Goal: Task Accomplishment & Management: Manage account settings

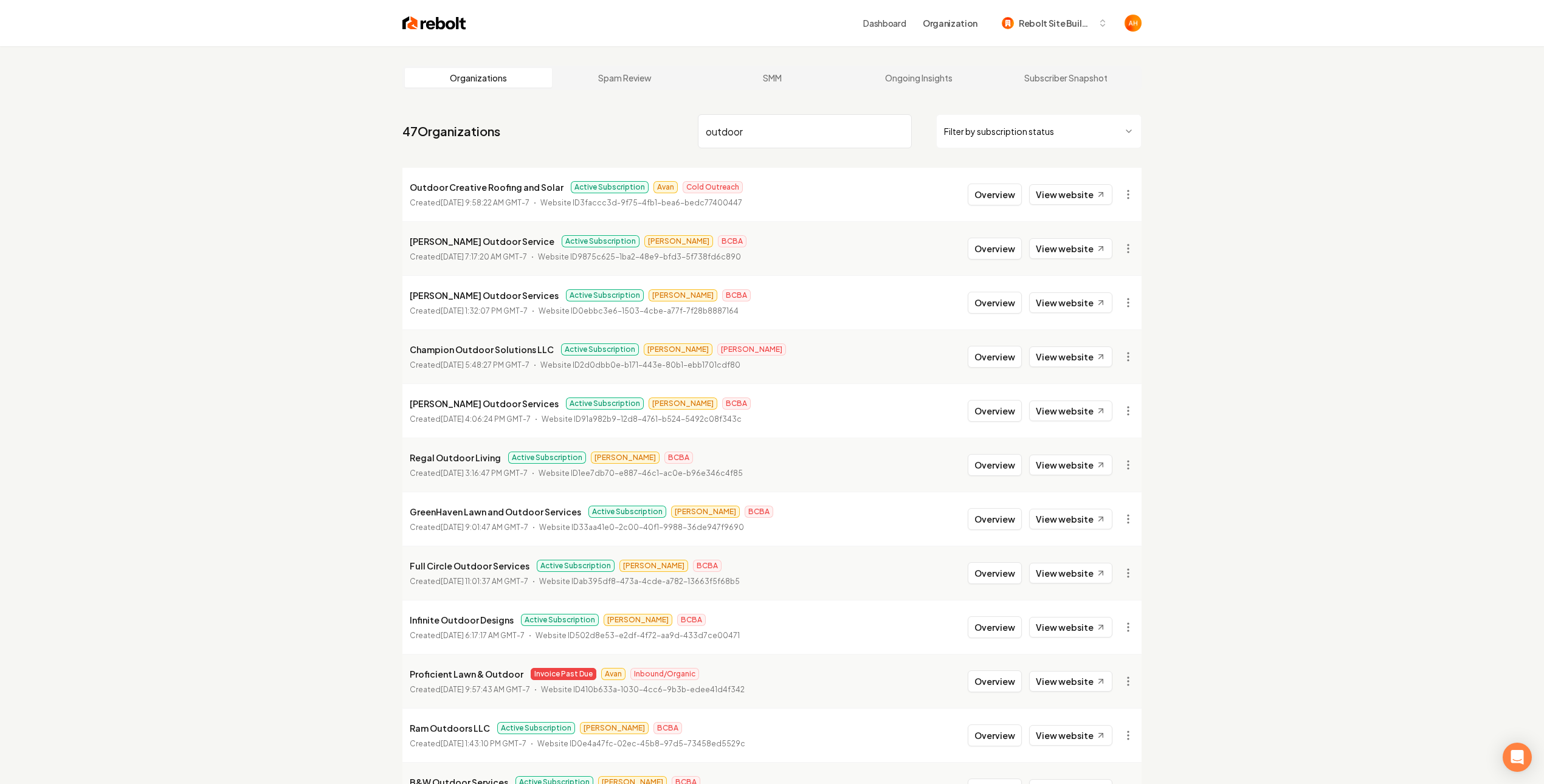
click at [803, 117] on input "outdoor" at bounding box center [805, 131] width 214 height 34
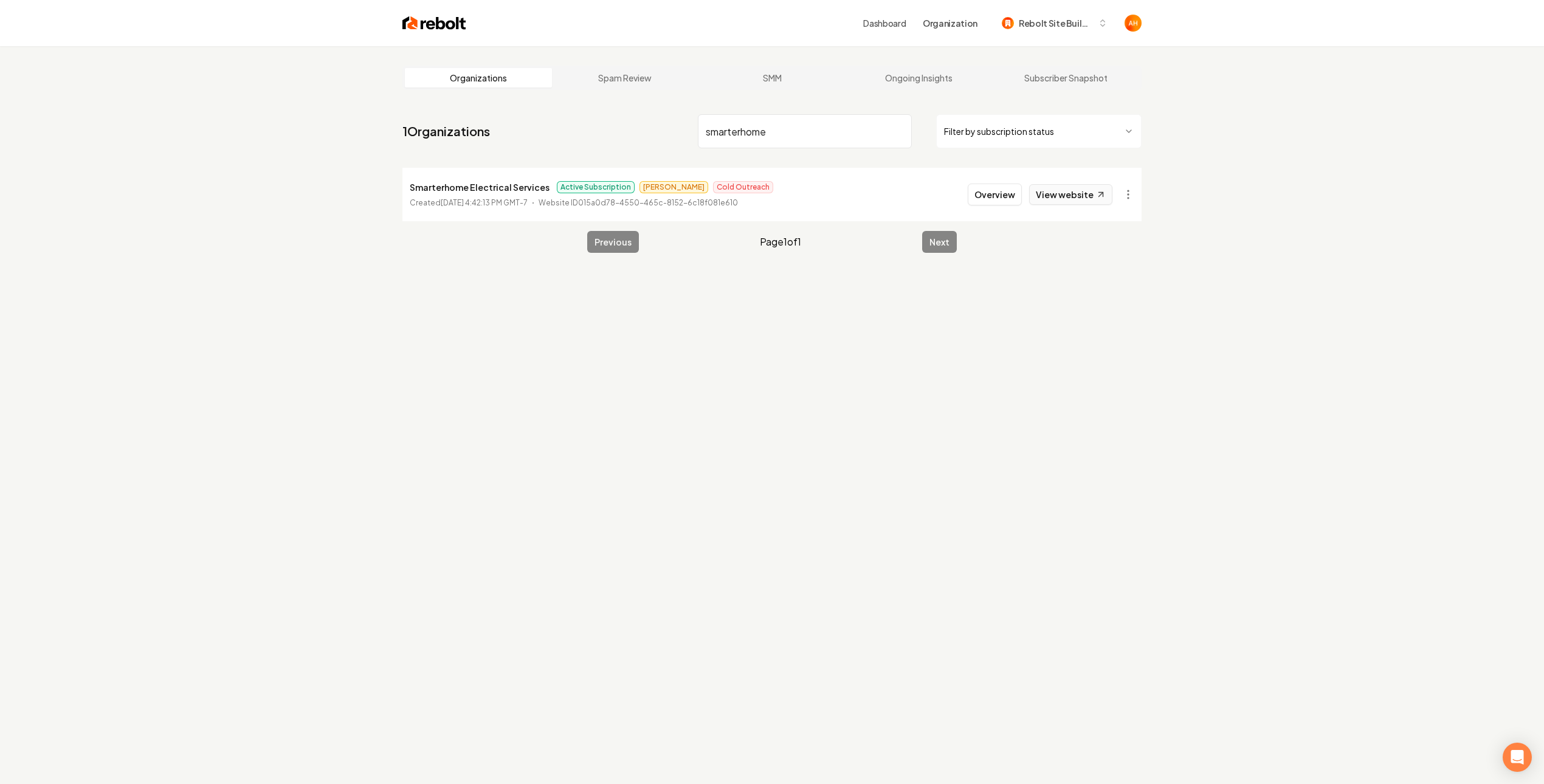
type input "smarterhome"
click at [1070, 199] on link "View website" at bounding box center [1071, 194] width 83 height 21
click at [991, 207] on li "Smarterhome Electrical Services Active Subscription Matthew Cold Outreach Creat…" at bounding box center [772, 194] width 739 height 54
click at [999, 202] on button "Overview" at bounding box center [995, 194] width 54 height 22
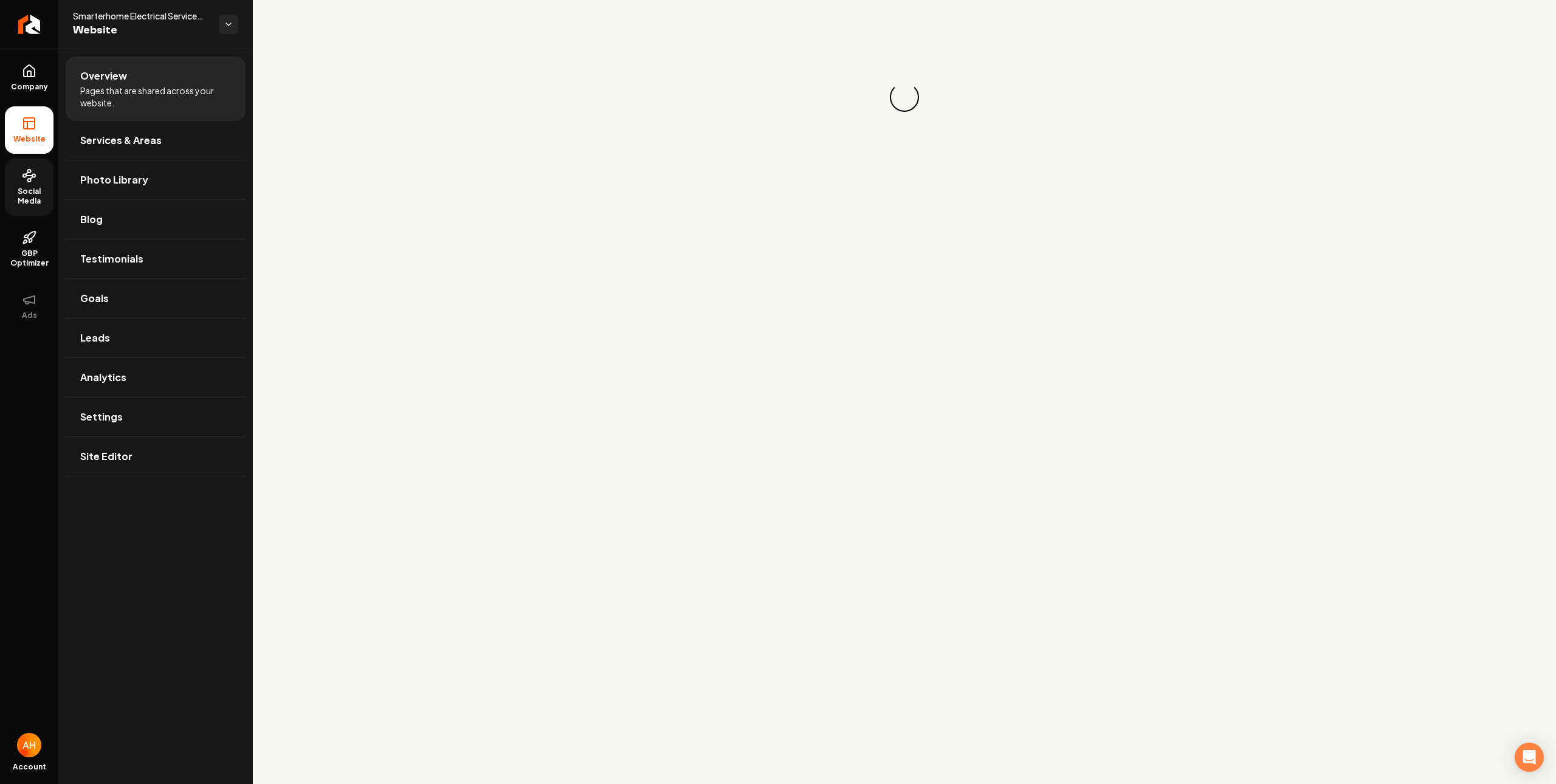
click at [17, 173] on link "Social Media" at bounding box center [29, 187] width 49 height 57
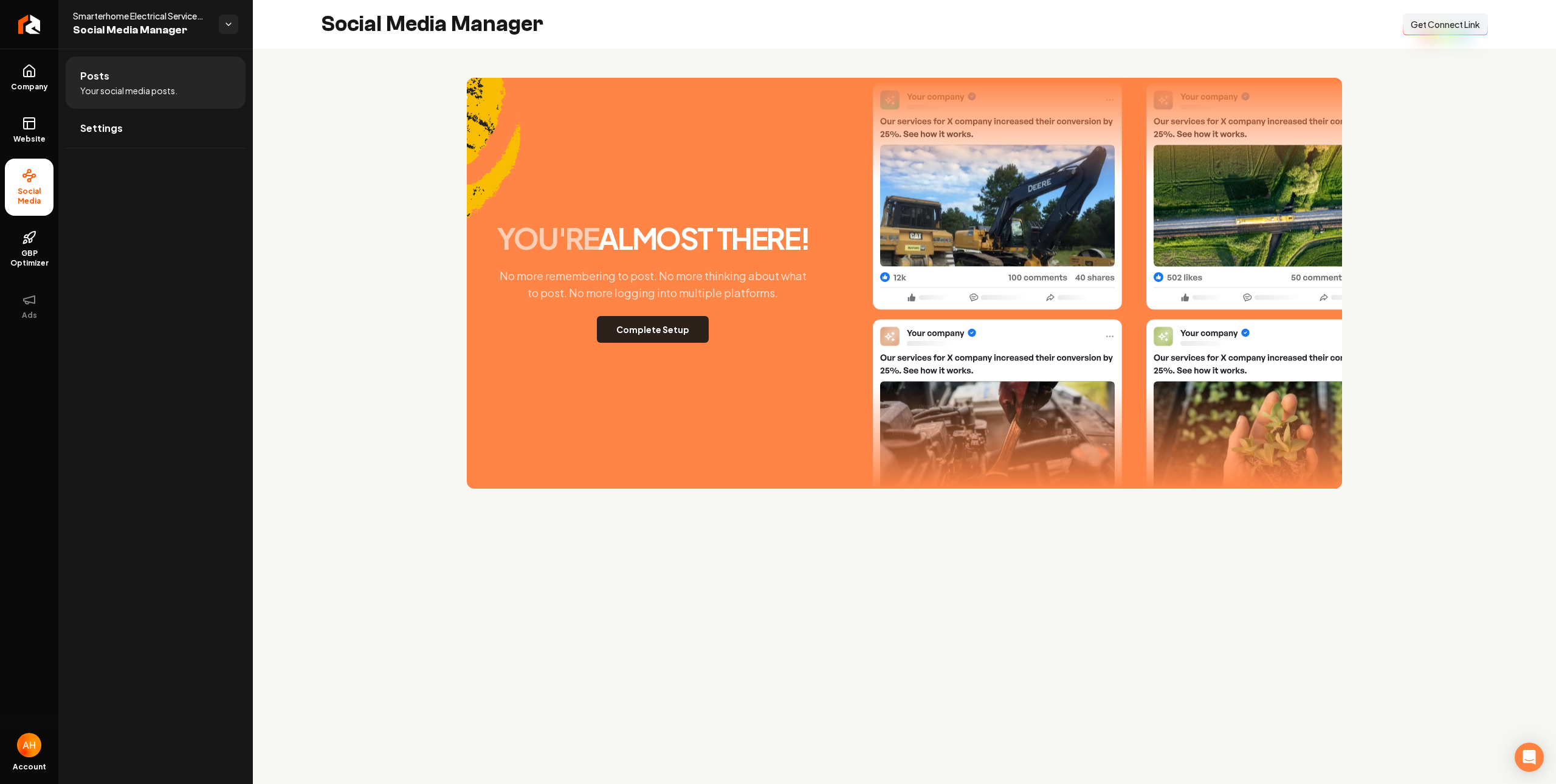
click at [684, 334] on button "Complete Setup" at bounding box center [652, 329] width 112 height 27
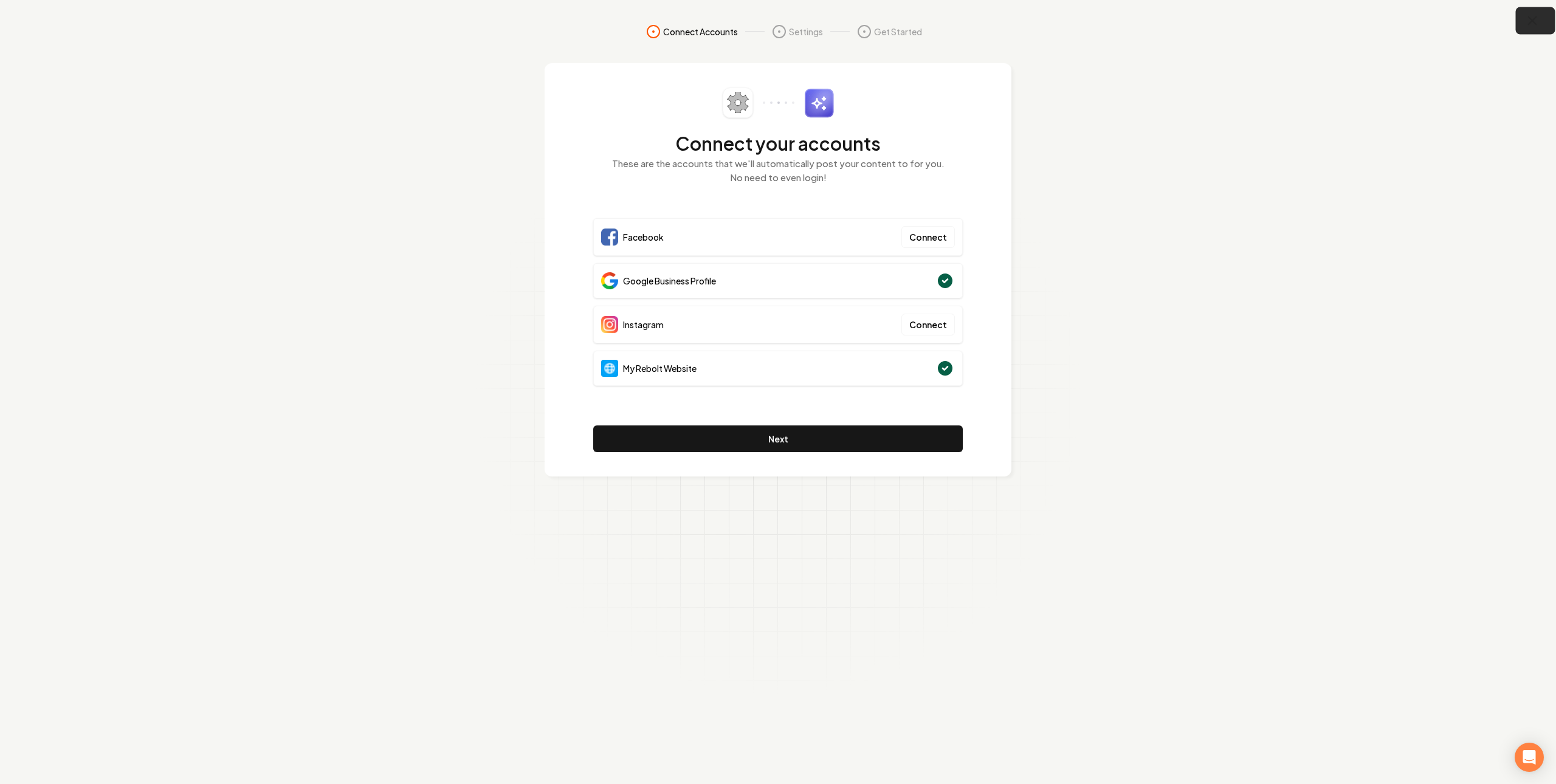
click at [1532, 21] on icon "button" at bounding box center [1533, 21] width 8 height 8
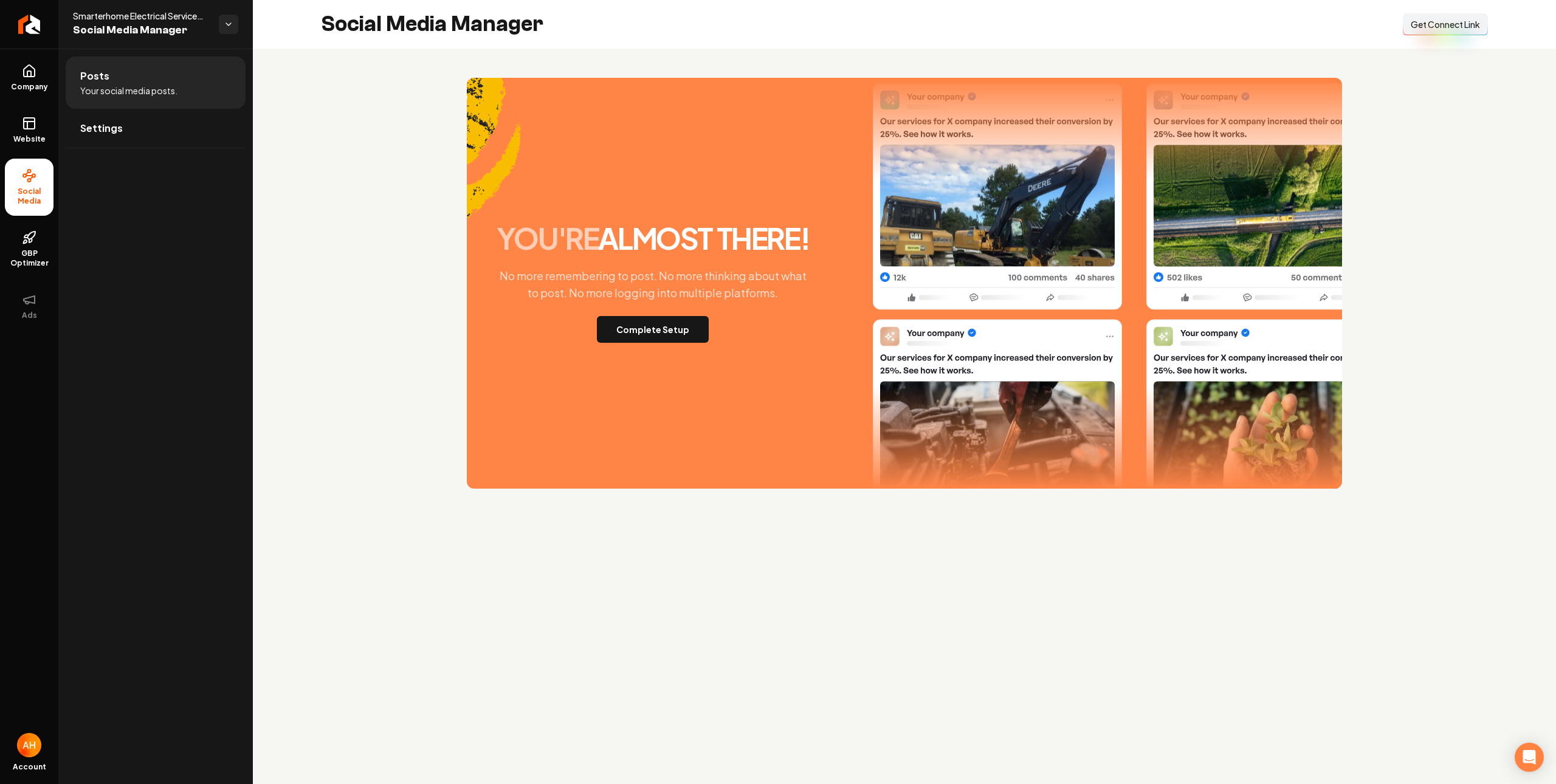
click at [424, 102] on section "you're almost there! No more remembering to post. No more thinking about what t…" at bounding box center [905, 284] width 1167 height 411
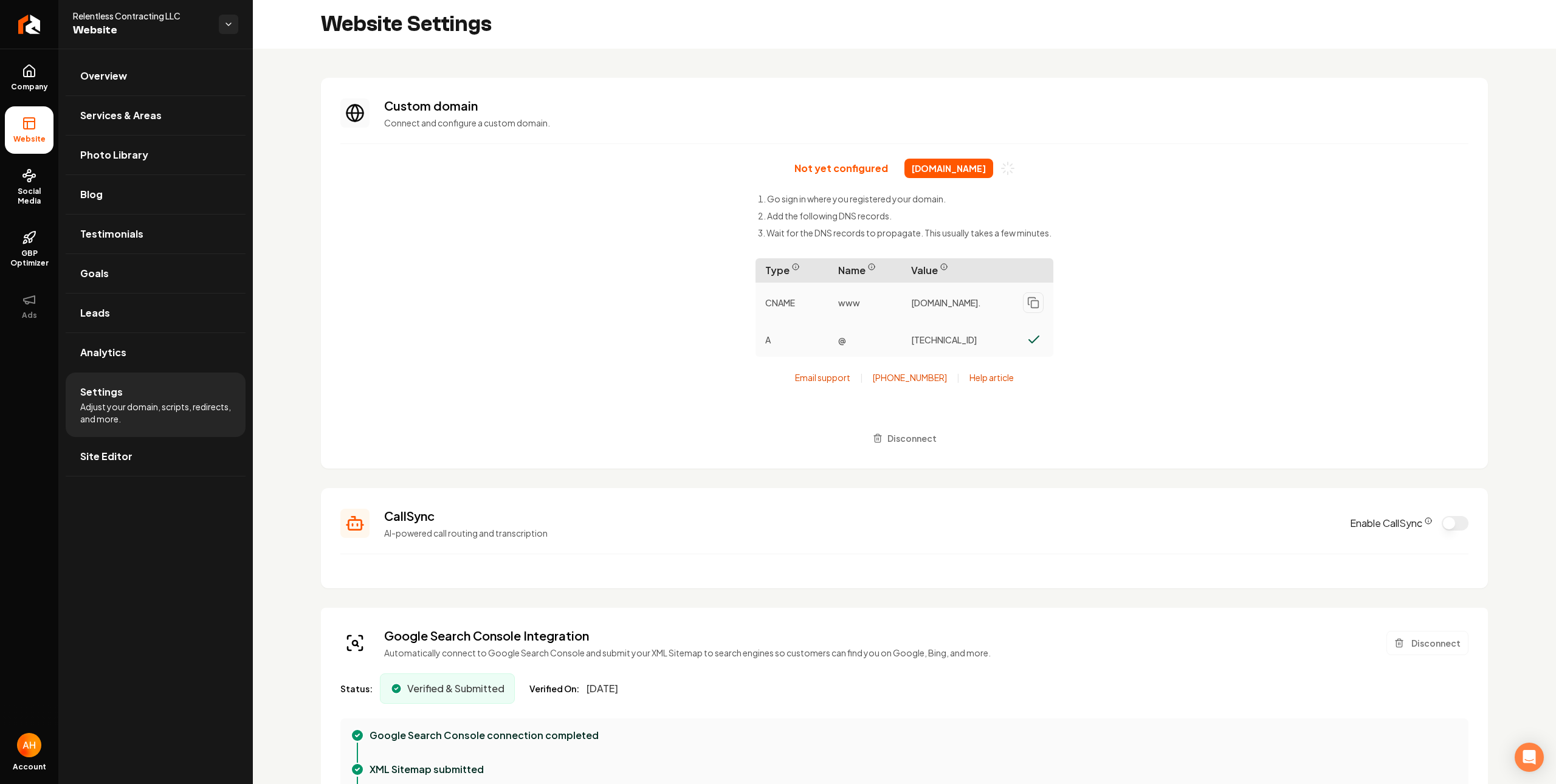
scroll to position [109, 0]
click at [664, 231] on div "Not yet configured relentlesscontracting.com Go sign in where you registered yo…" at bounding box center [905, 304] width 1128 height 291
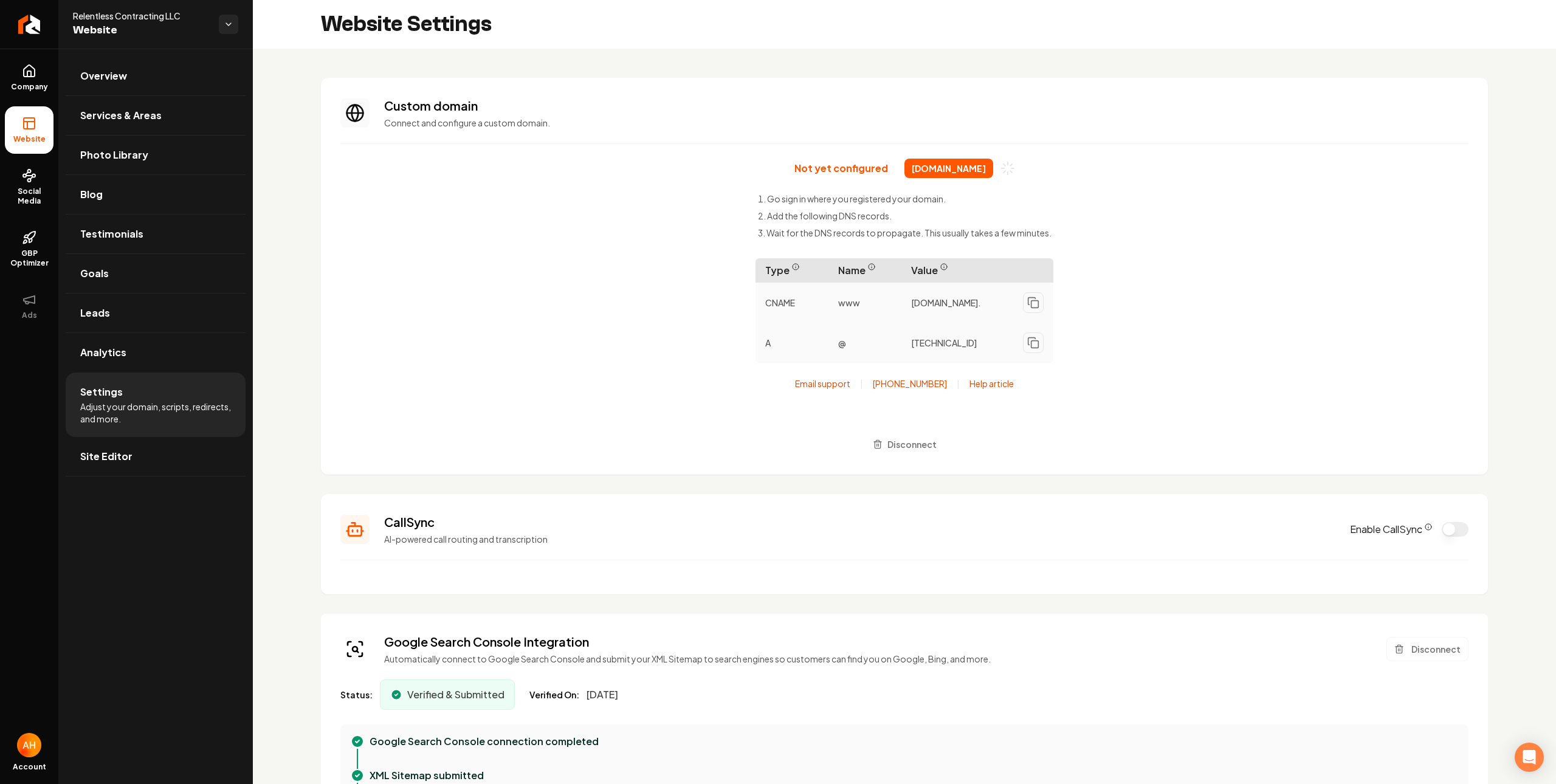
click at [475, 231] on div "Not yet configured relentlesscontracting.com Go sign in where you registered yo…" at bounding box center [905, 307] width 1128 height 297
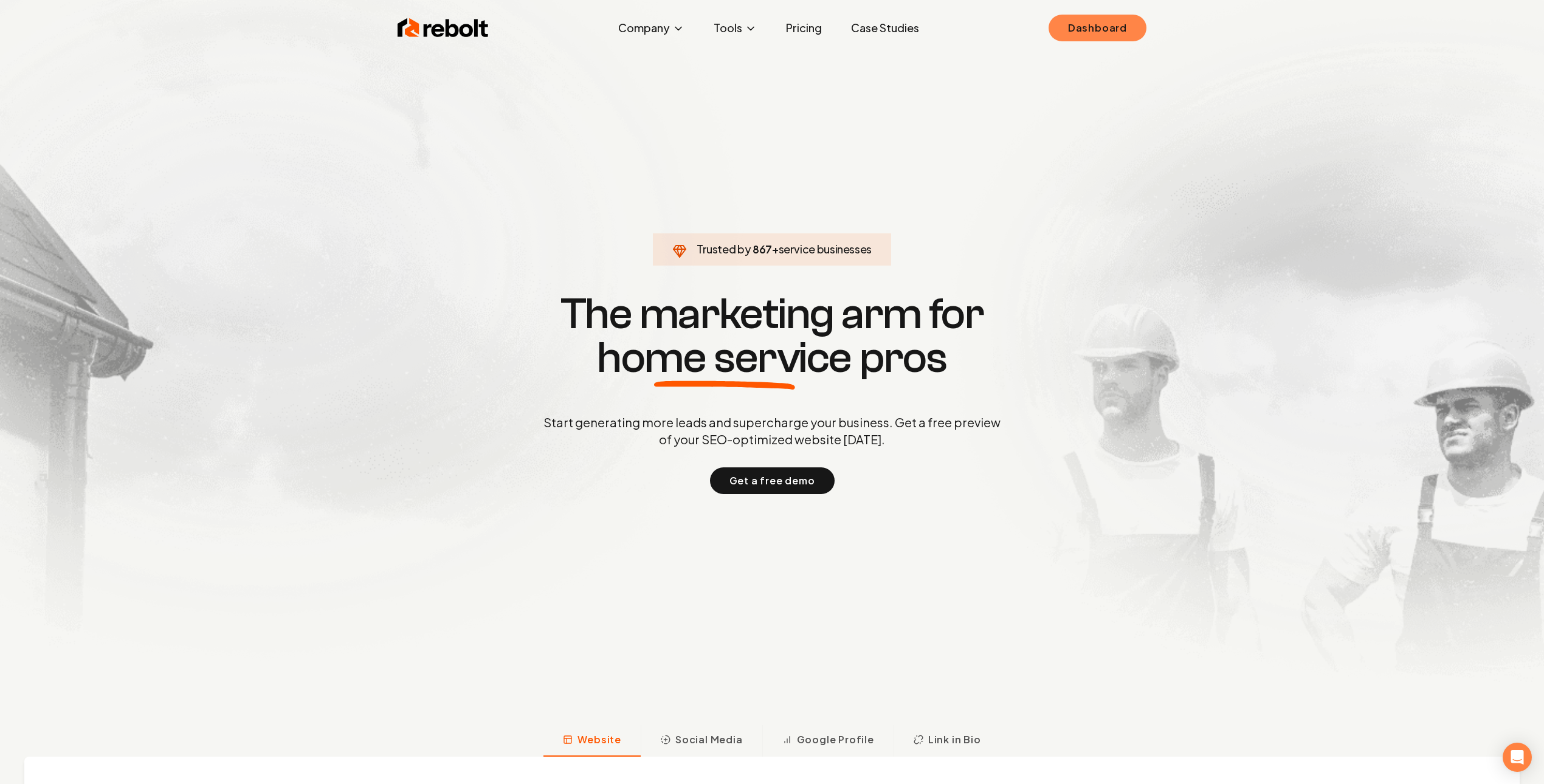
click at [1125, 29] on link "Dashboard" at bounding box center [1097, 28] width 98 height 27
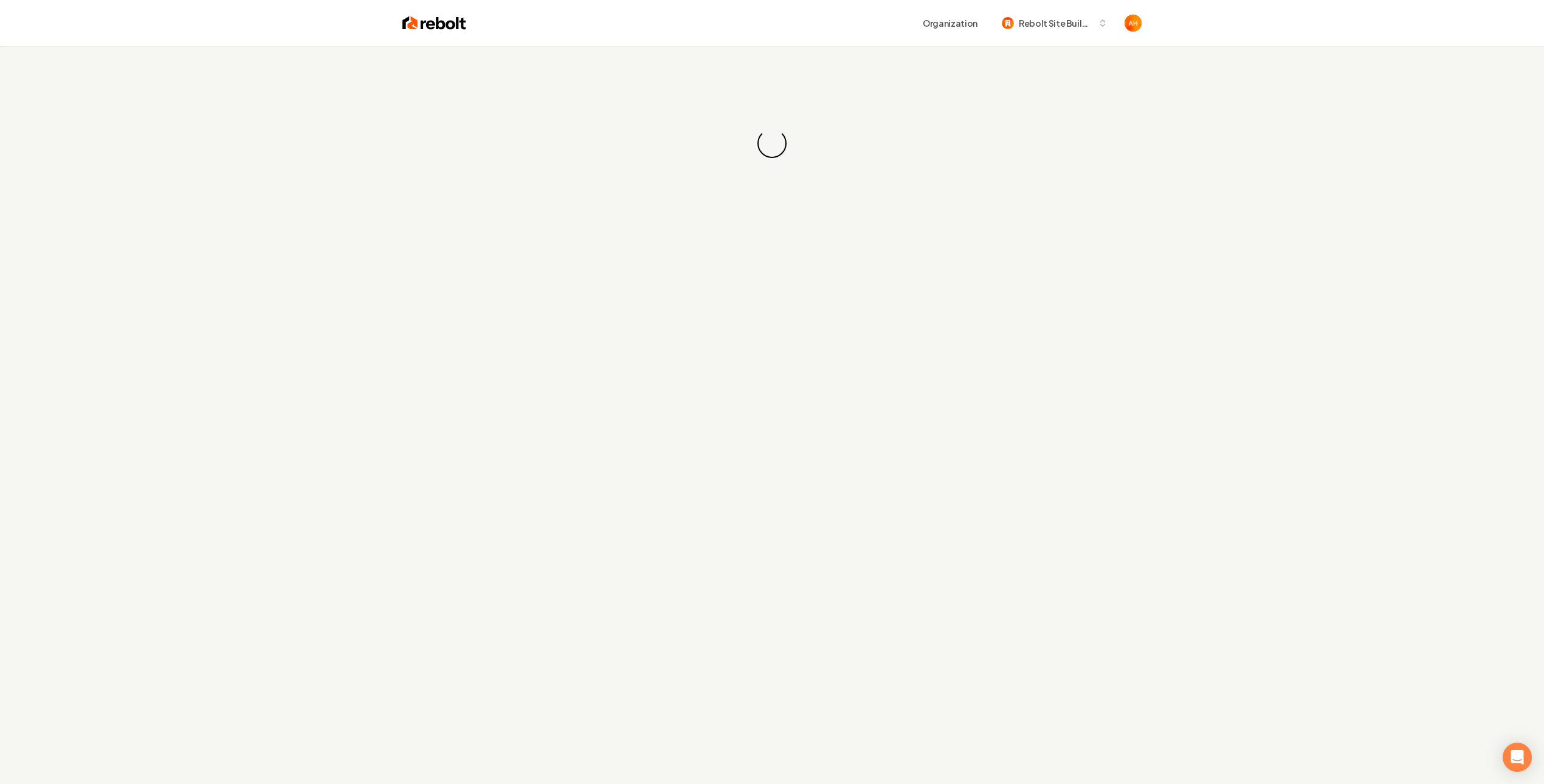
click at [777, 58] on div "Loading... Loading..." at bounding box center [772, 143] width 1544 height 194
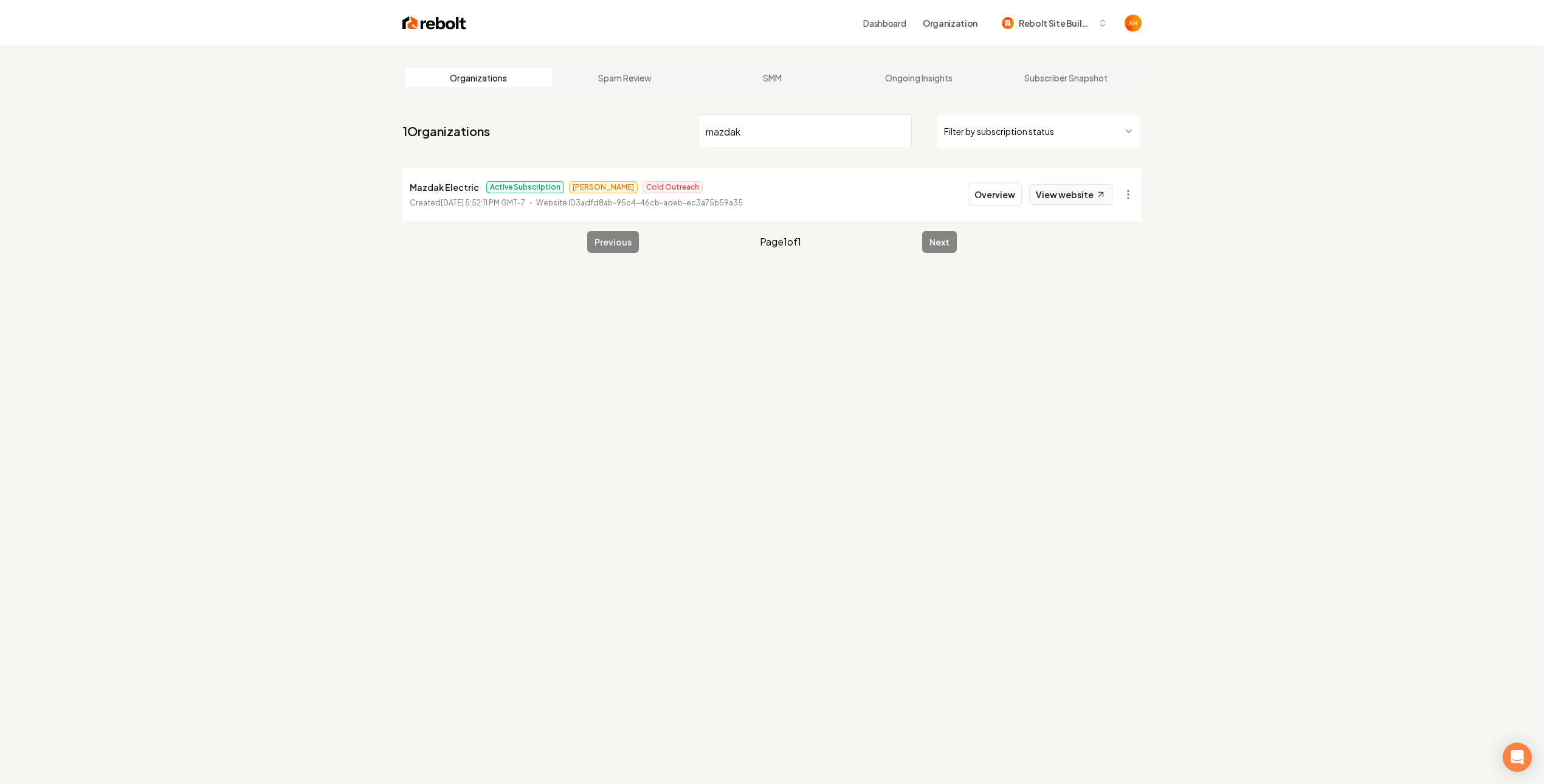
type input "mazdak"
click at [1096, 190] on icon at bounding box center [1102, 195] width 10 height 10
click at [1011, 186] on button "Overview" at bounding box center [995, 194] width 54 height 22
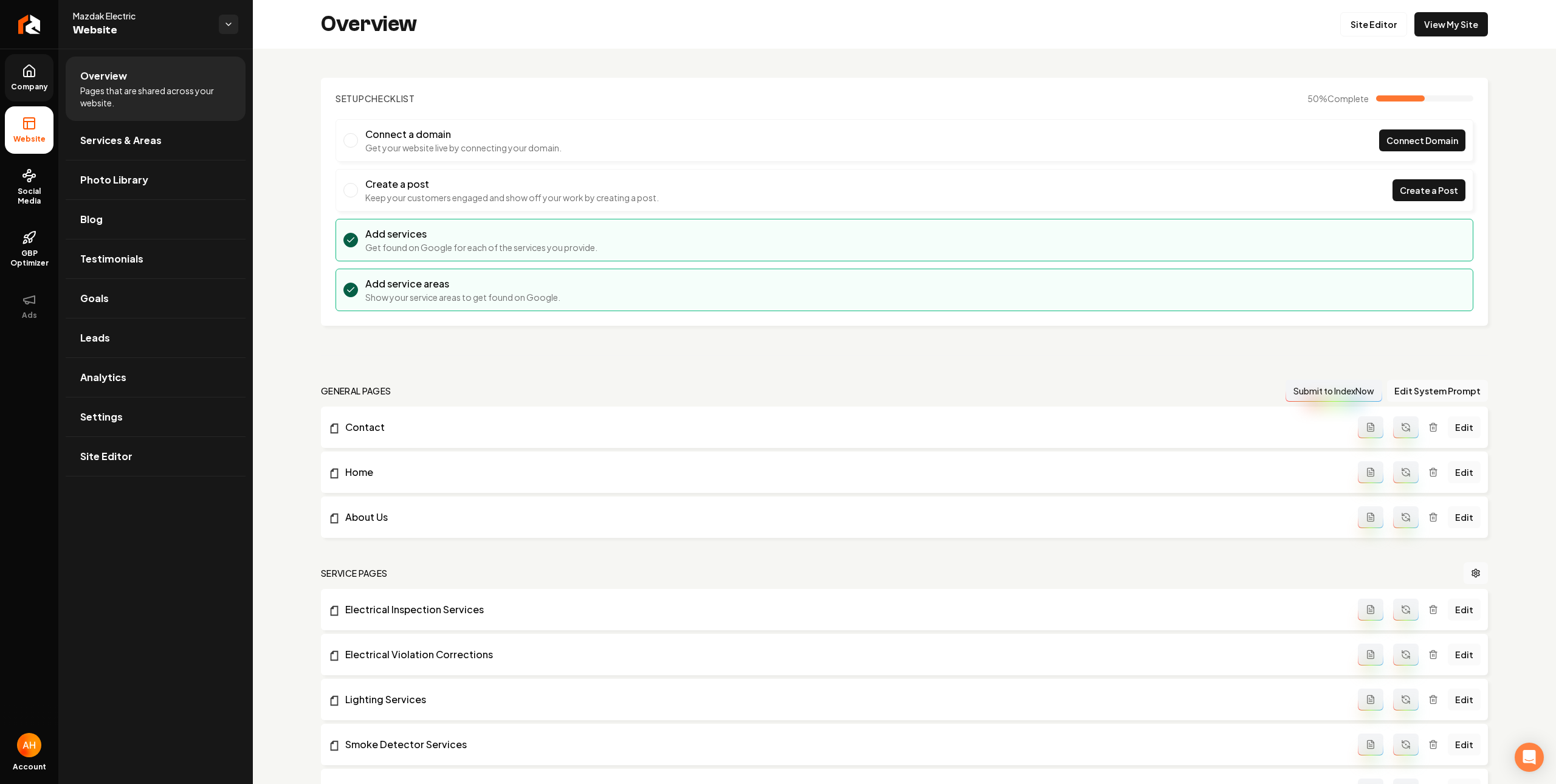
click at [36, 76] on icon at bounding box center [29, 71] width 15 height 15
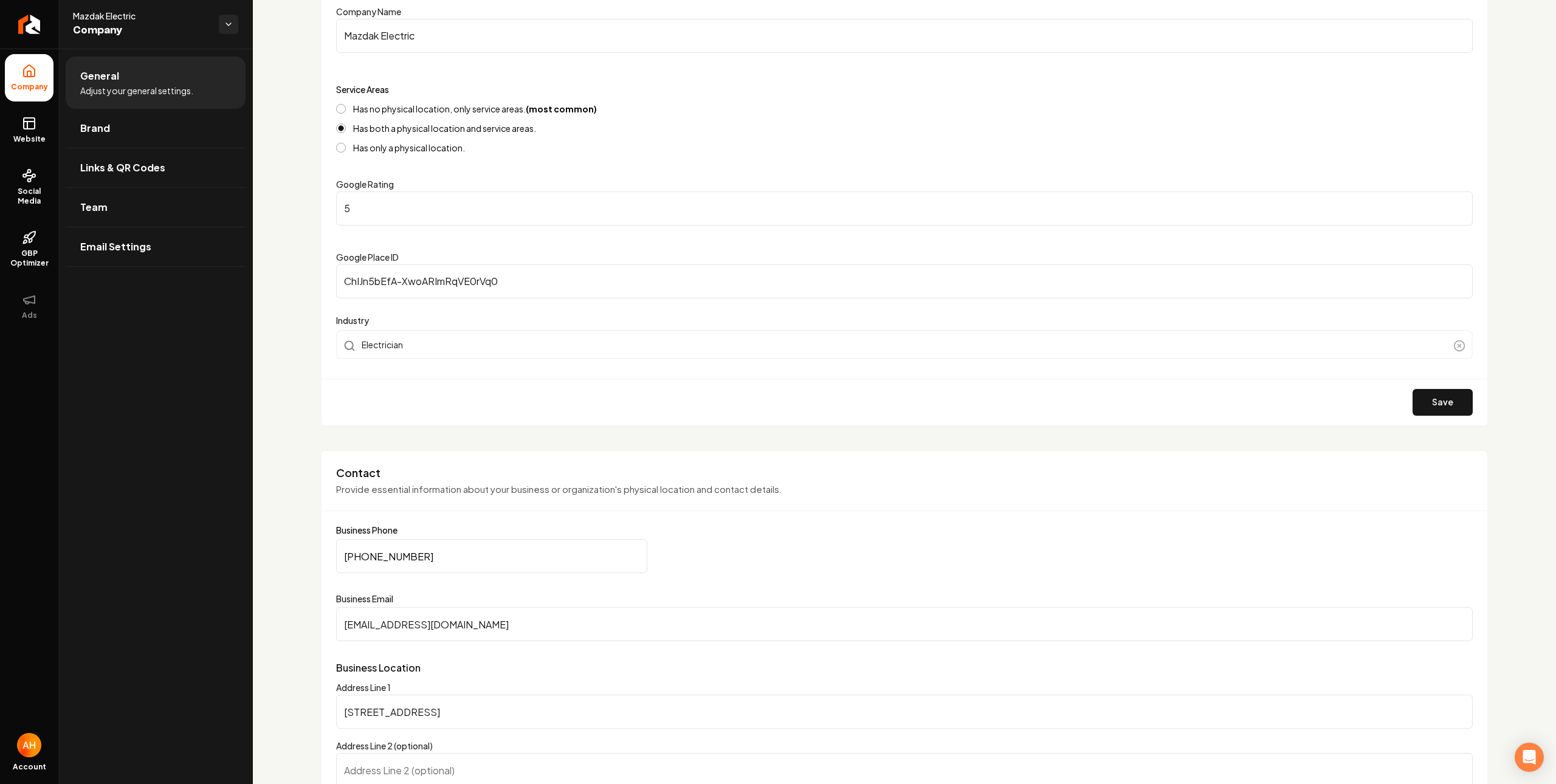
scroll to position [175, 0]
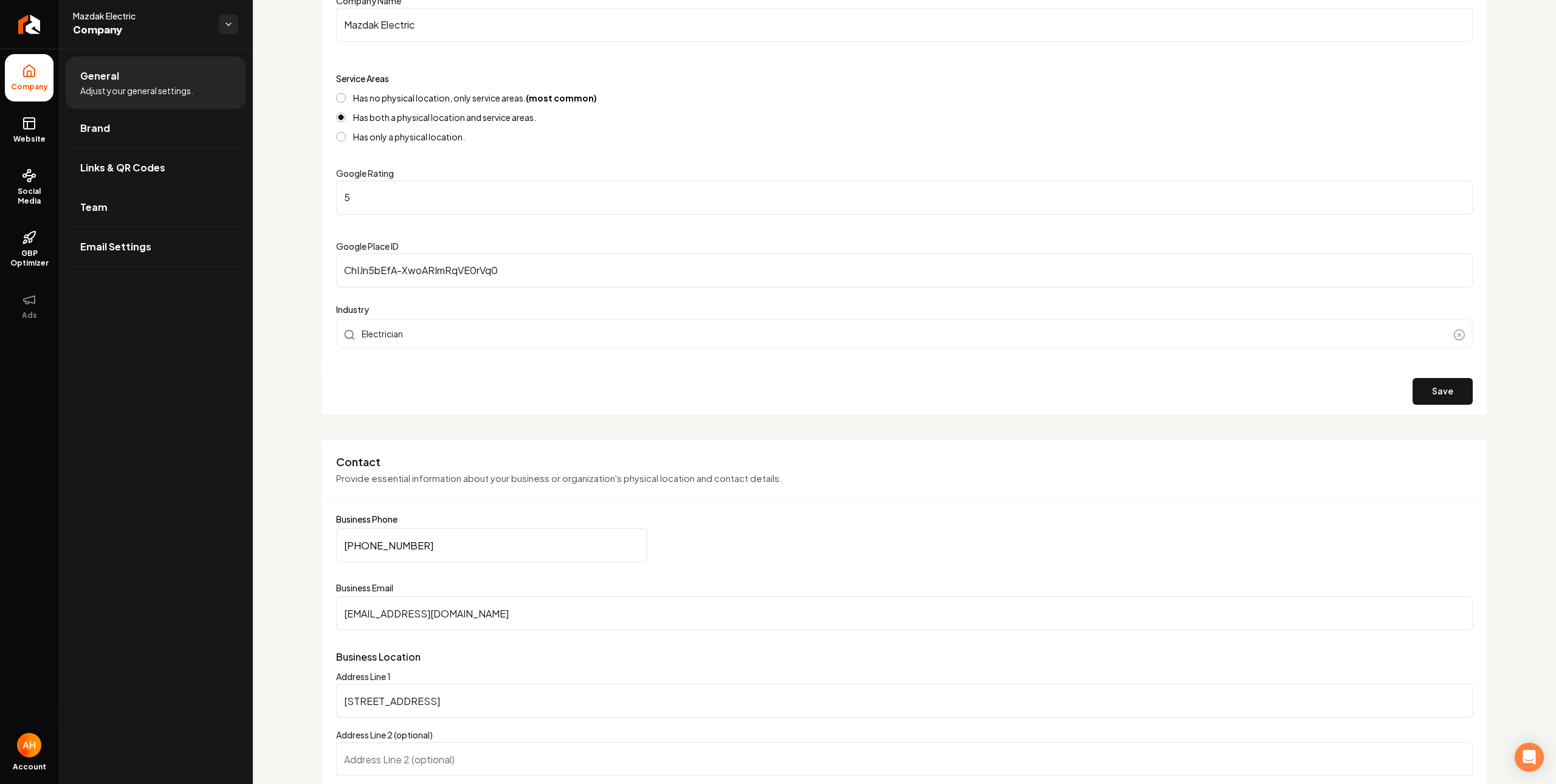
drag, startPoint x: 179, startPoint y: 196, endPoint x: 345, endPoint y: 189, distance: 166.1
click at [179, 195] on link "Team" at bounding box center [155, 207] width 180 height 39
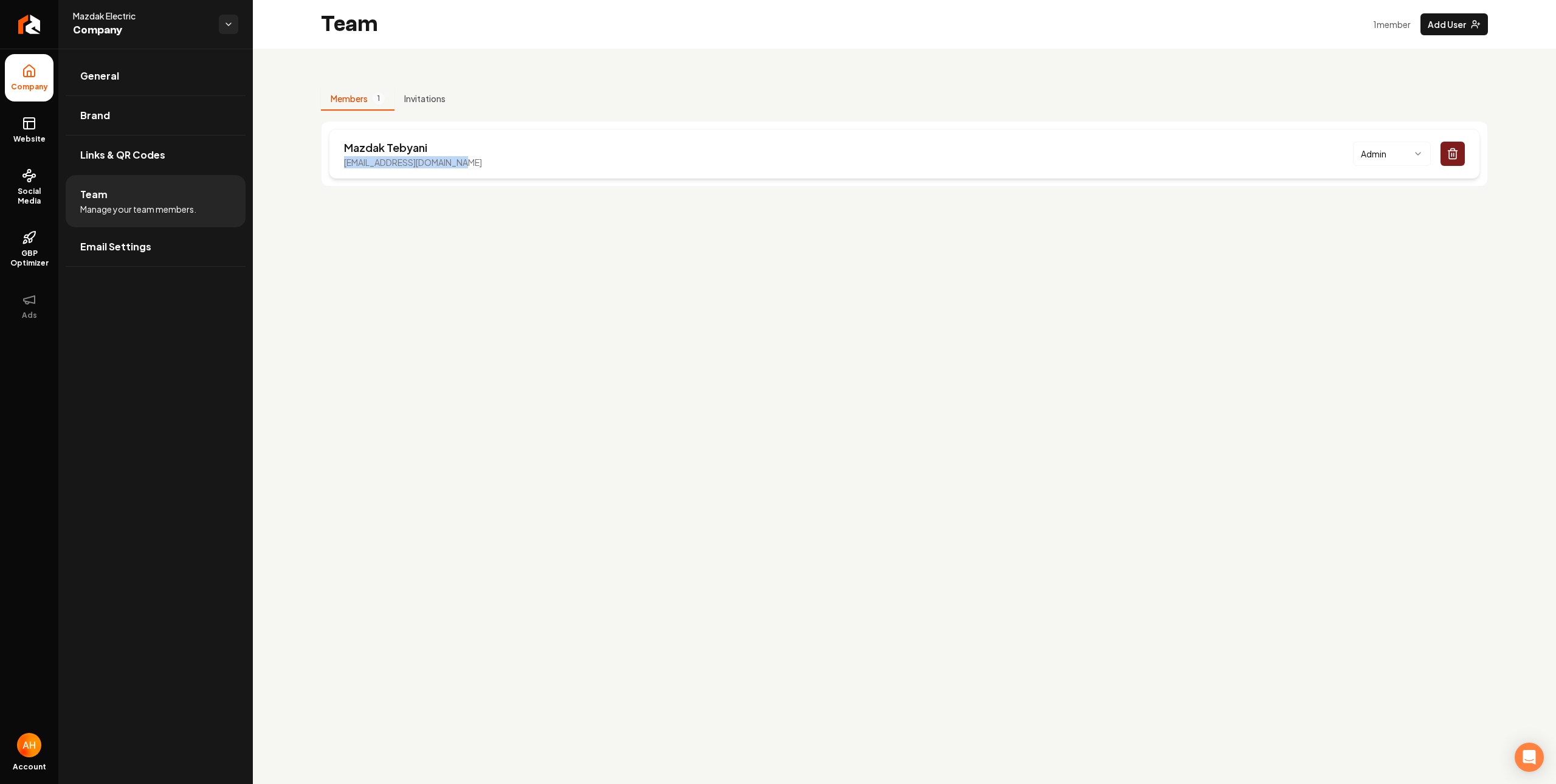
drag, startPoint x: 341, startPoint y: 160, endPoint x: 480, endPoint y: 160, distance: 139.0
click at [480, 160] on div "Mazdak Tebyani mazdak.electric@gmail.com Admin" at bounding box center [905, 154] width 1152 height 49
copy p "mazdak.electric@gmail.com"
click at [422, 166] on p "mazdak.electric@gmail.com" at bounding box center [413, 162] width 138 height 12
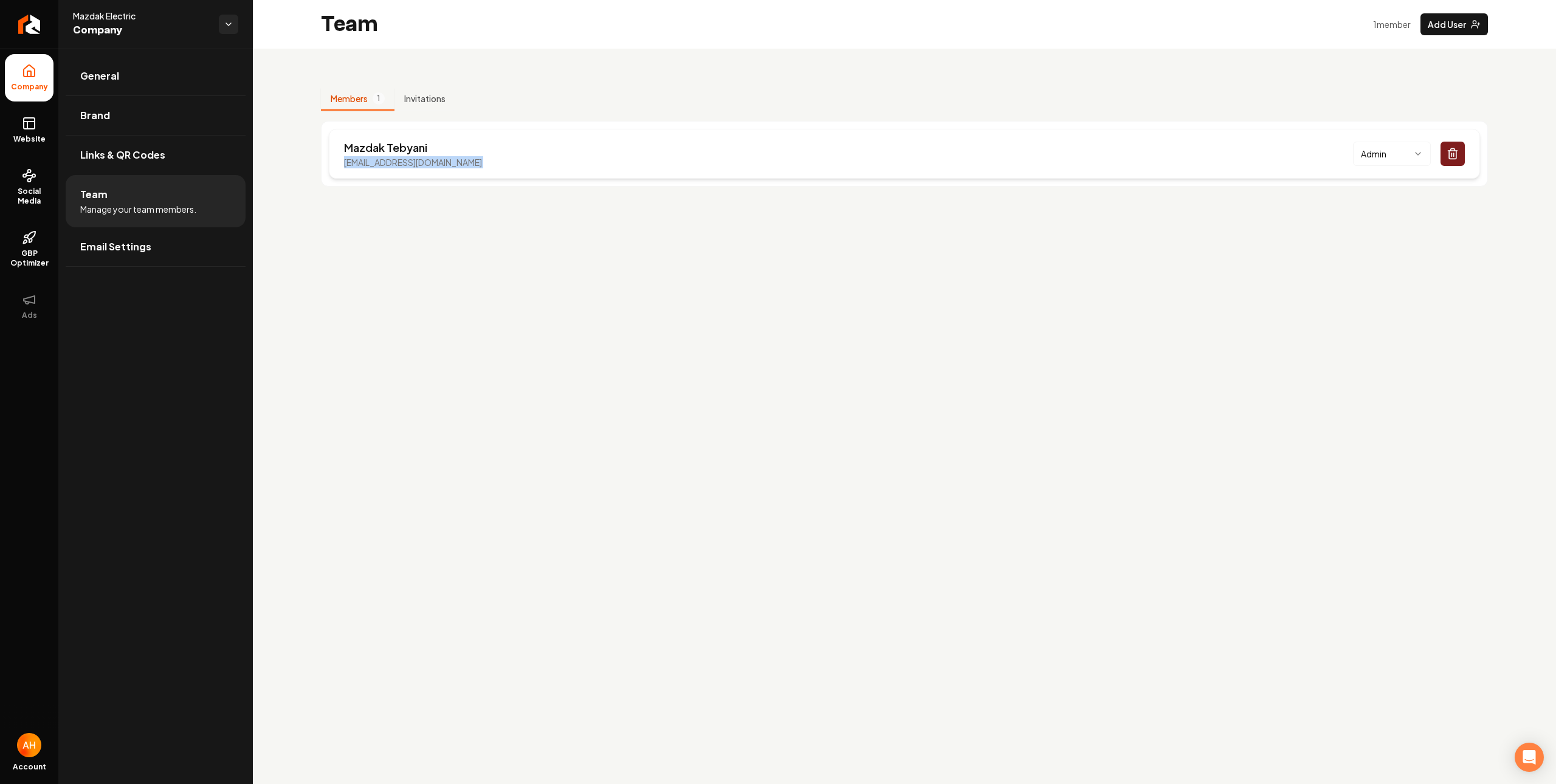
click at [422, 166] on p "mazdak.electric@gmail.com" at bounding box center [413, 162] width 138 height 12
click at [336, 170] on div "Mazdak Tebyani mazdak.electric@gmail.com Admin" at bounding box center [905, 154] width 1152 height 49
drag, startPoint x: 338, startPoint y: 166, endPoint x: 470, endPoint y: 160, distance: 132.1
click at [470, 160] on div "Mazdak Tebyani mazdak.electric@gmail.com Admin" at bounding box center [905, 154] width 1152 height 49
click at [29, 138] on span "Website" at bounding box center [29, 139] width 42 height 10
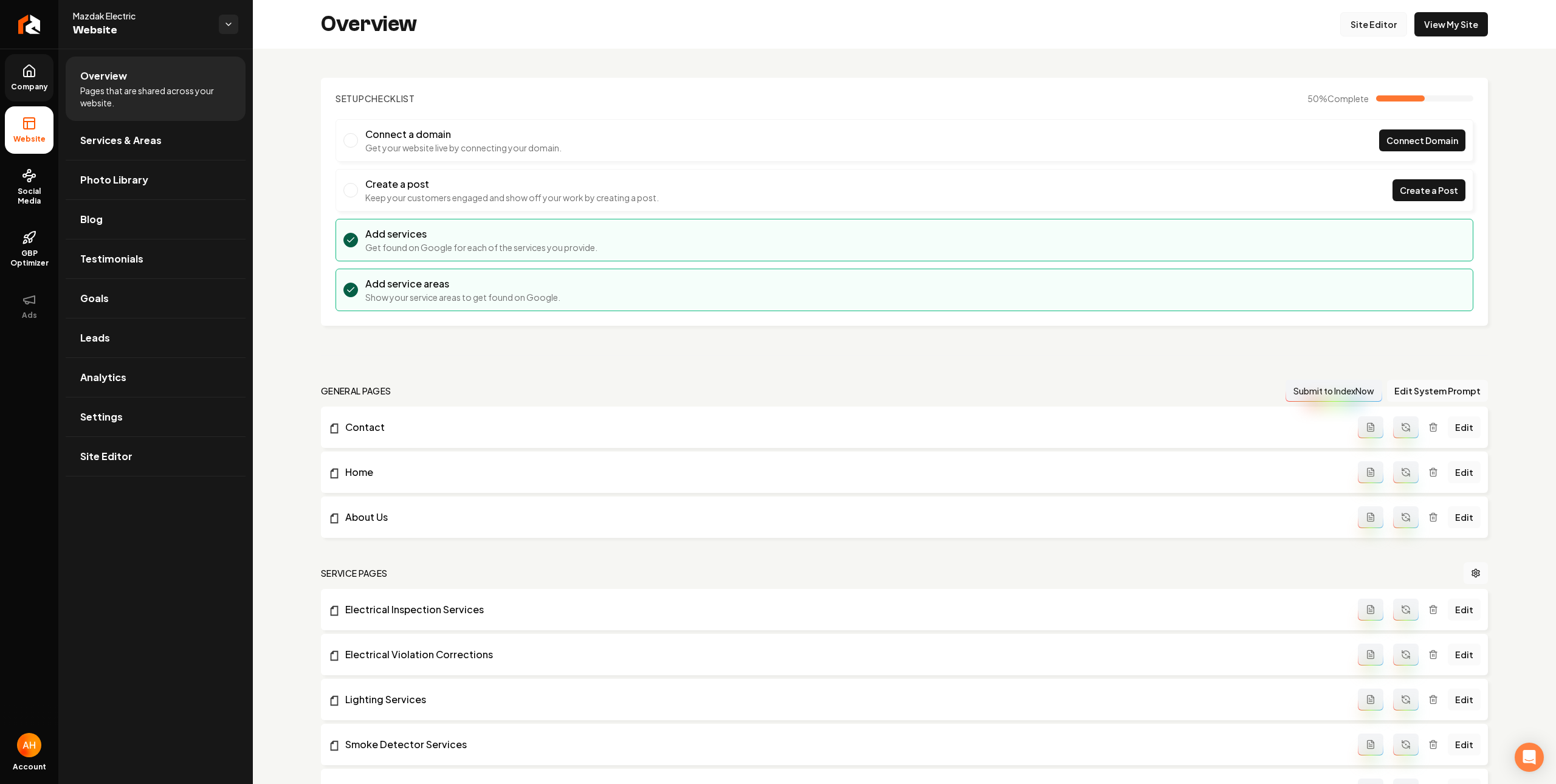
click at [1365, 22] on link "Site Editor" at bounding box center [1374, 24] width 67 height 24
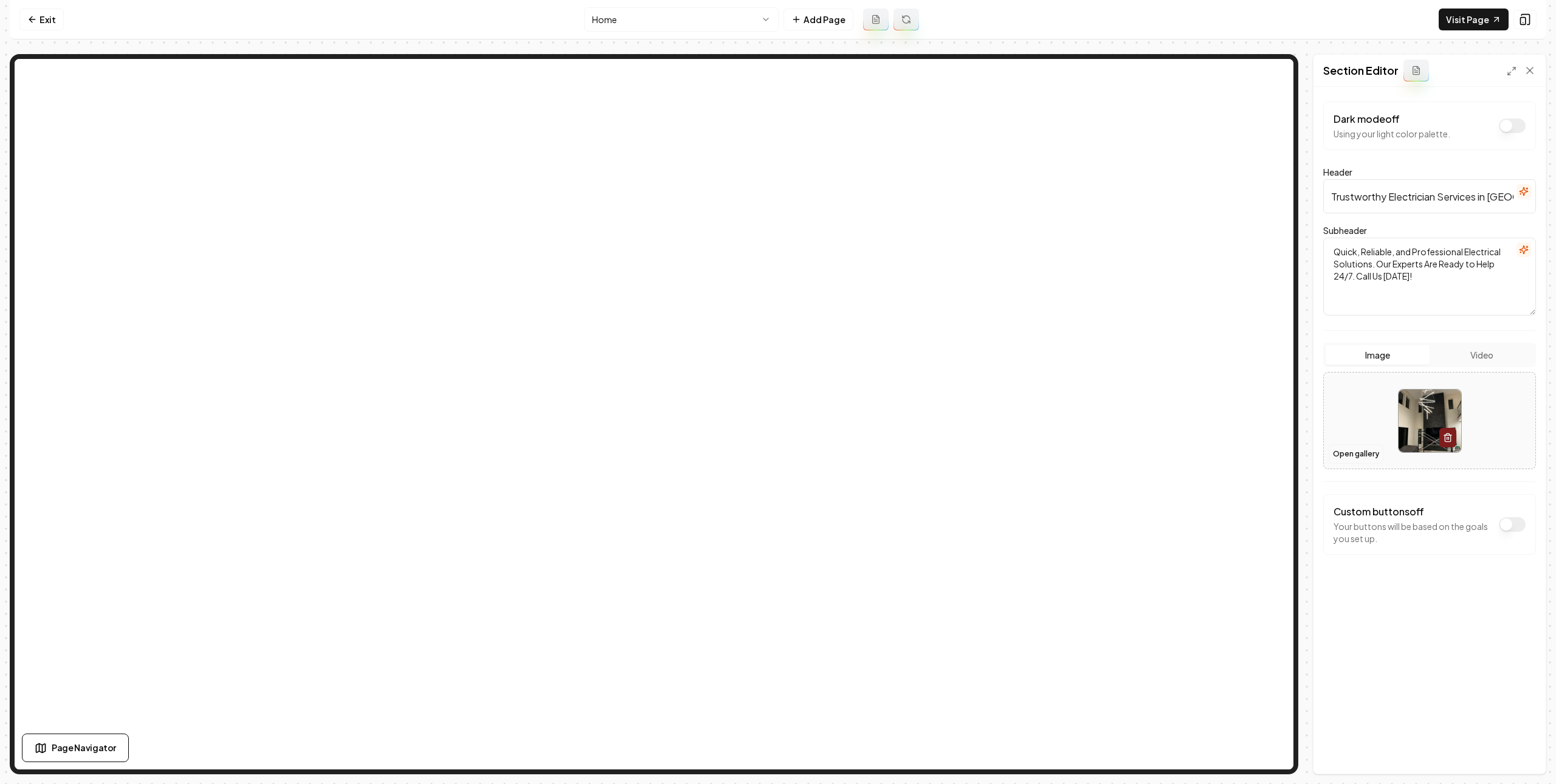
click at [1357, 454] on button "Open gallery" at bounding box center [1356, 454] width 55 height 19
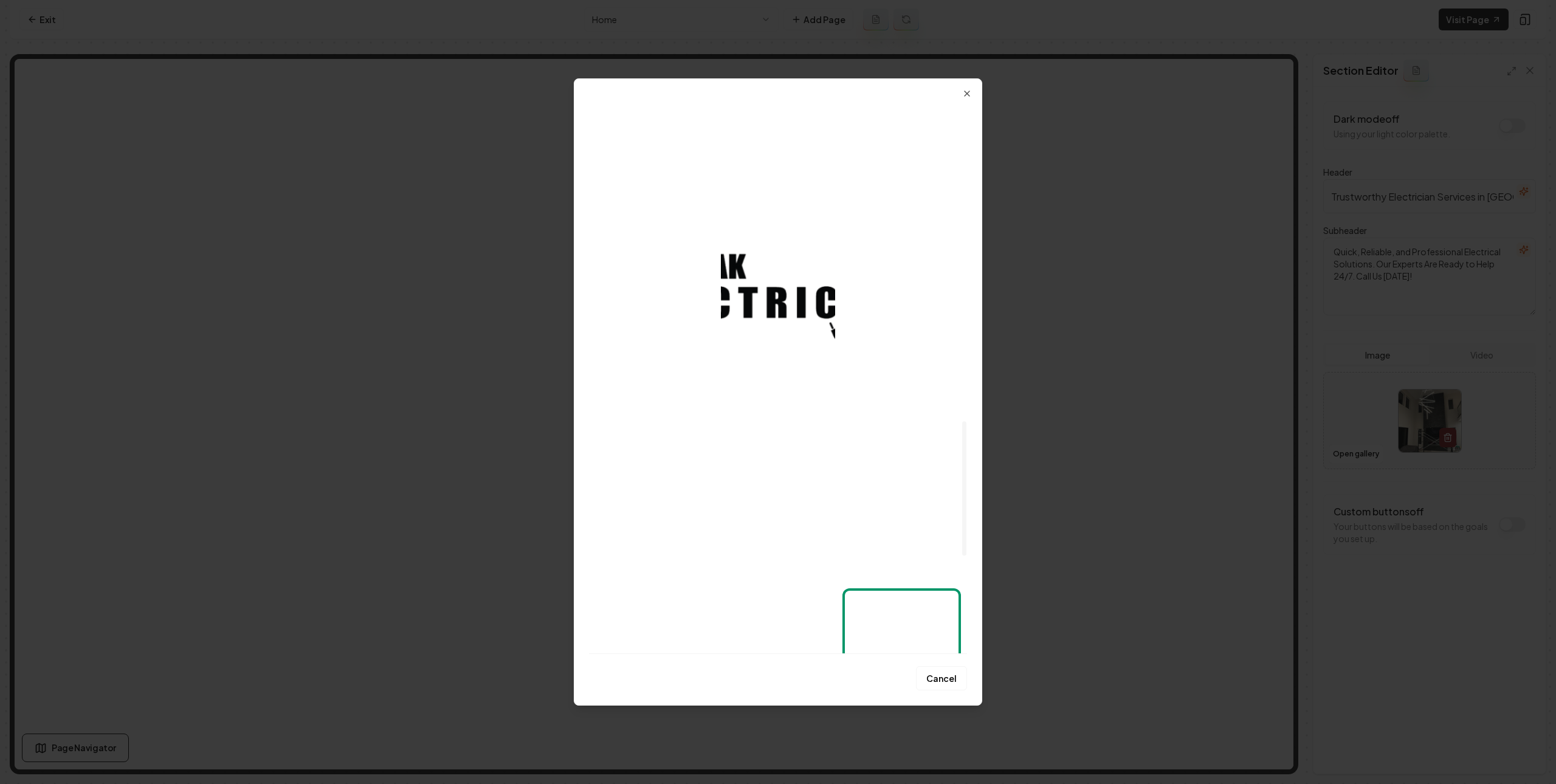
scroll to position [1407, 0]
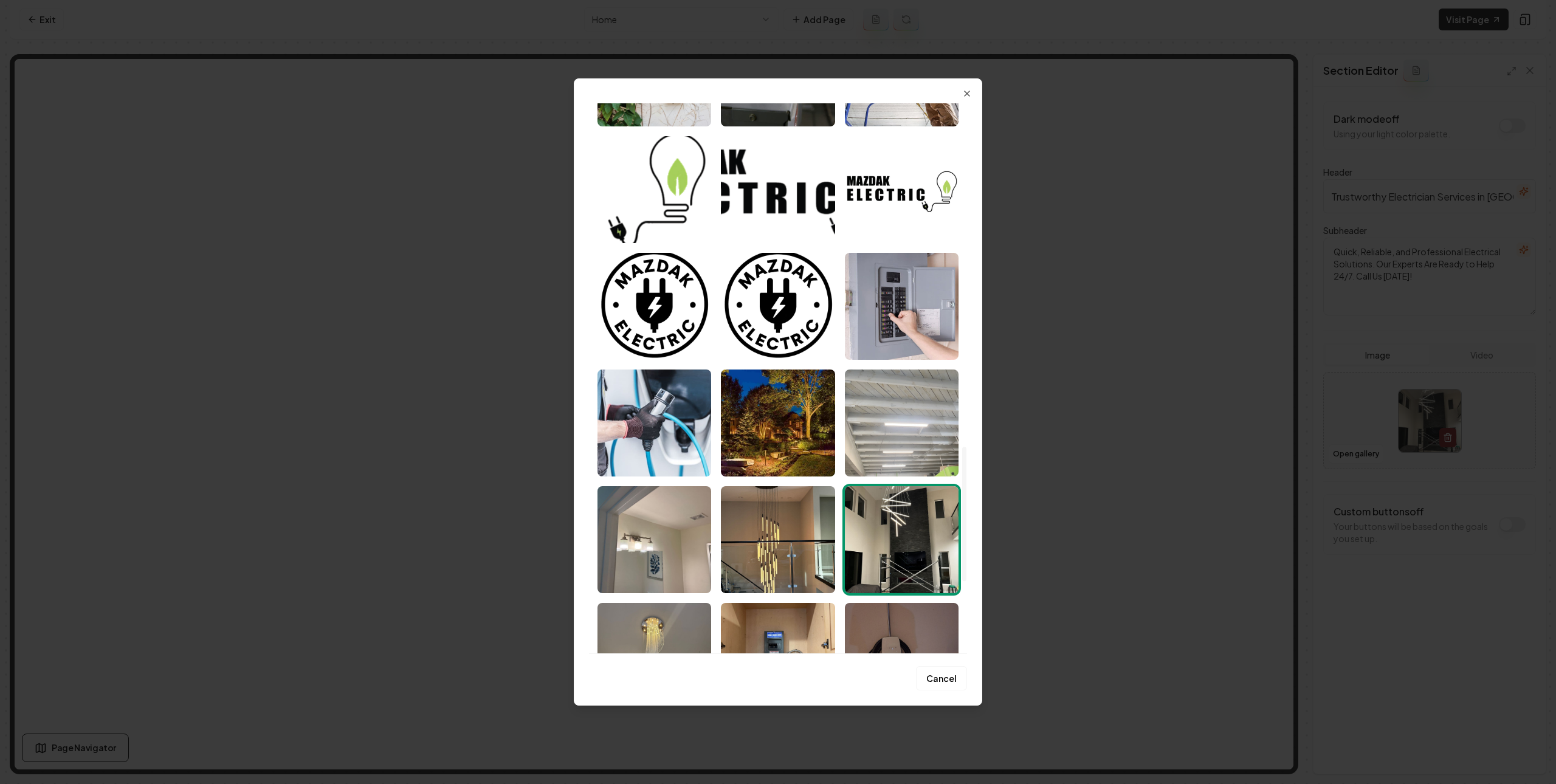
click at [889, 433] on img "Select image image_689234ef5c7cd75eb8afffbf.jpeg" at bounding box center [901, 422] width 114 height 107
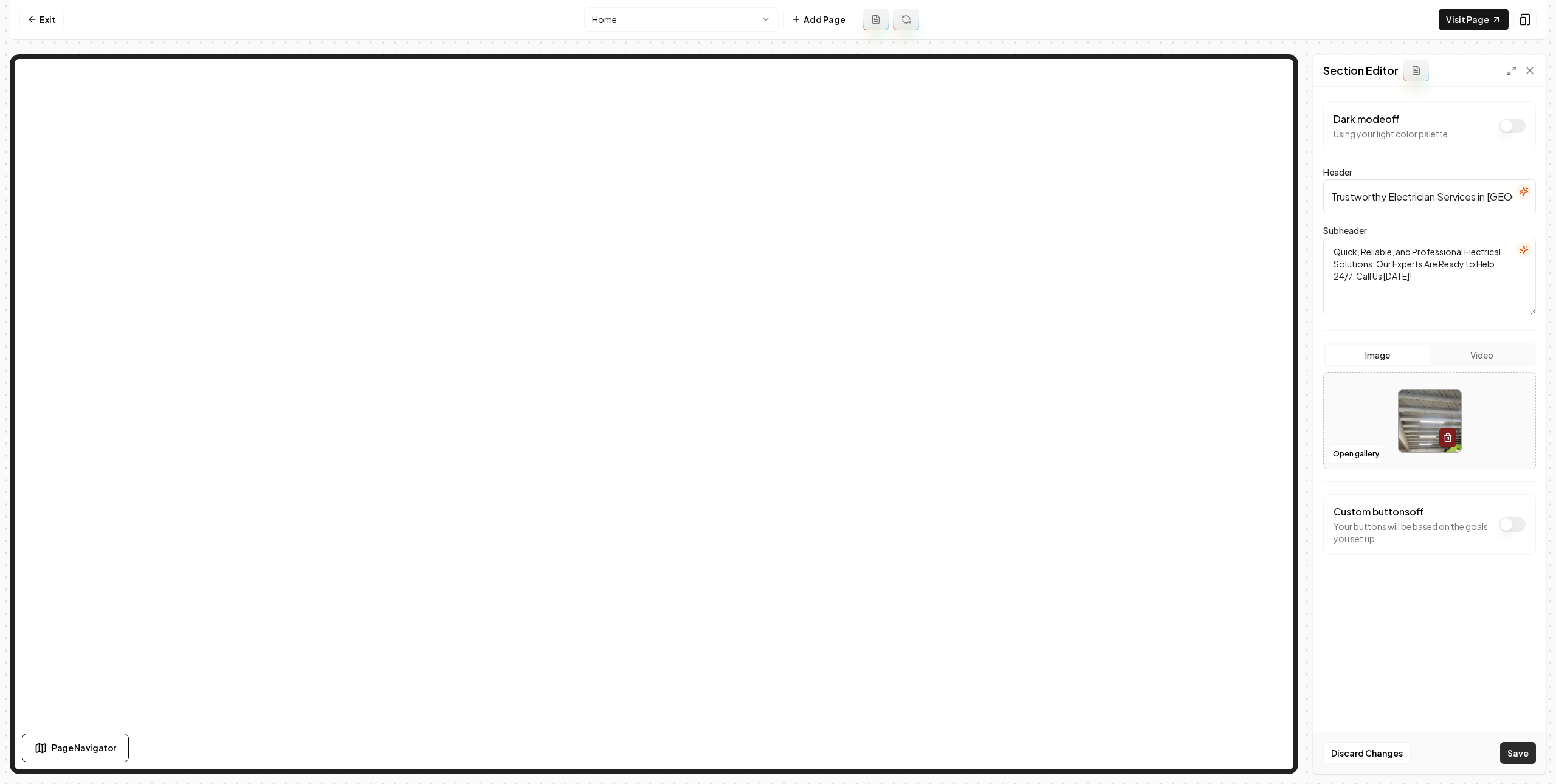
click at [1507, 755] on button "Save" at bounding box center [1518, 753] width 36 height 22
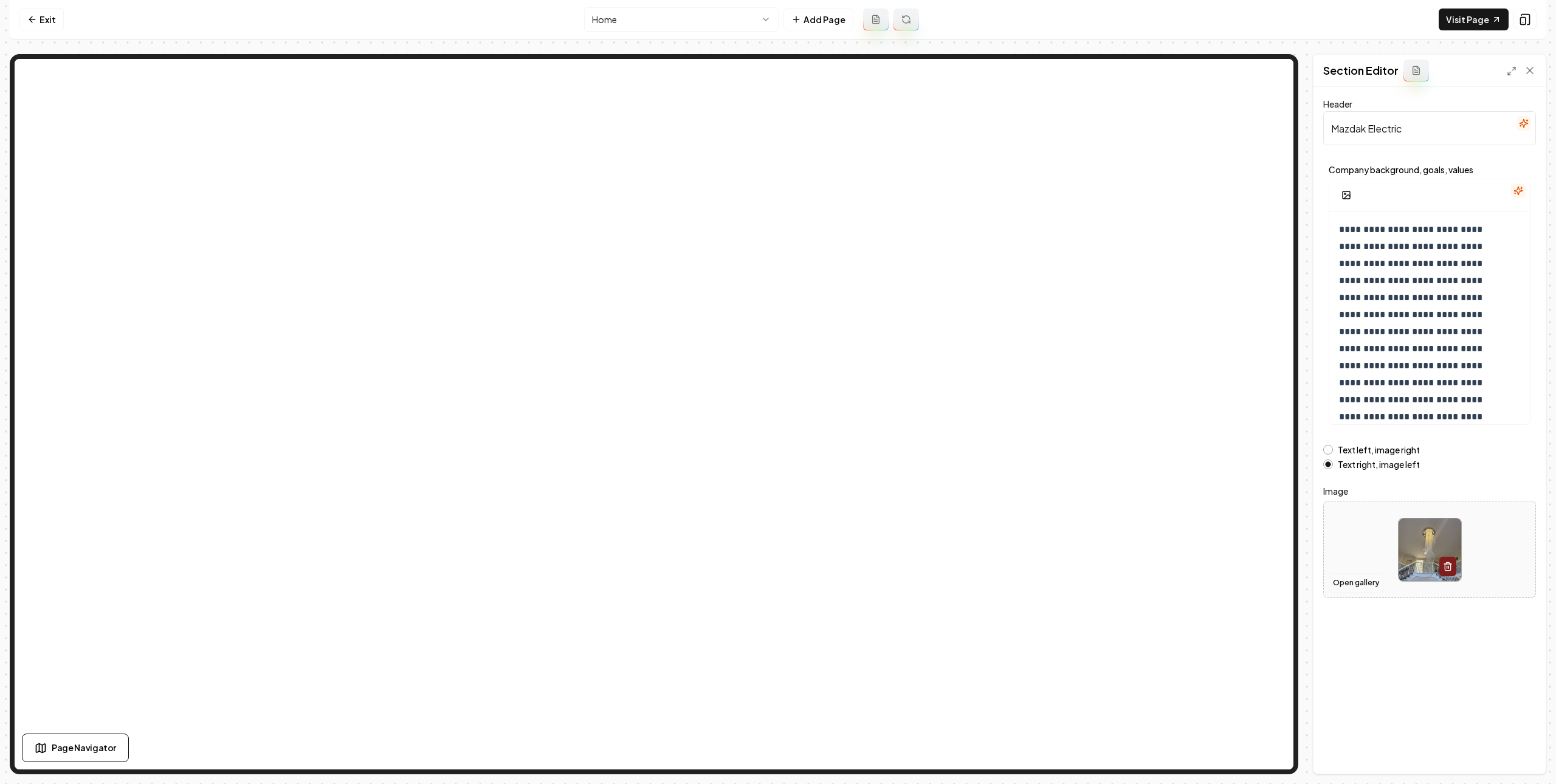
click at [1357, 585] on button "Open gallery" at bounding box center [1356, 583] width 55 height 19
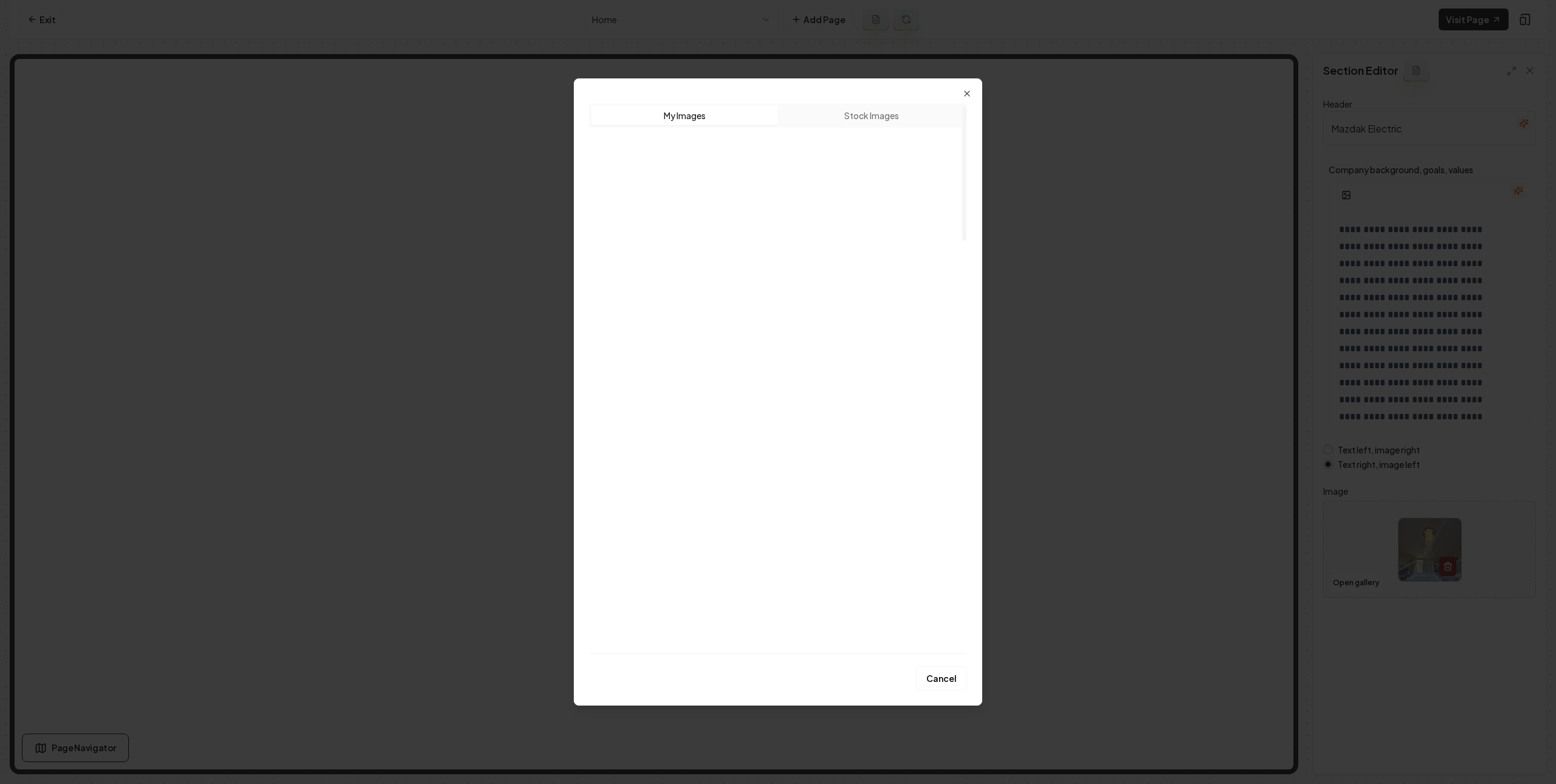
scroll to position [10, 0]
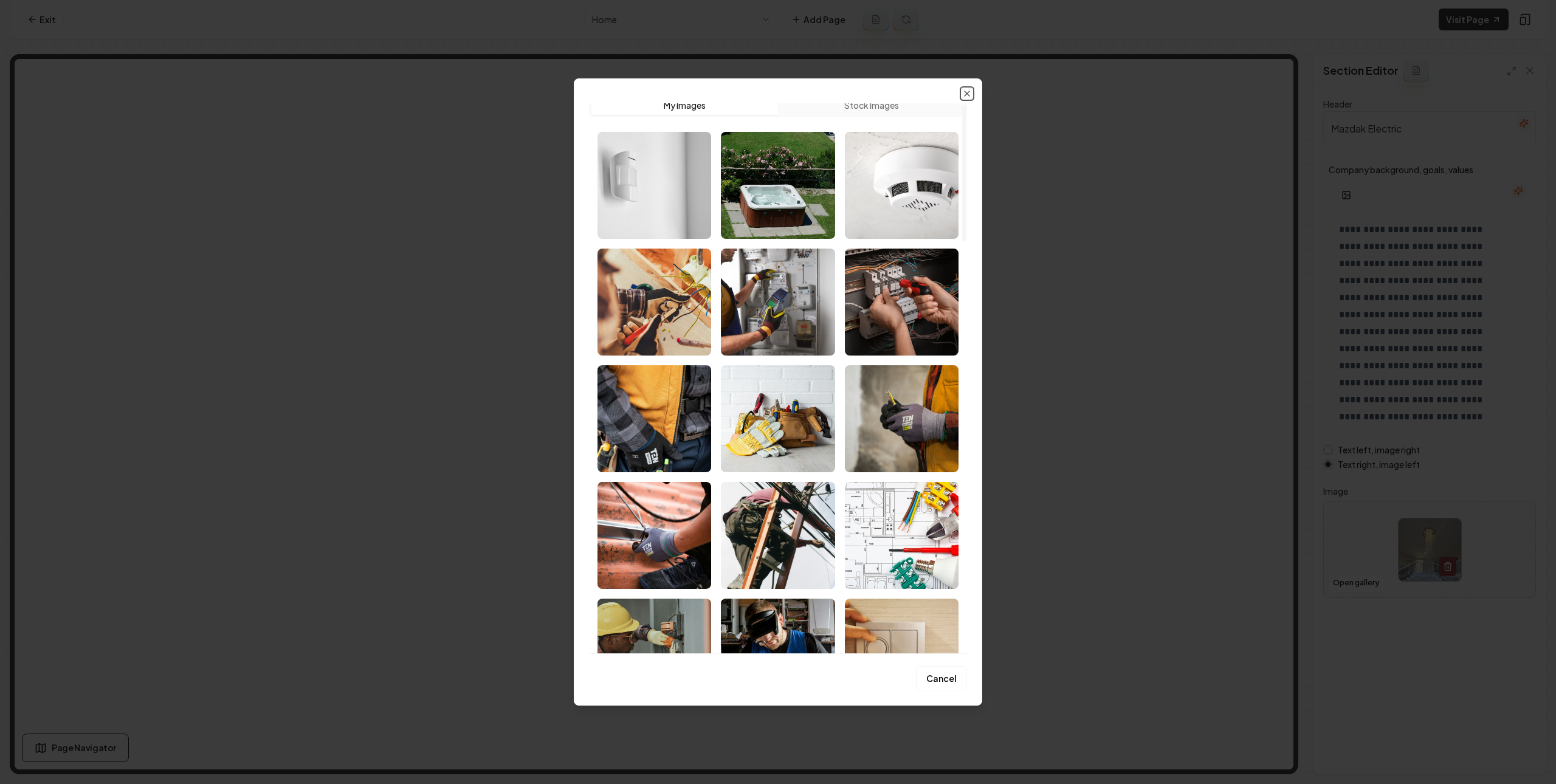
drag, startPoint x: 968, startPoint y: 91, endPoint x: 979, endPoint y: 90, distance: 11.0
click at [967, 90] on icon "button" at bounding box center [967, 93] width 10 height 10
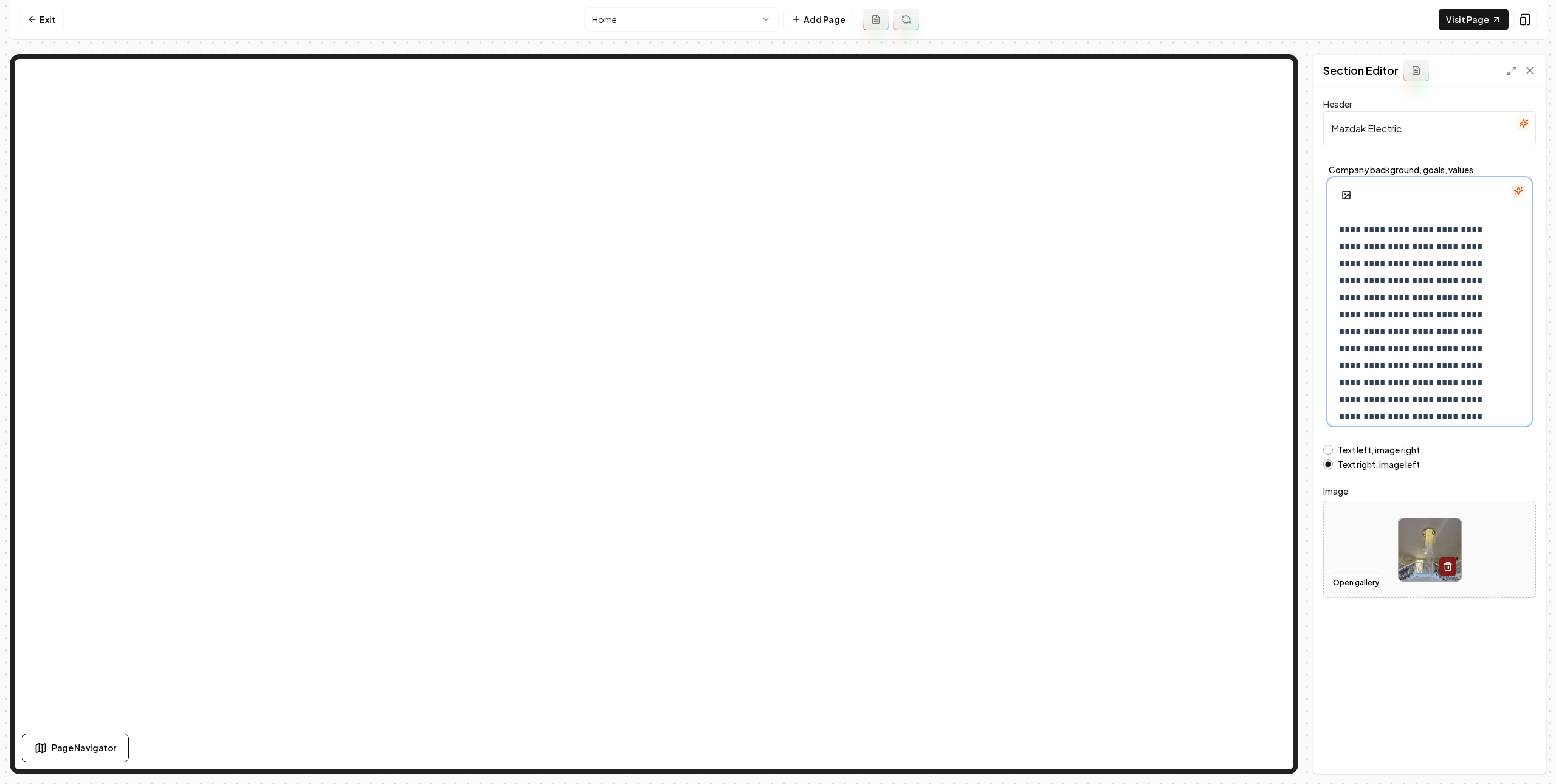
drag, startPoint x: 1468, startPoint y: 282, endPoint x: 1482, endPoint y: 267, distance: 20.5
click at [1468, 284] on p "**********" at bounding box center [1422, 331] width 167 height 221
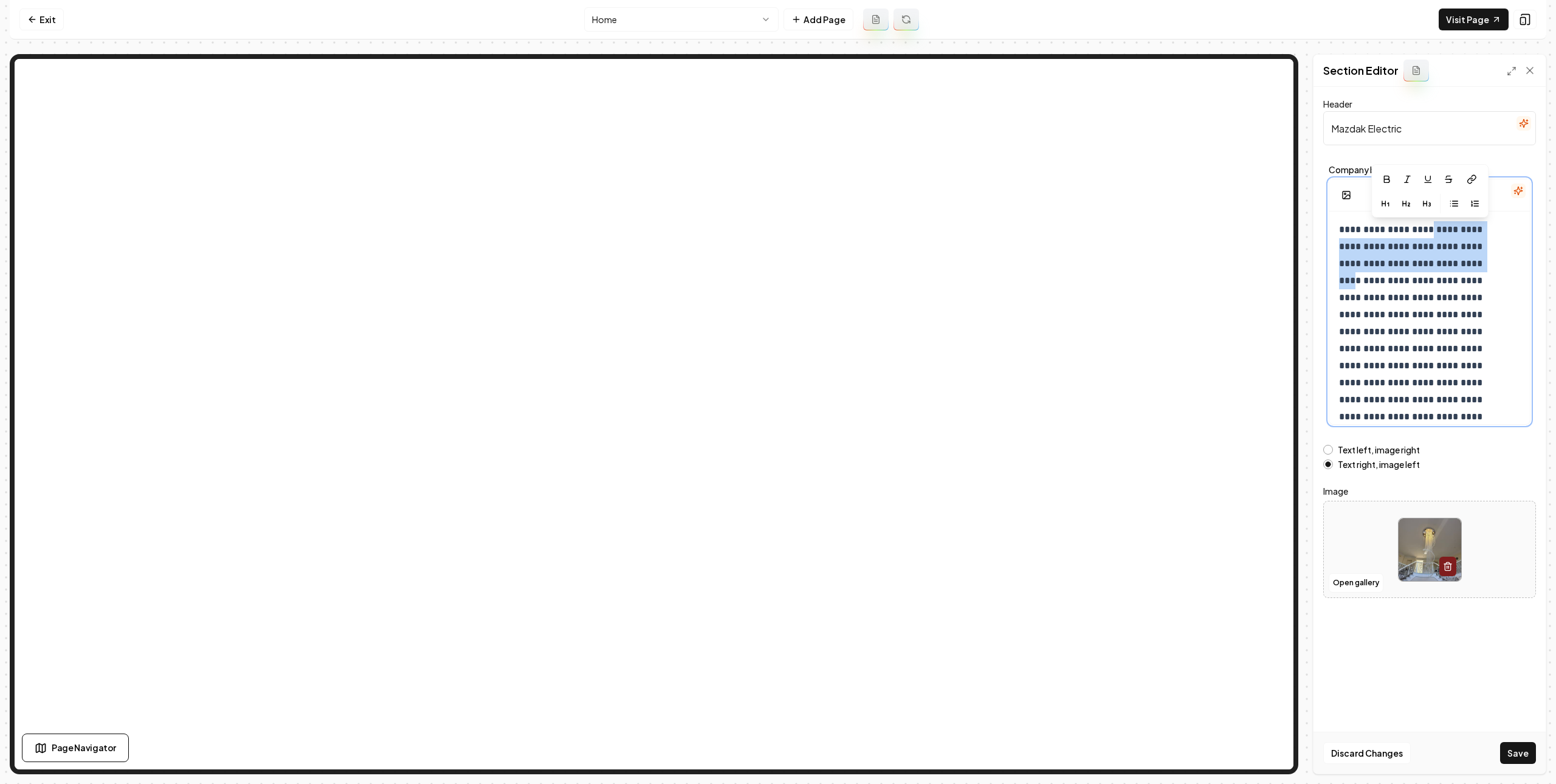
drag, startPoint x: 1426, startPoint y: 232, endPoint x: 1436, endPoint y: 261, distance: 30.7
click at [1436, 261] on p "**********" at bounding box center [1422, 331] width 167 height 221
click at [1439, 273] on p "**********" at bounding box center [1422, 331] width 167 height 221
click at [1439, 272] on p "**********" at bounding box center [1422, 331] width 167 height 221
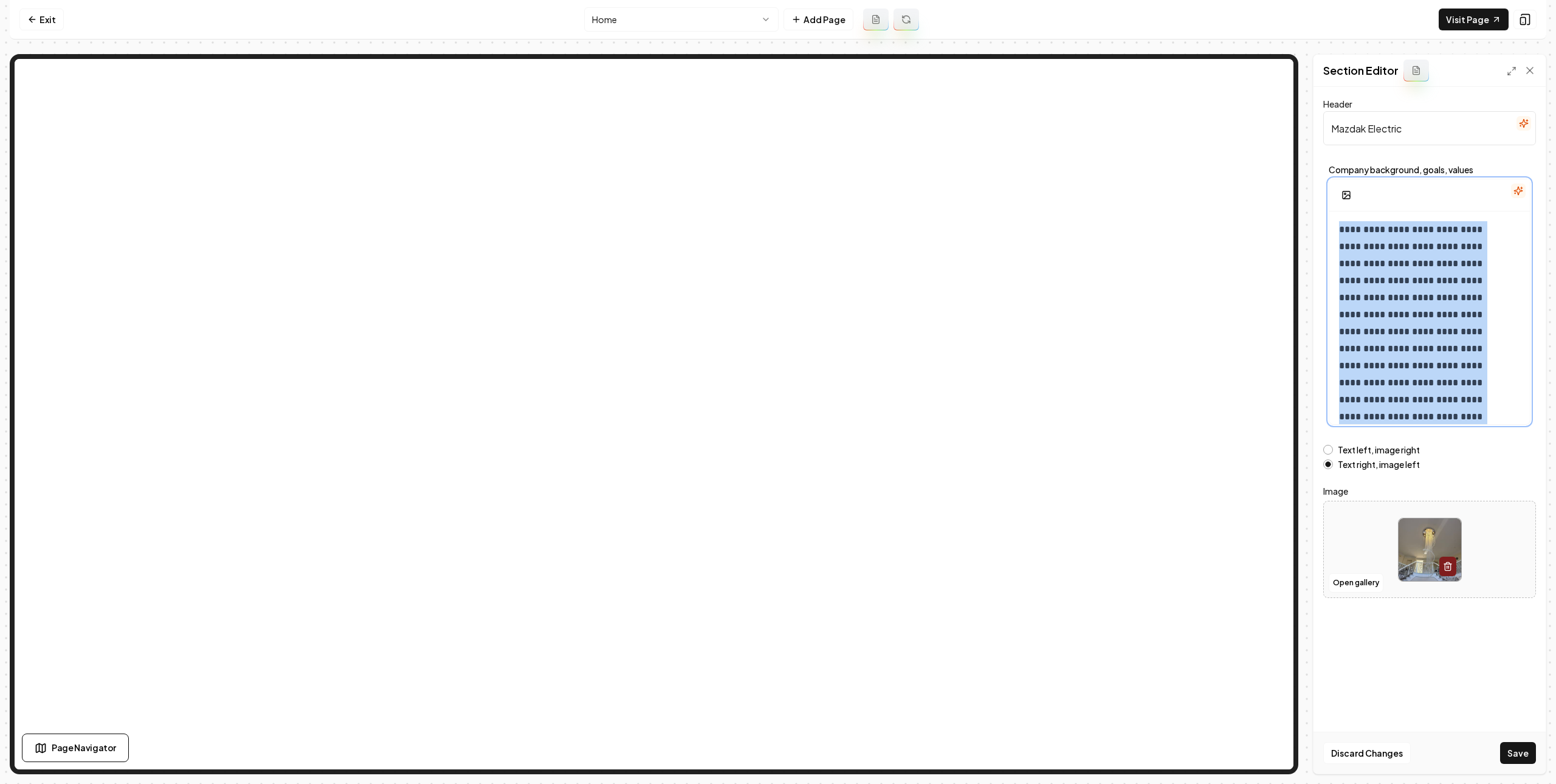
click at [1439, 271] on p "**********" at bounding box center [1422, 331] width 167 height 221
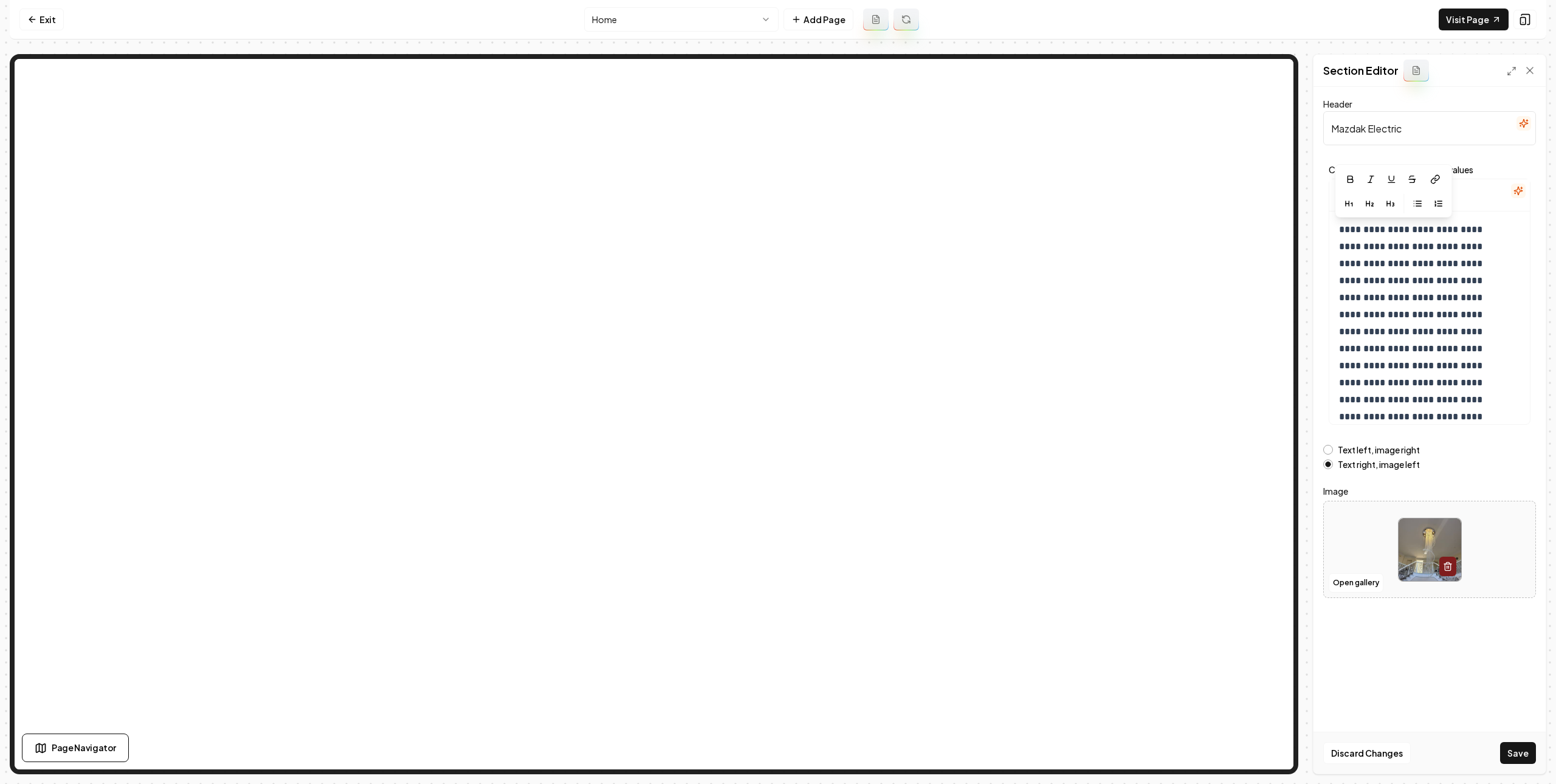
click at [1424, 657] on div "**********" at bounding box center [1430, 430] width 232 height 687
drag, startPoint x: 1377, startPoint y: 753, endPoint x: 1394, endPoint y: 682, distance: 73.0
click at [1379, 751] on button "Discard Changes" at bounding box center [1367, 753] width 88 height 22
click at [40, 17] on link "Exit" at bounding box center [41, 19] width 44 height 22
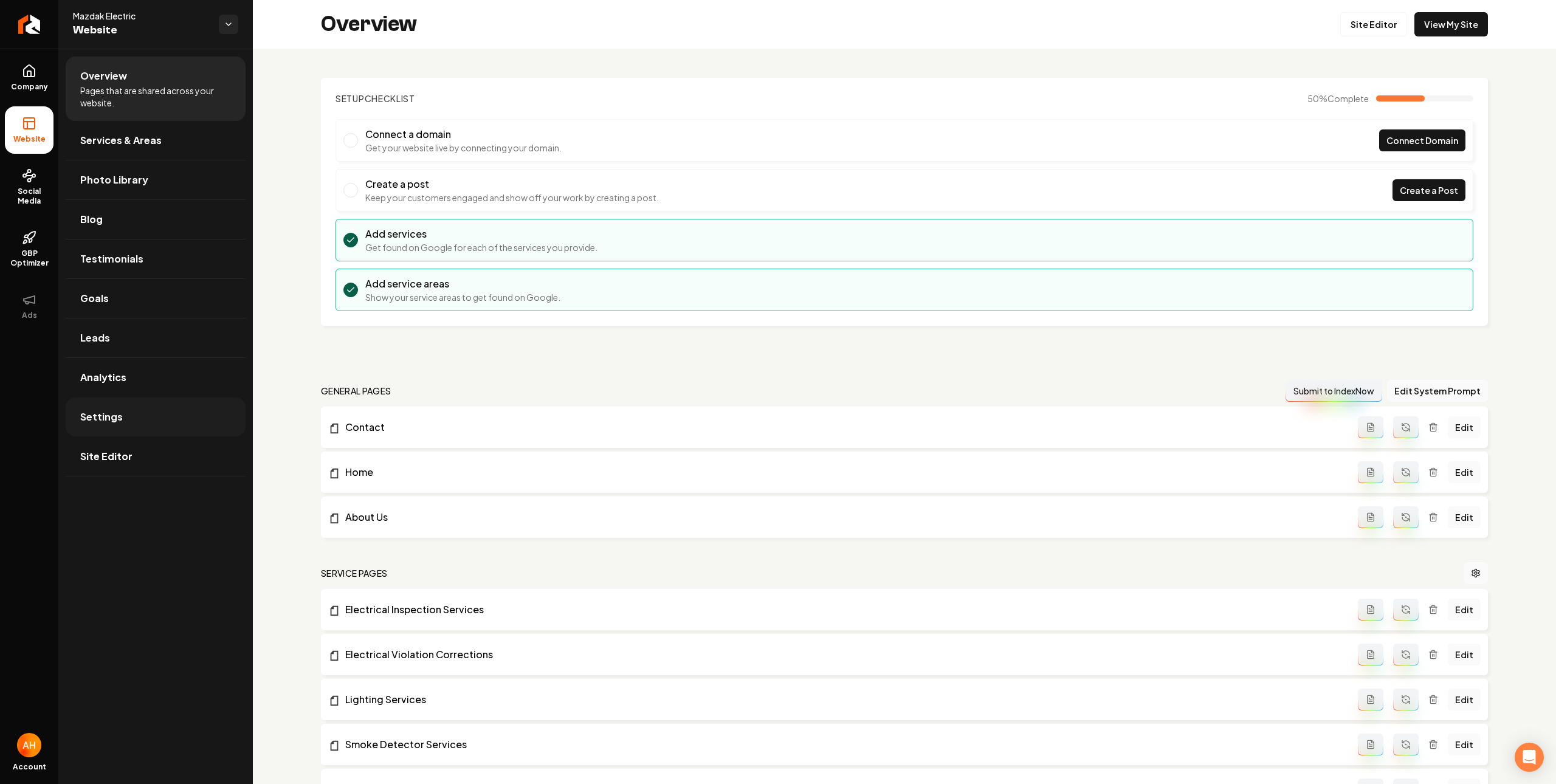
click at [164, 424] on link "Settings" at bounding box center [155, 416] width 180 height 39
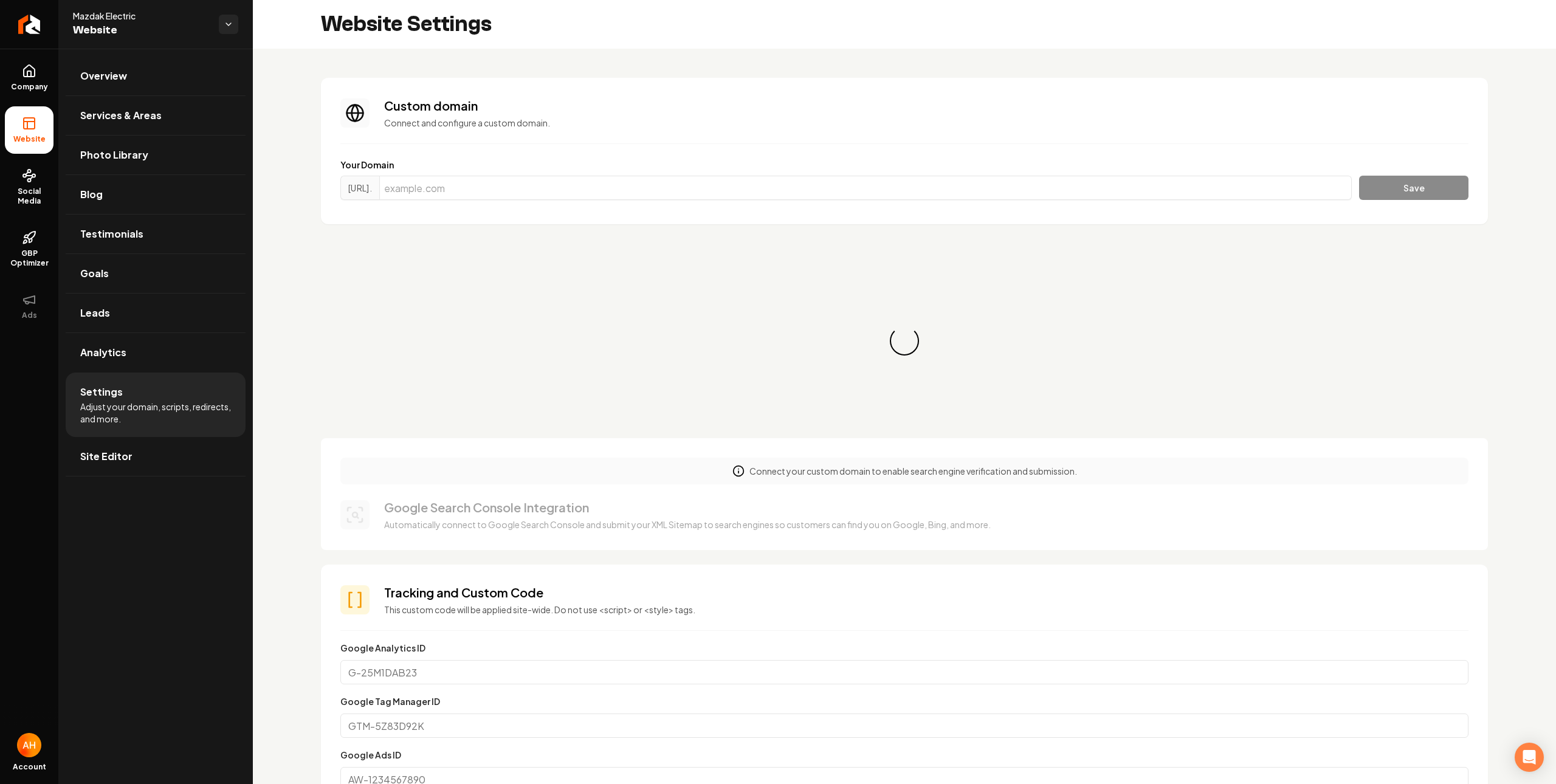
scroll to position [54, 0]
click at [533, 193] on input "Main content area" at bounding box center [865, 188] width 972 height 24
paste input "mz-electric.com"
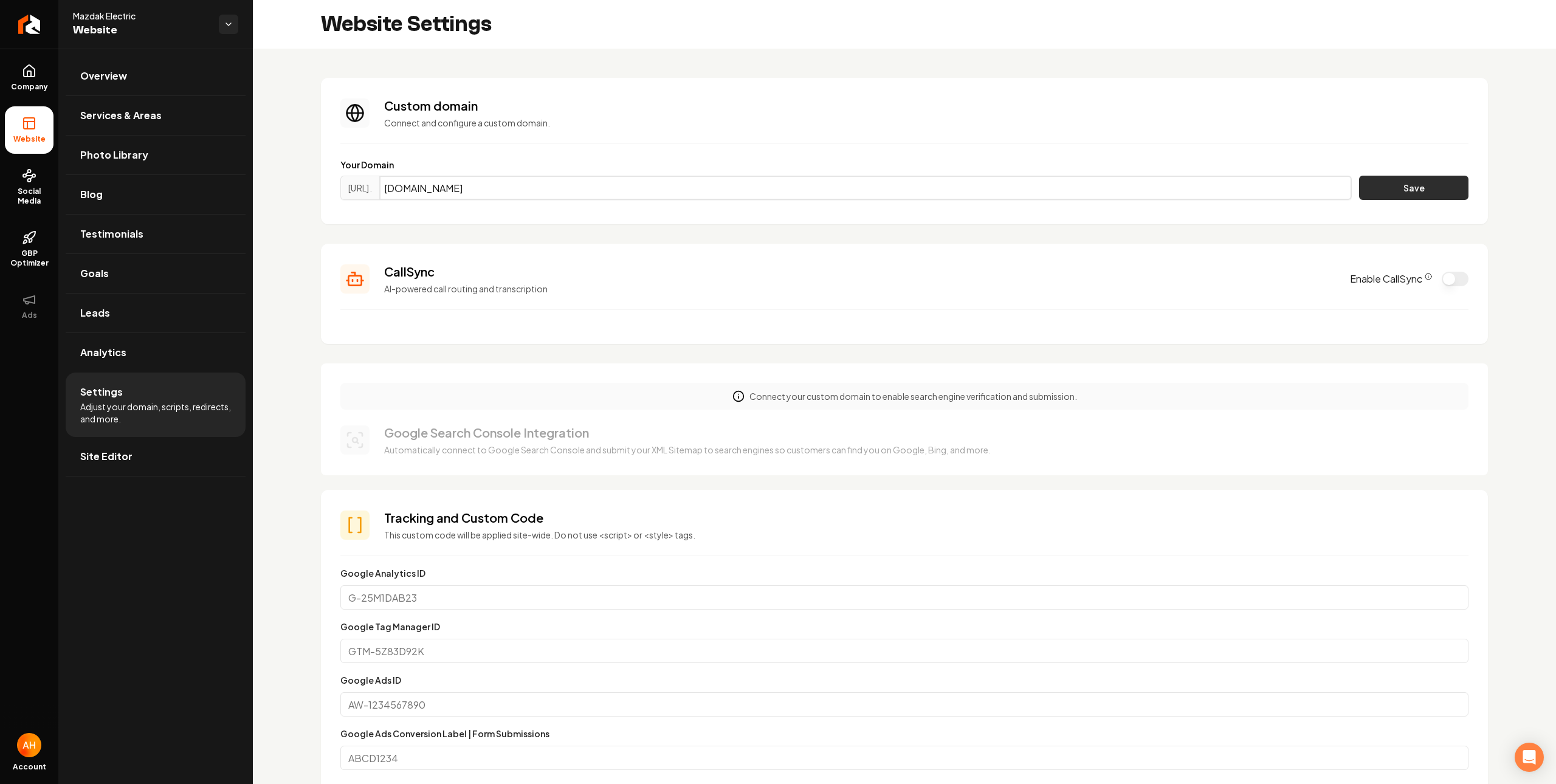
type input "mz-electric.com"
click at [1370, 190] on button "Save" at bounding box center [1414, 188] width 109 height 24
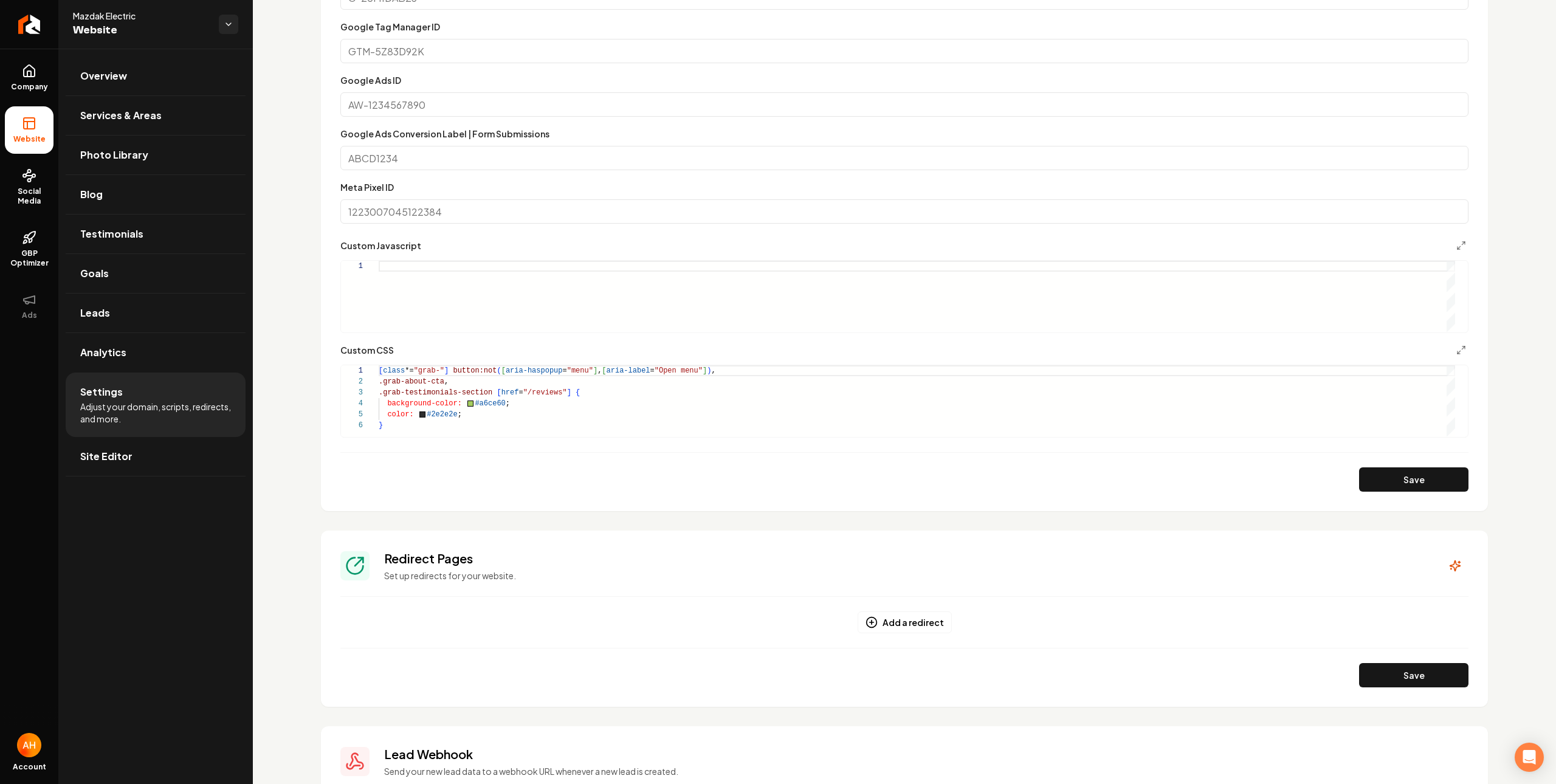
scroll to position [0, 0]
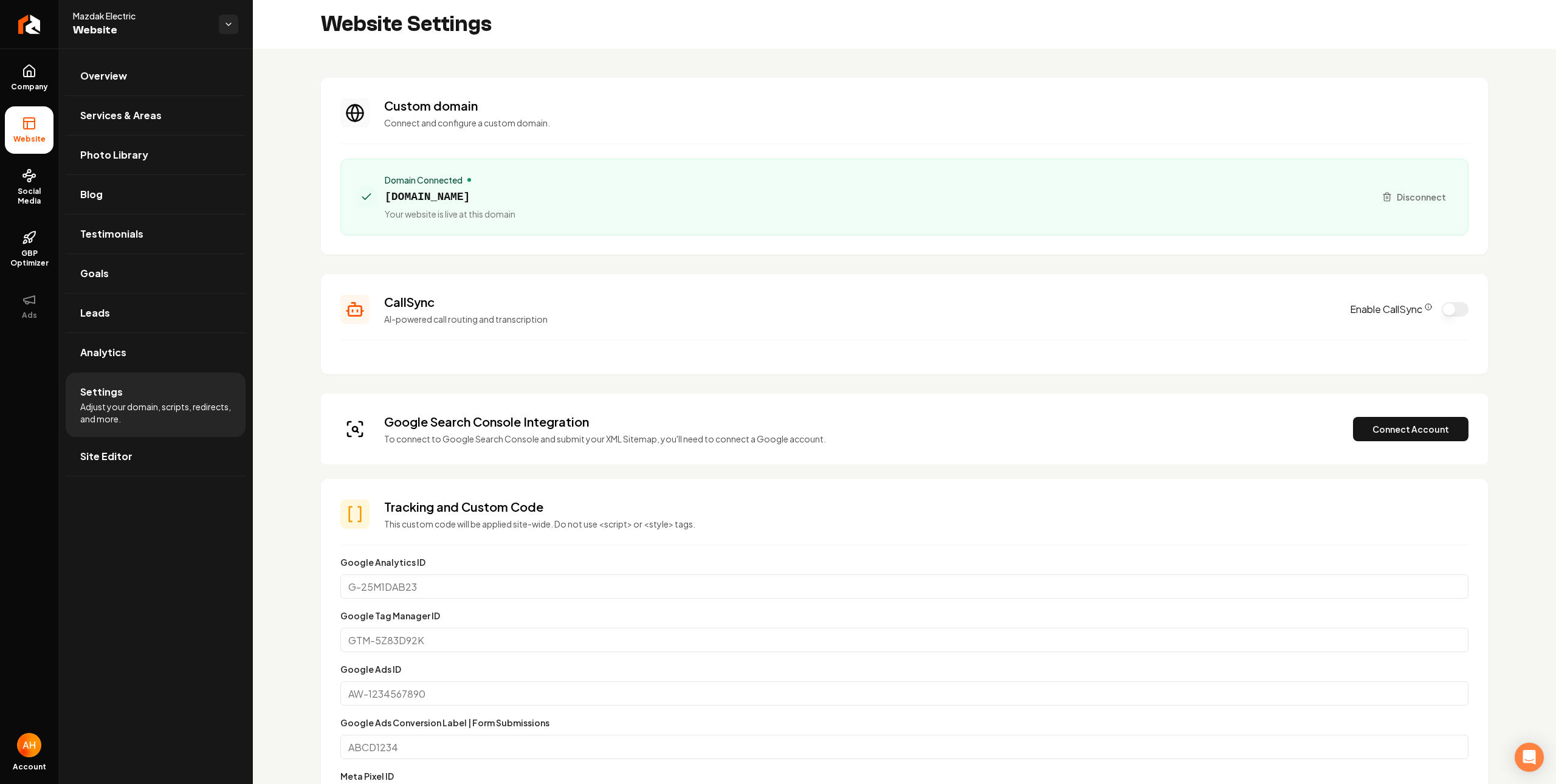
click at [432, 195] on span "mz-electric.com" at bounding box center [450, 197] width 131 height 17
copy span "mz-electric.com"
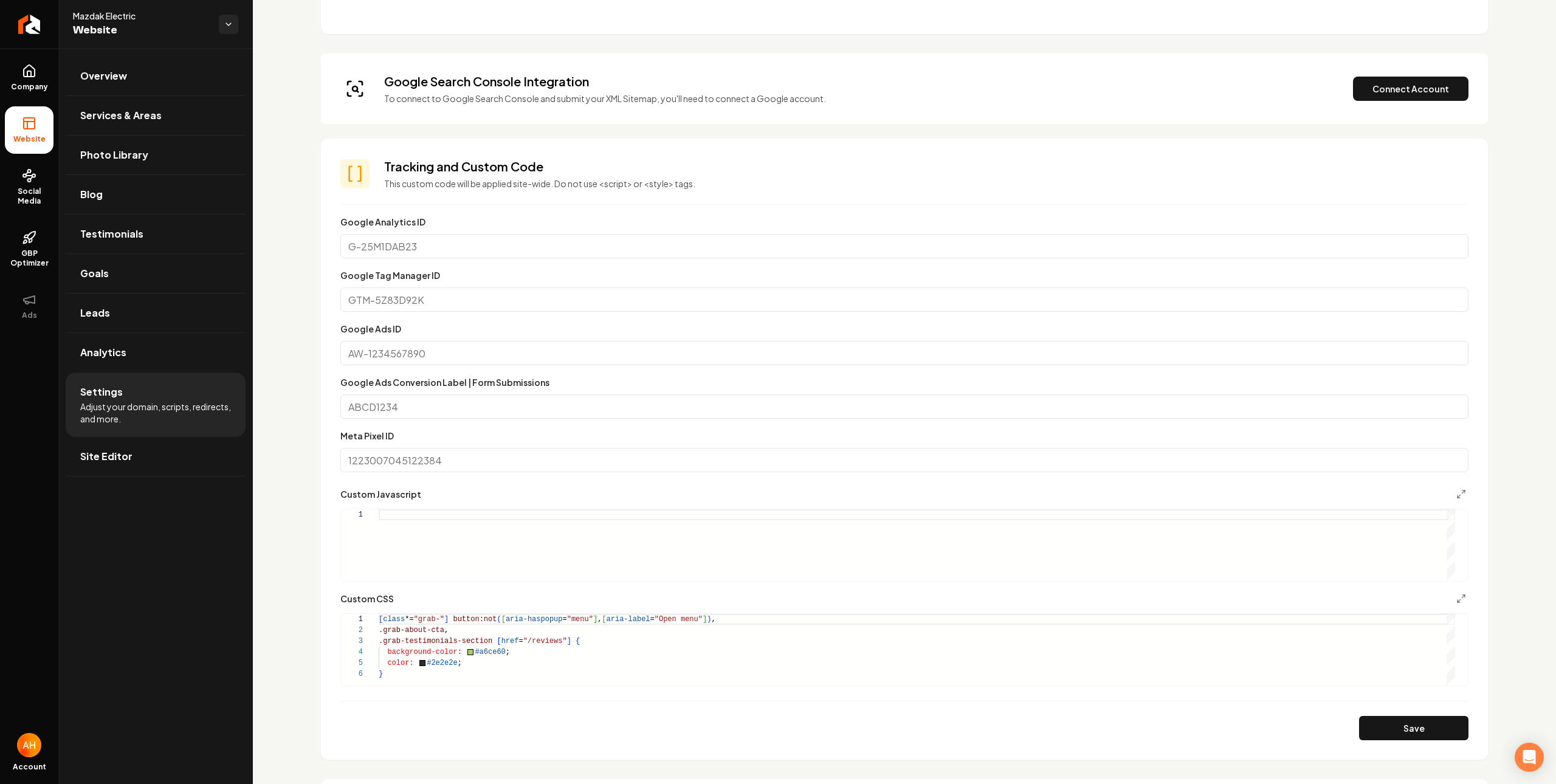
scroll to position [701, 0]
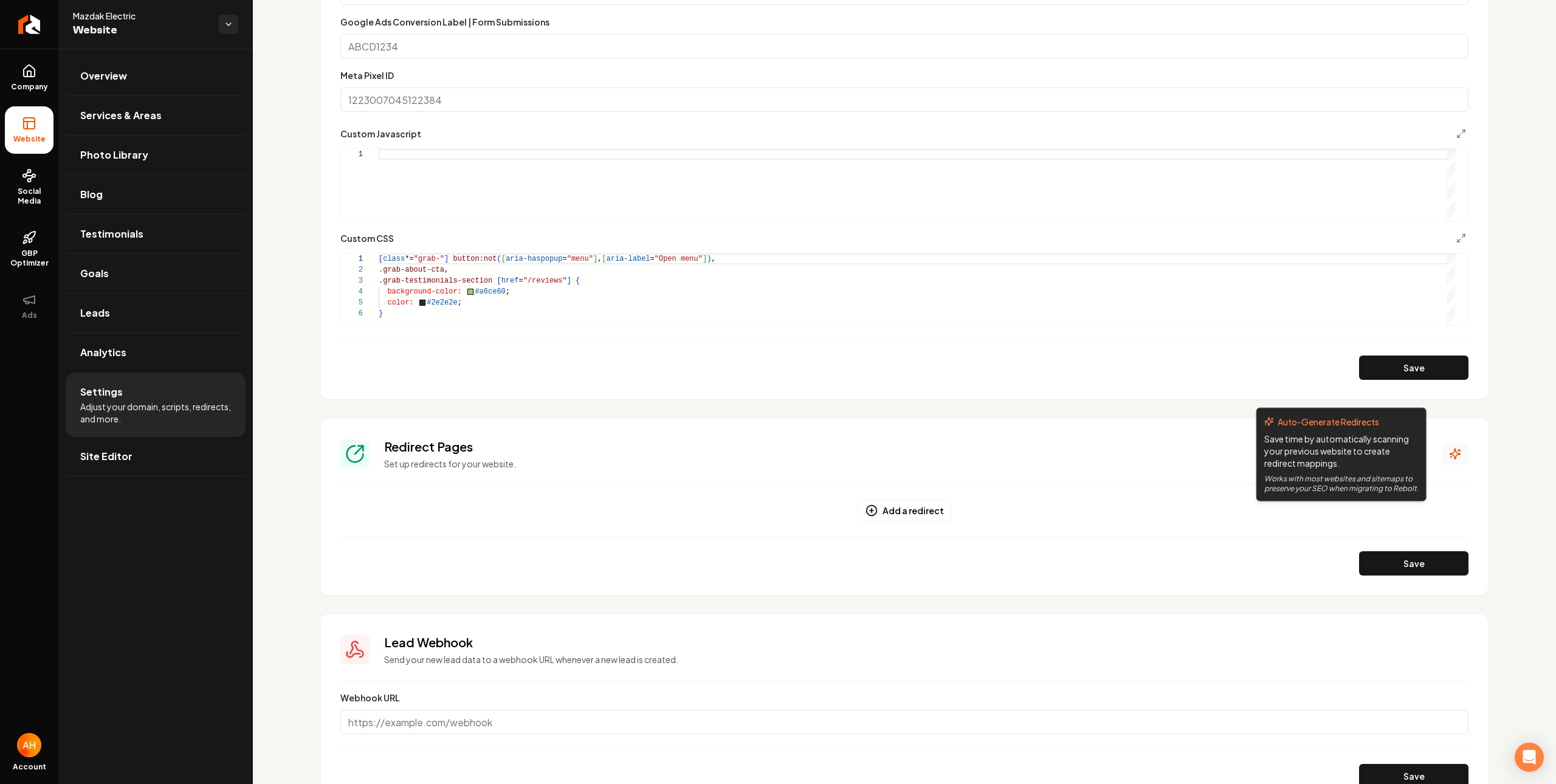
click at [1450, 450] on icon "Main content area" at bounding box center [1455, 454] width 10 height 10
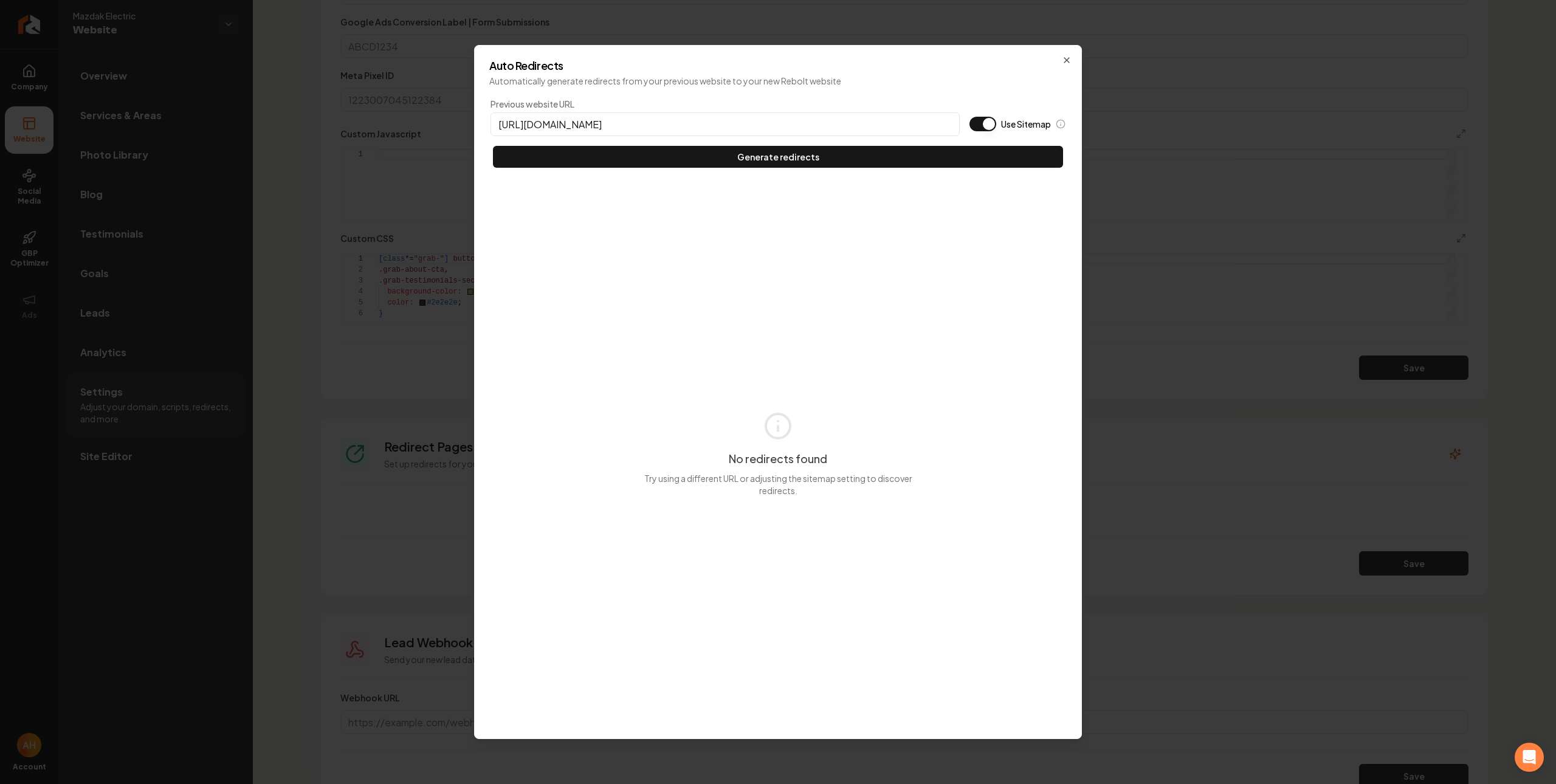
type input "https://mz-electric.com"
type button "on"
click at [970, 117] on button "Use Sitemap" at bounding box center [983, 124] width 27 height 15
click at [493, 146] on button "Generate redirects" at bounding box center [777, 156] width 570 height 22
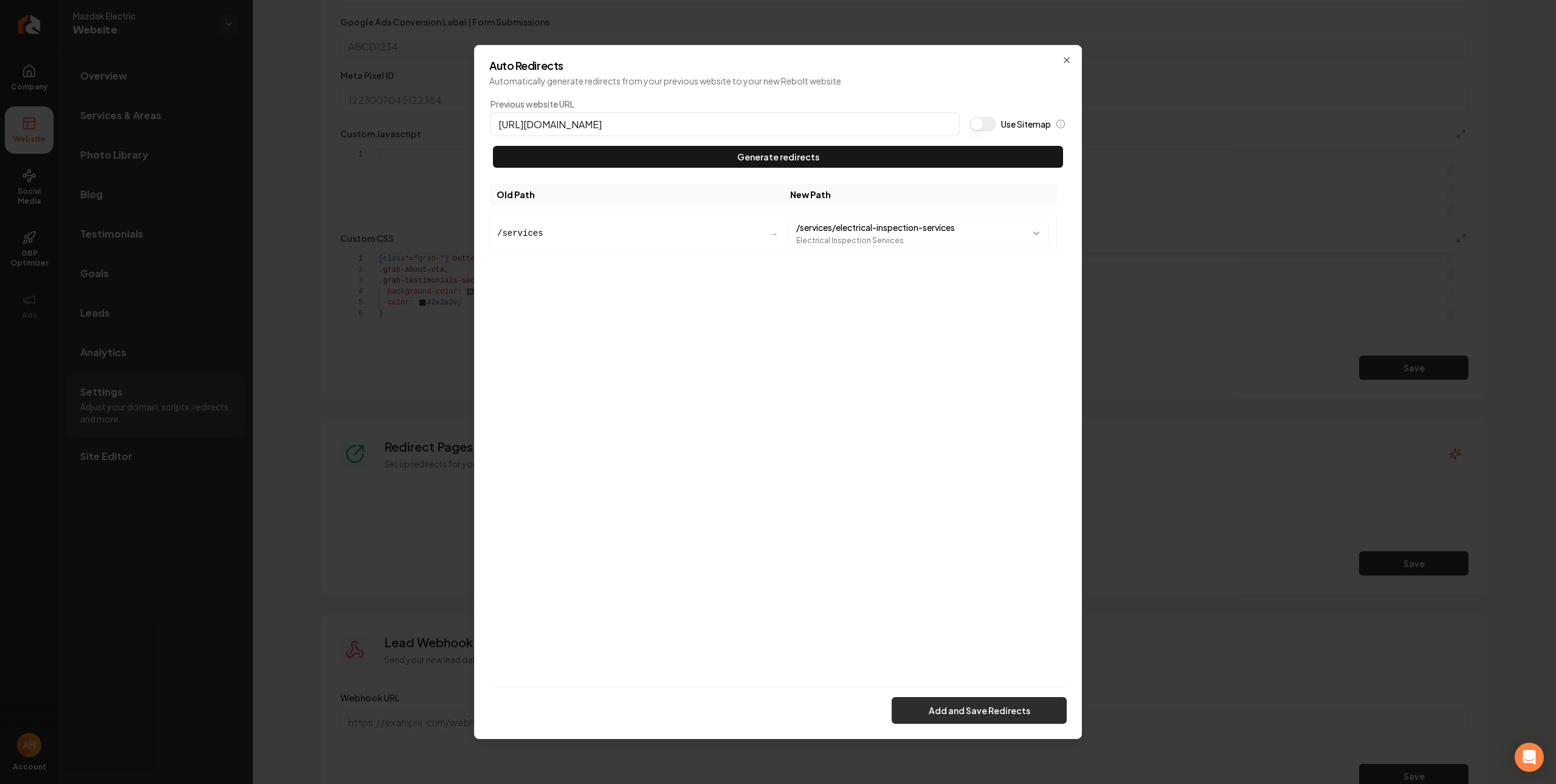
click at [1008, 702] on button "Add and Save Redirects" at bounding box center [979, 710] width 175 height 27
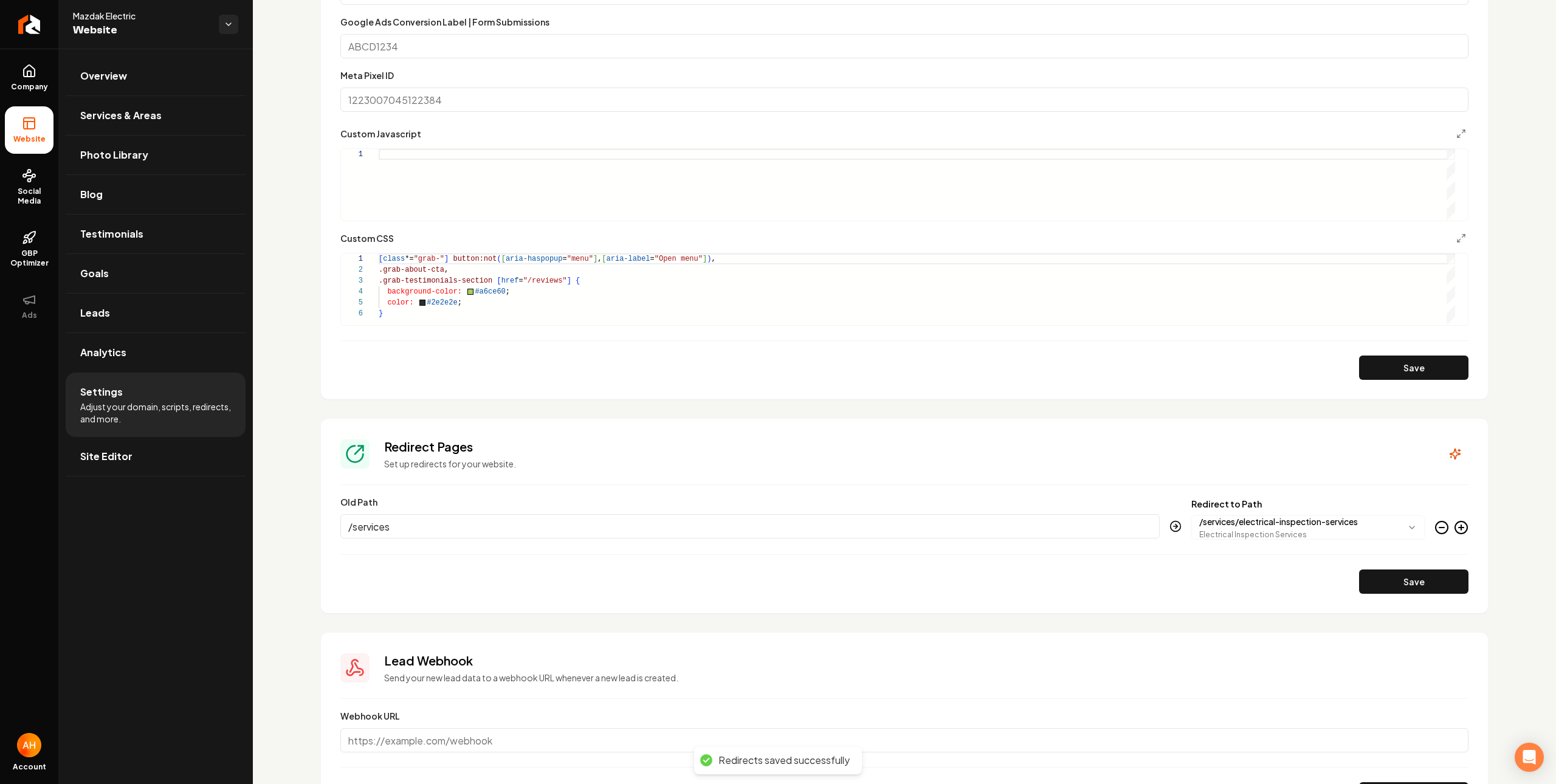
scroll to position [0, 0]
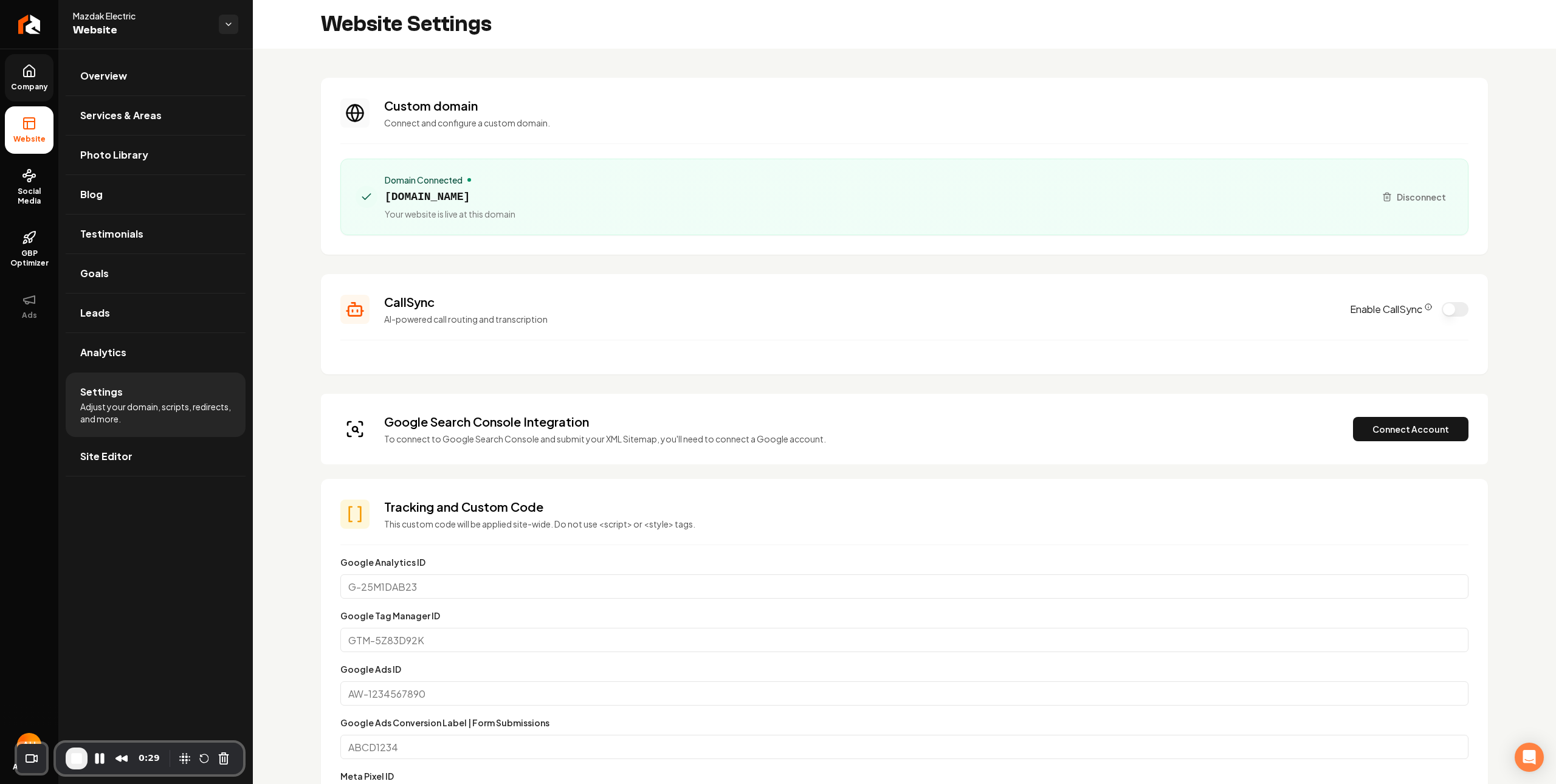
click at [19, 86] on span "Company" at bounding box center [29, 87] width 47 height 10
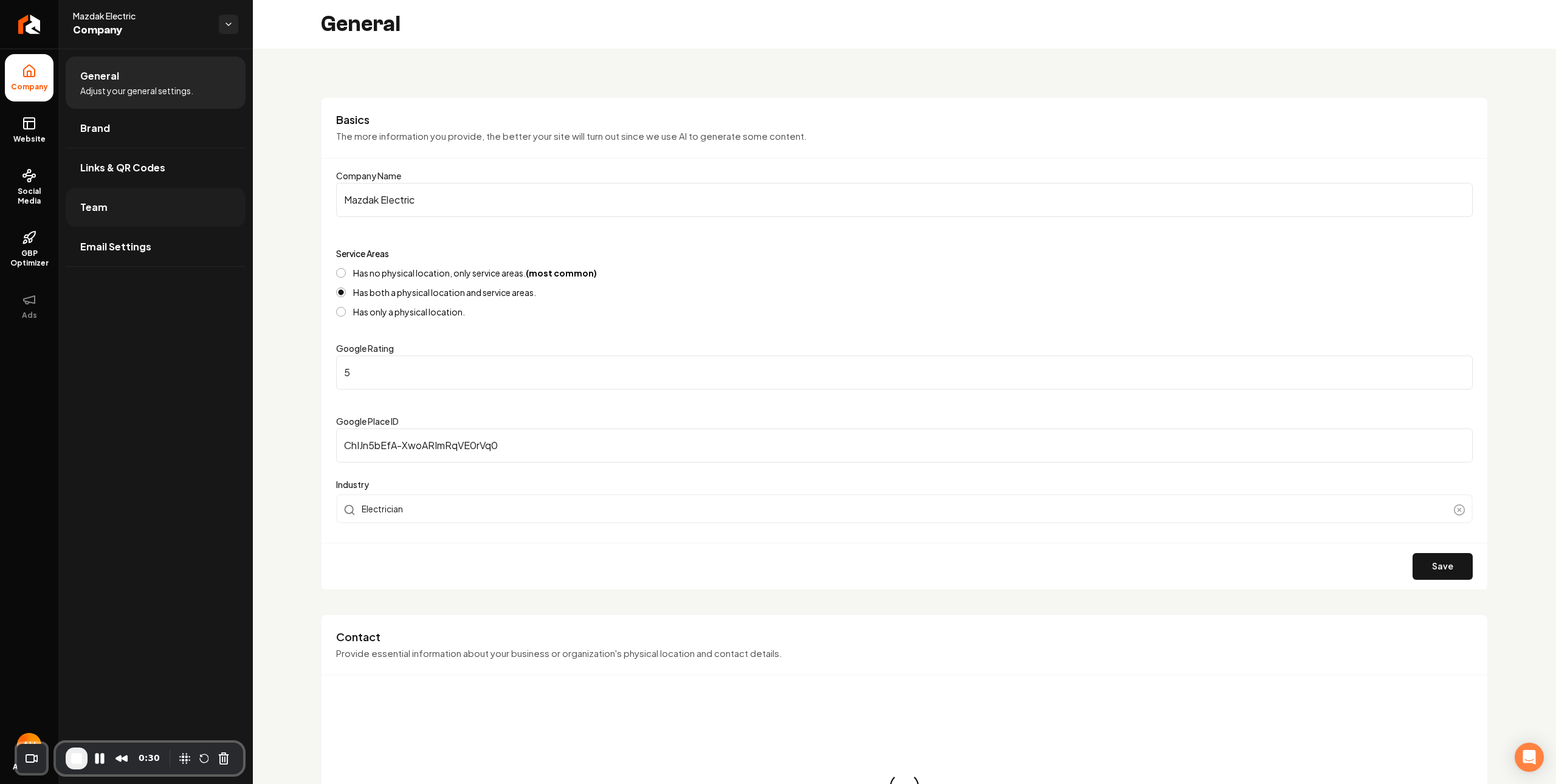
click at [156, 206] on link "Team" at bounding box center [155, 207] width 180 height 39
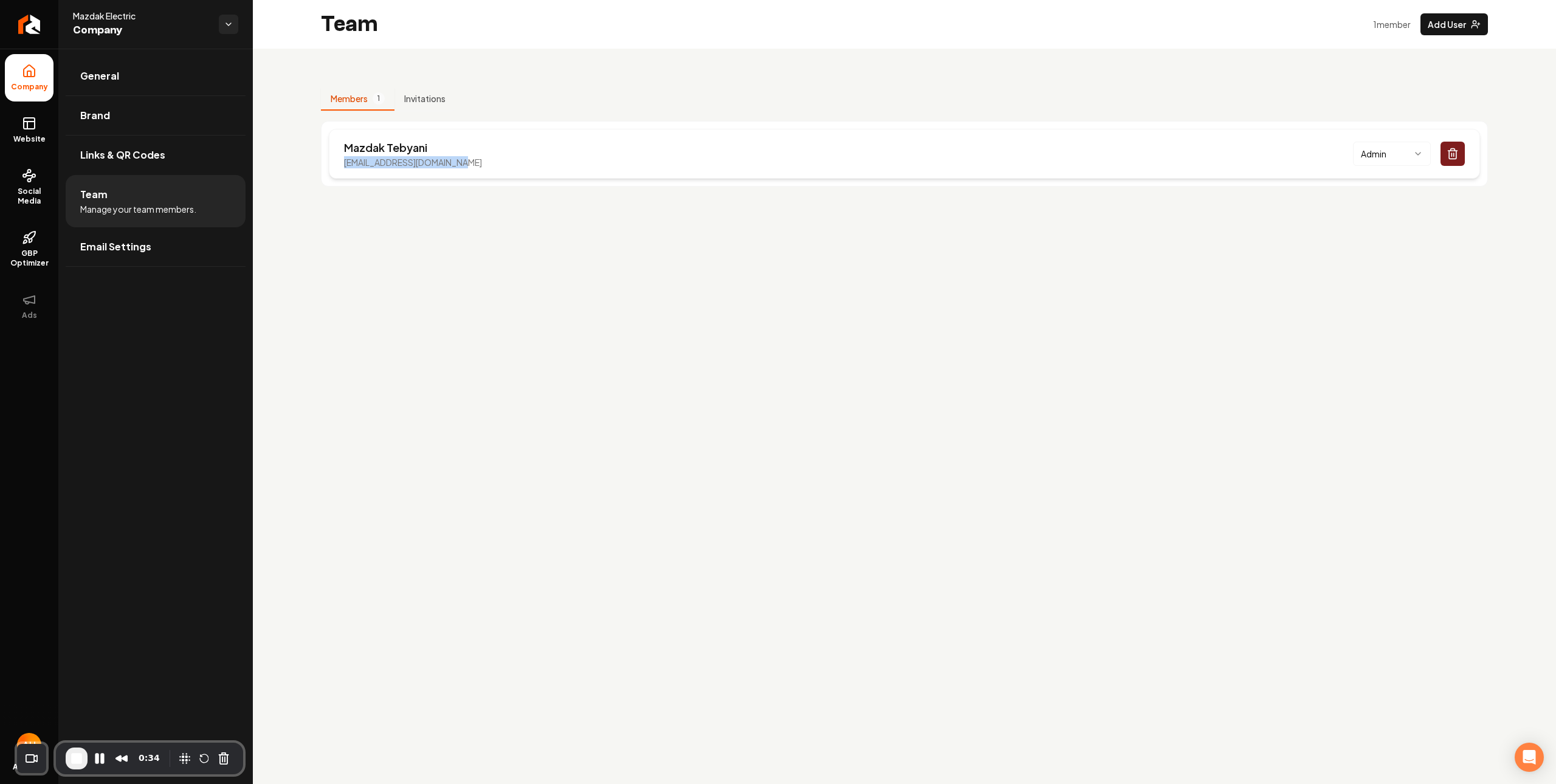
drag, startPoint x: 341, startPoint y: 167, endPoint x: 464, endPoint y: 160, distance: 123.2
click at [464, 160] on div "Mazdak Tebyani mazdak.electric@gmail.com Admin" at bounding box center [905, 154] width 1152 height 49
click at [448, 273] on main "Team 1 member Add User Members 1 Invitations Mazdak Tebyani mazdak.electric@gma…" at bounding box center [905, 392] width 1304 height 784
click at [144, 70] on link "General" at bounding box center [155, 75] width 180 height 39
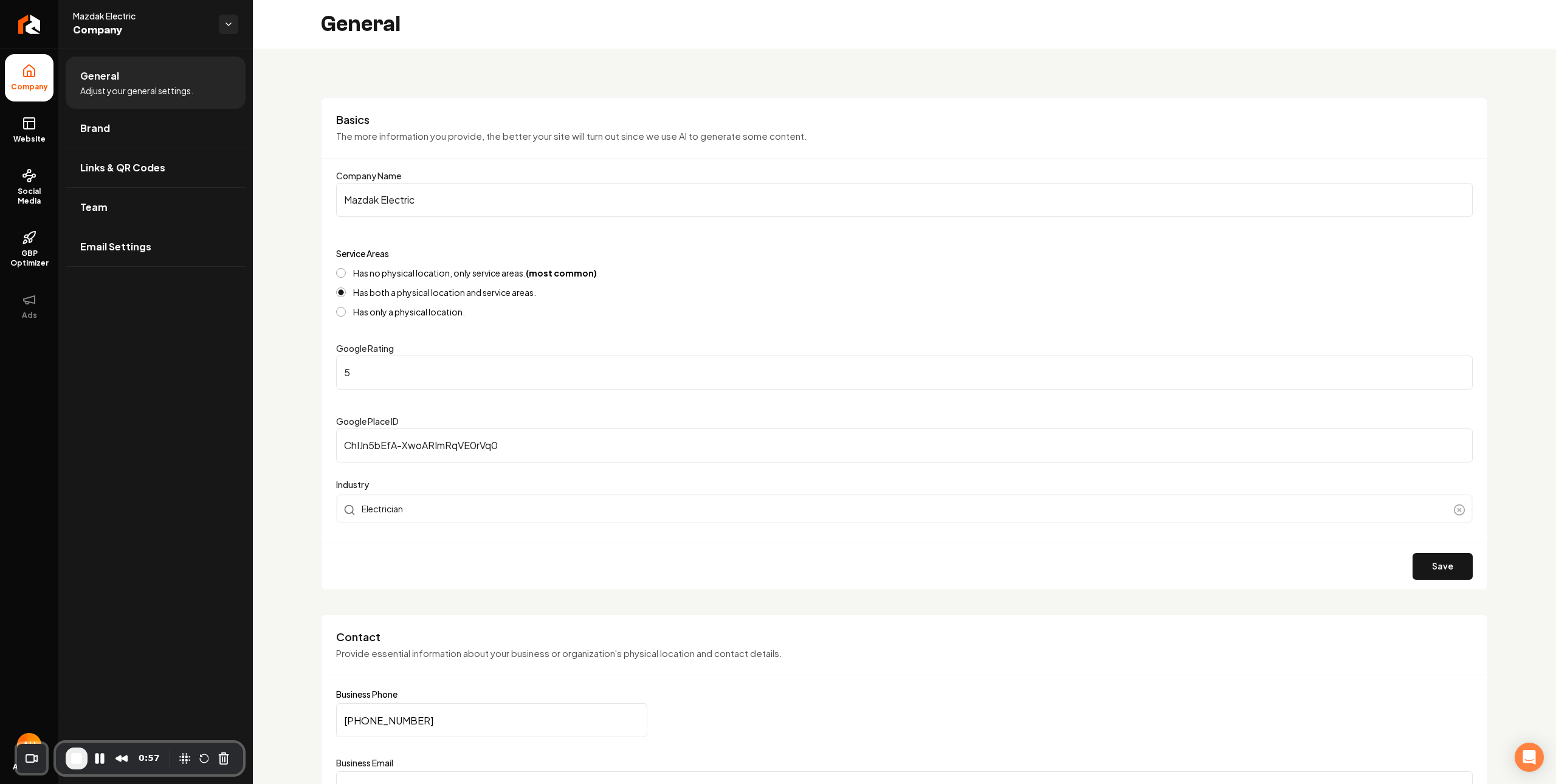
drag, startPoint x: 497, startPoint y: 206, endPoint x: 329, endPoint y: 199, distance: 168.1
click at [329, 199] on div "Basics The more information you provide, the better your site will turn out sin…" at bounding box center [905, 343] width 1167 height 493
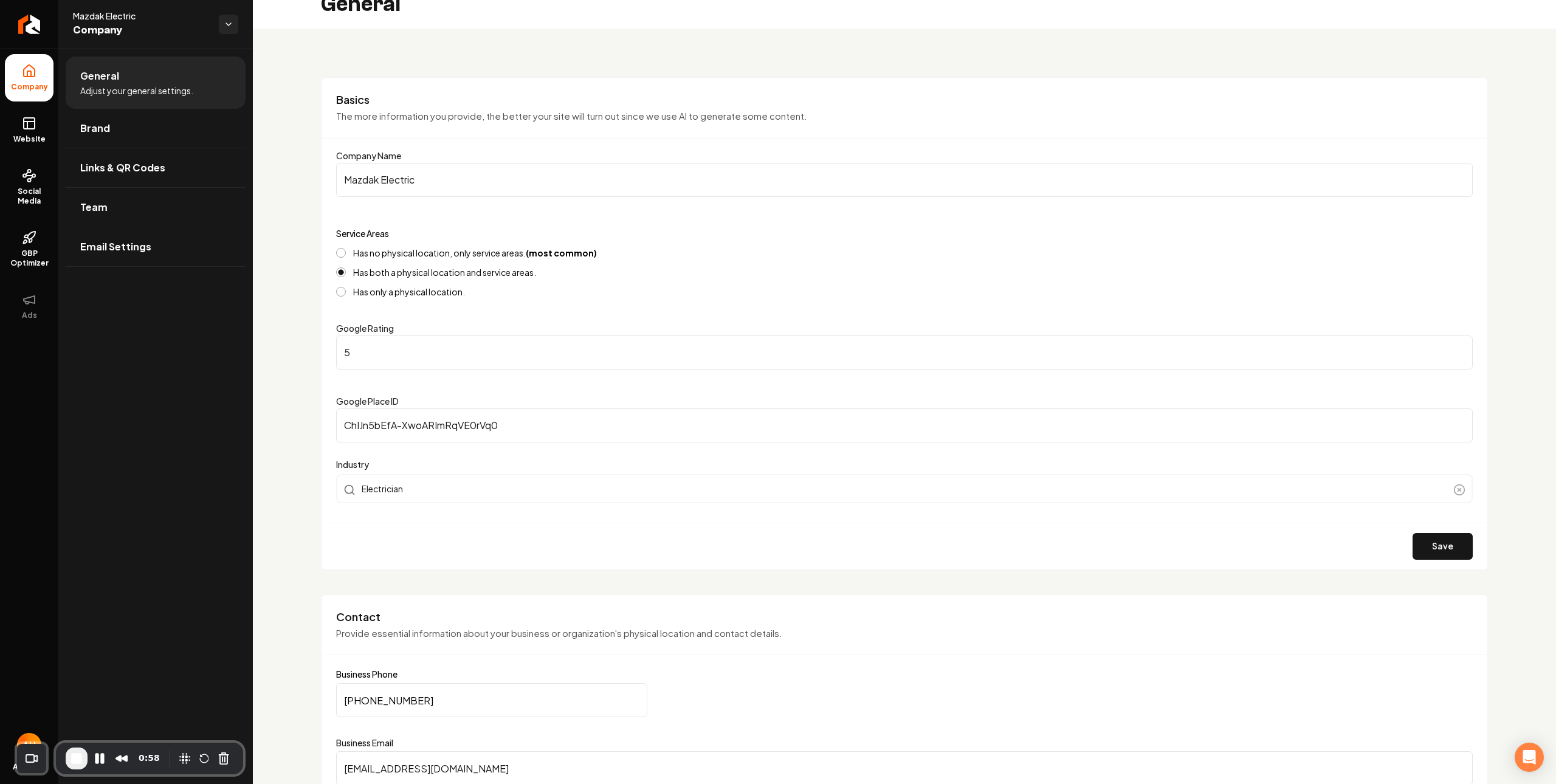
click at [389, 359] on input "5" at bounding box center [905, 352] width 1137 height 34
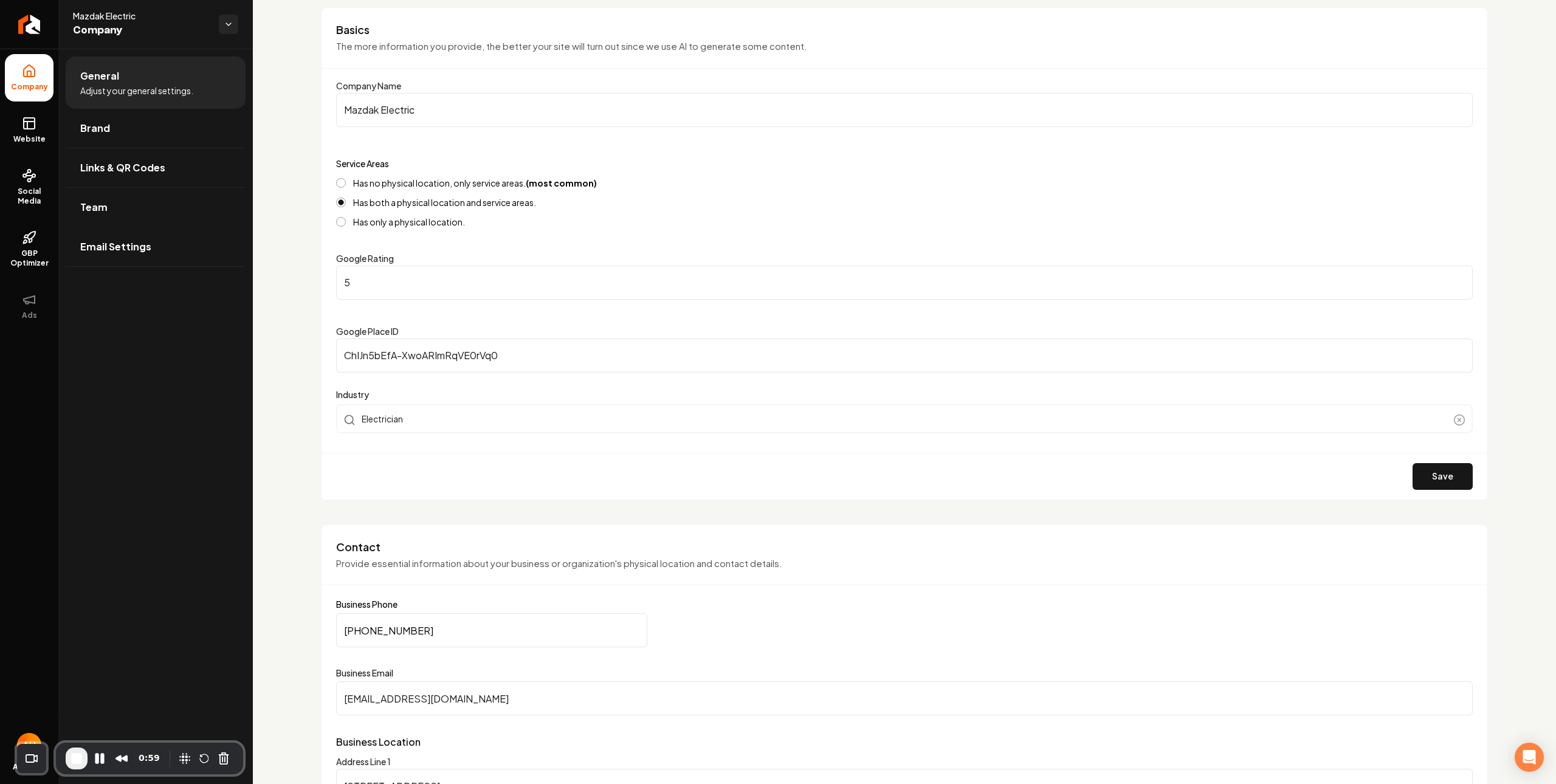
scroll to position [350, 0]
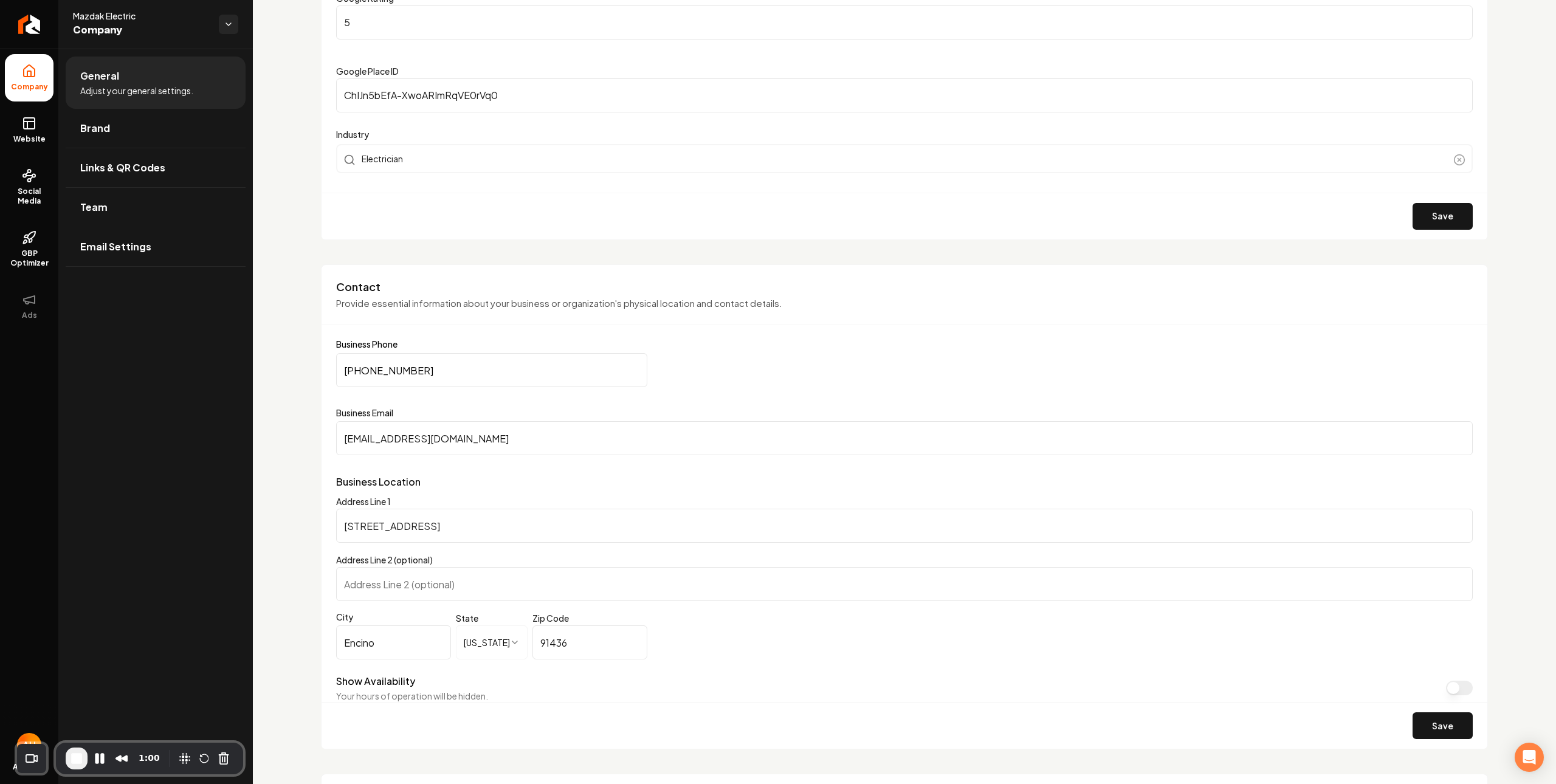
click at [465, 373] on input "(818) 913-0632" at bounding box center [492, 369] width 311 height 34
click at [508, 427] on input "mazdak.electric@gmail.com" at bounding box center [905, 438] width 1137 height 34
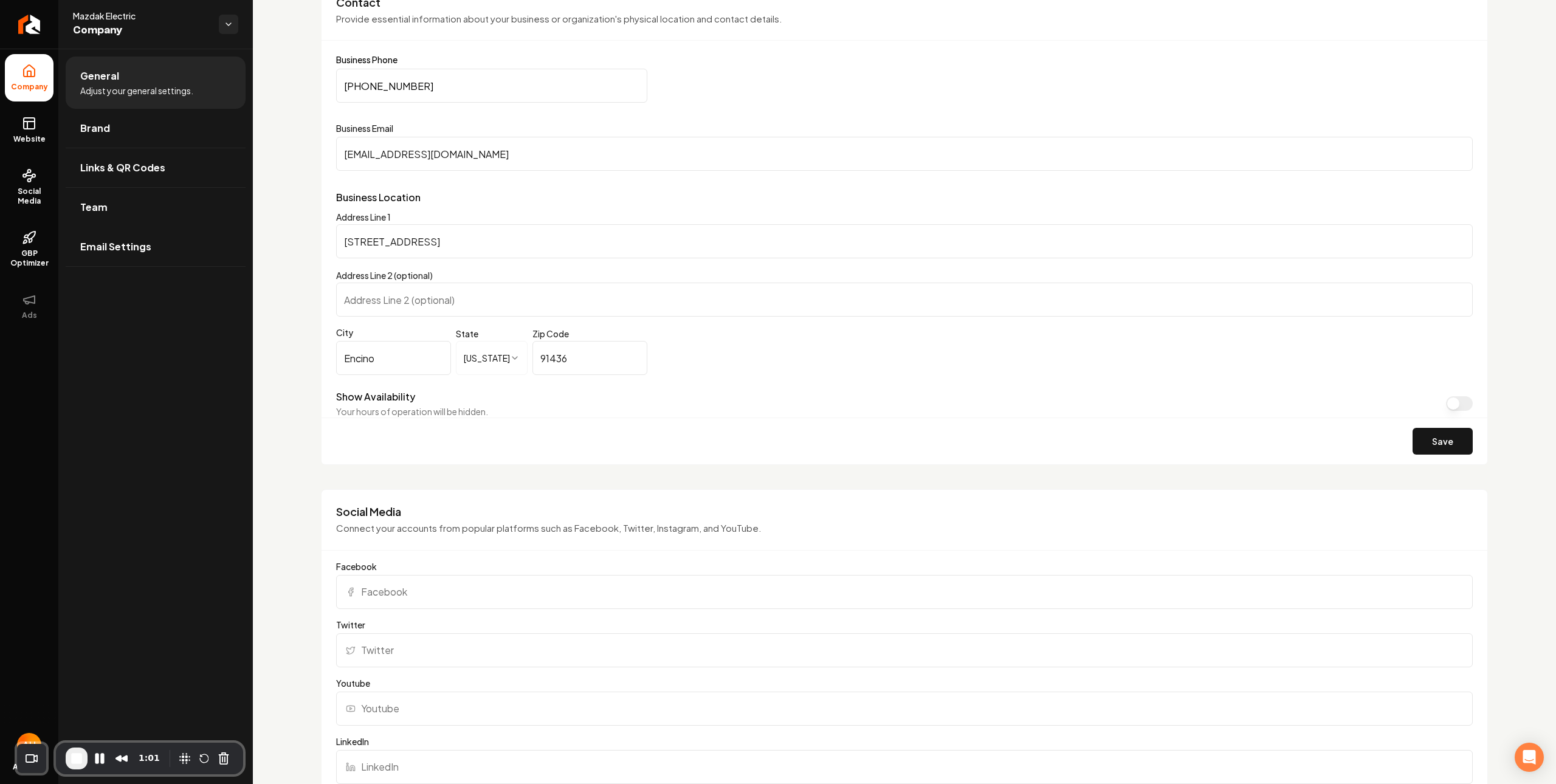
scroll to position [813, 0]
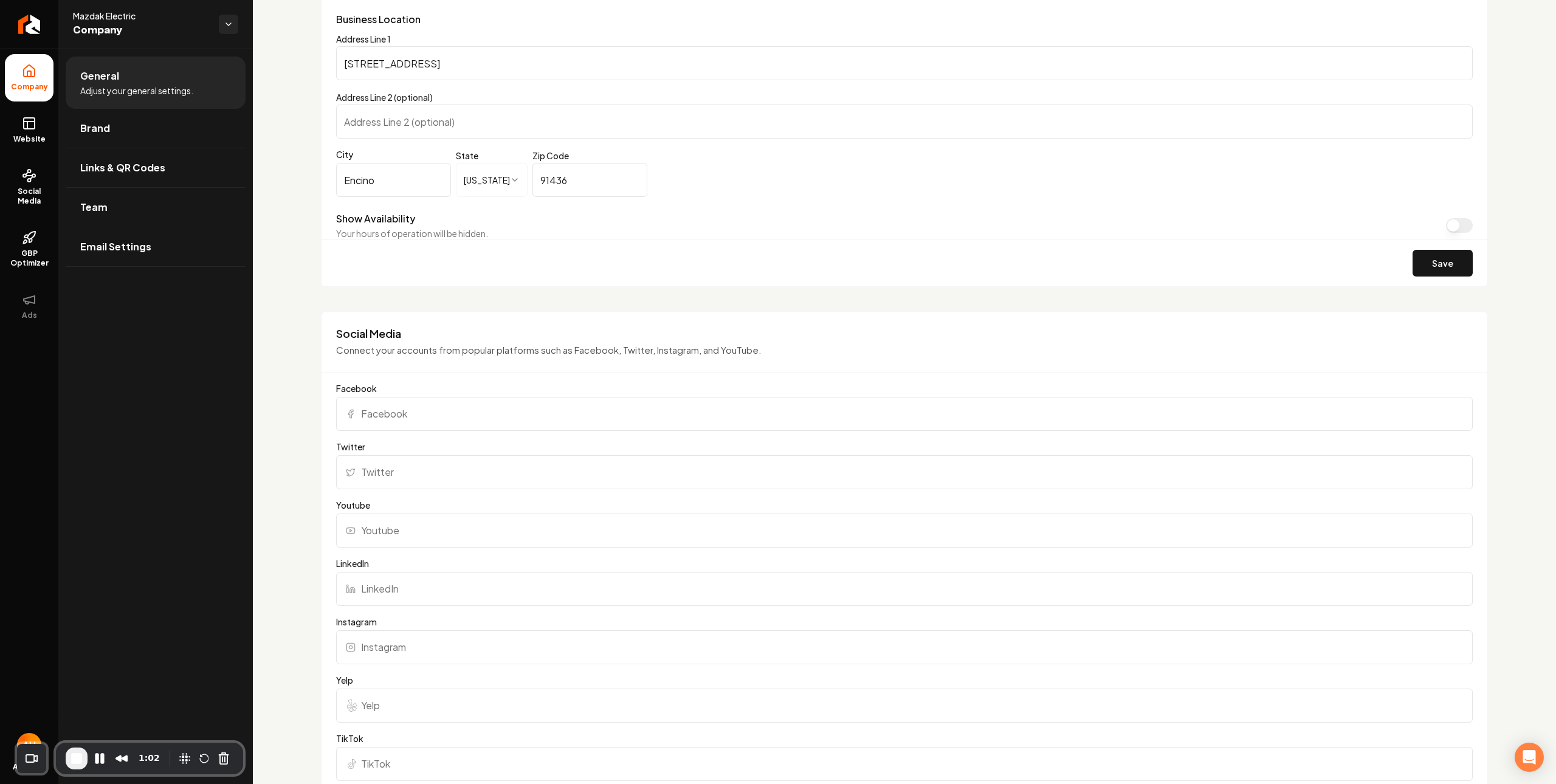
drag, startPoint x: 486, startPoint y: 415, endPoint x: 485, endPoint y: 399, distance: 16.0
click at [486, 414] on input "Facebook" at bounding box center [905, 414] width 1137 height 34
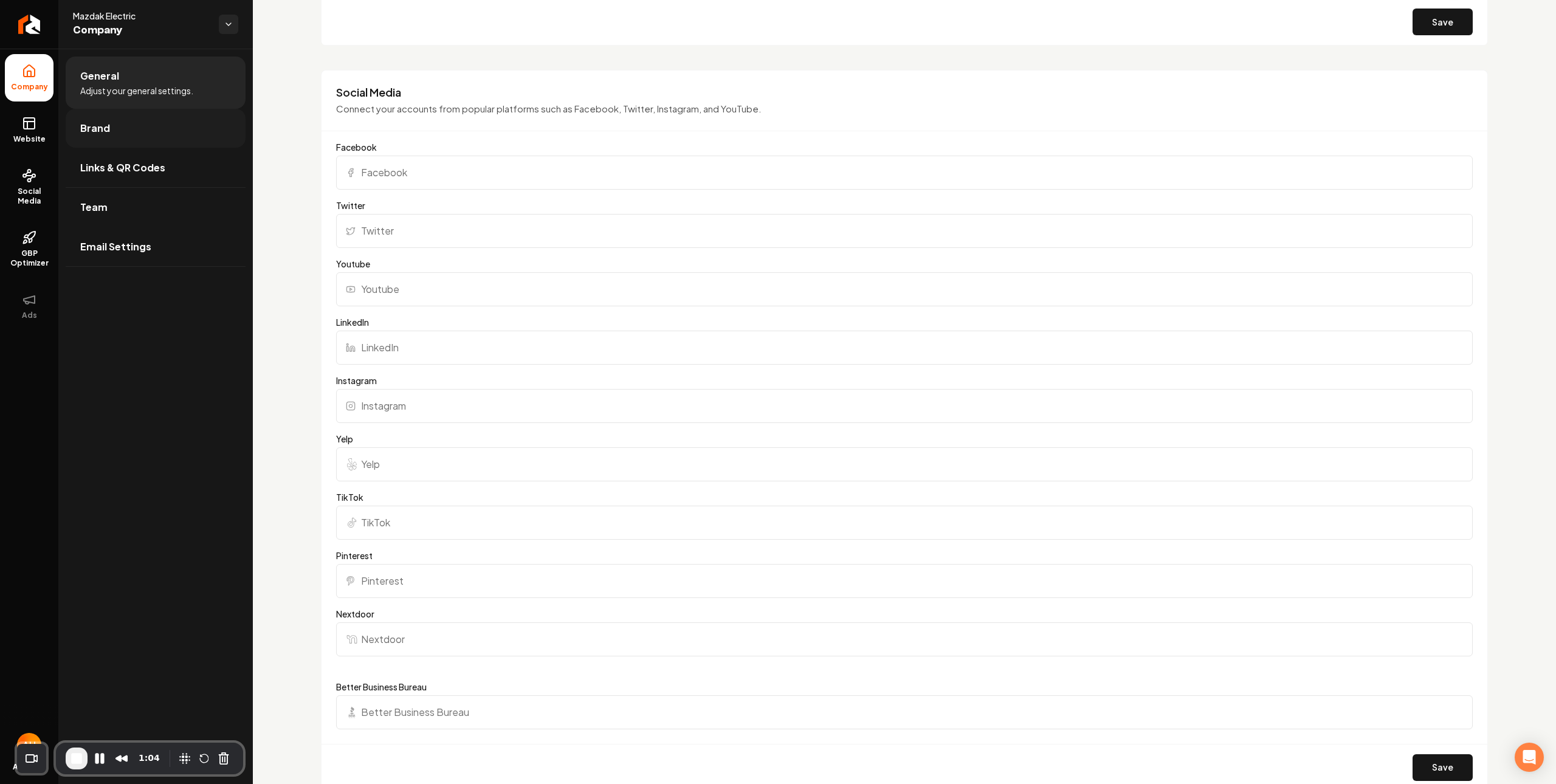
click at [190, 135] on link "Brand" at bounding box center [155, 127] width 180 height 39
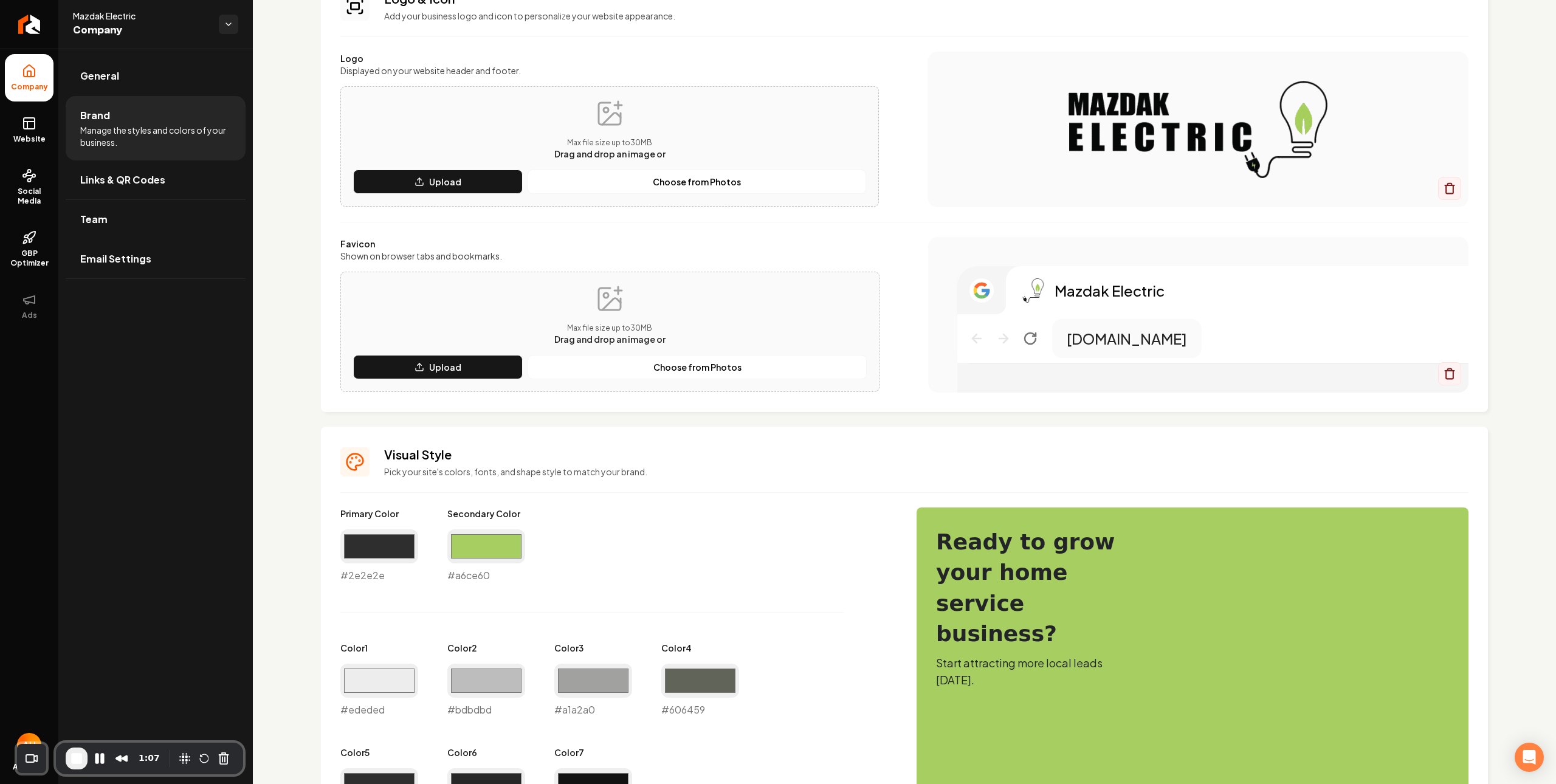
scroll to position [181, 0]
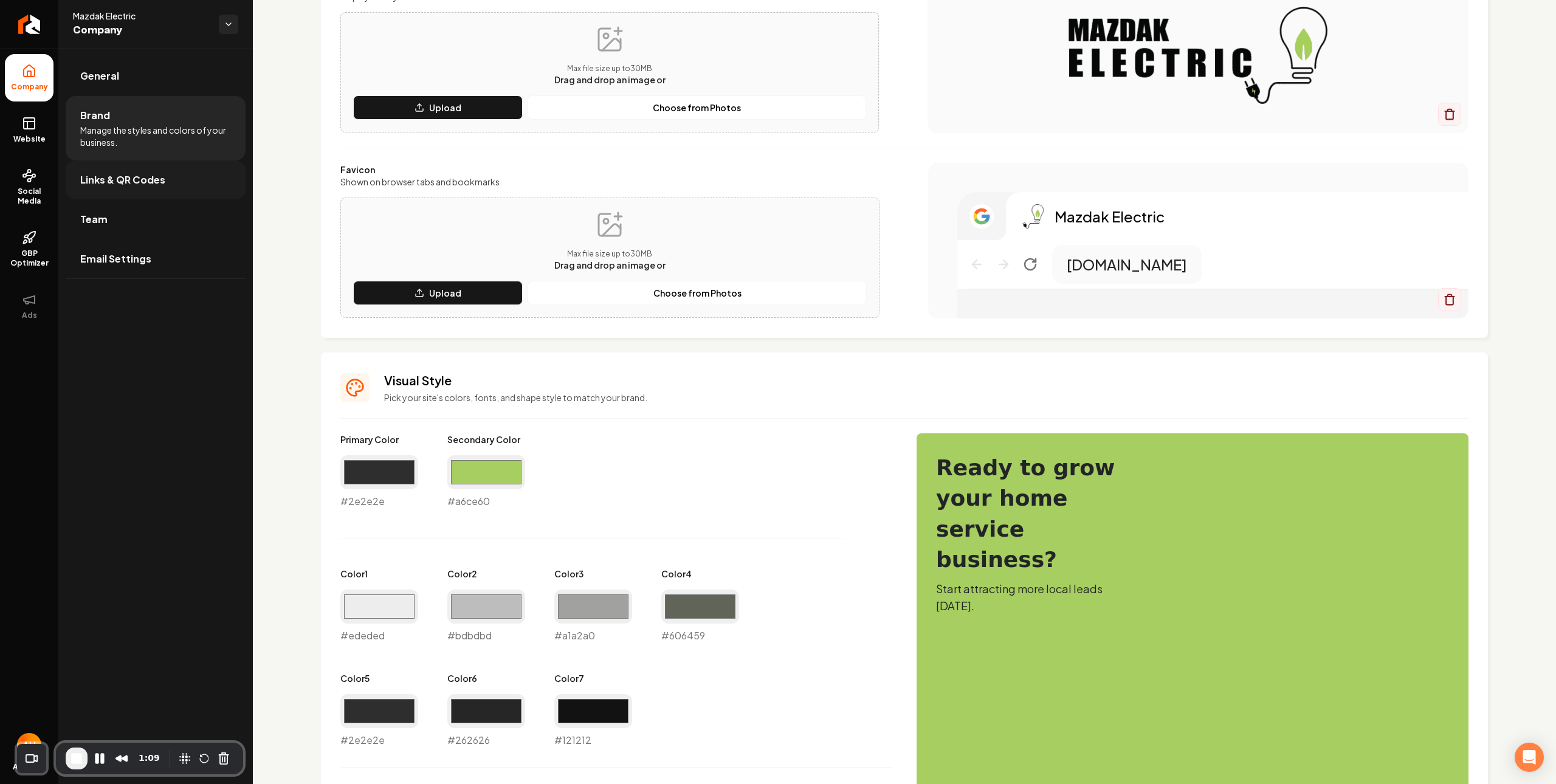
click at [160, 189] on link "Links & QR Codes" at bounding box center [155, 180] width 180 height 39
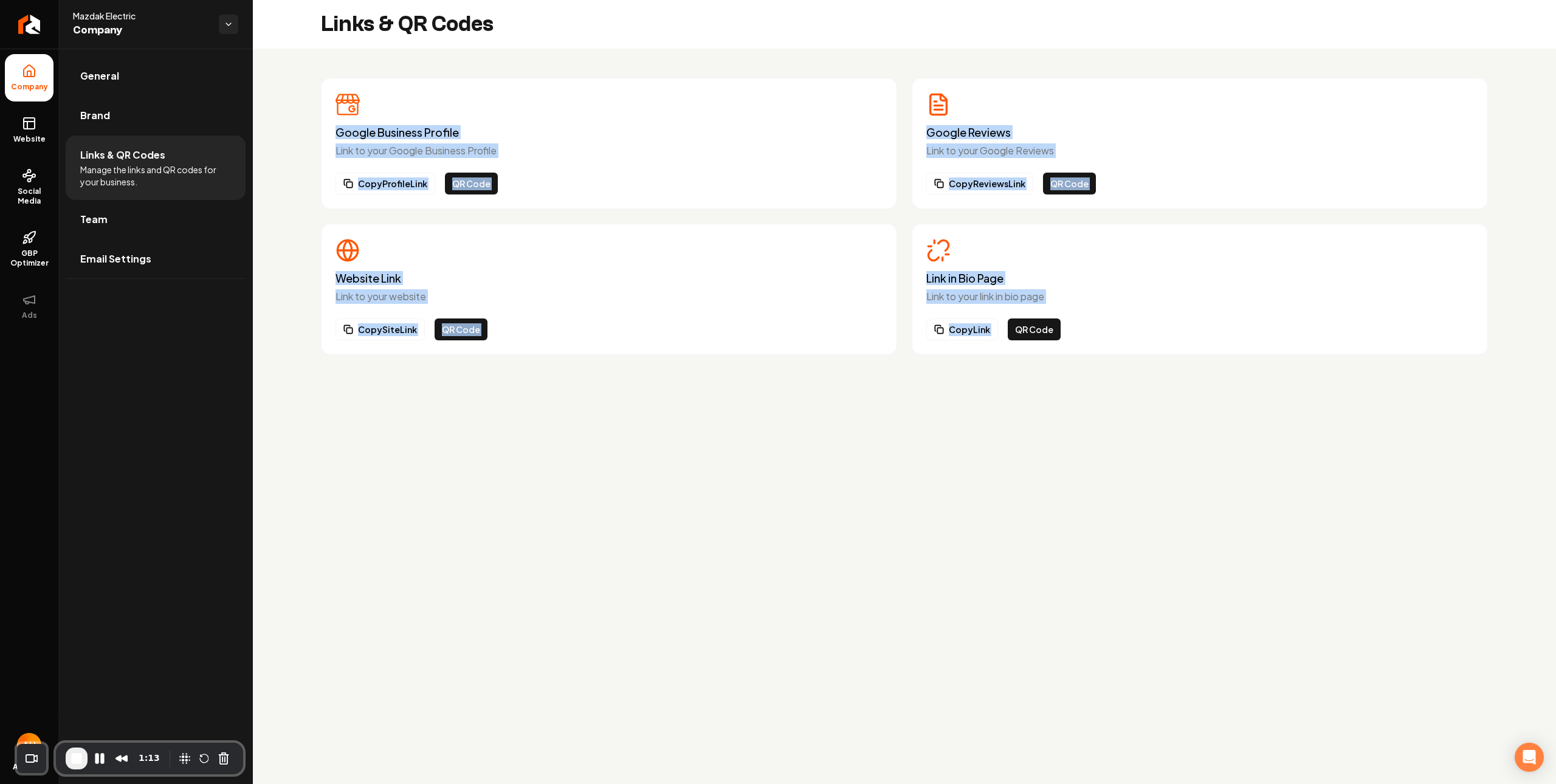
drag, startPoint x: 354, startPoint y: 139, endPoint x: 1062, endPoint y: 317, distance: 730.0
click at [1064, 321] on div "Google Business Profile Link to your Google Business Profile Copy Profile Link …" at bounding box center [905, 216] width 1304 height 336
click at [1043, 326] on button "QR Code" at bounding box center [1034, 329] width 53 height 22
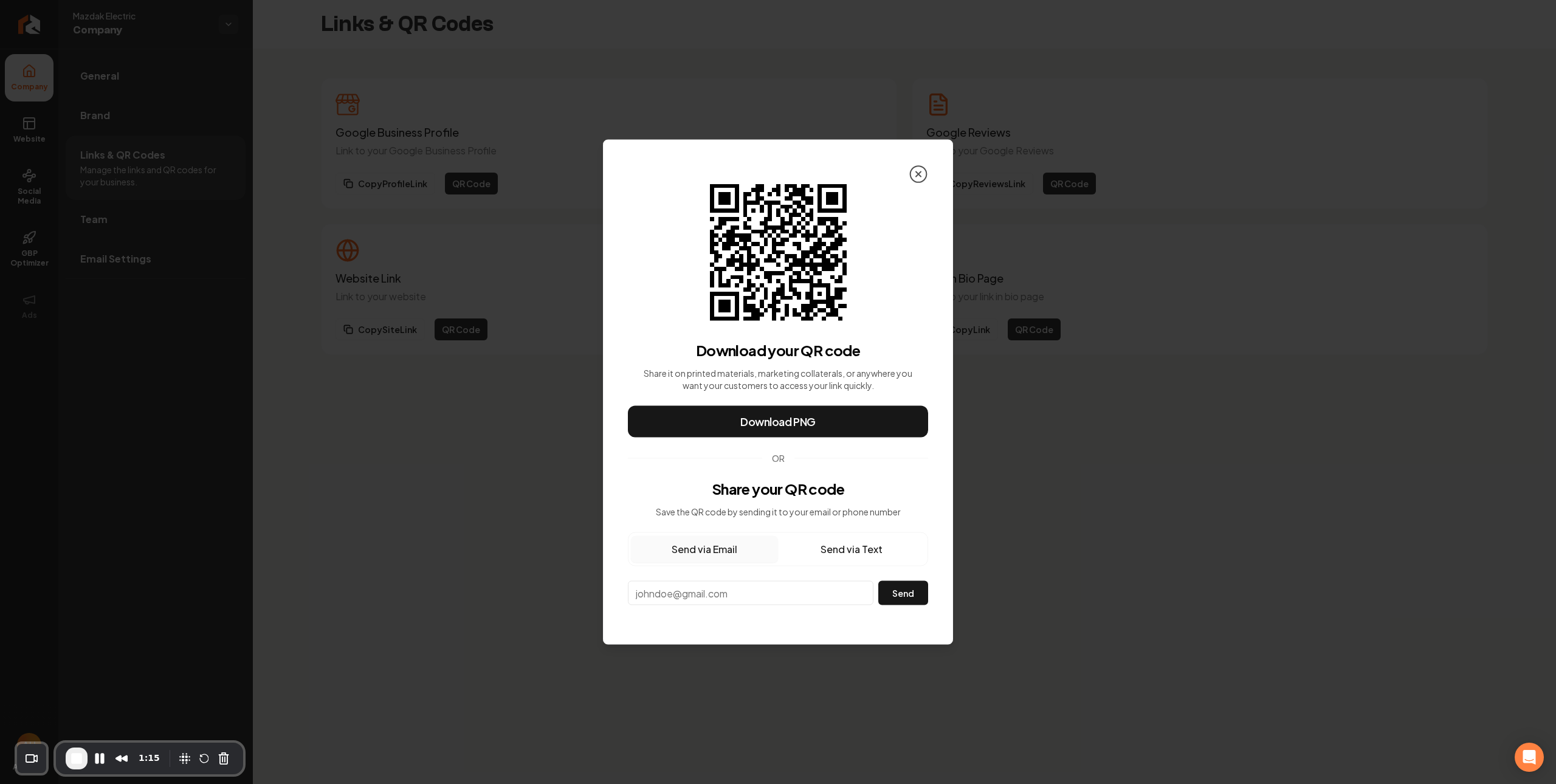
click at [925, 176] on icon at bounding box center [919, 174] width 19 height 19
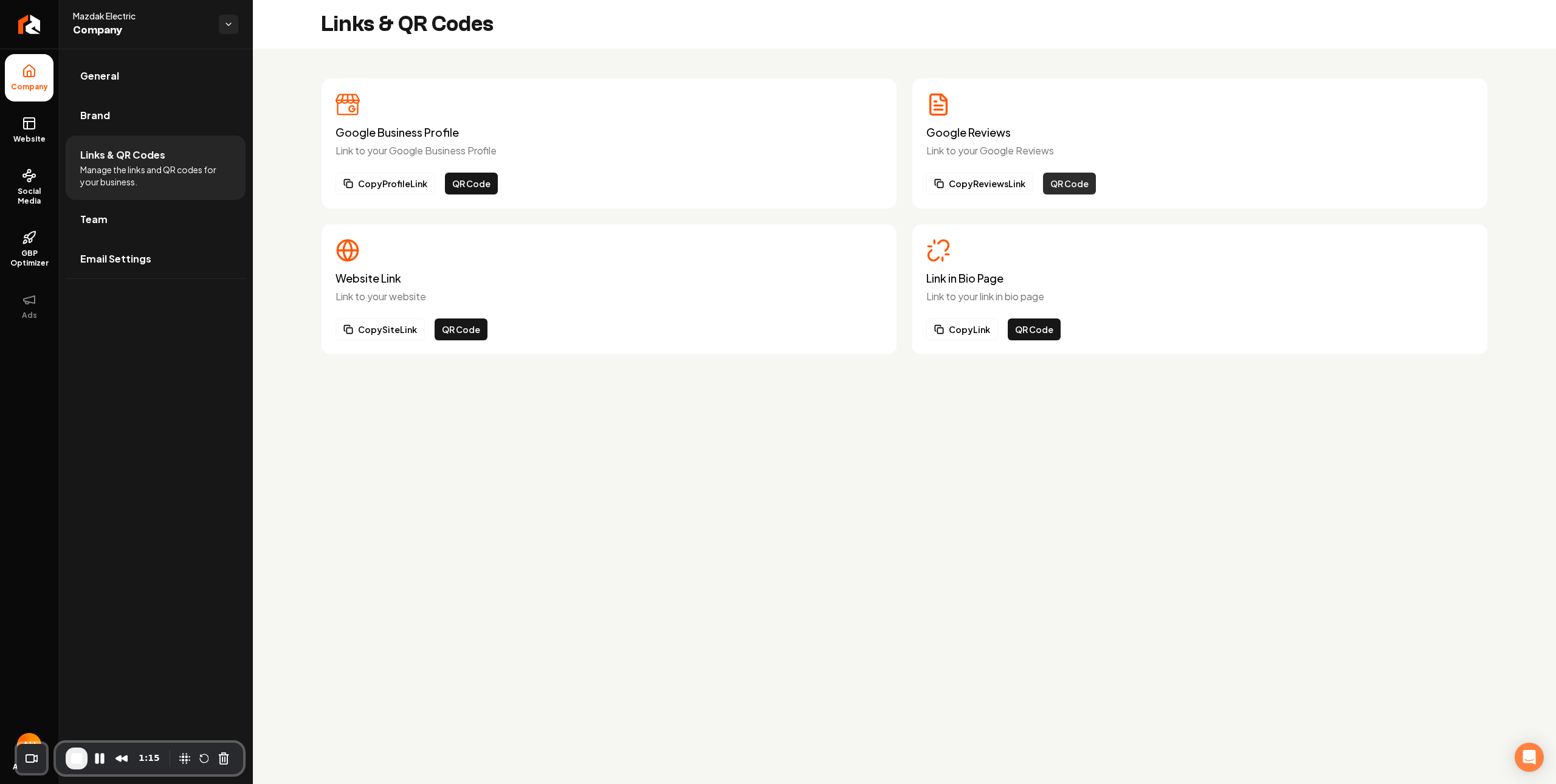
click at [1064, 190] on button "QR Code" at bounding box center [1069, 183] width 53 height 22
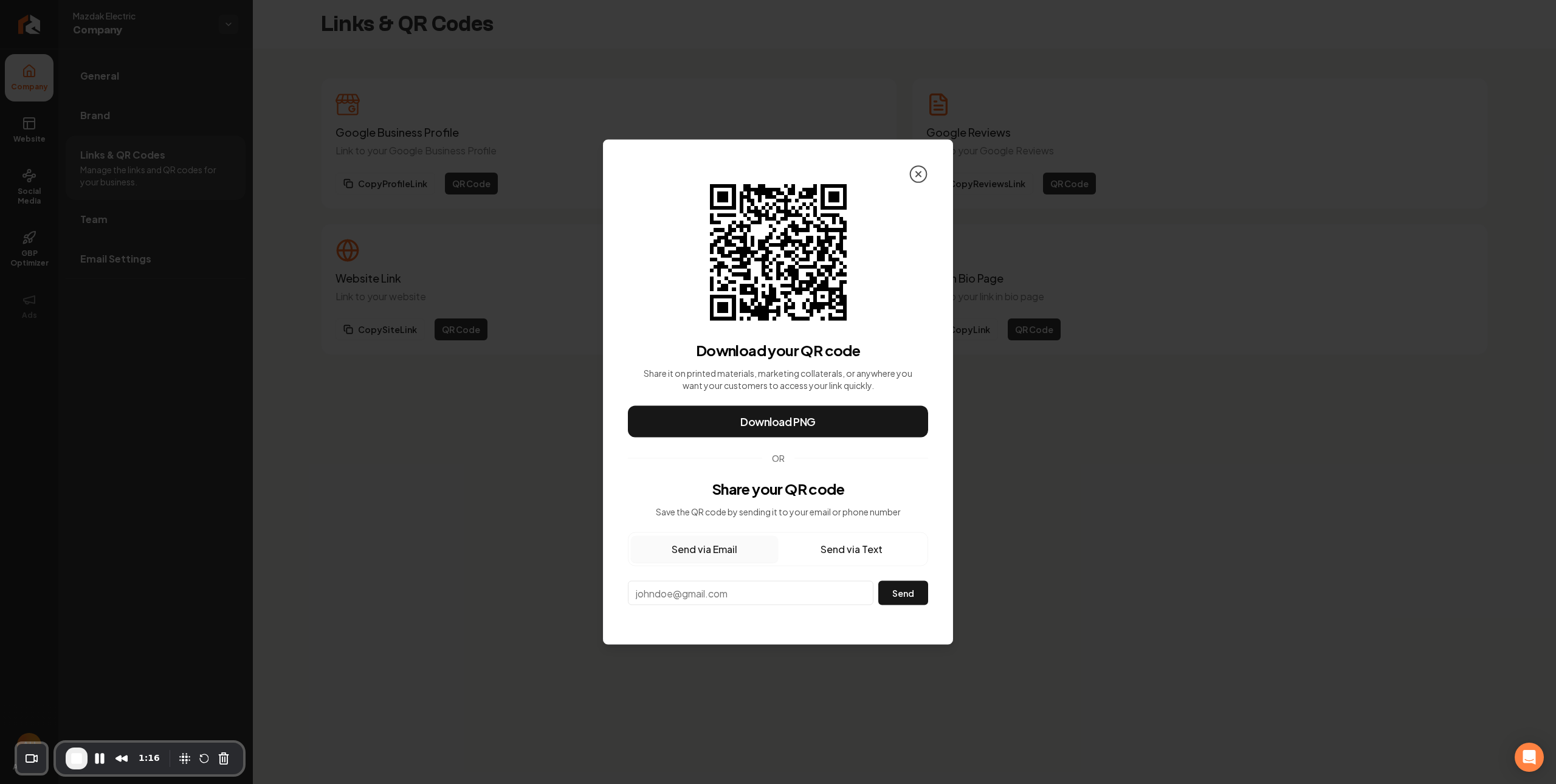
click at [914, 173] on icon at bounding box center [919, 174] width 19 height 19
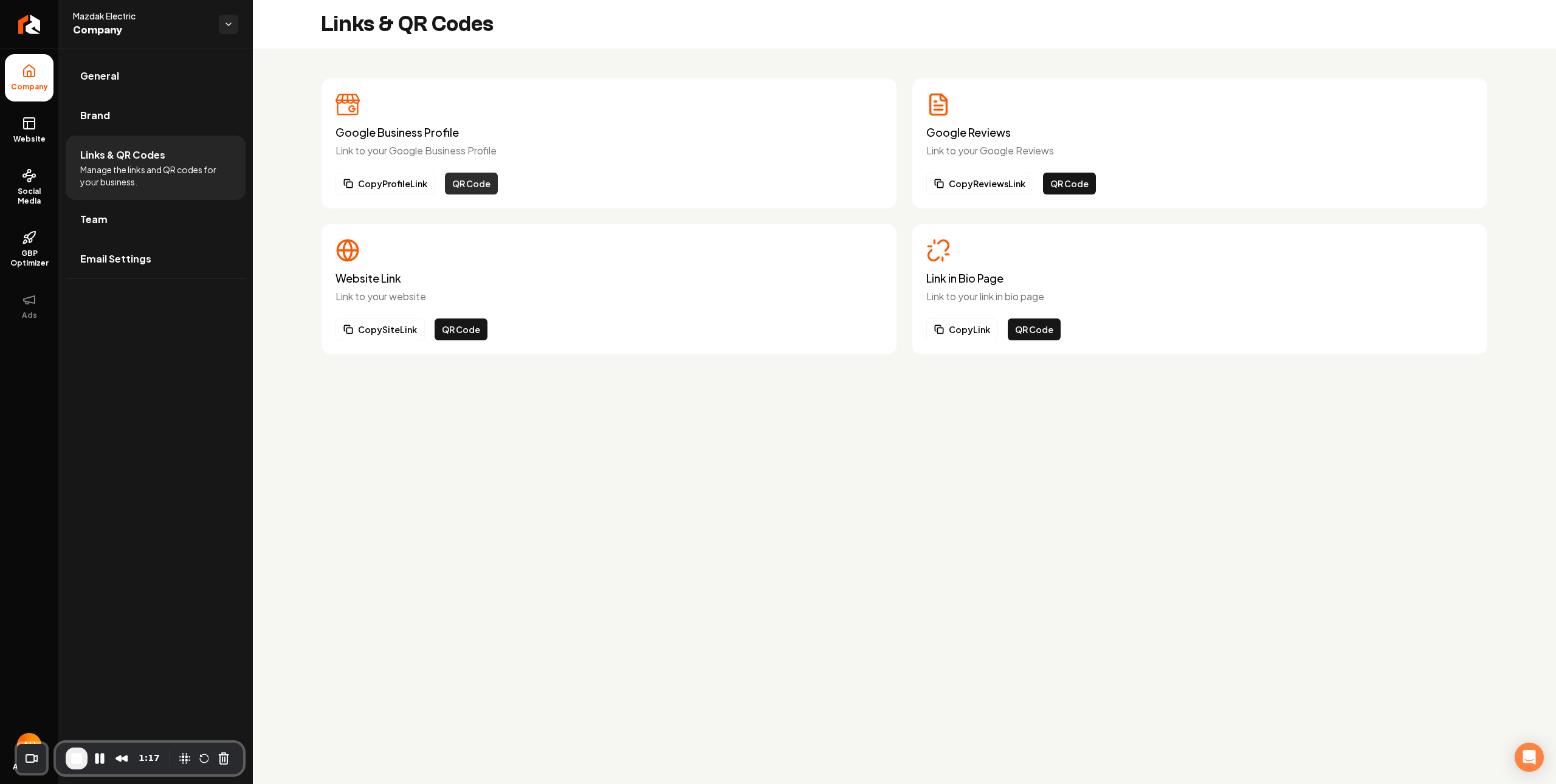
click at [455, 180] on button "QR Code" at bounding box center [471, 183] width 53 height 22
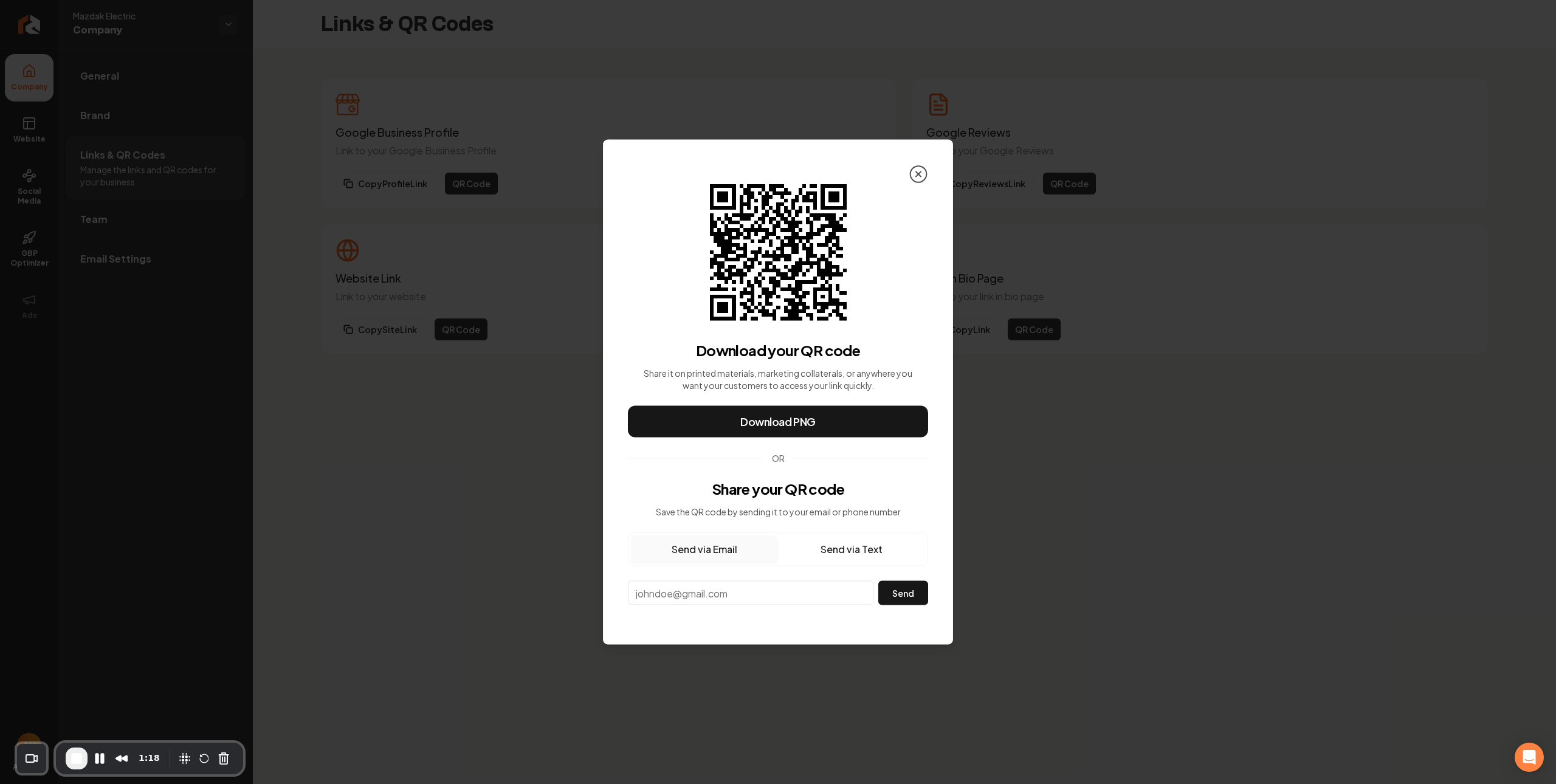
click at [919, 167] on circle at bounding box center [919, 173] width 16 height 16
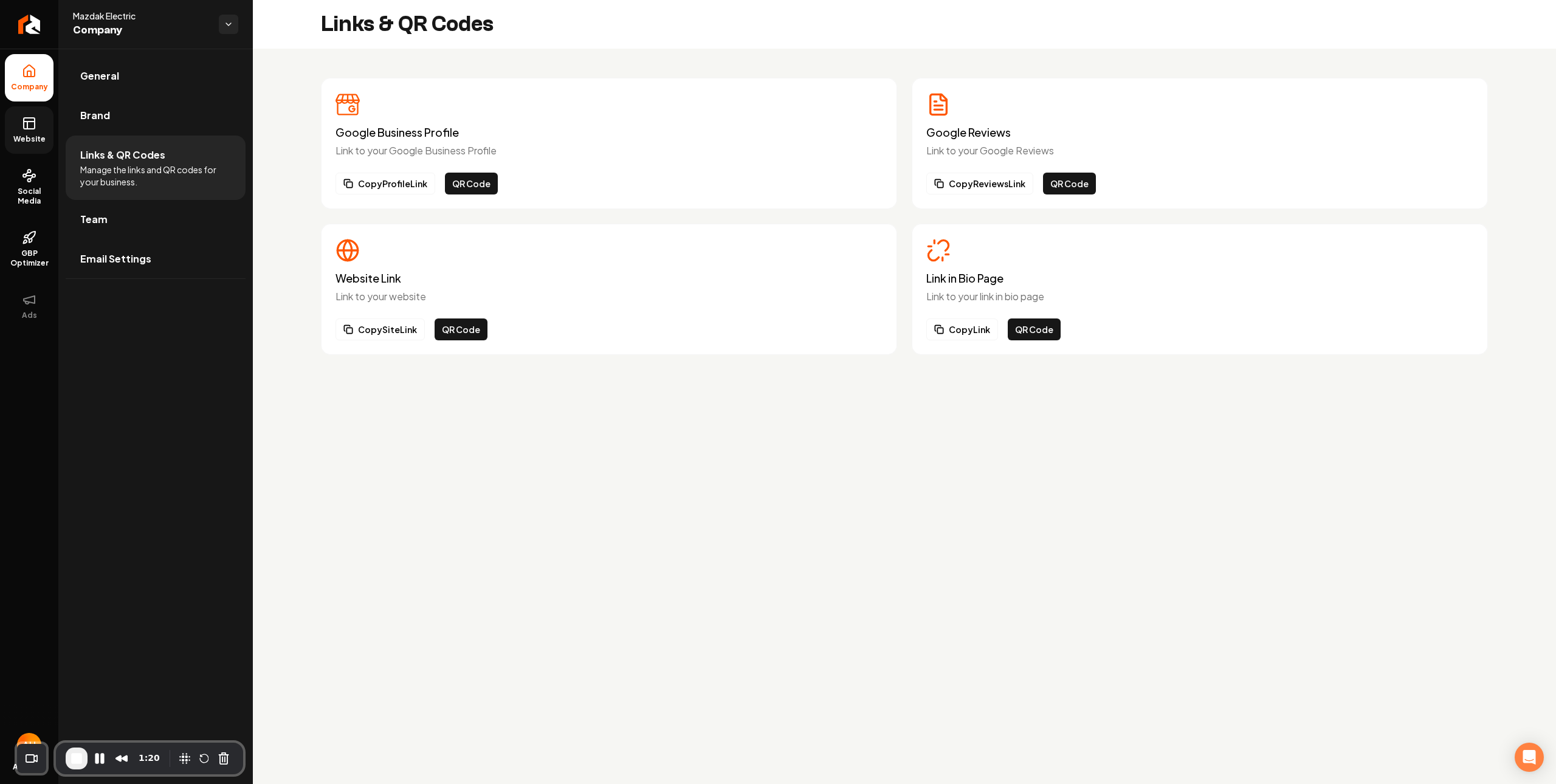
click at [23, 122] on rect at bounding box center [29, 123] width 11 height 11
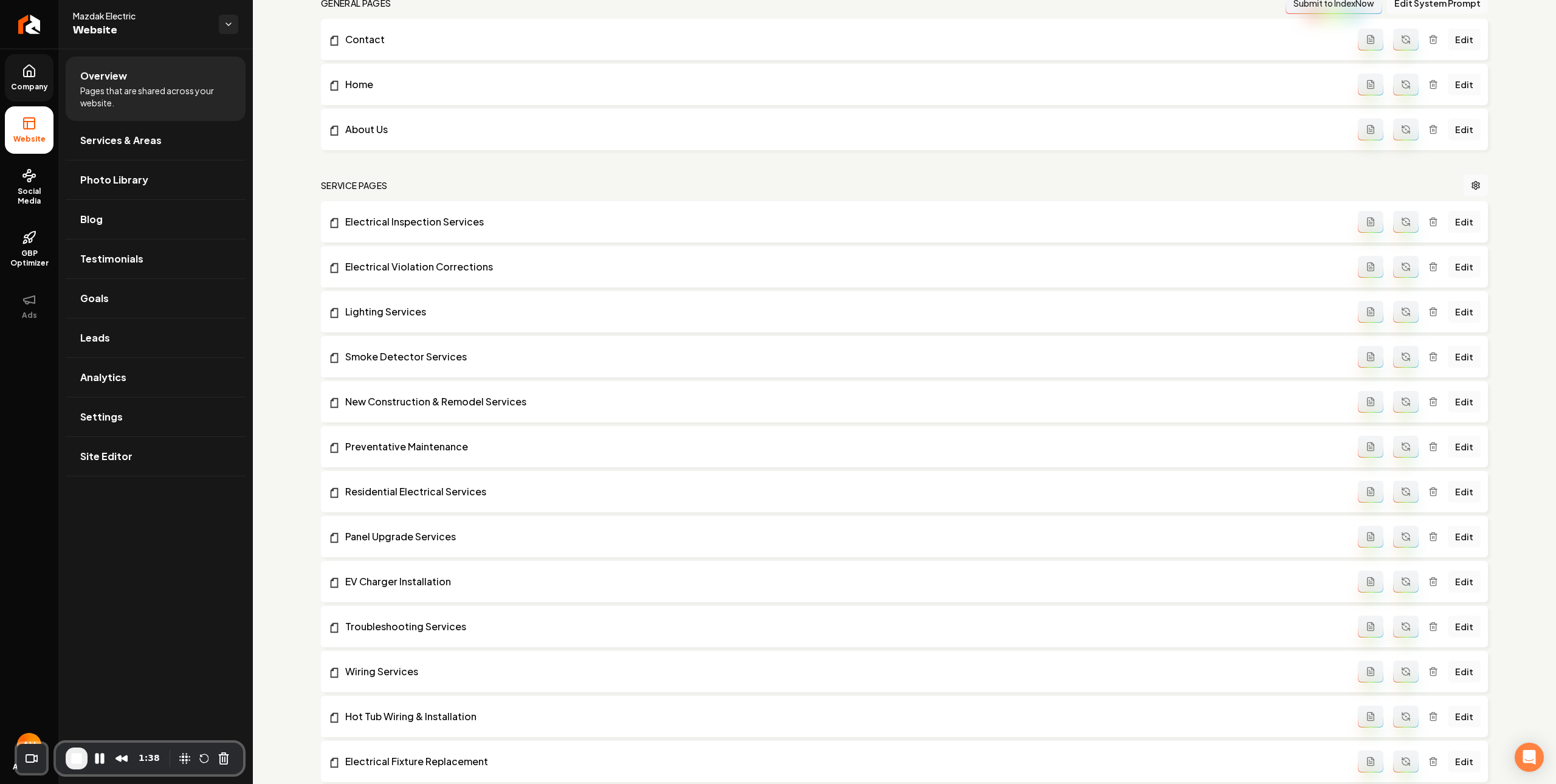
scroll to position [408, 0]
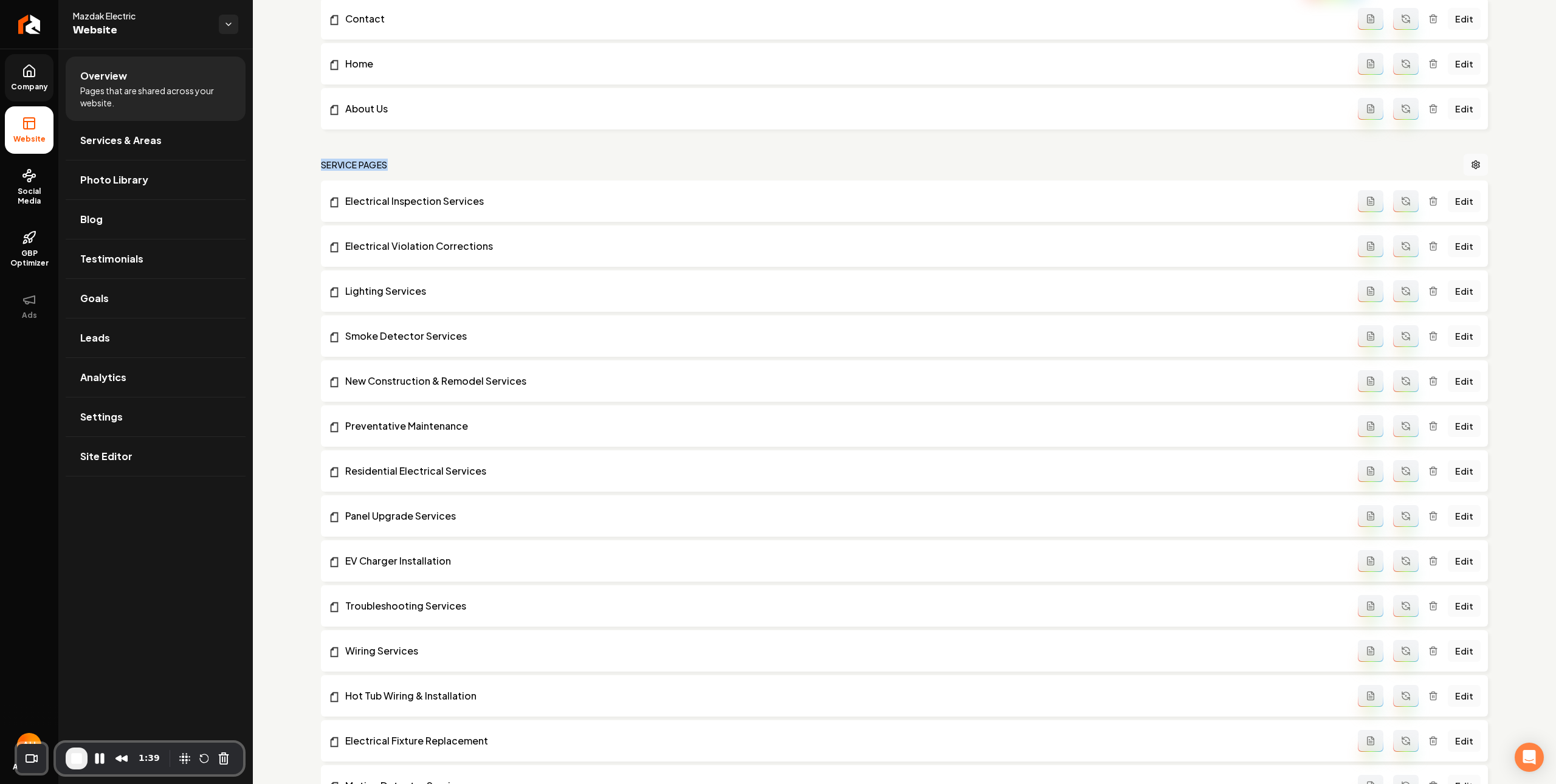
drag, startPoint x: 400, startPoint y: 161, endPoint x: 305, endPoint y: 163, distance: 95.0
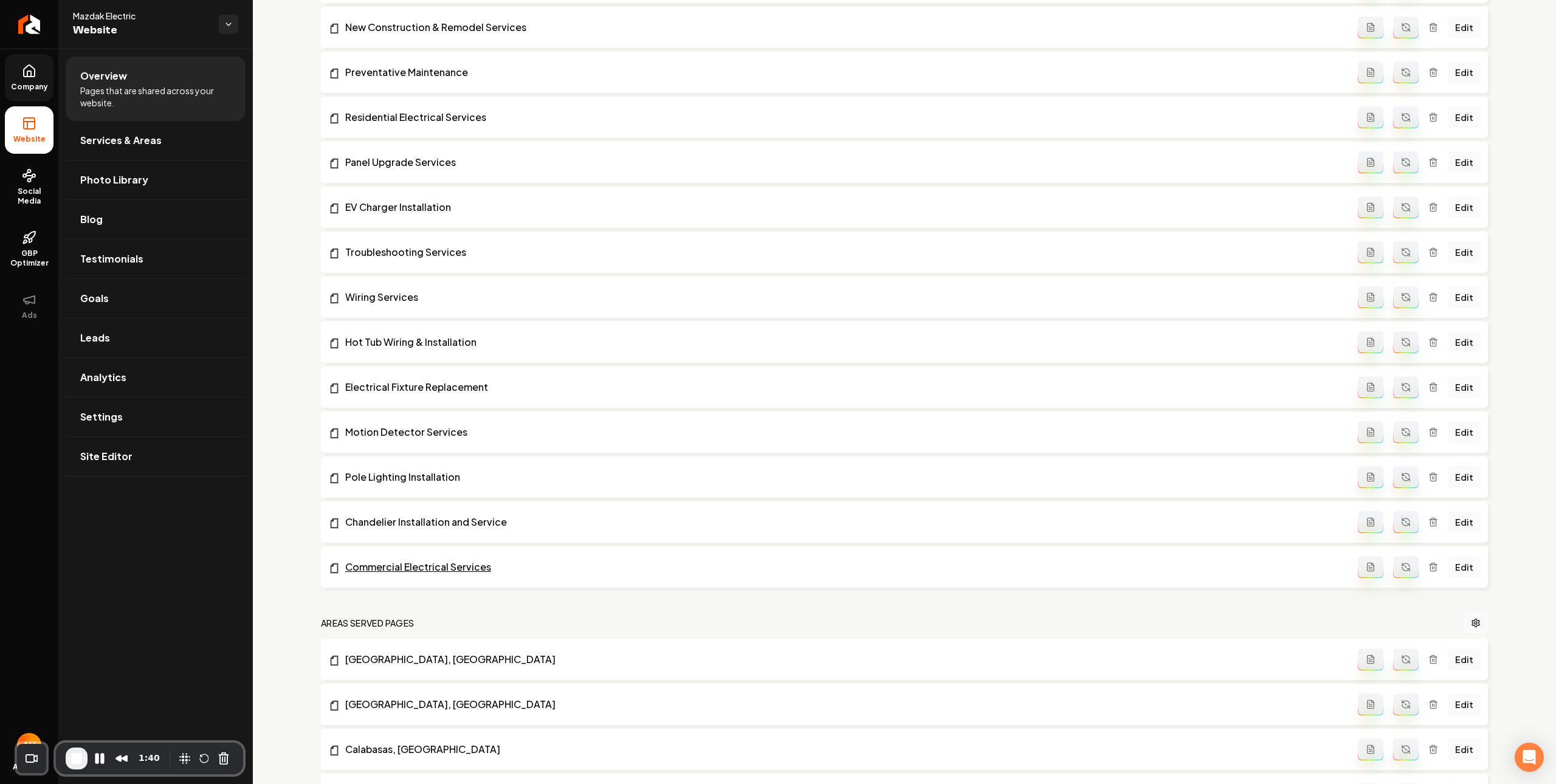
scroll to position [1127, 0]
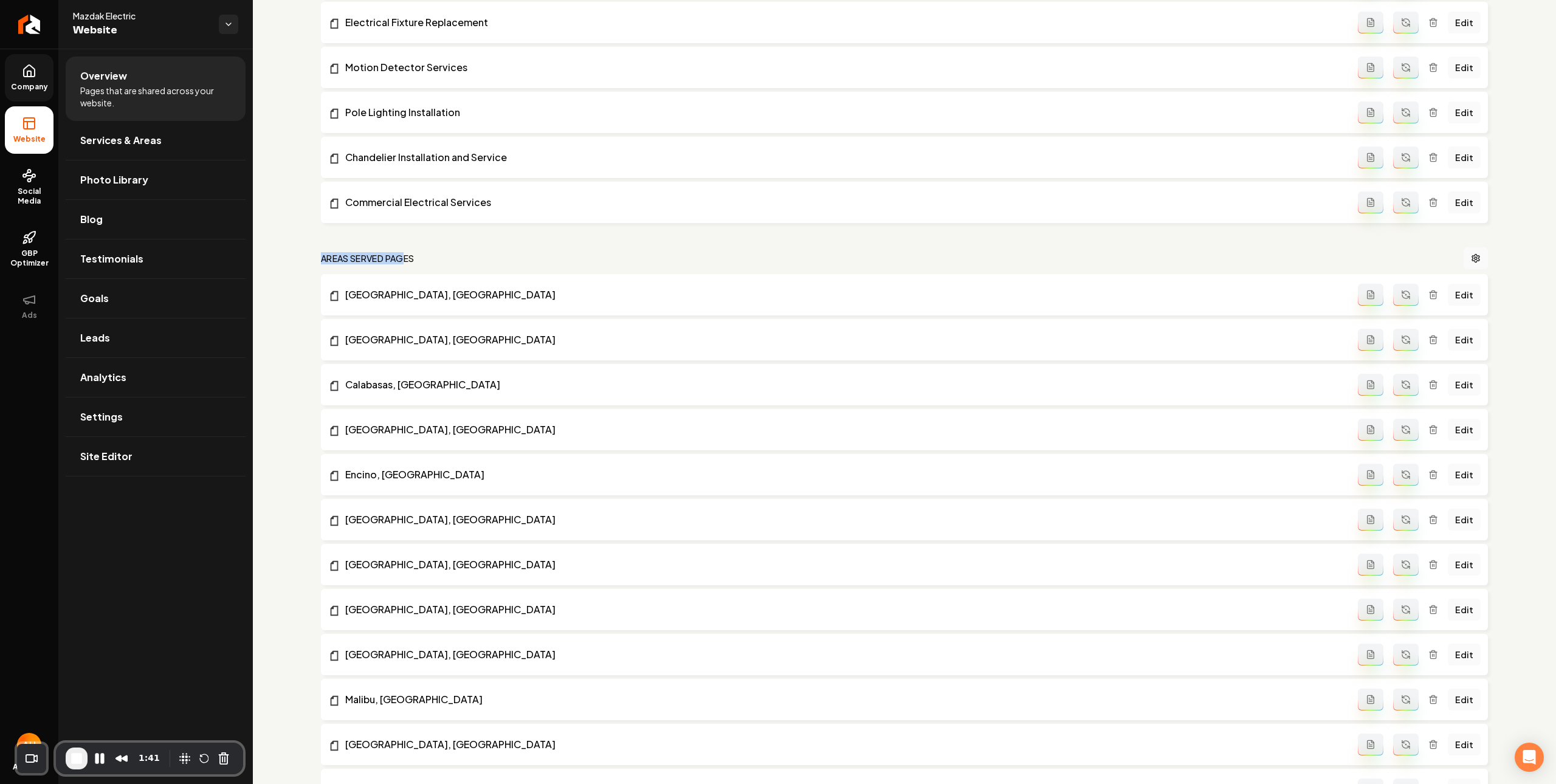
drag, startPoint x: 383, startPoint y: 258, endPoint x: 403, endPoint y: 253, distance: 20.6
click at [403, 253] on nav "Areas Served Pages" at bounding box center [905, 258] width 1167 height 22
click at [217, 144] on link "Services & Areas" at bounding box center [155, 140] width 180 height 39
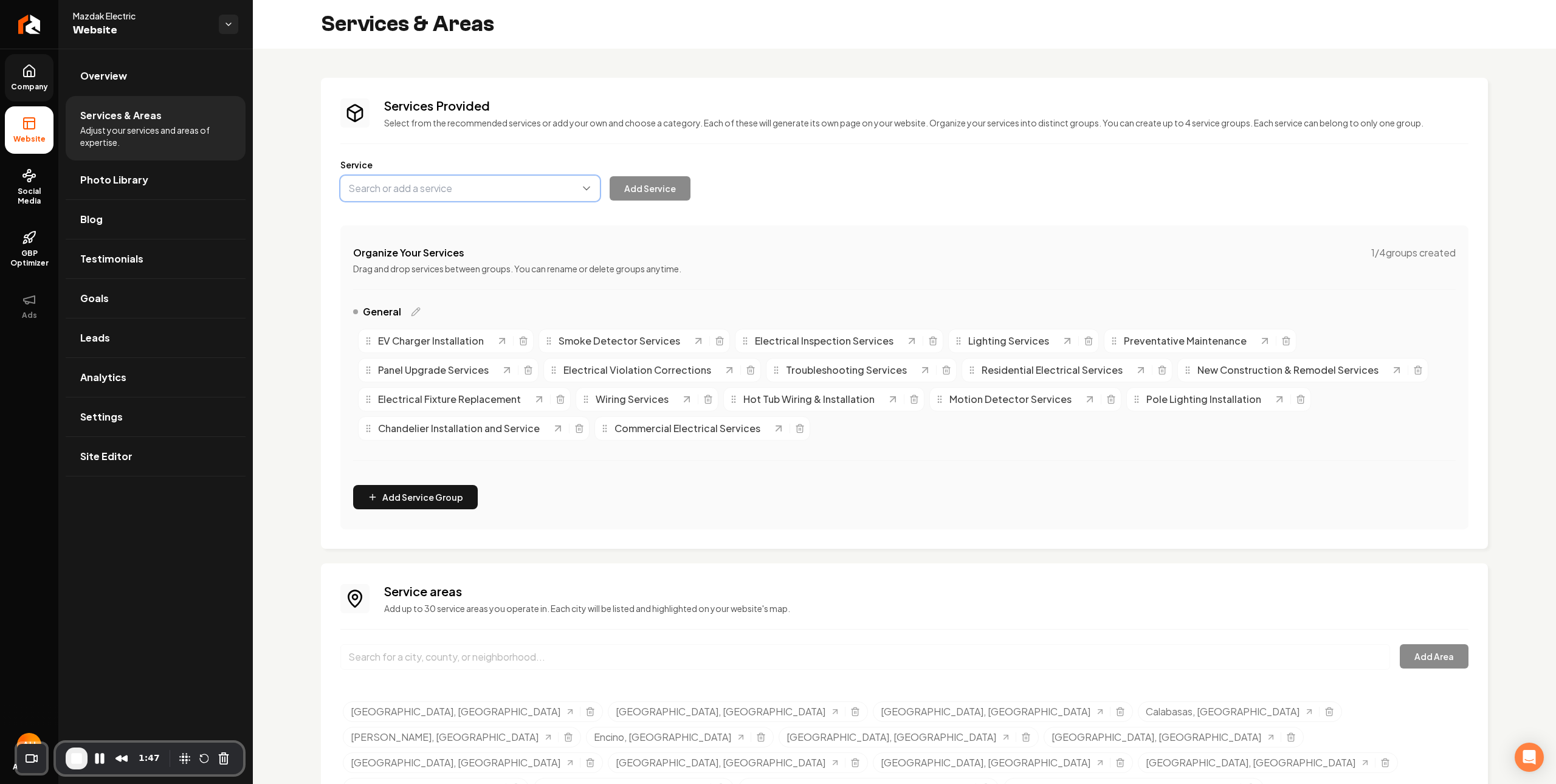
click at [432, 190] on button "Main content area" at bounding box center [470, 188] width 259 height 25
type input "Emergency"
click at [877, 189] on div "Service Add Service" at bounding box center [905, 180] width 1128 height 42
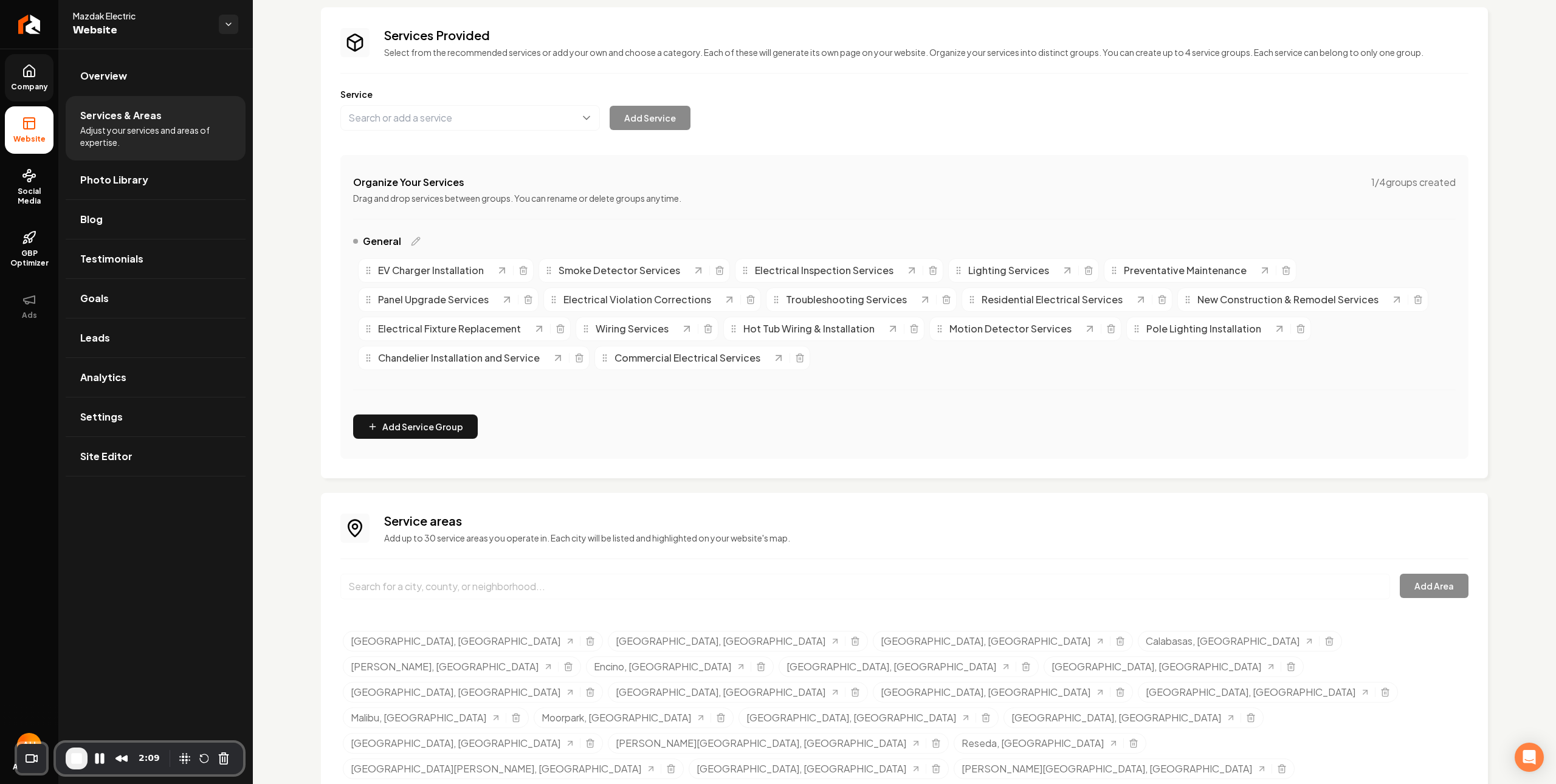
click at [526, 586] on input "Main content area" at bounding box center [866, 586] width 1050 height 25
click at [214, 180] on link "Photo Library" at bounding box center [155, 180] width 180 height 39
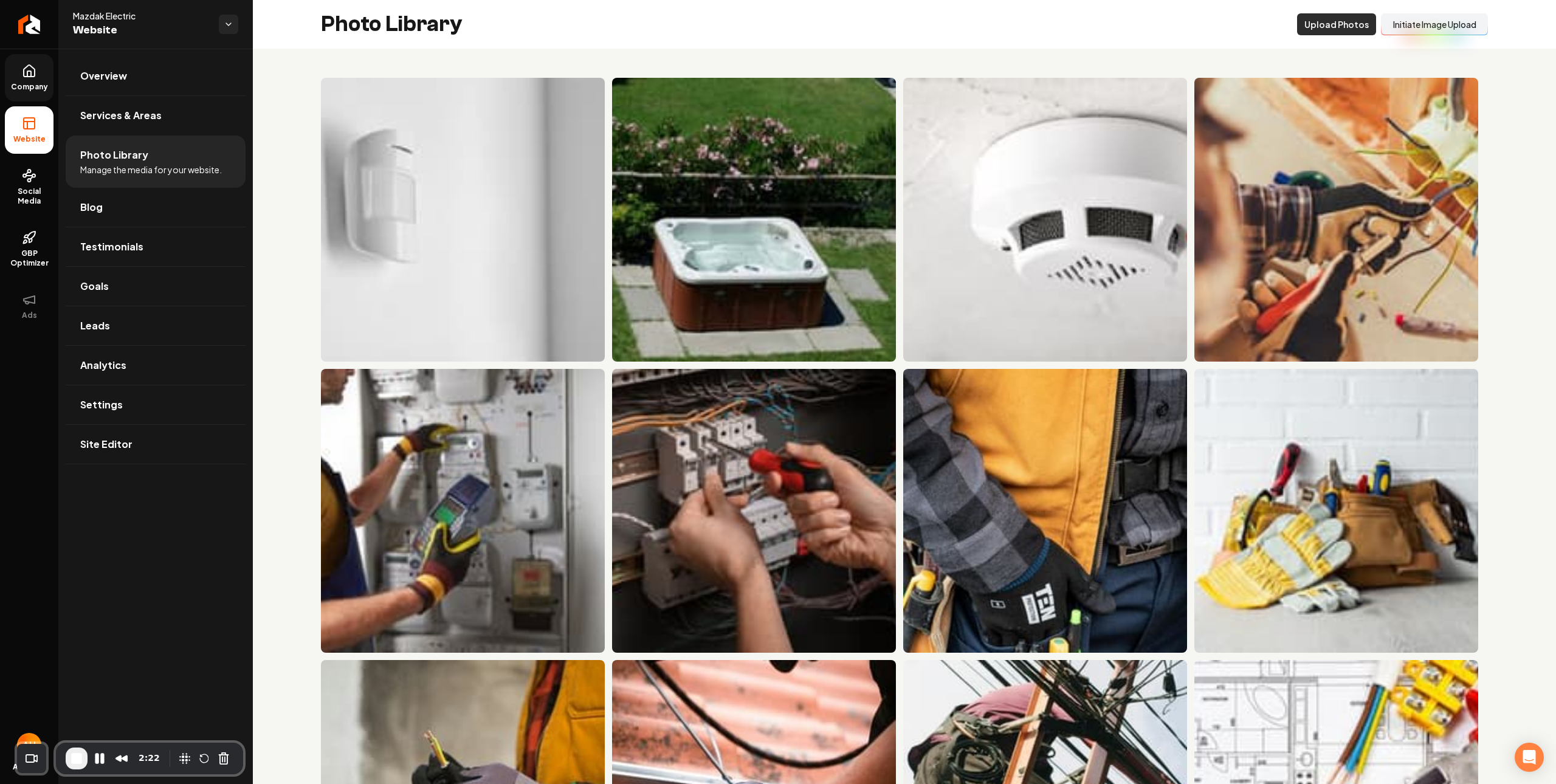
click at [1311, 30] on button "Upload Photos" at bounding box center [1337, 23] width 79 height 22
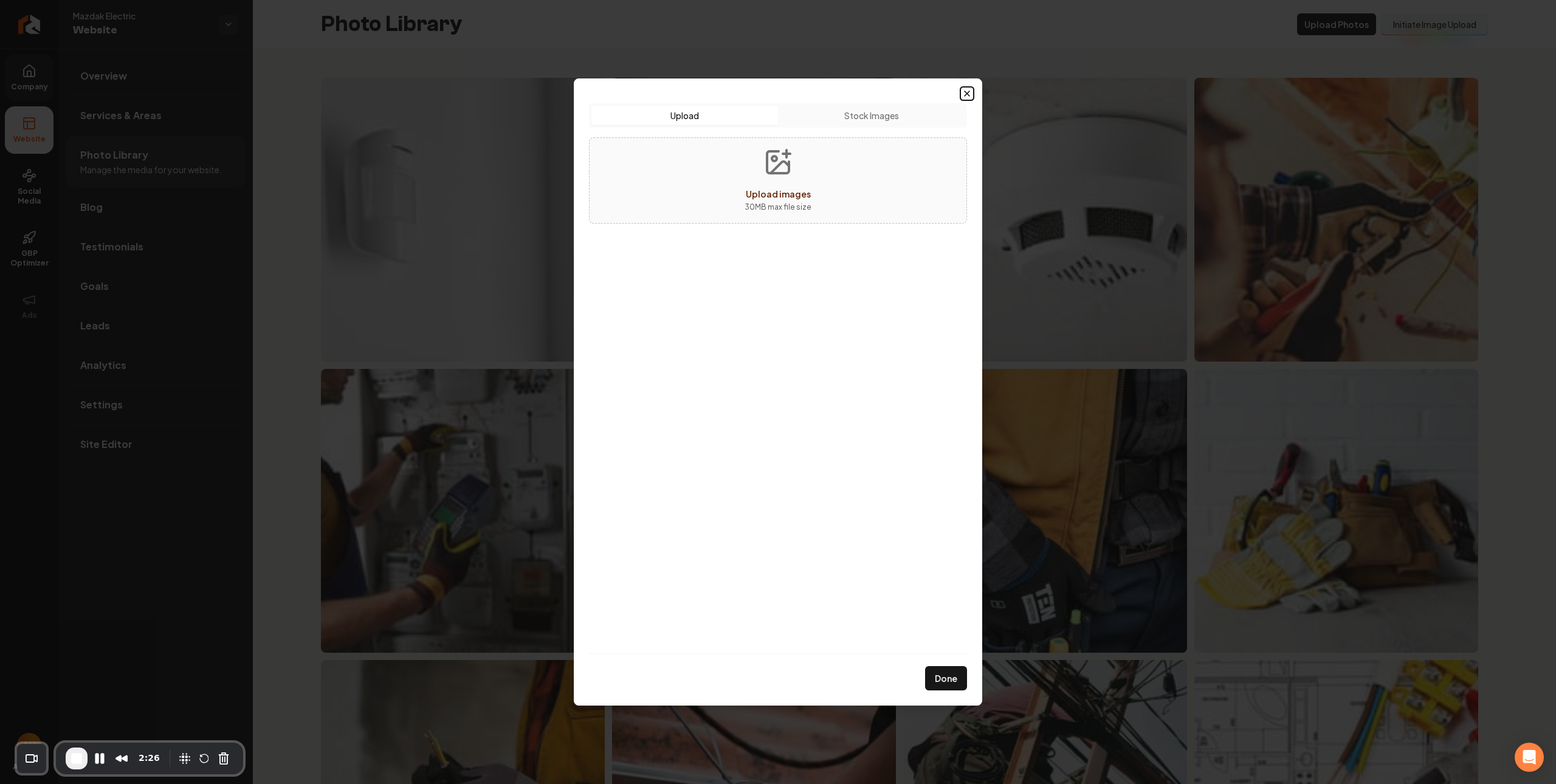
click at [969, 93] on icon "button" at bounding box center [967, 93] width 10 height 10
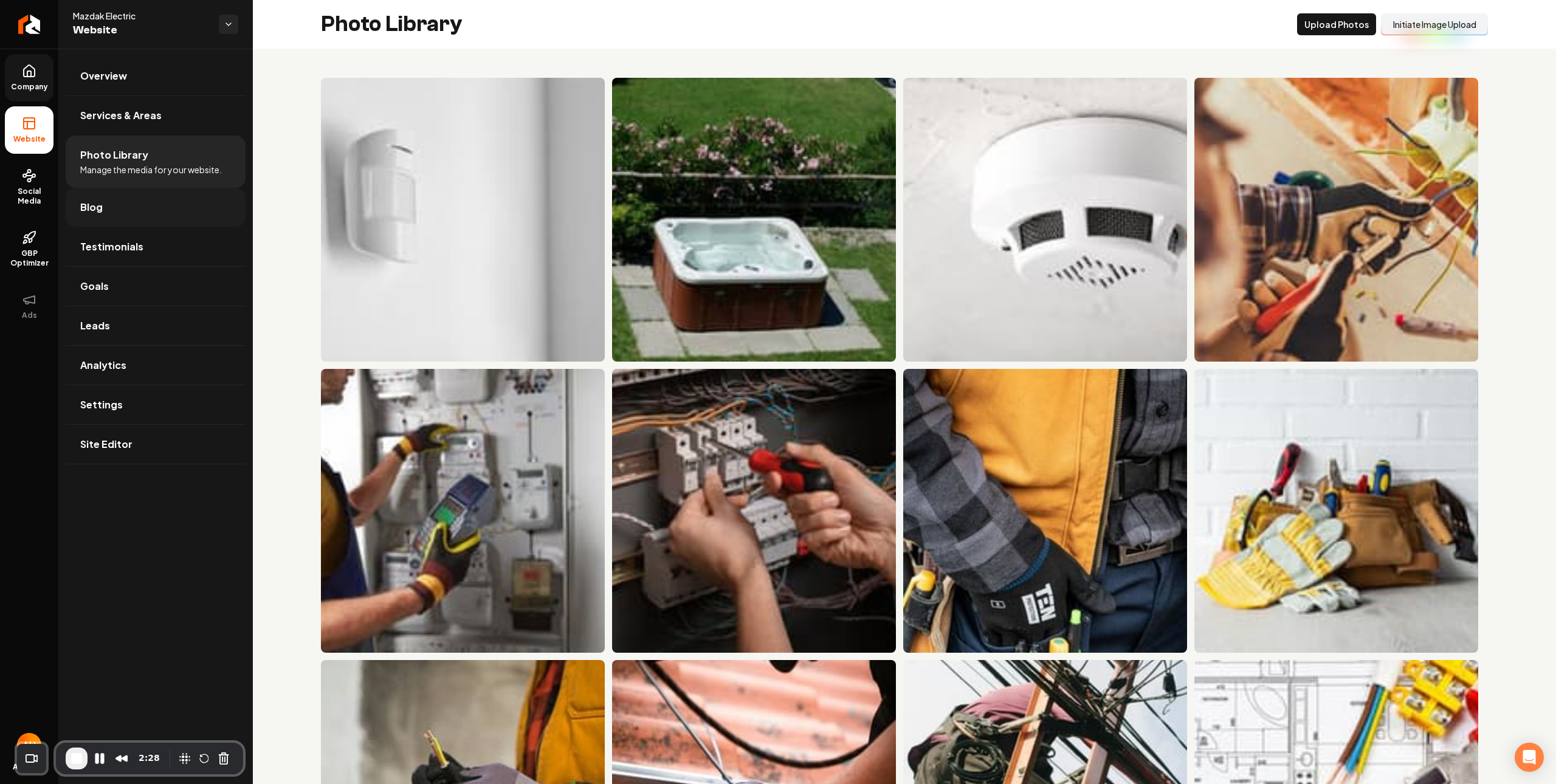
click at [212, 208] on link "Blog" at bounding box center [155, 207] width 180 height 39
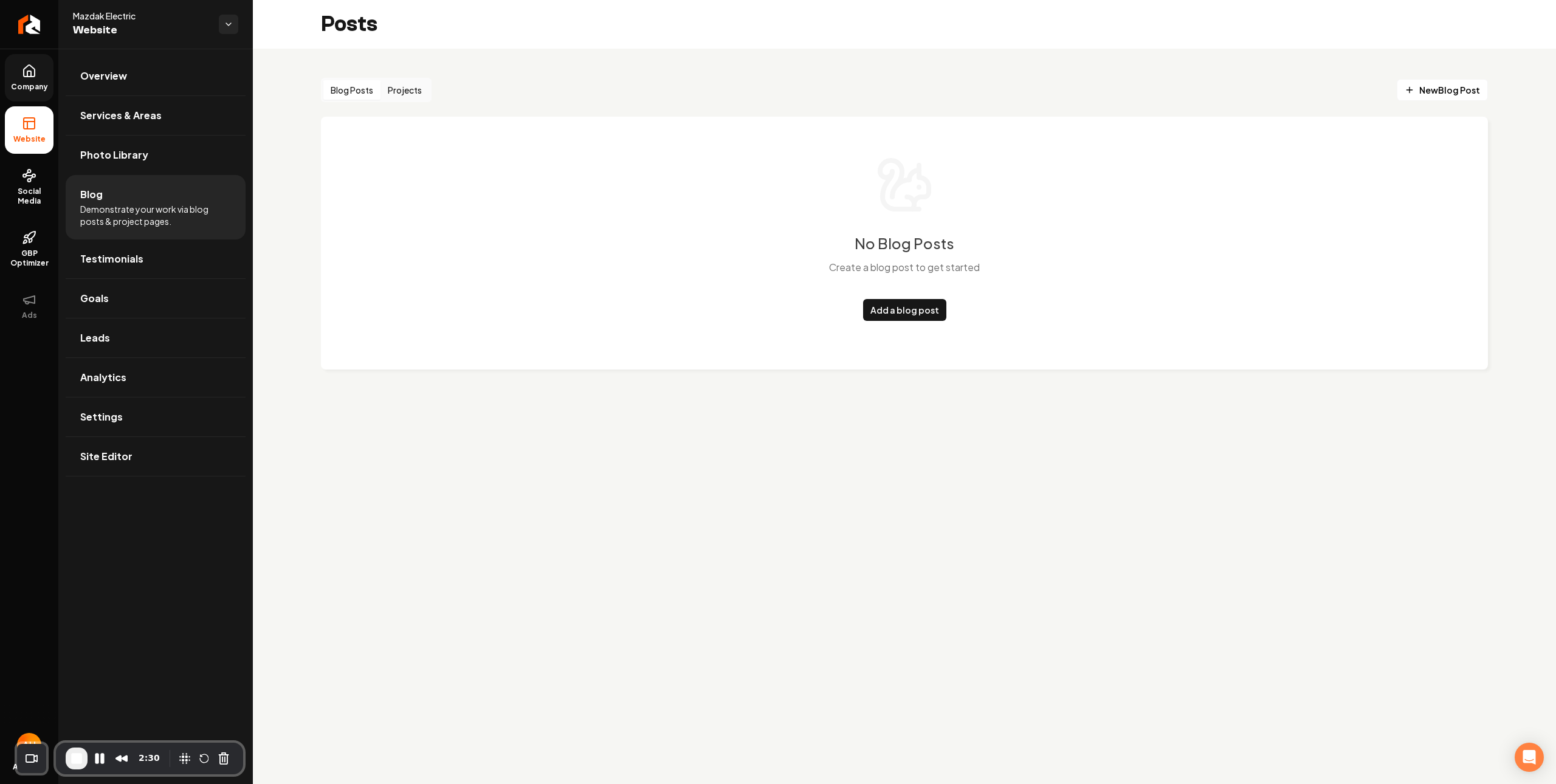
click at [409, 93] on button "Projects" at bounding box center [405, 90] width 49 height 19
click at [180, 304] on link "Goals" at bounding box center [155, 298] width 180 height 39
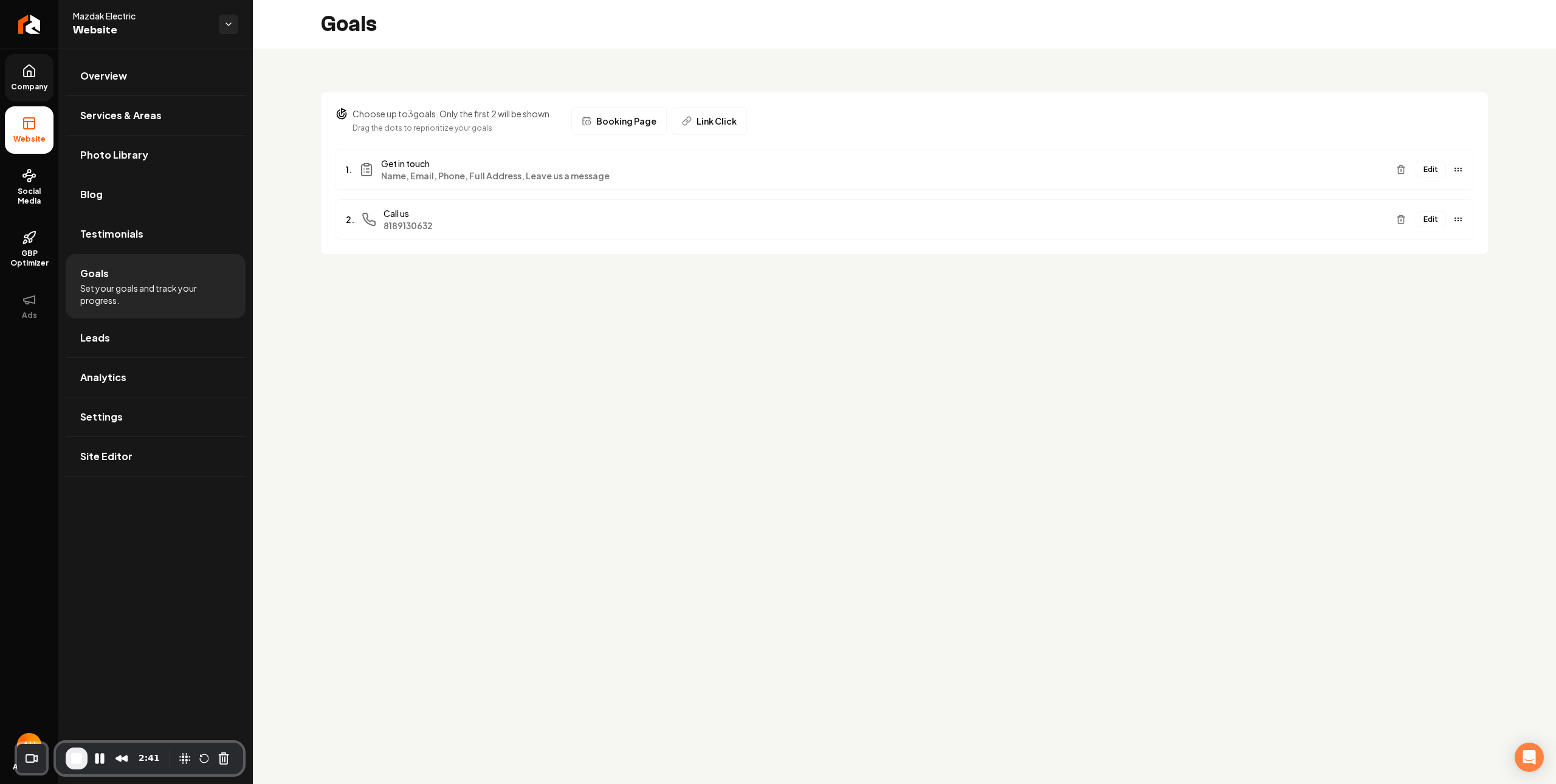
drag, startPoint x: 408, startPoint y: 163, endPoint x: 377, endPoint y: 164, distance: 31.0
click at [377, 164] on div "1. Get in touch Name, Email, Phone, Full Address, Leave us a message" at bounding box center [866, 170] width 1041 height 24
click at [1429, 173] on button "Edit" at bounding box center [1430, 169] width 30 height 16
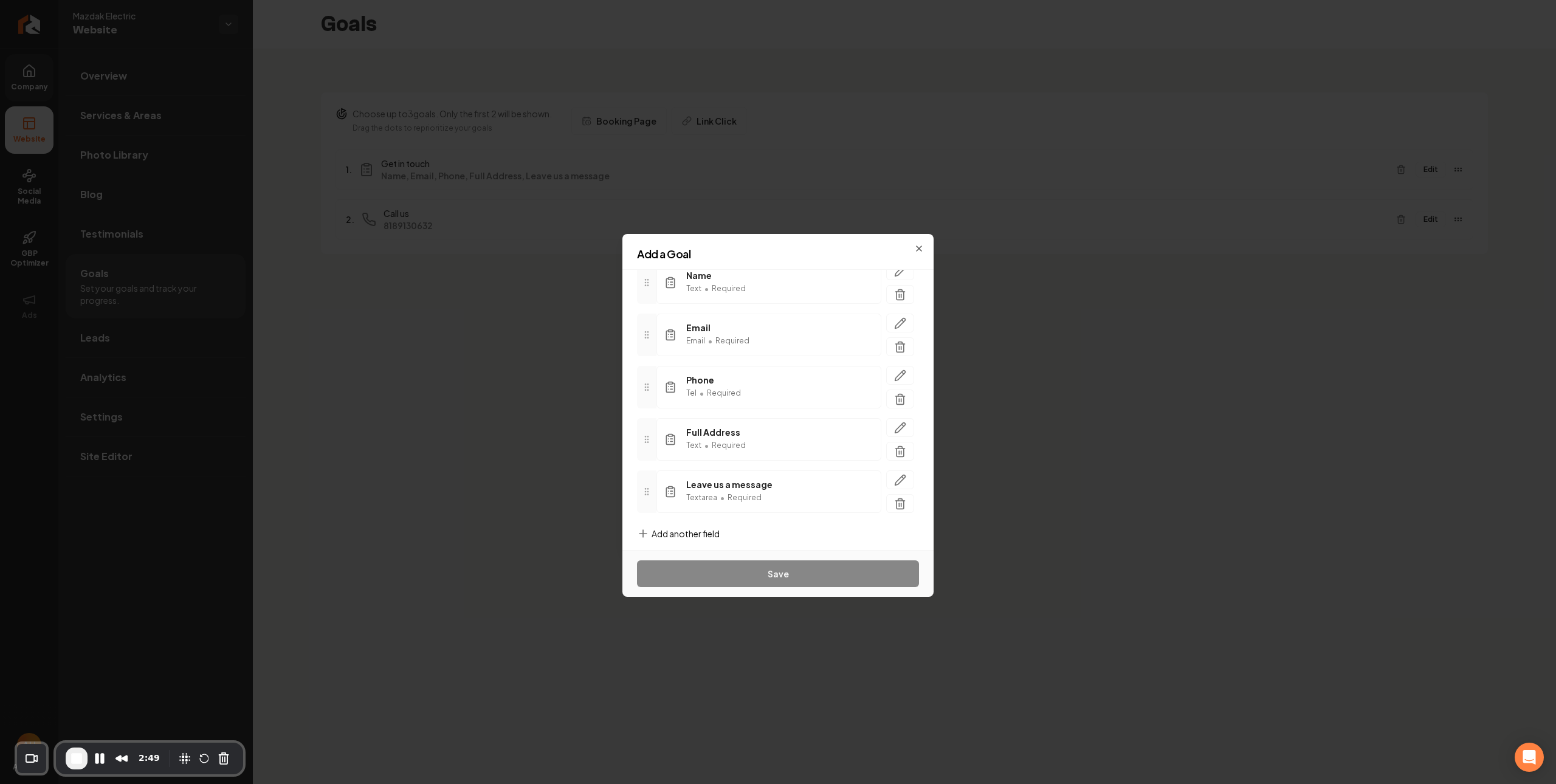
scroll to position [112, 0]
click at [712, 527] on span "Add another field" at bounding box center [685, 525] width 69 height 12
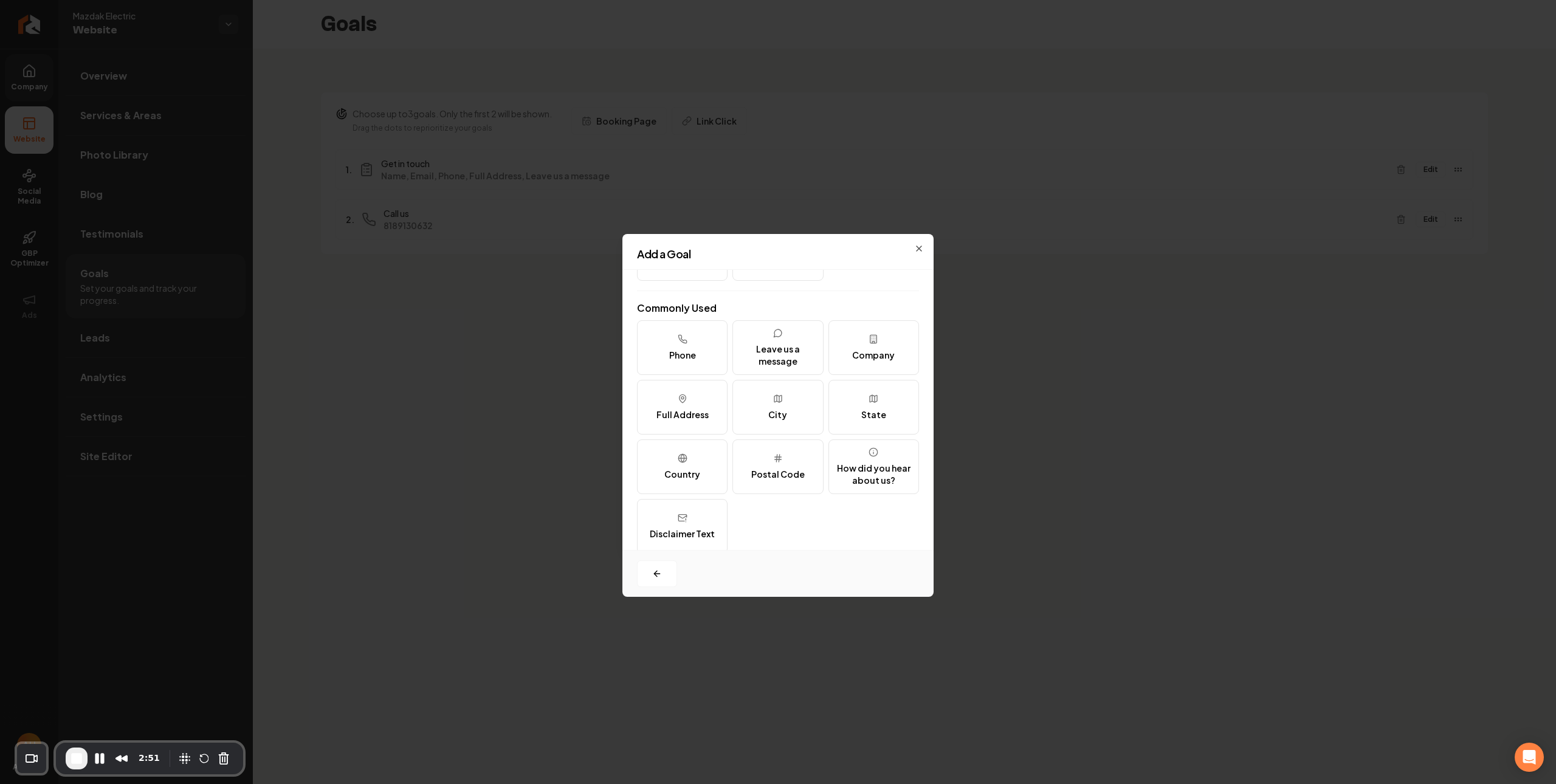
scroll to position [148, 0]
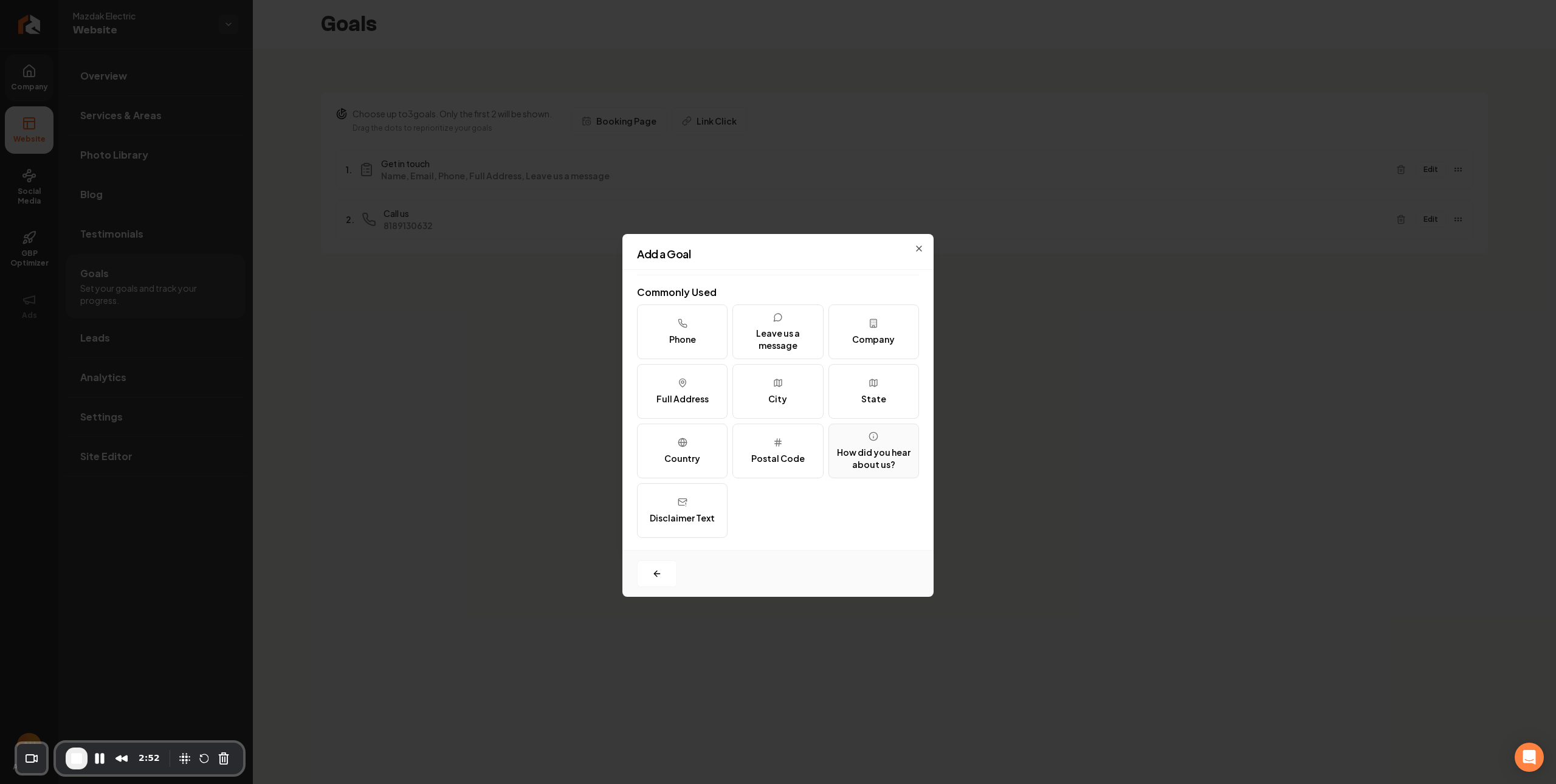
click at [863, 442] on button "How did you hear about us?" at bounding box center [873, 451] width 90 height 55
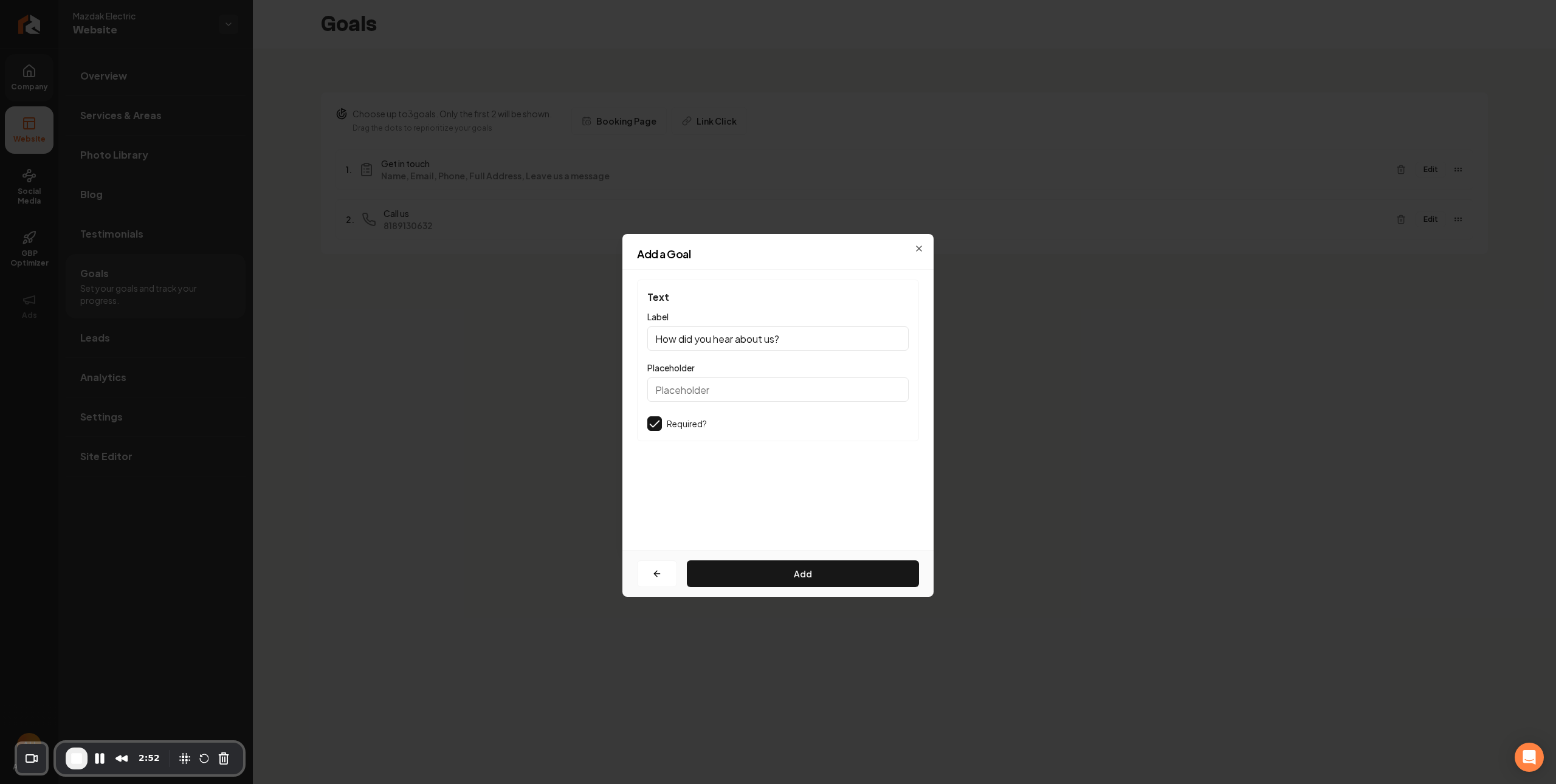
scroll to position [0, 0]
click at [789, 572] on button "Add" at bounding box center [803, 573] width 232 height 27
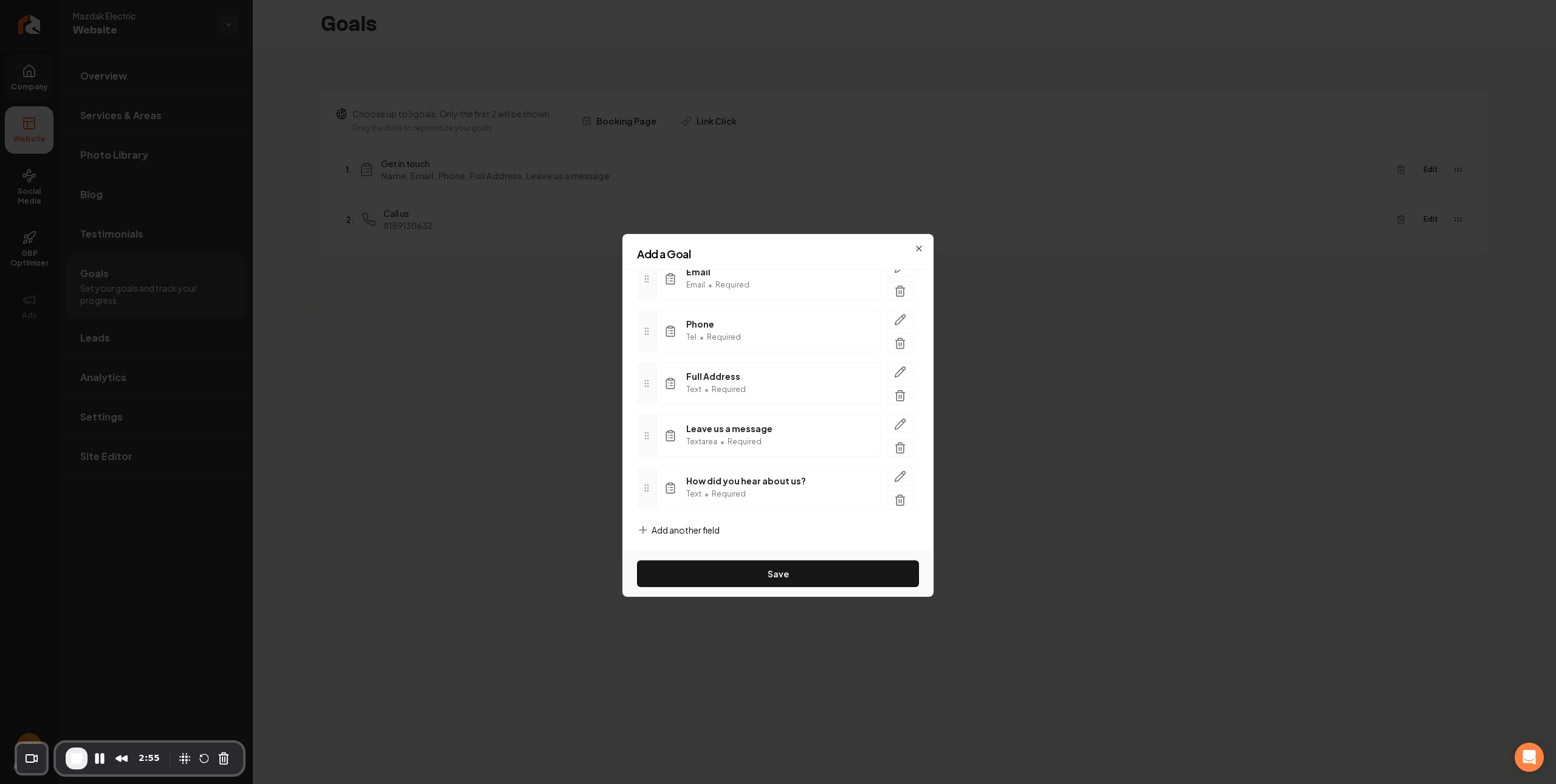
scroll to position [164, 0]
click at [739, 572] on button "Save" at bounding box center [778, 573] width 282 height 27
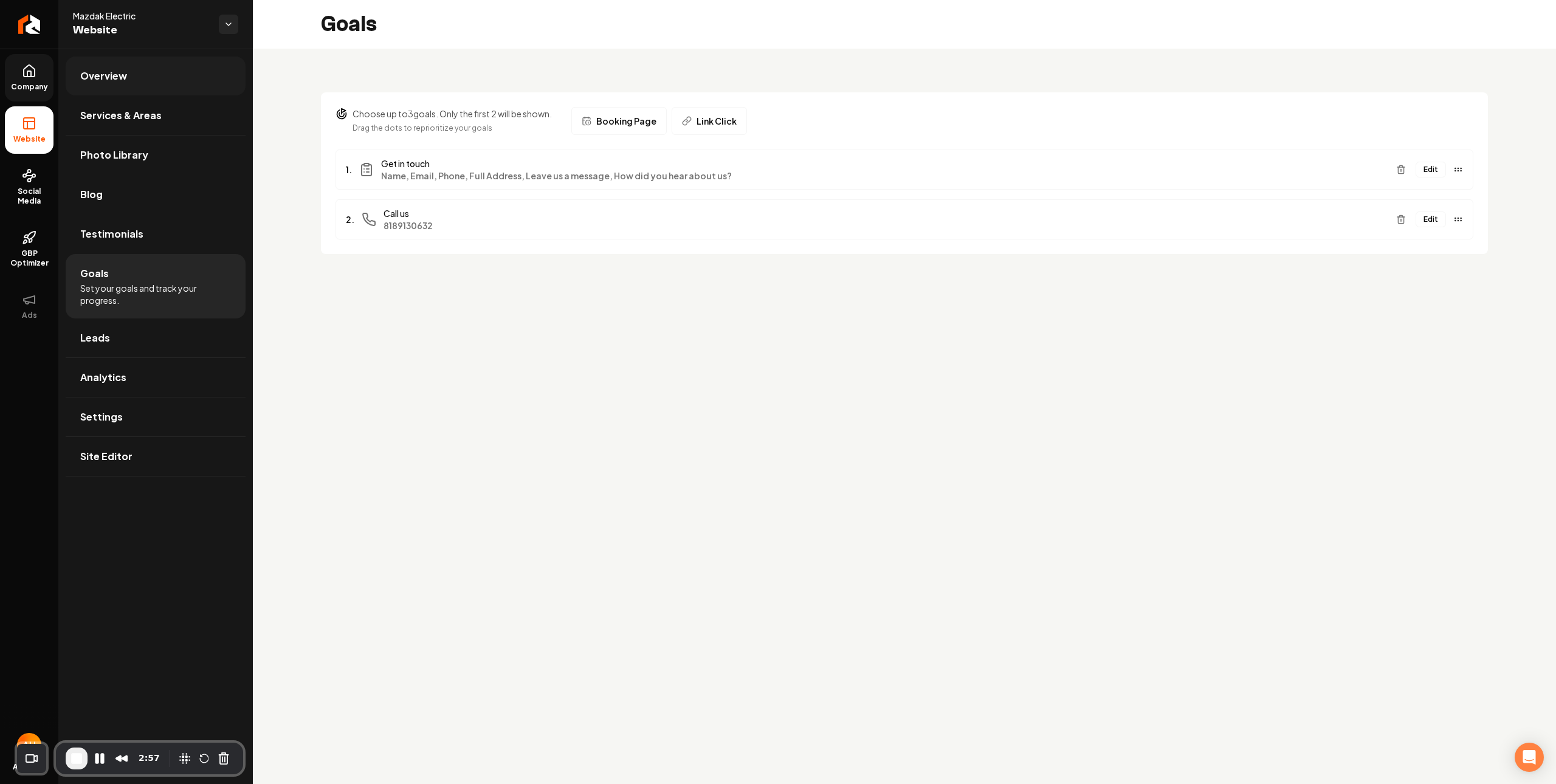
drag, startPoint x: 121, startPoint y: 64, endPoint x: 147, endPoint y: 68, distance: 26.3
click at [121, 64] on link "Overview" at bounding box center [155, 75] width 180 height 39
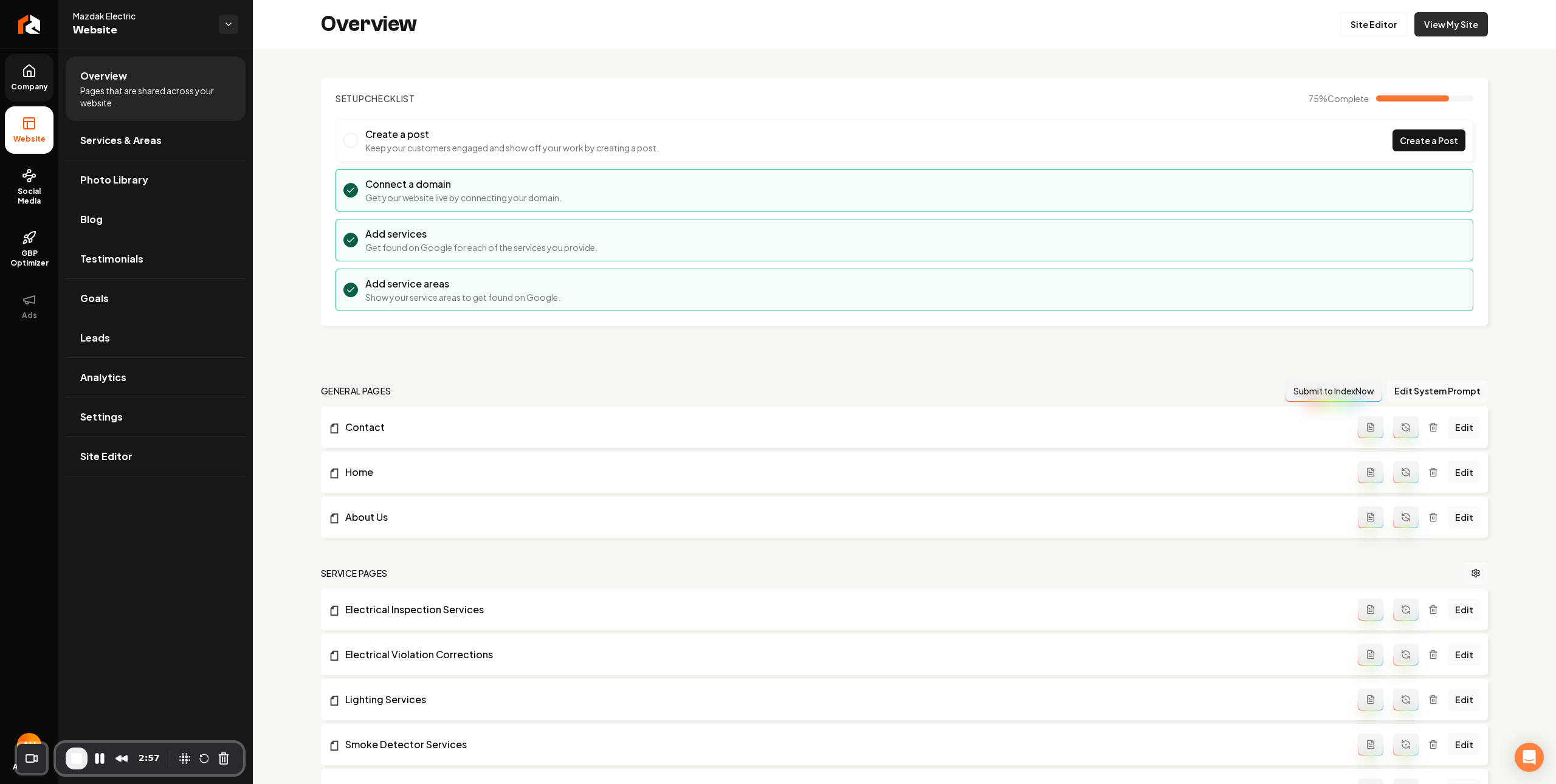
click at [1467, 27] on link "View My Site" at bounding box center [1451, 24] width 74 height 24
click at [189, 308] on link "Goals" at bounding box center [155, 298] width 180 height 39
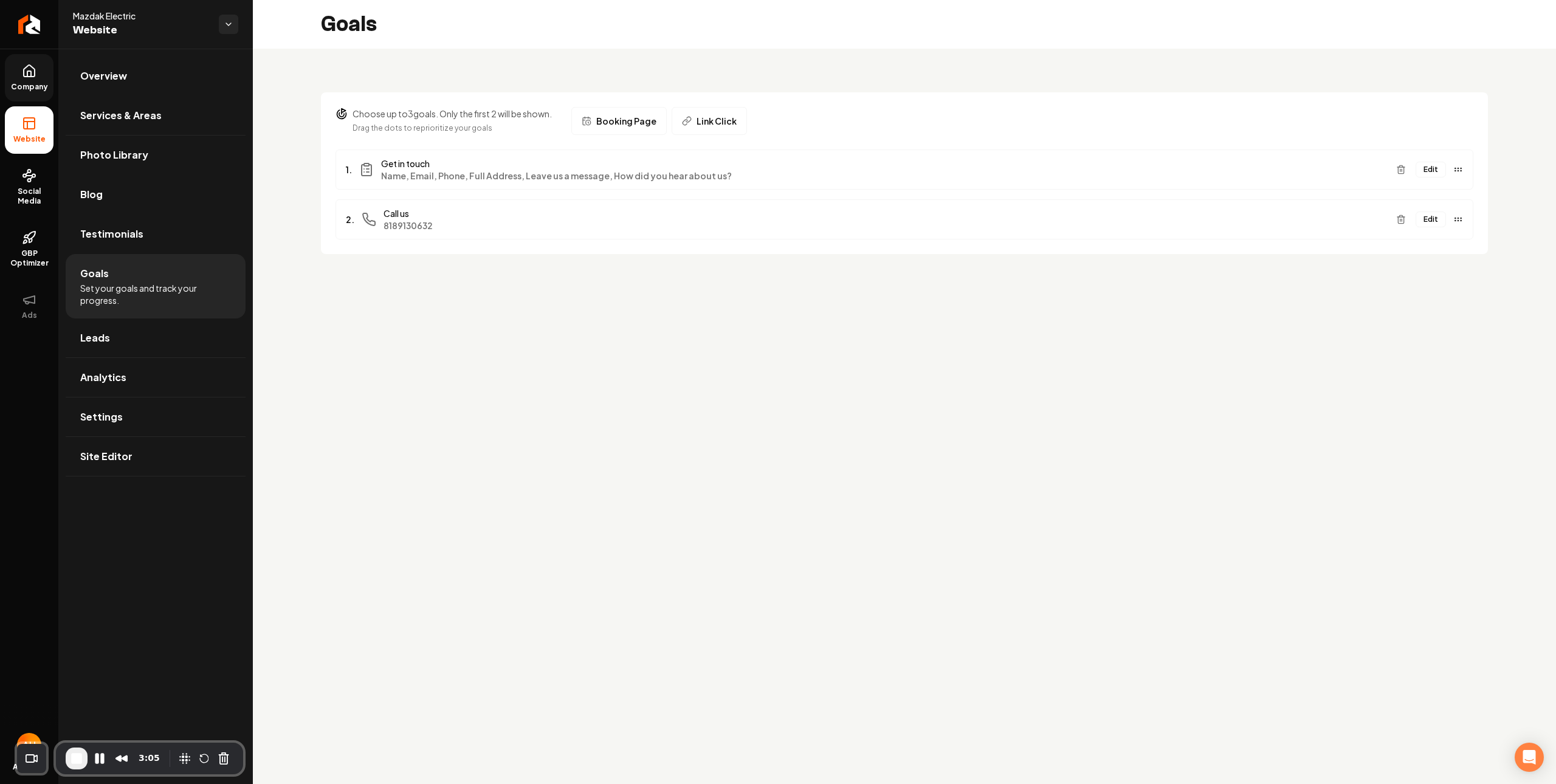
click at [1436, 167] on button "Edit" at bounding box center [1430, 169] width 30 height 16
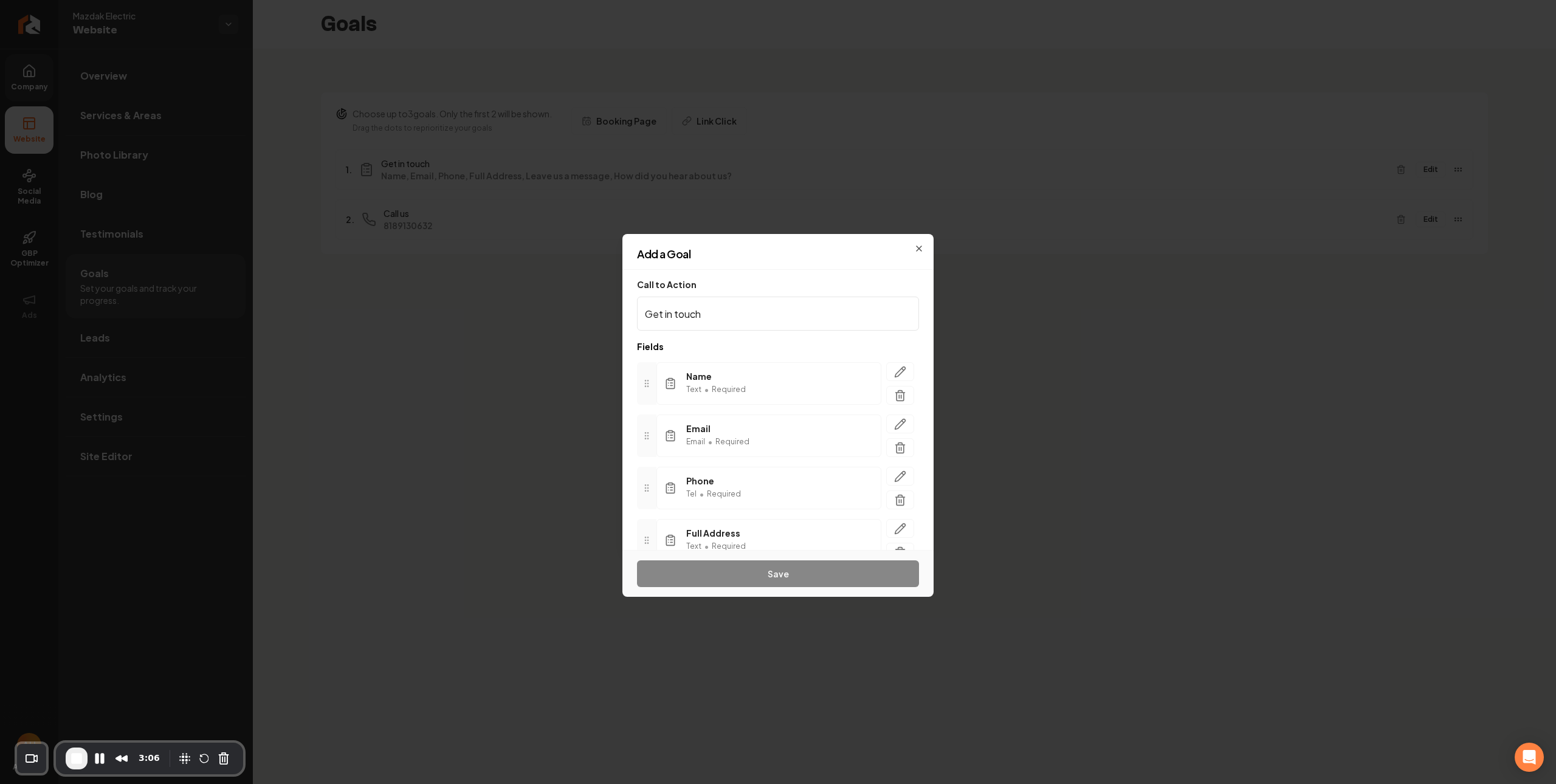
scroll to position [164, 0]
click at [894, 493] on icon "button" at bounding box center [900, 495] width 12 height 12
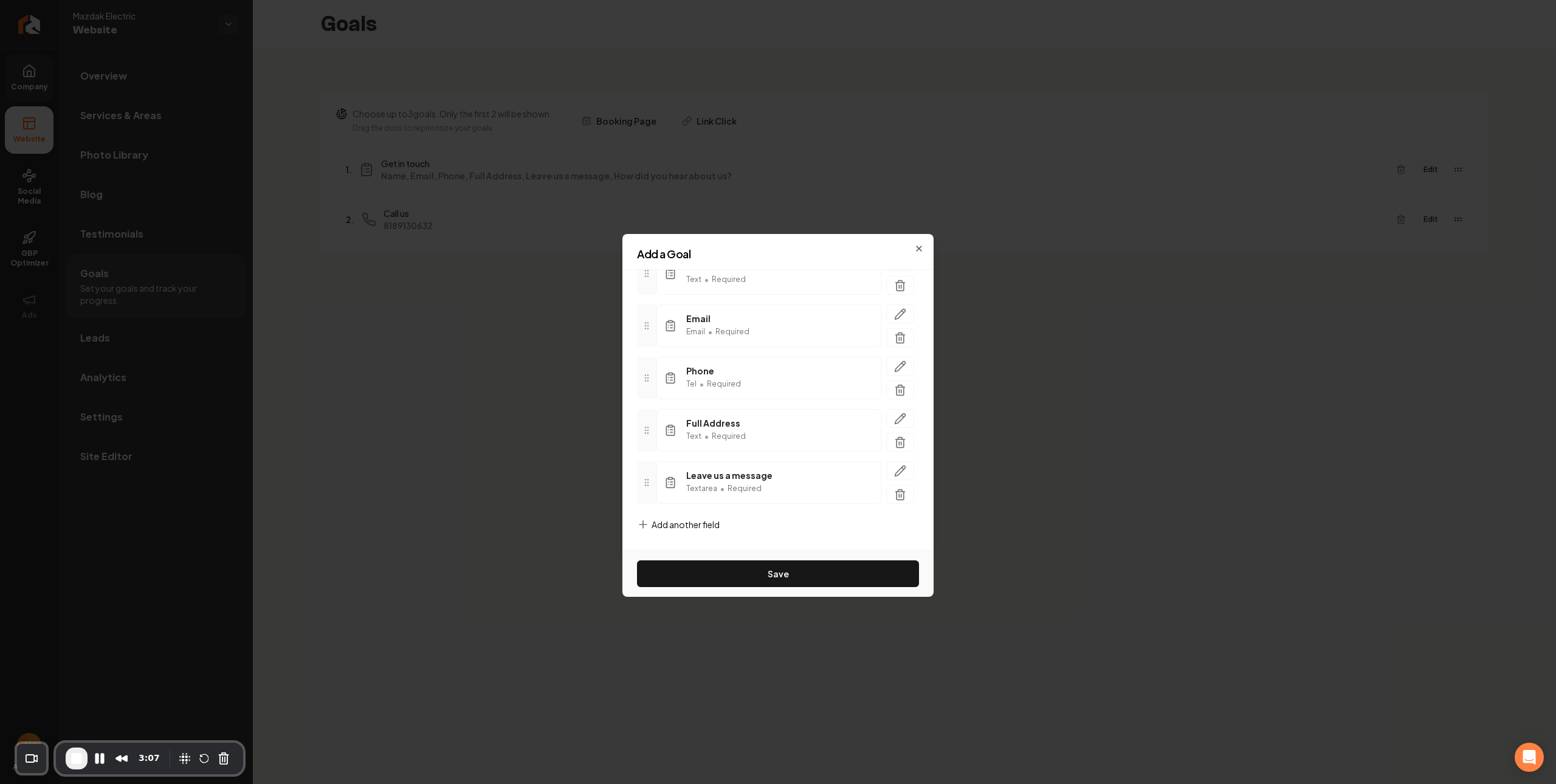
scroll to position [112, 0]
click at [819, 569] on button "Save" at bounding box center [778, 573] width 282 height 27
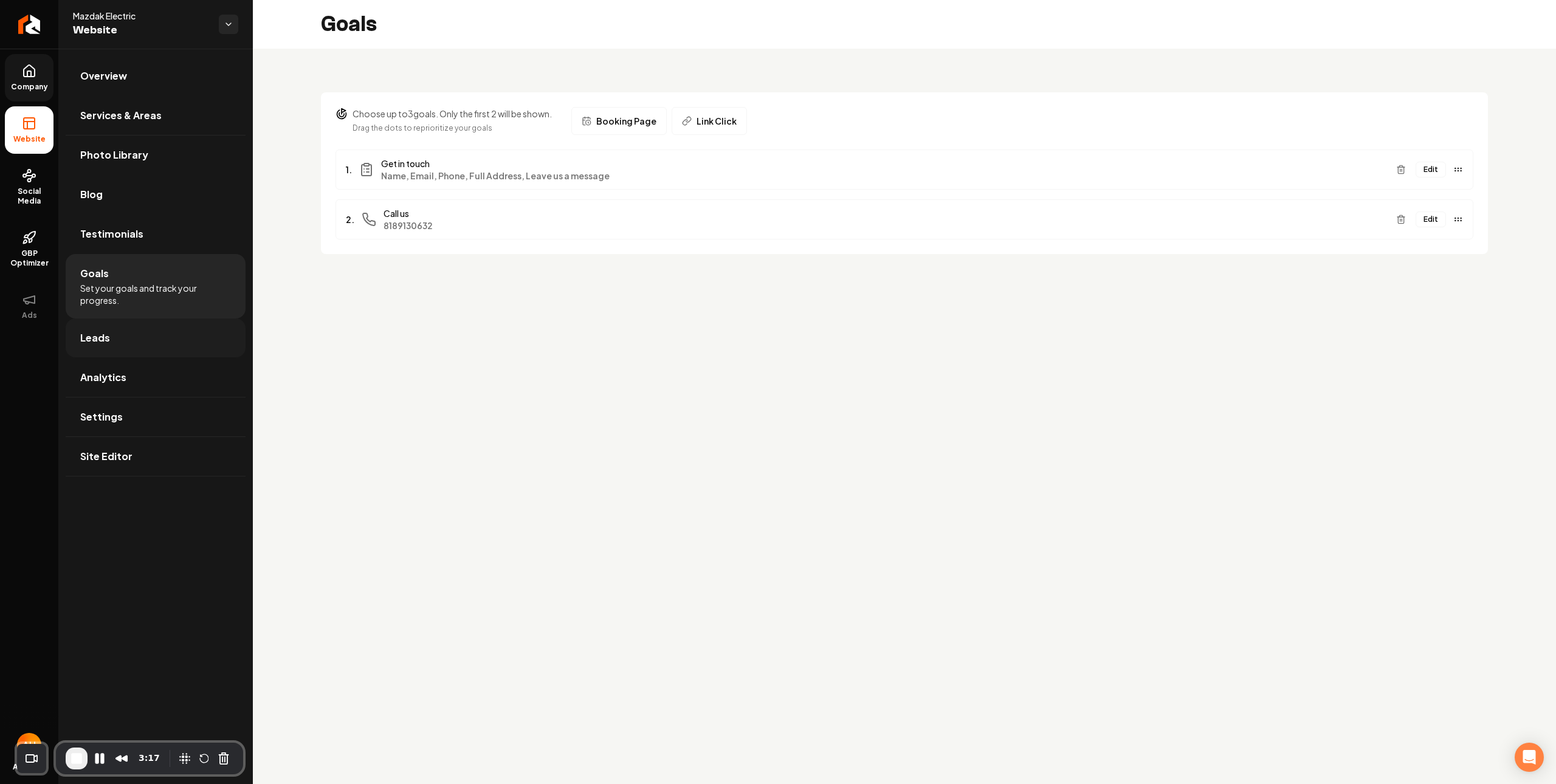
click at [209, 338] on link "Leads" at bounding box center [155, 337] width 180 height 39
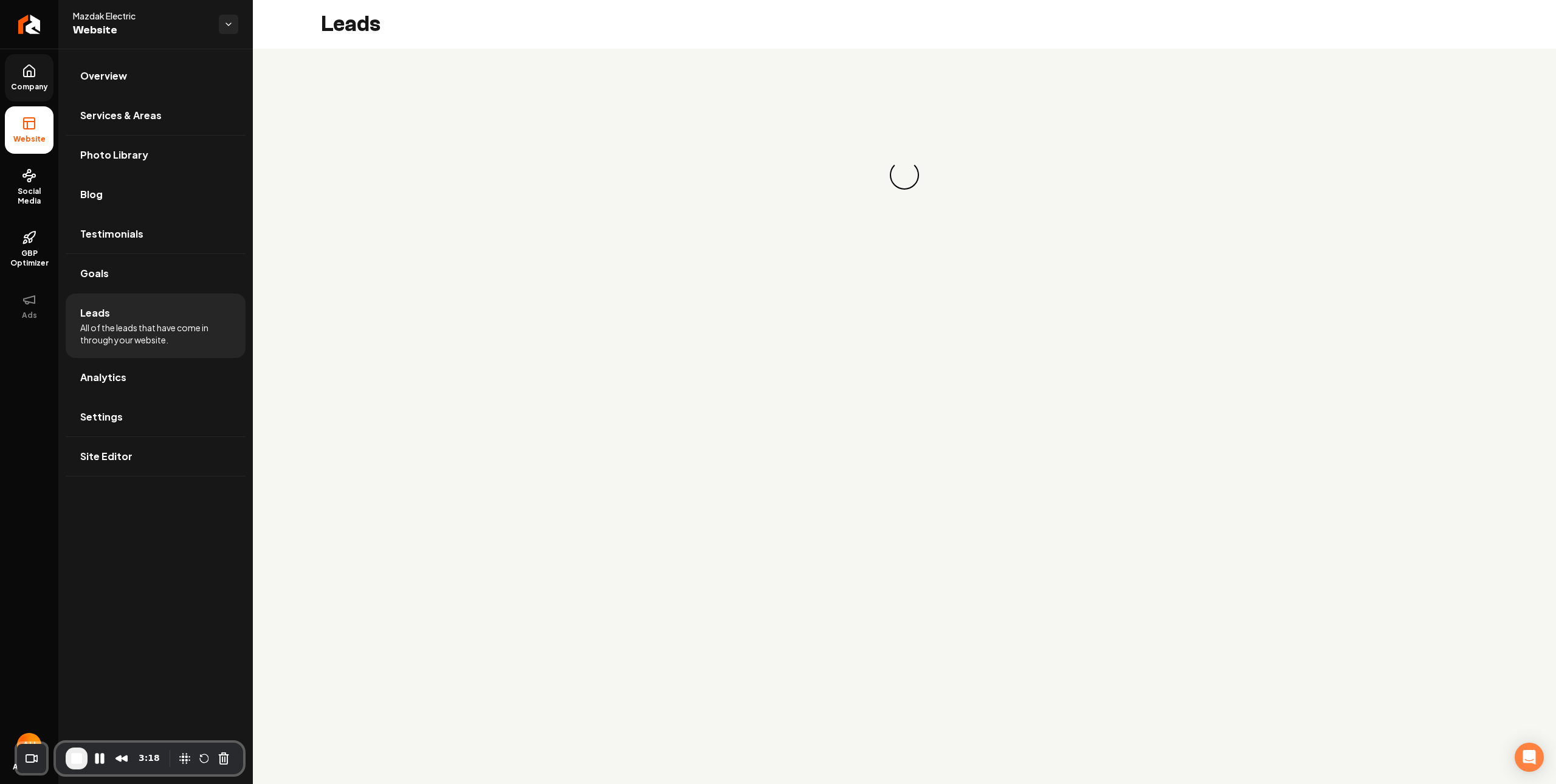
drag, startPoint x: 191, startPoint y: 363, endPoint x: 196, endPoint y: 387, distance: 24.5
click at [191, 363] on link "Analytics" at bounding box center [155, 377] width 180 height 39
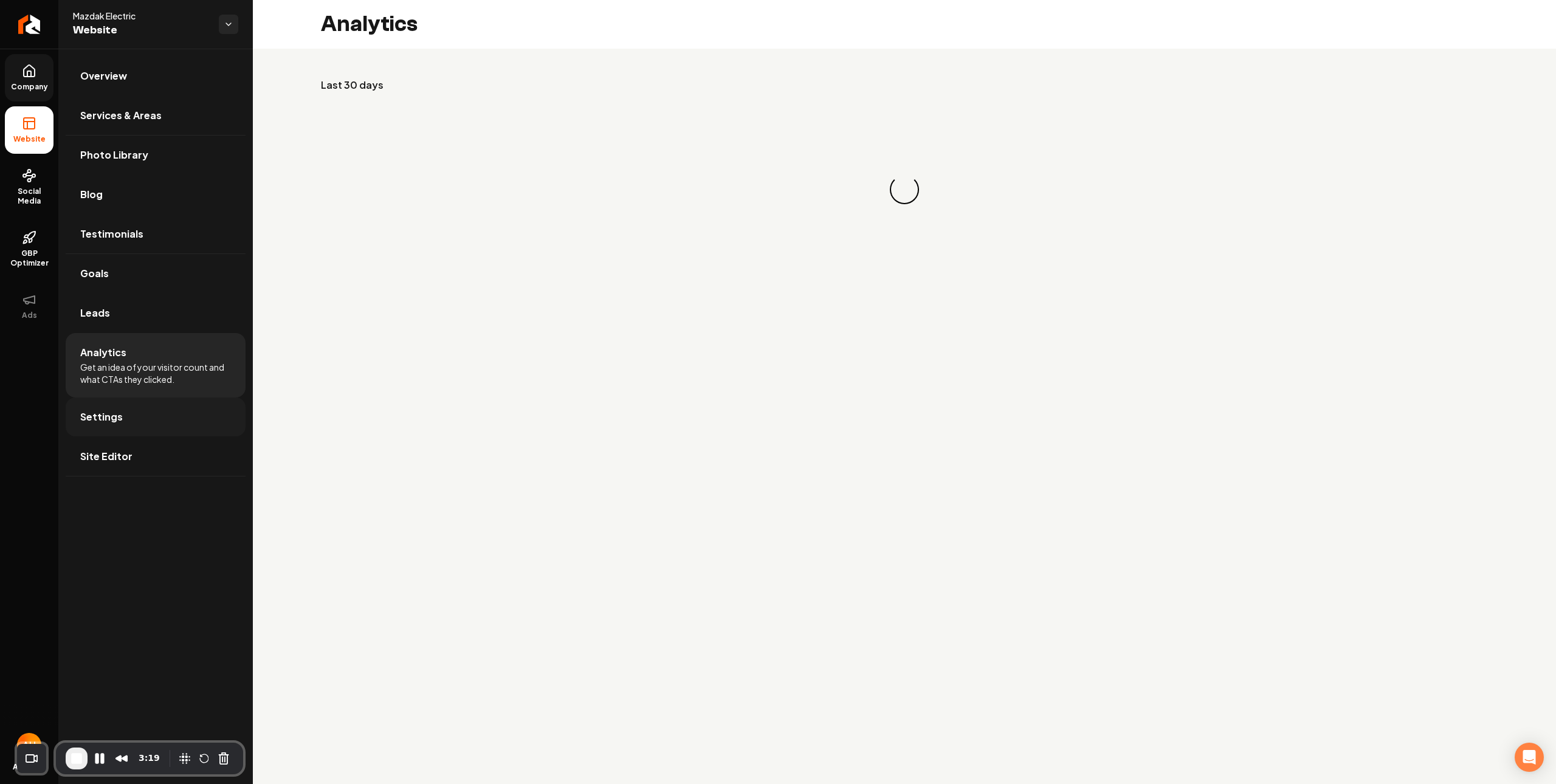
click at [193, 408] on link "Settings" at bounding box center [155, 416] width 180 height 39
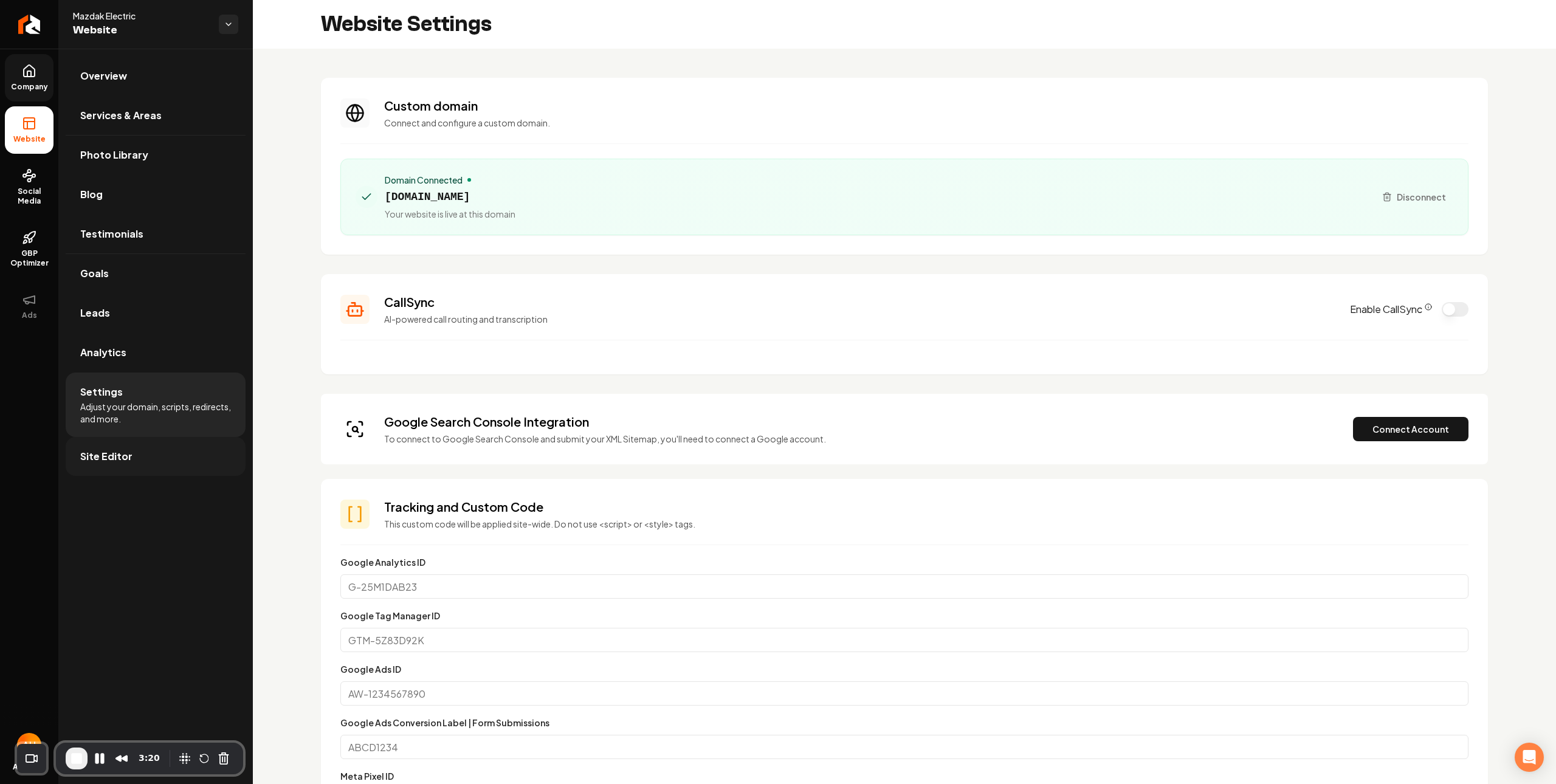
scroll to position [54, 0]
click at [154, 451] on link "Site Editor" at bounding box center [155, 456] width 180 height 39
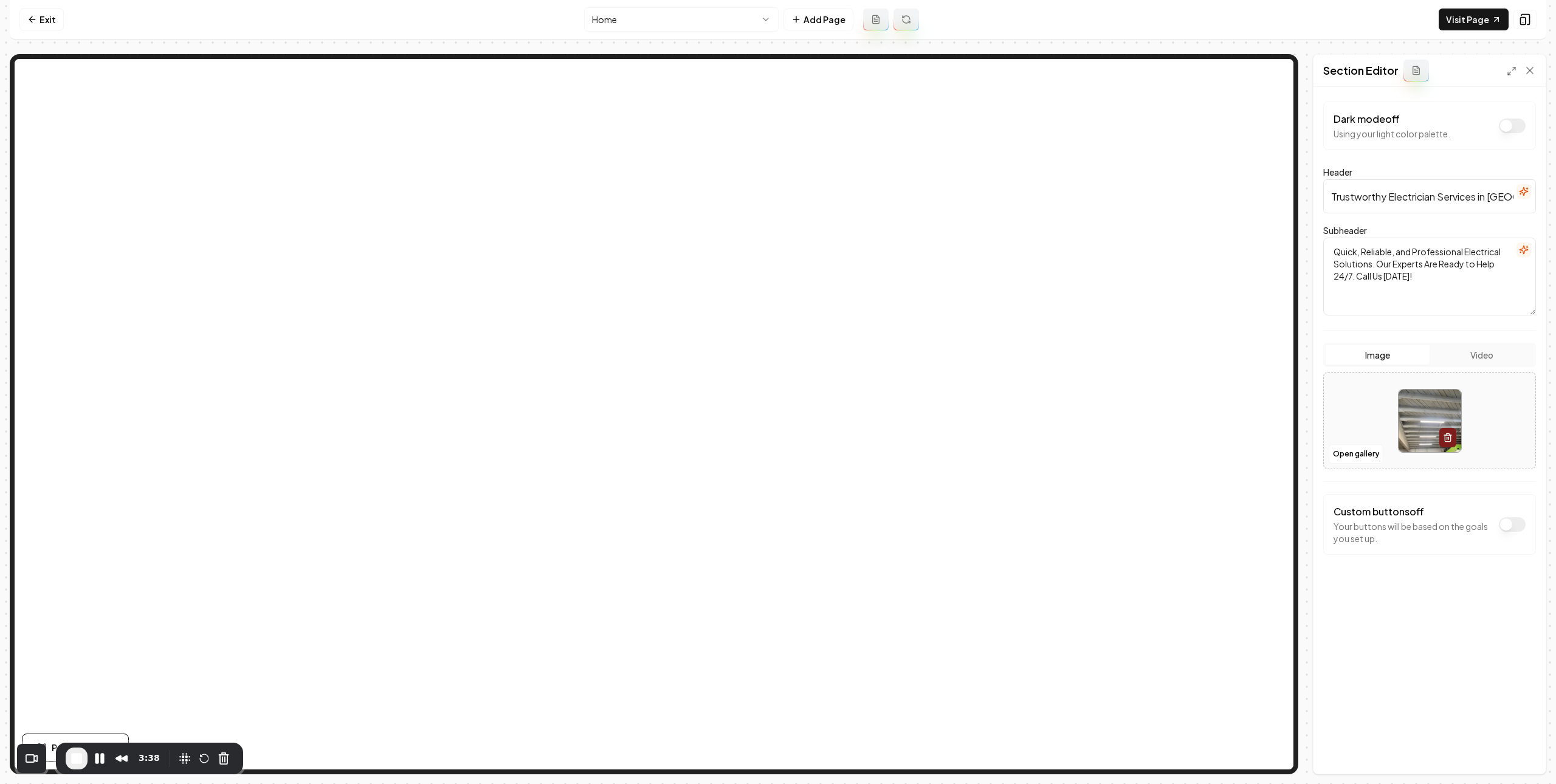
click at [1428, 191] on input "Trustworthy Electrician Services in Los Angeles" at bounding box center [1429, 196] width 212 height 34
click at [1400, 196] on input "Trustworthy Electrician Services in Los Angeles" at bounding box center [1429, 196] width 212 height 34
click at [1402, 194] on input "Trustworthy Electrician Services in Los Angeles" at bounding box center [1429, 196] width 212 height 34
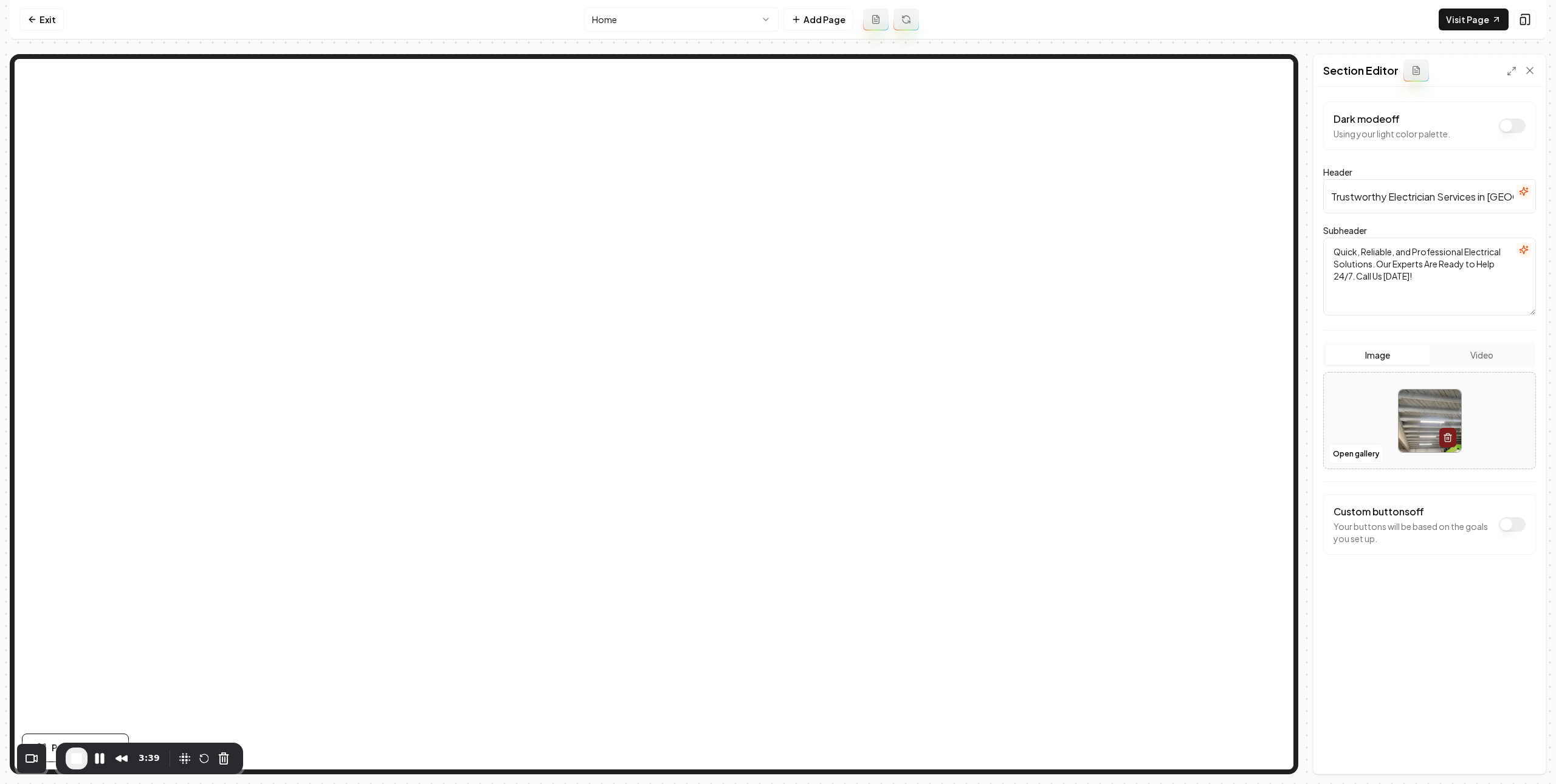
click at [1402, 194] on input "Trustworthy Electrician Services in Los Angeles" at bounding box center [1429, 196] width 212 height 34
click at [1336, 758] on button "Discard Changes" at bounding box center [1367, 753] width 88 height 22
type input "Trustworthy Electrician Services in Los Angeles"
drag, startPoint x: 1396, startPoint y: 265, endPoint x: 1343, endPoint y: 229, distance: 64.1
click at [1343, 229] on div "Subheader Quick, Reliable, and Professional Electrical Solutions. Our Experts A…" at bounding box center [1429, 269] width 212 height 93
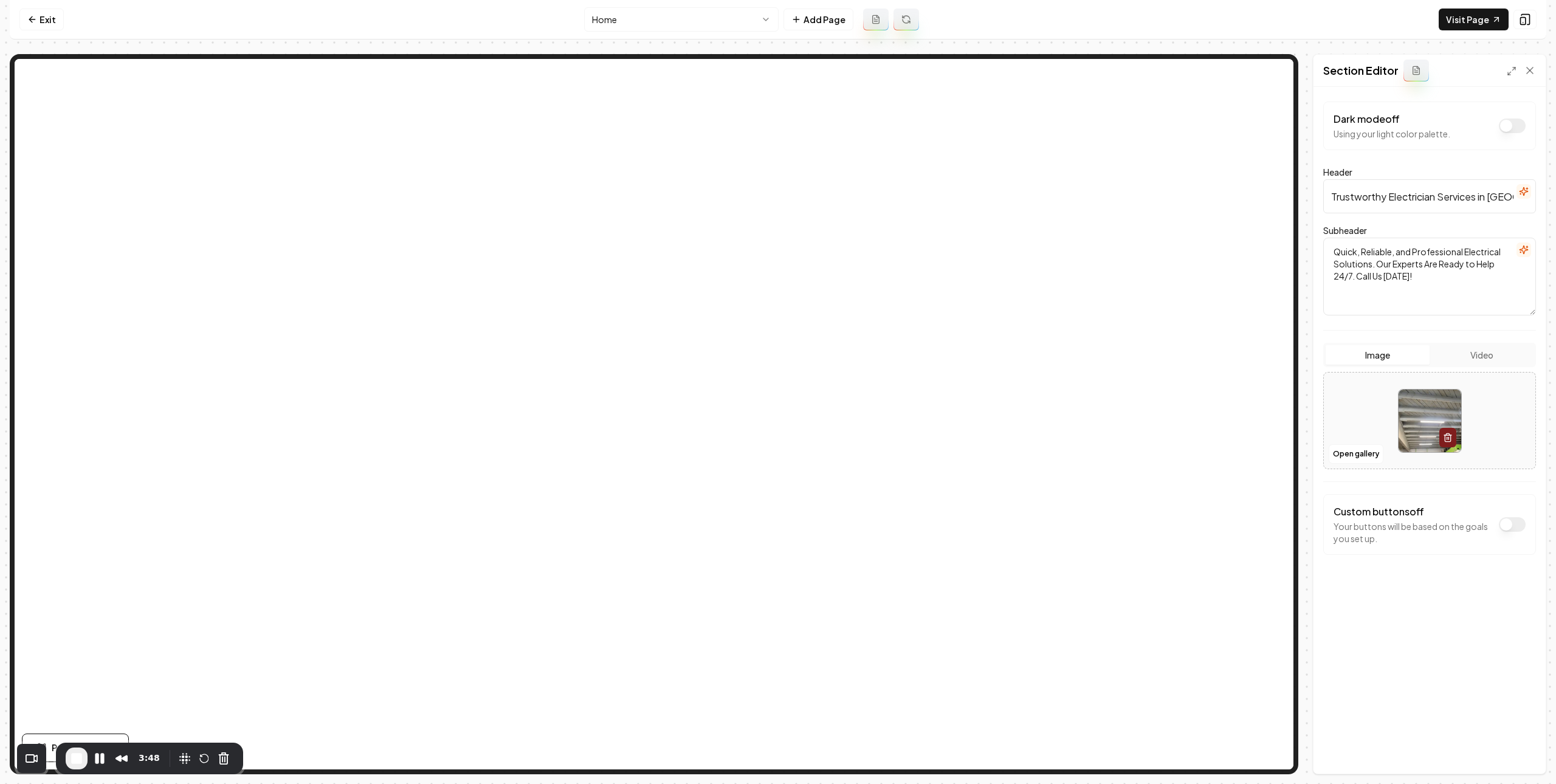
click at [1383, 200] on input "Trustworthy Electrician Services in Los Angeles" at bounding box center [1429, 196] width 212 height 34
click at [1388, 254] on textarea "Quick, Reliable, and Professional Electrical Solutions. Our Experts Are Ready t…" at bounding box center [1429, 277] width 212 height 78
click at [1369, 454] on button "Open gallery" at bounding box center [1356, 454] width 55 height 19
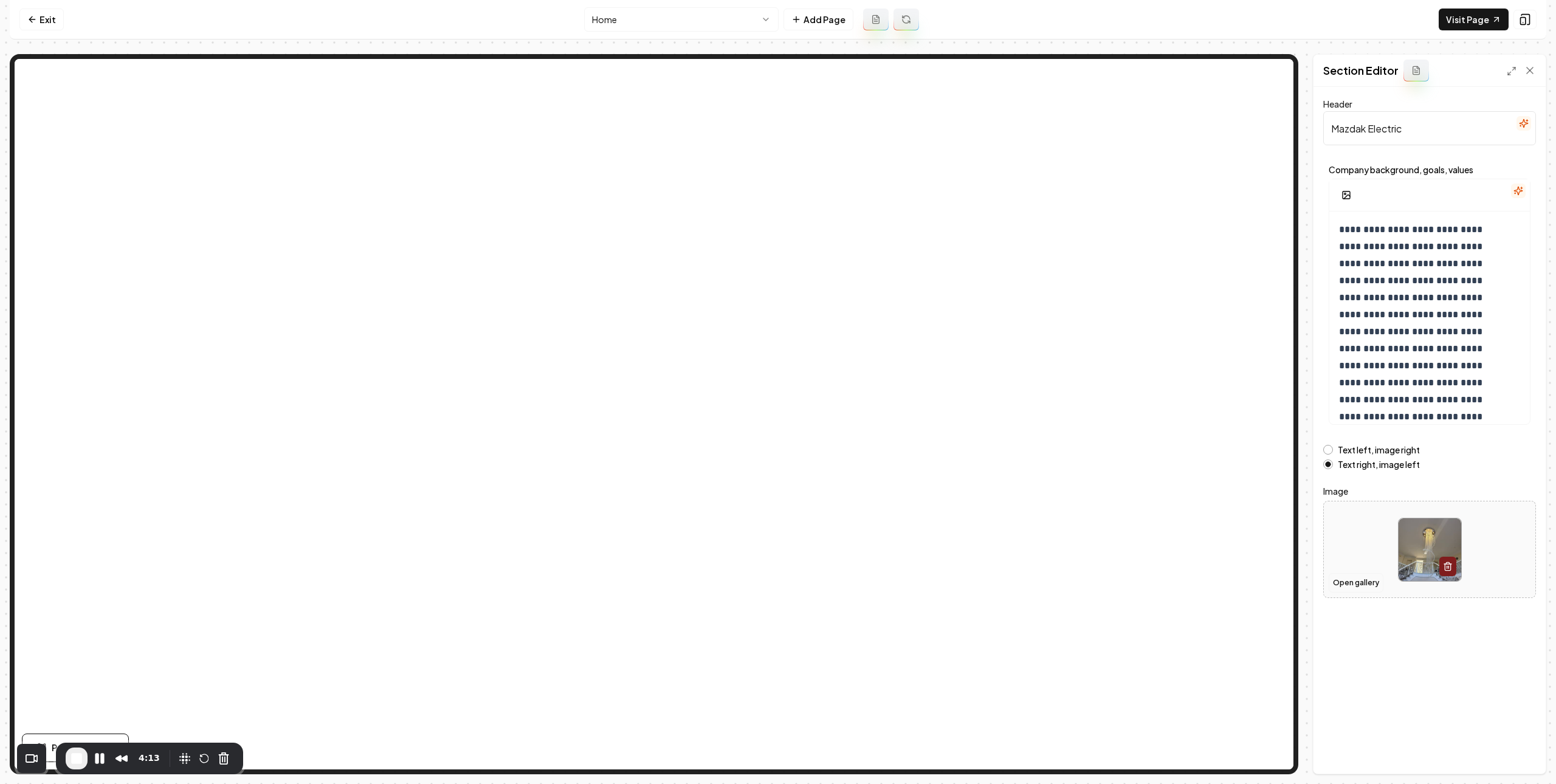
click at [1344, 585] on button "Open gallery" at bounding box center [1356, 583] width 55 height 19
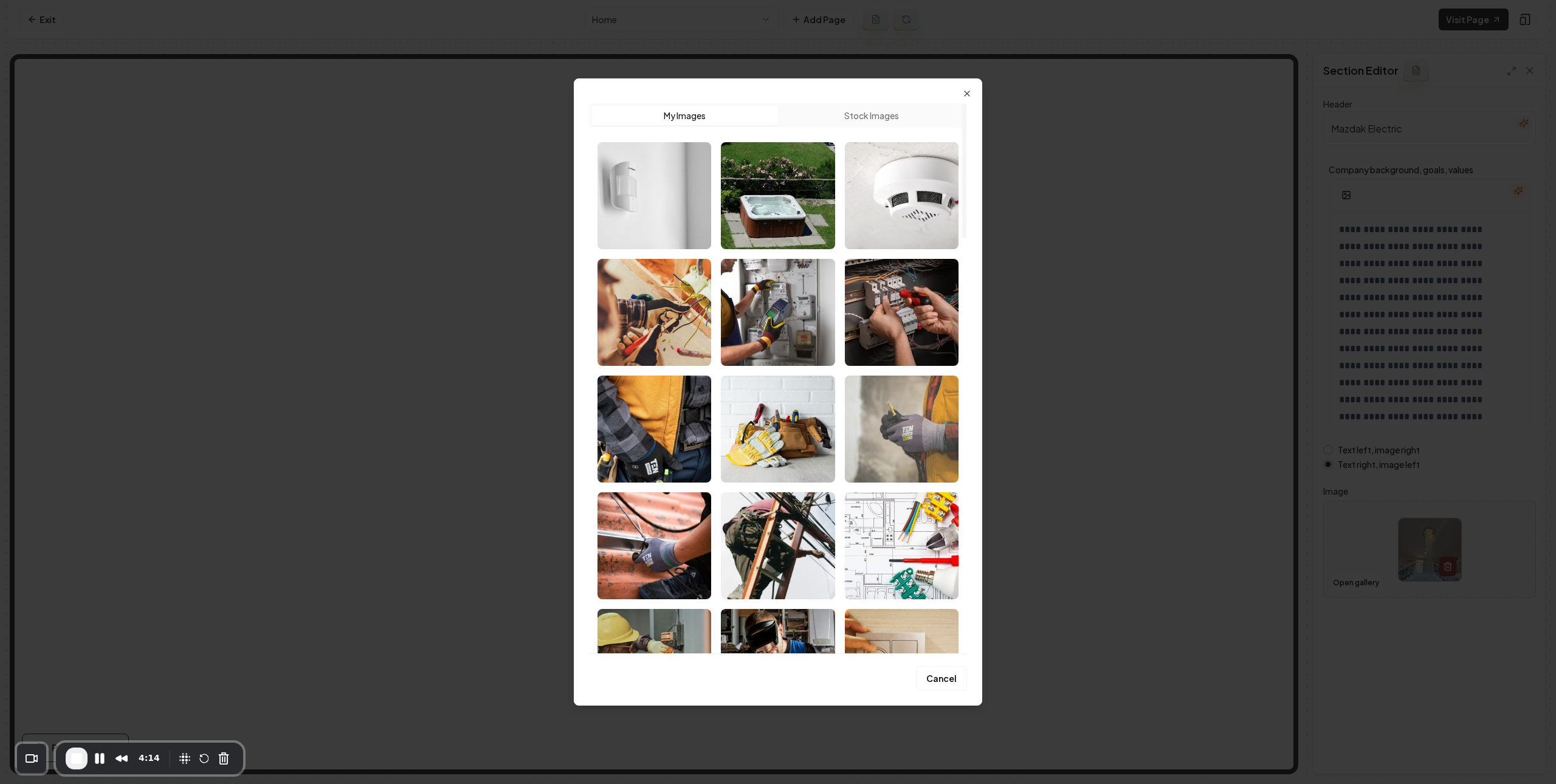
scroll to position [54, 0]
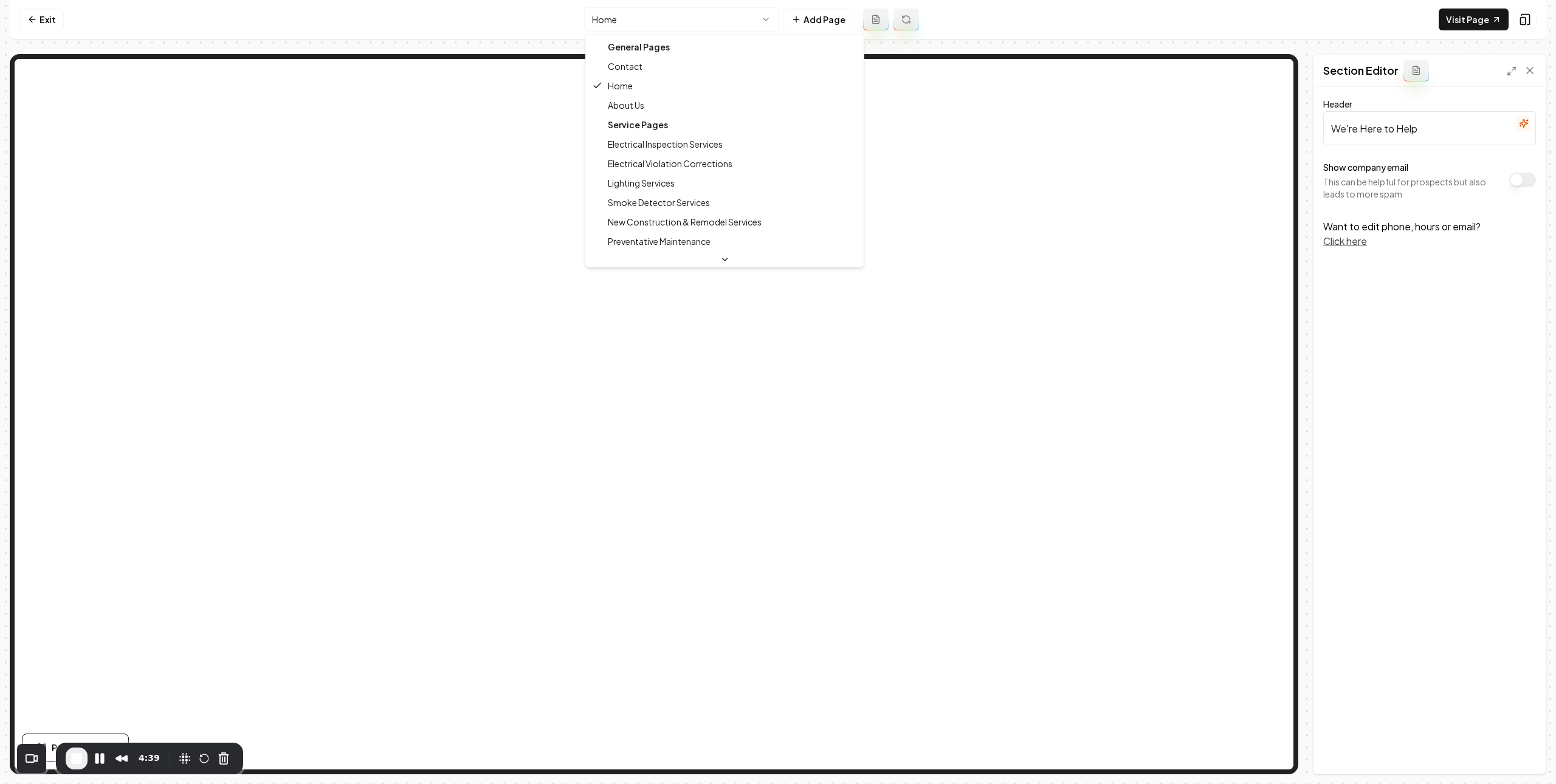
click at [725, 22] on html "Computer Required This feature is only available on a computer. Please switch t…" at bounding box center [778, 392] width 1556 height 784
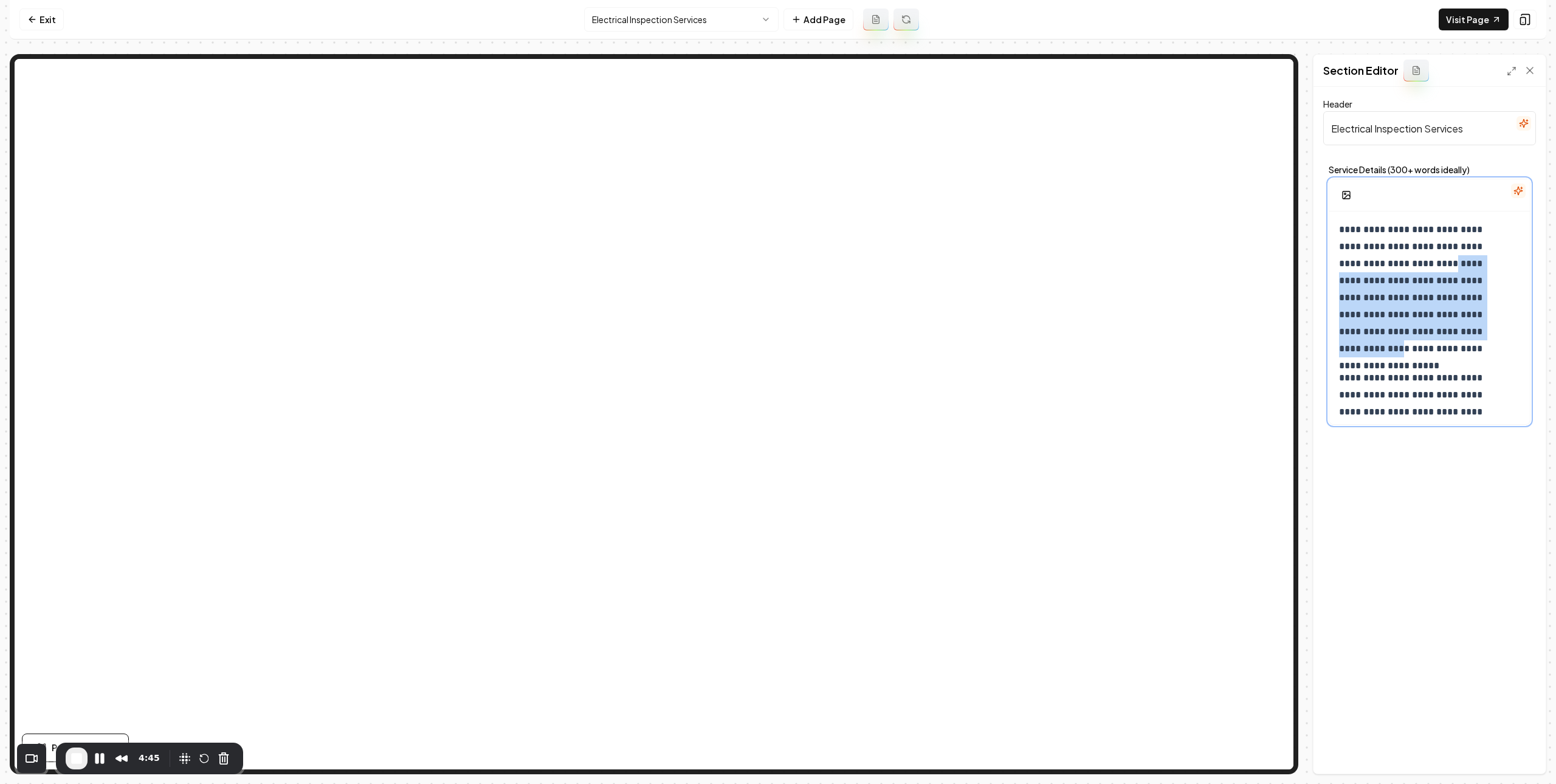
drag, startPoint x: 1418, startPoint y: 297, endPoint x: 1422, endPoint y: 341, distance: 44.2
click at [1422, 341] on p "**********" at bounding box center [1422, 289] width 167 height 136
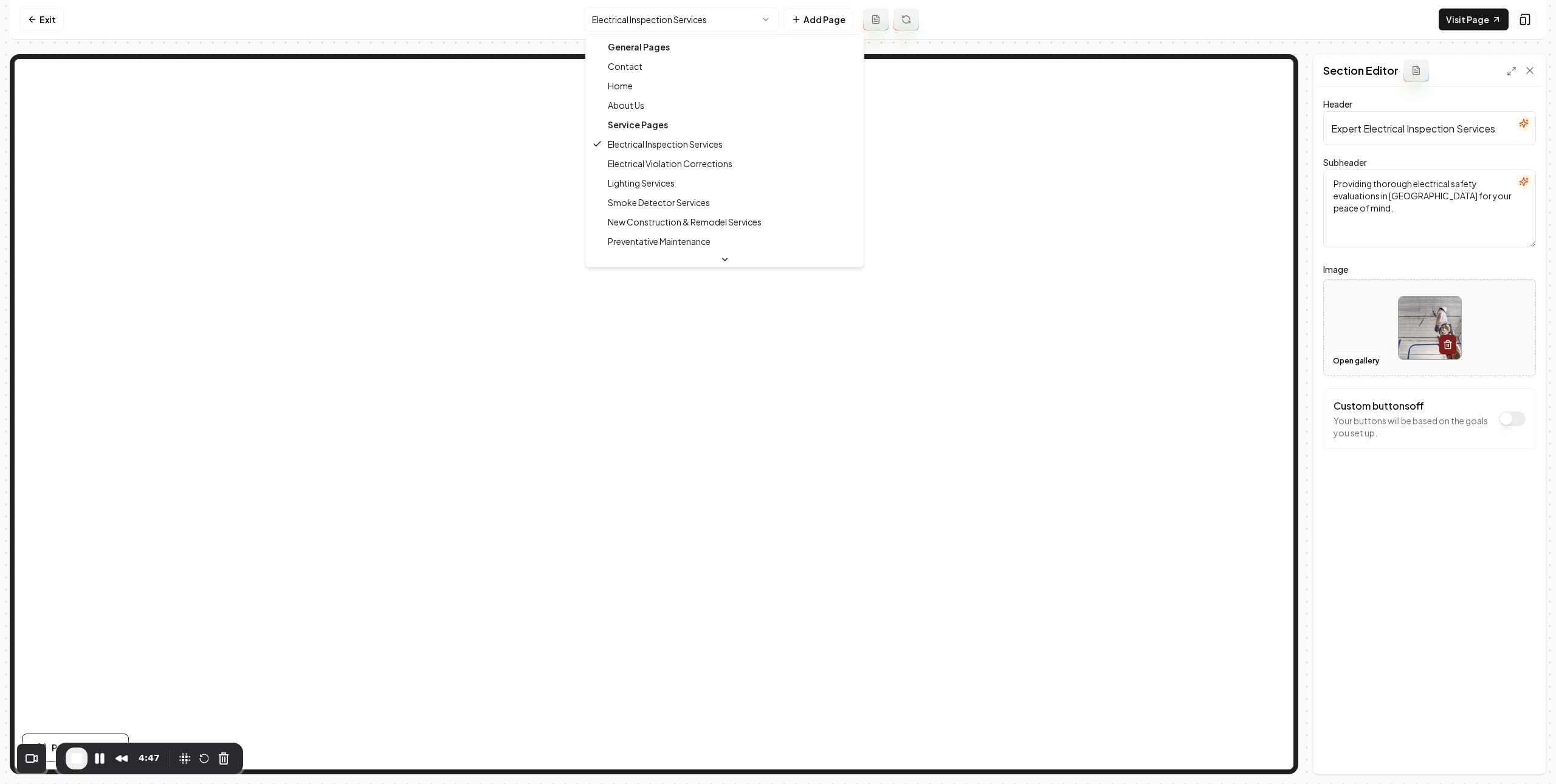
click at [712, 28] on html "Computer Required This feature is only available on a computer. Please switch t…" at bounding box center [778, 392] width 1556 height 784
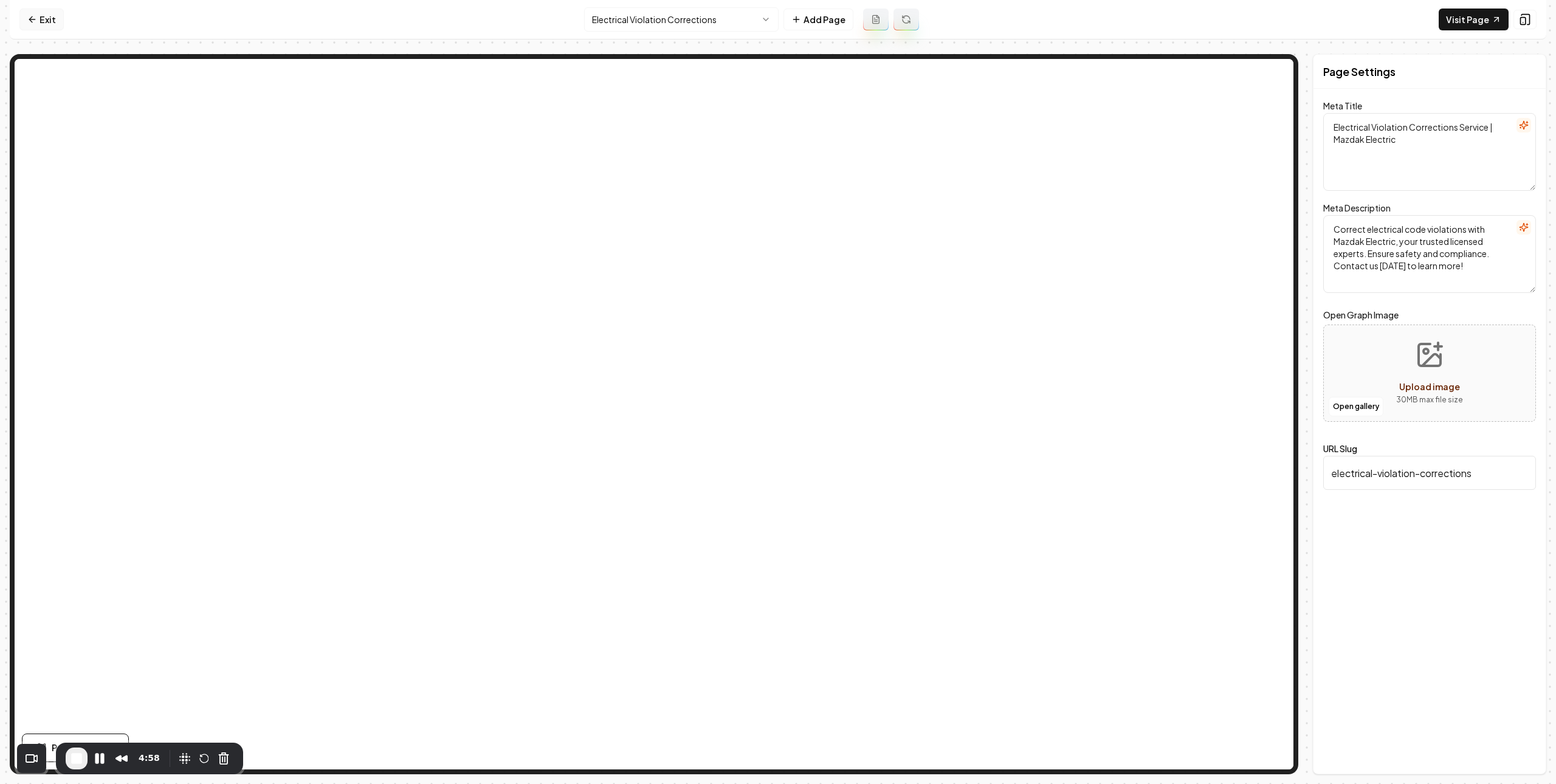
click at [46, 12] on link "Exit" at bounding box center [41, 19] width 44 height 22
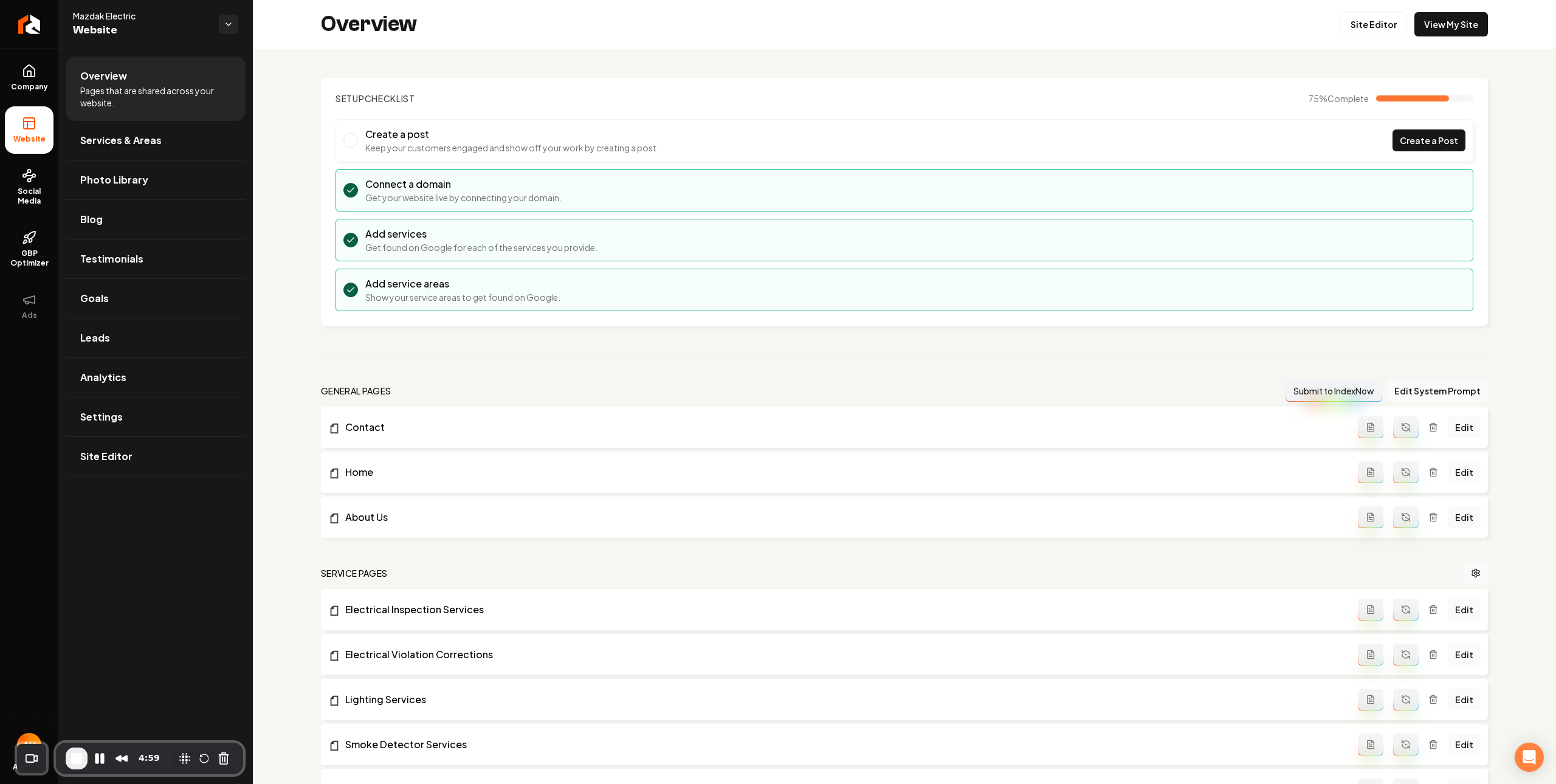
click at [715, 137] on li "Create a post Keep your customers engaged and show off your work by creating a …" at bounding box center [905, 140] width 1138 height 42
drag, startPoint x: 580, startPoint y: 140, endPoint x: 436, endPoint y: 139, distance: 144.0
click at [436, 139] on li "Create a post Keep your customers engaged and show off your work by creating a …" at bounding box center [905, 140] width 1138 height 42
click at [415, 135] on h3 "Create a post" at bounding box center [512, 134] width 294 height 15
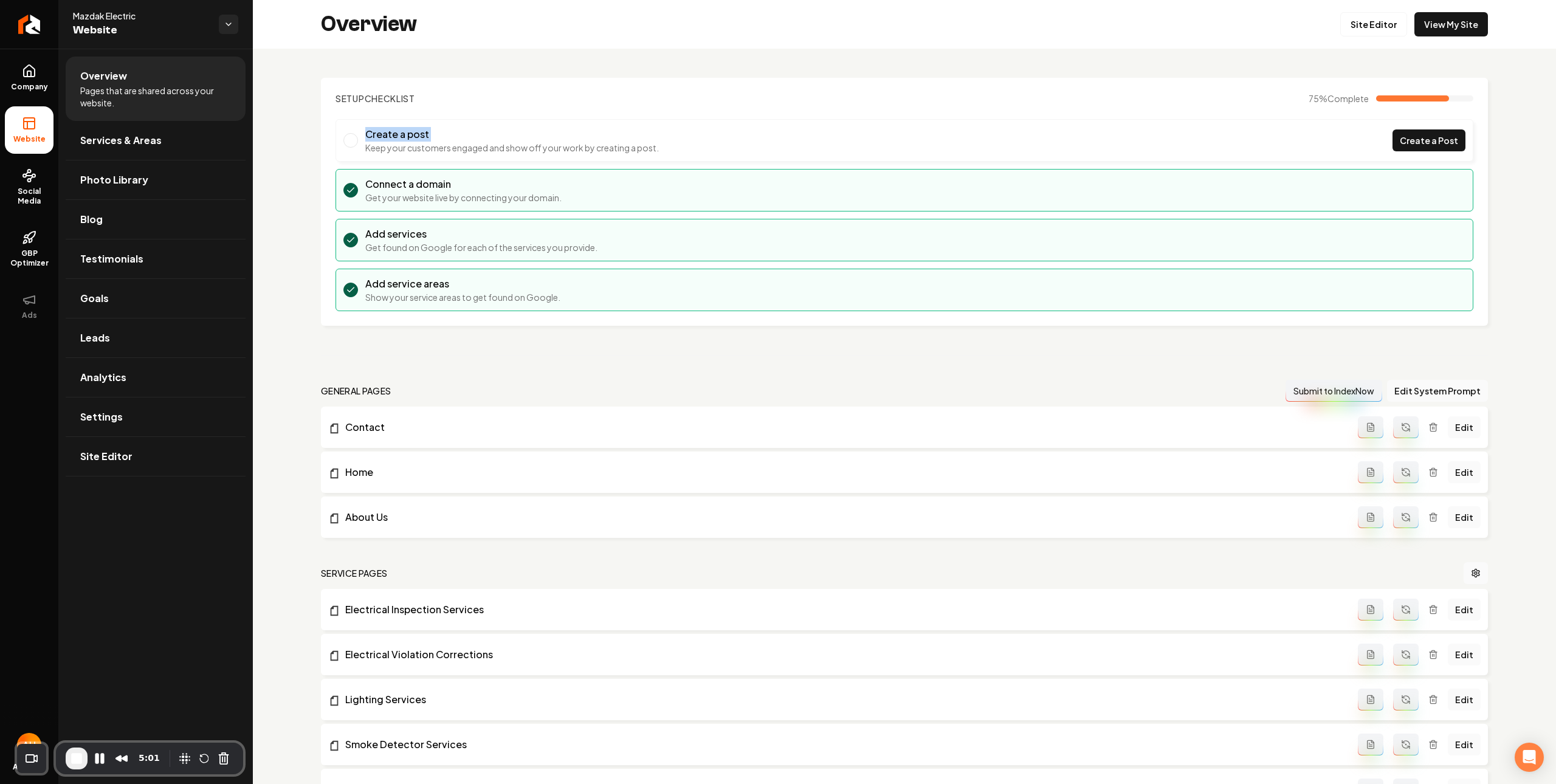
click at [415, 135] on h3 "Create a post" at bounding box center [512, 134] width 294 height 15
drag, startPoint x: 73, startPoint y: 760, endPoint x: 77, endPoint y: 746, distance: 14.6
click at [74, 760] on span "End Recording" at bounding box center [77, 758] width 15 height 15
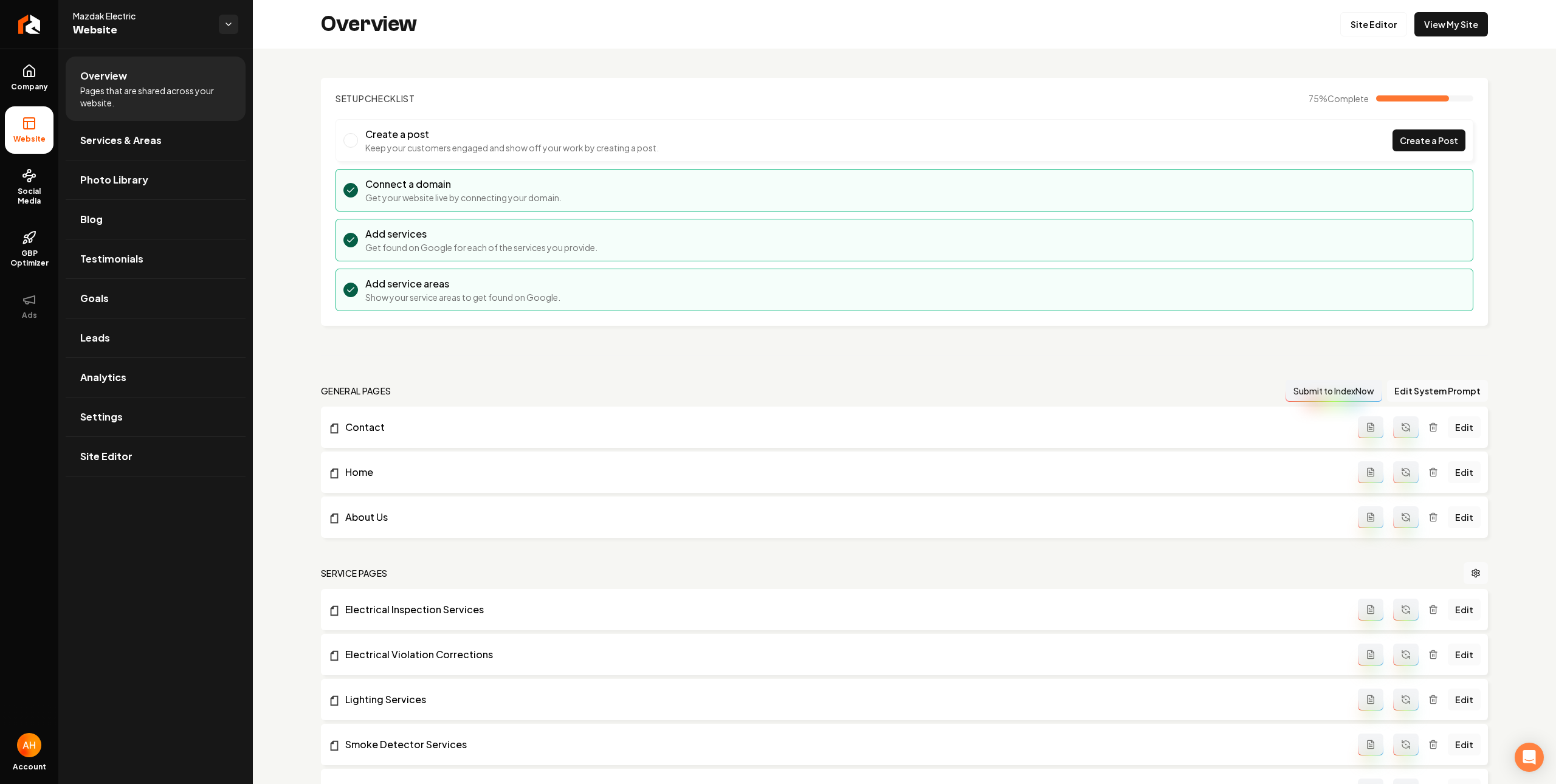
click at [29, 82] on span "Company" at bounding box center [29, 87] width 47 height 10
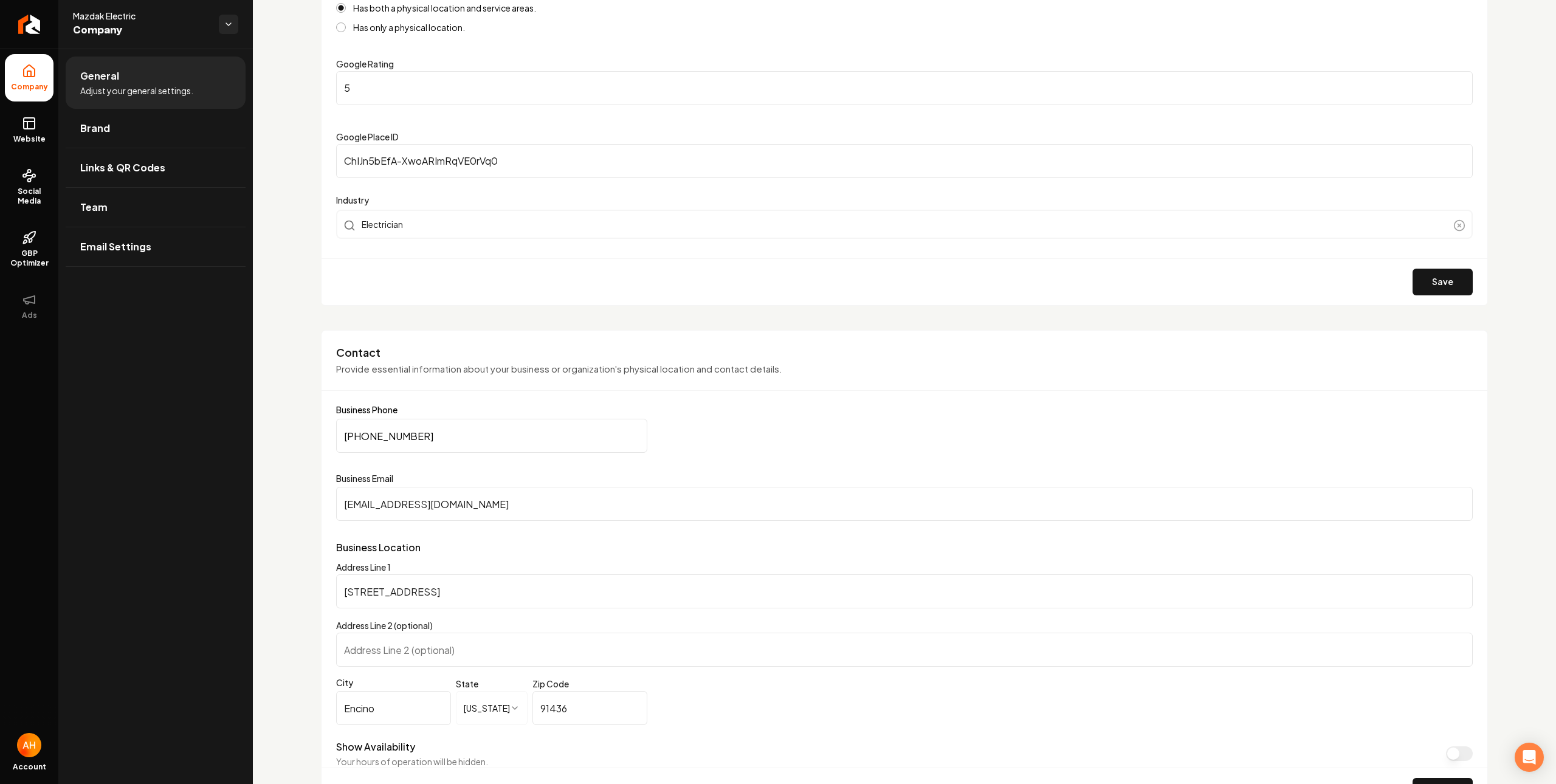
scroll to position [305, 0]
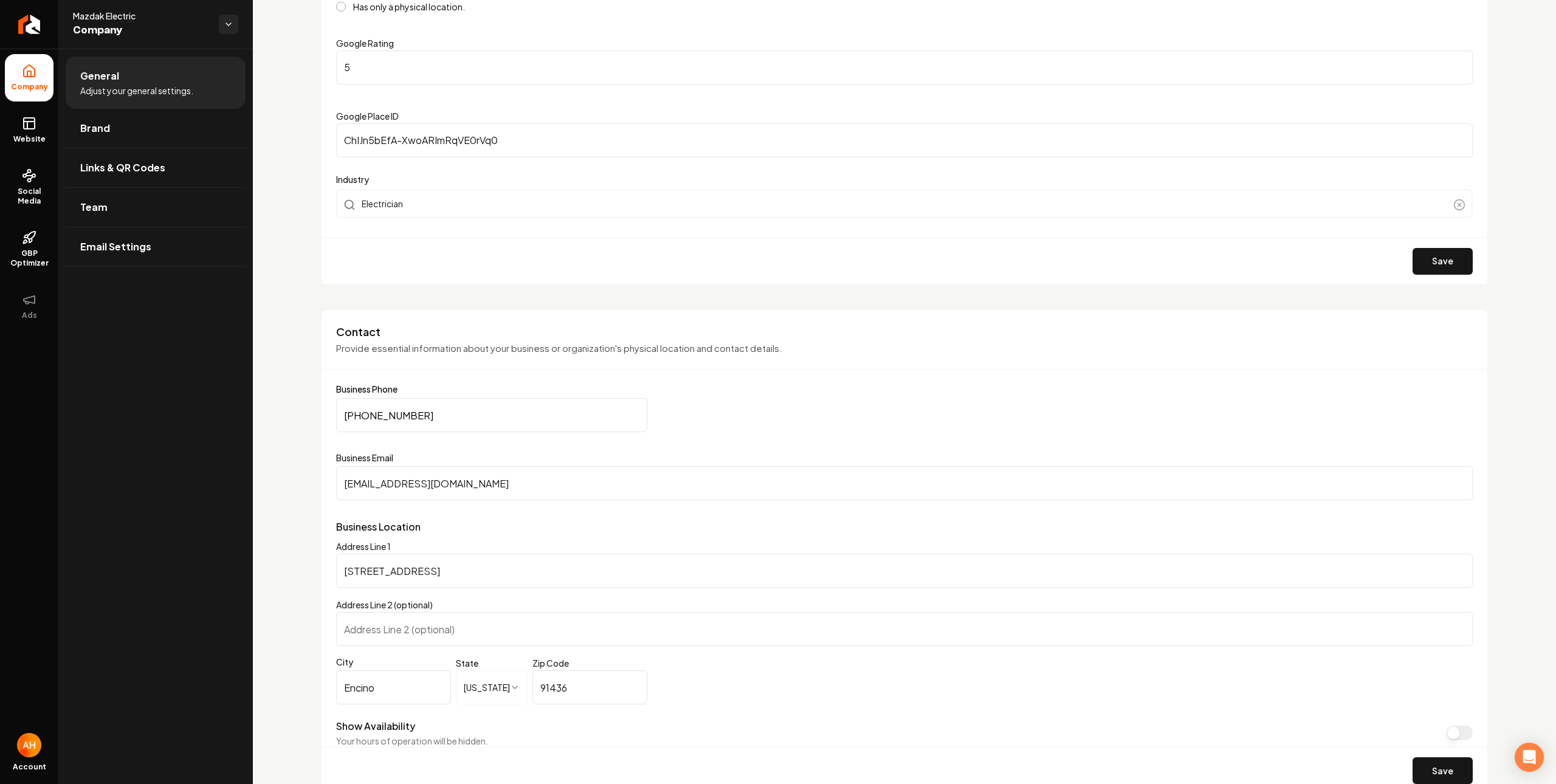
drag, startPoint x: 508, startPoint y: 489, endPoint x: 533, endPoint y: 477, distance: 27.7
click at [509, 489] on input "mazdak.electric@gmail.com" at bounding box center [905, 483] width 1137 height 34
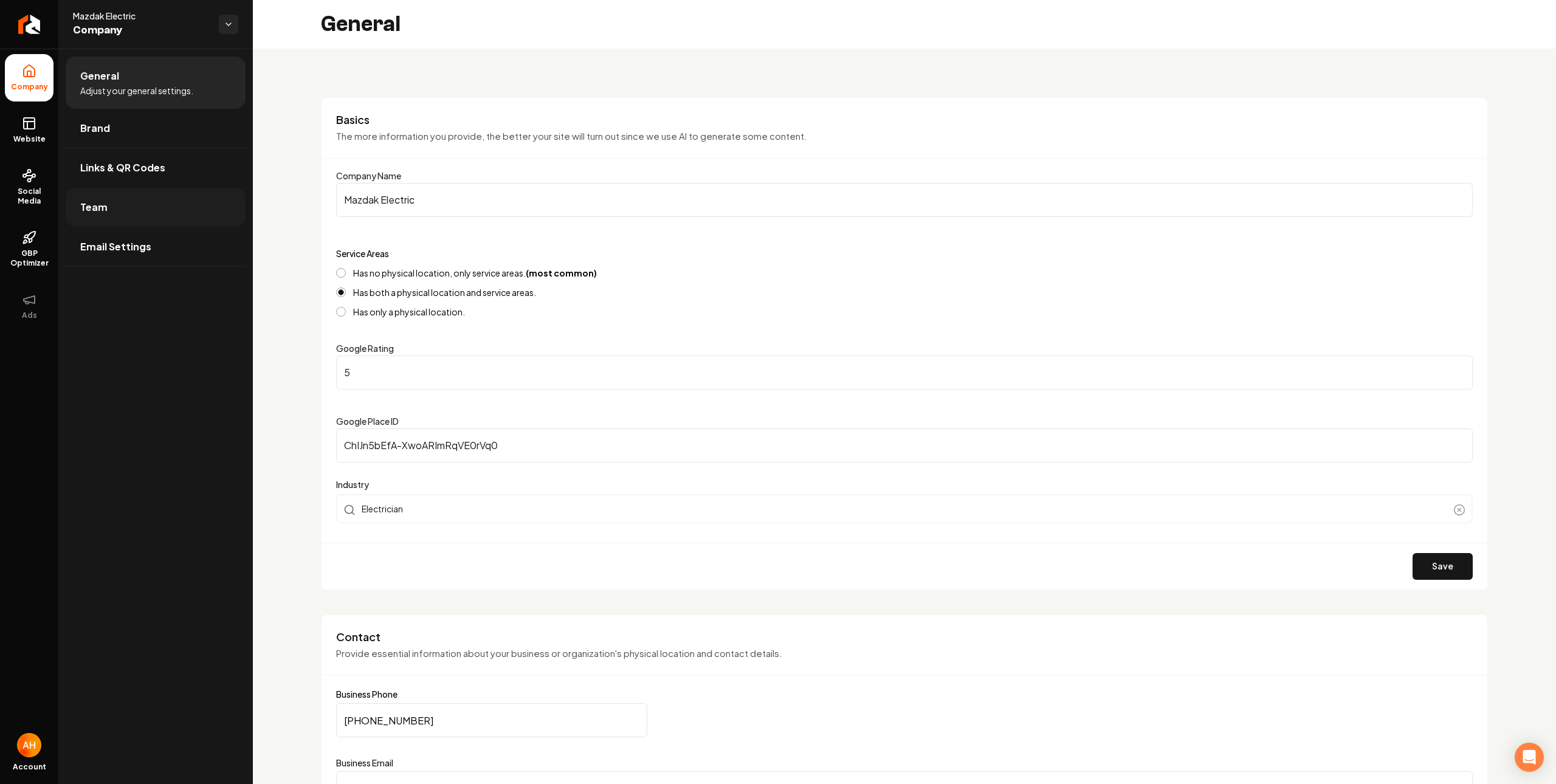
click at [158, 212] on link "Team" at bounding box center [155, 207] width 180 height 39
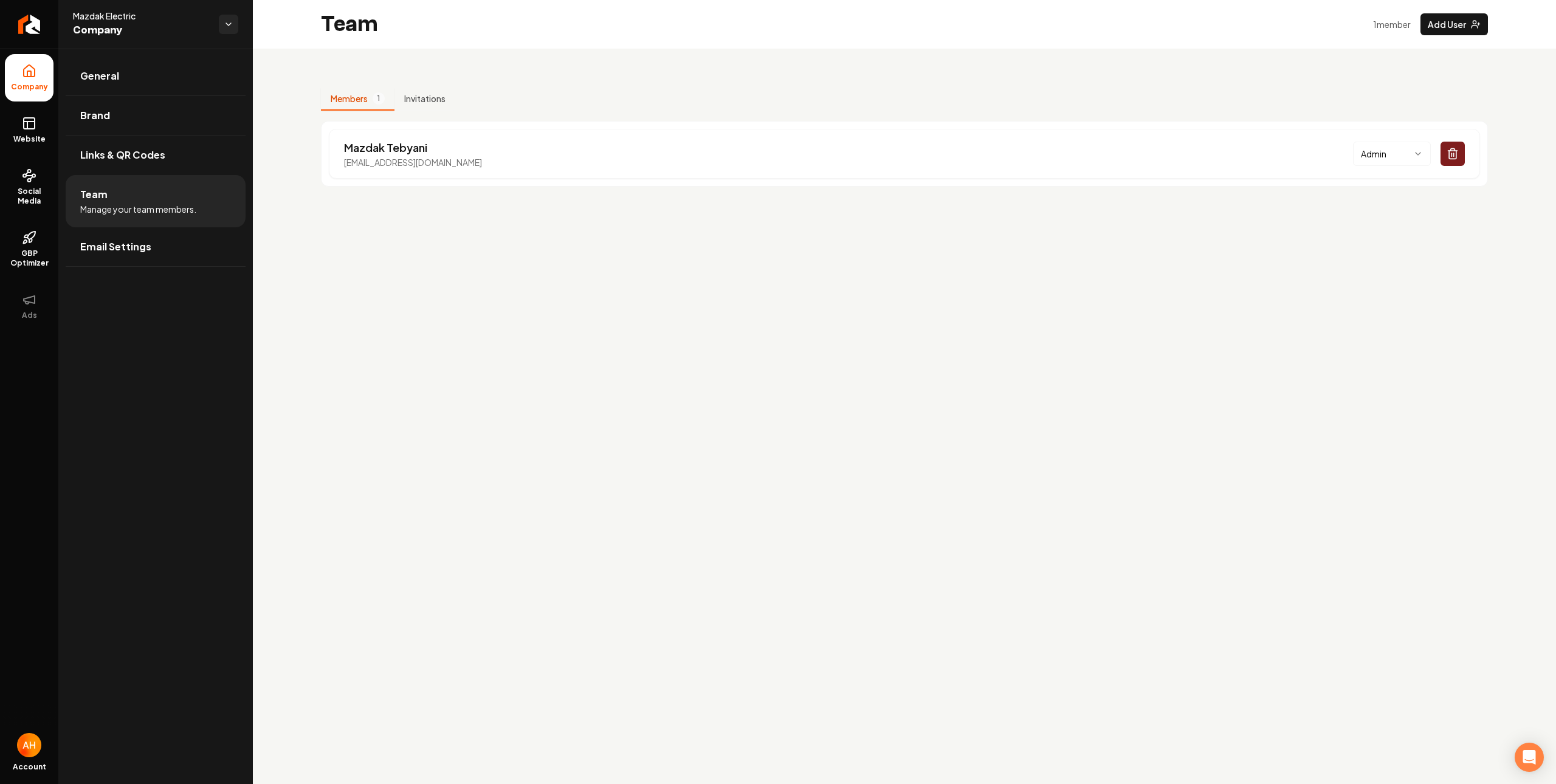
click at [683, 304] on main "Team 1 member Add User Members 1 Invitations Mazdak Tebyani mazdak.electric@gma…" at bounding box center [905, 392] width 1304 height 784
click at [359, 146] on p "Mazdak Tebyani" at bounding box center [413, 148] width 138 height 17
copy p "Mazdak"
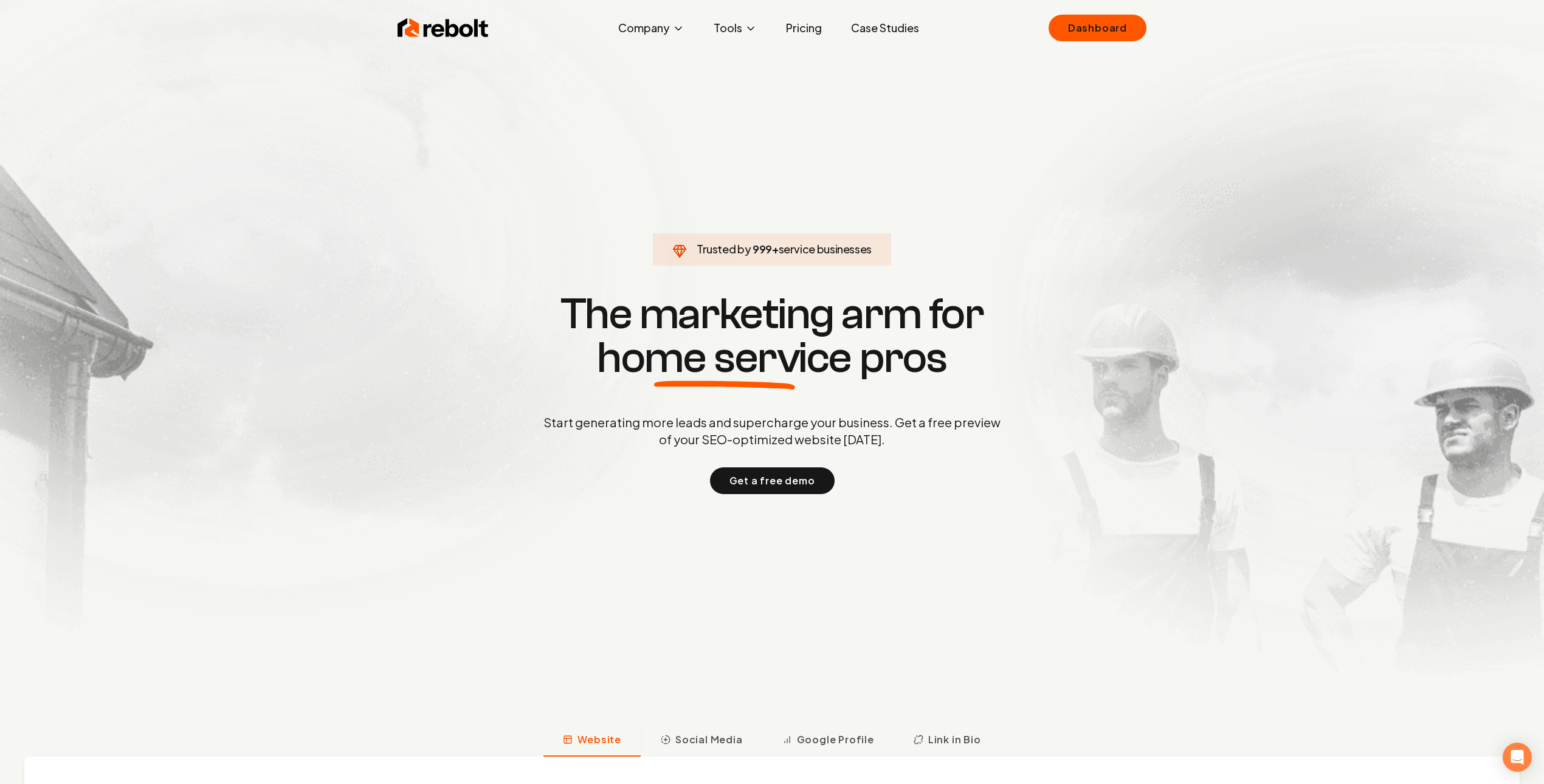
click at [1005, 25] on div "Rebolt Company About Blog Jobs Tools Google Review QR Code Generator Google Bus…" at bounding box center [772, 28] width 778 height 36
click at [1148, 29] on div "Rebolt Company About Blog Jobs Tools Google Review QR Code Generator Google Bus…" at bounding box center [772, 28] width 778 height 36
click at [1115, 29] on link "Dashboard" at bounding box center [1097, 28] width 98 height 27
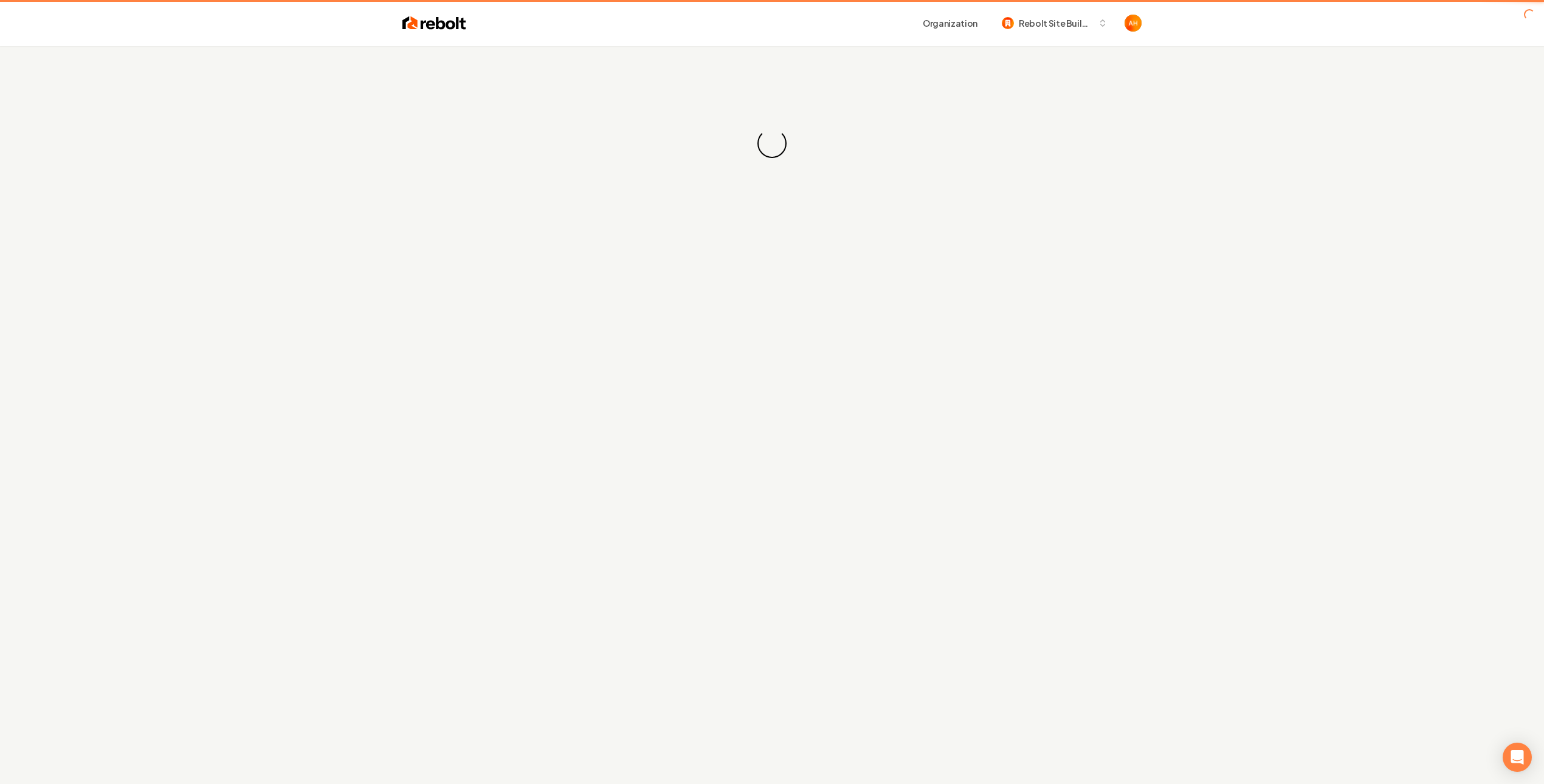
click at [615, 36] on div "Organization Rebolt Site Builder" at bounding box center [772, 23] width 778 height 46
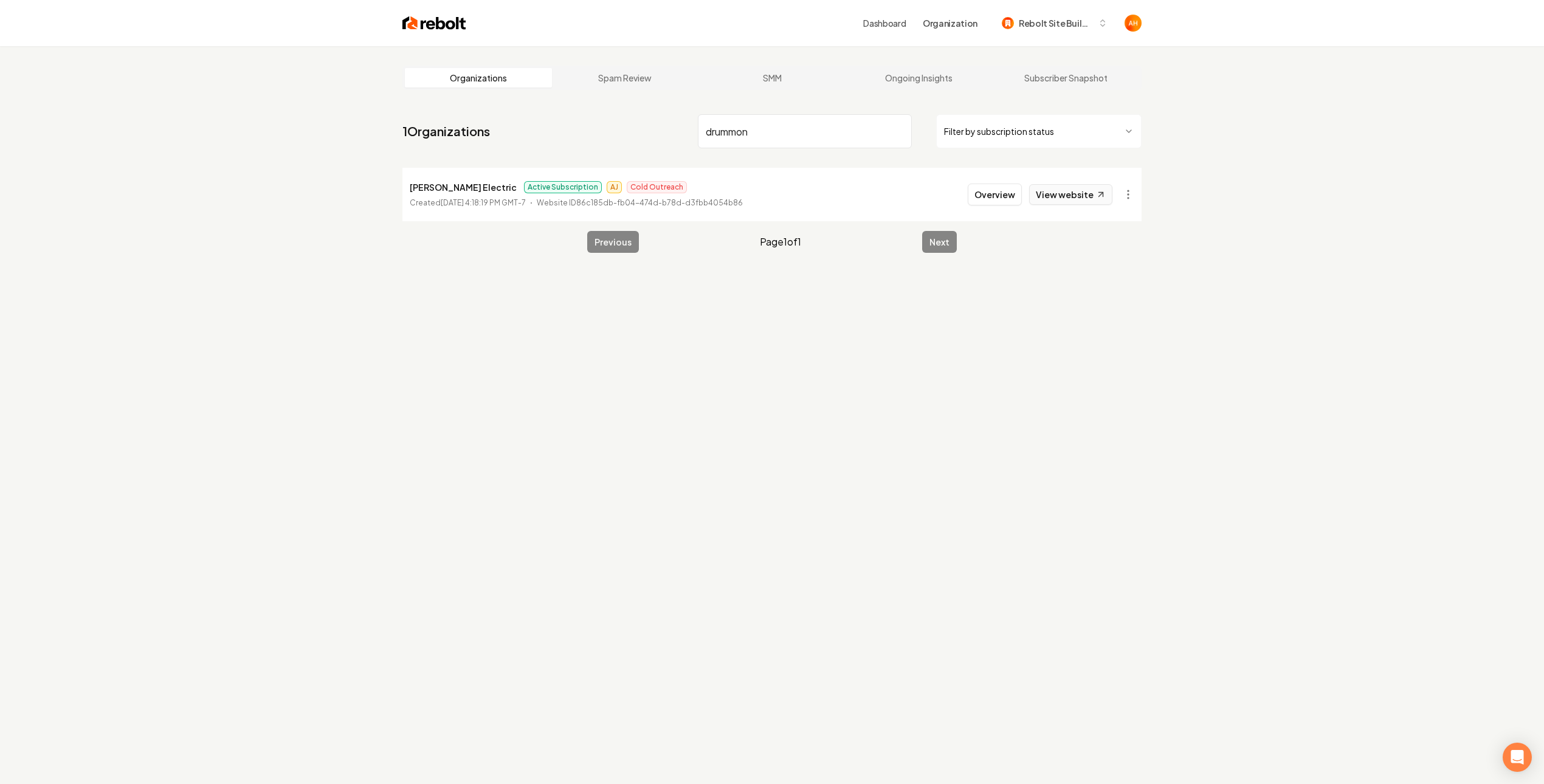
click at [1075, 190] on link "View website" at bounding box center [1071, 194] width 83 height 21
click at [833, 132] on input "drummon" at bounding box center [805, 131] width 214 height 34
type input "smarterhome"
click at [1072, 196] on link "View website" at bounding box center [1071, 194] width 83 height 21
click at [985, 196] on button "Overview" at bounding box center [995, 194] width 54 height 22
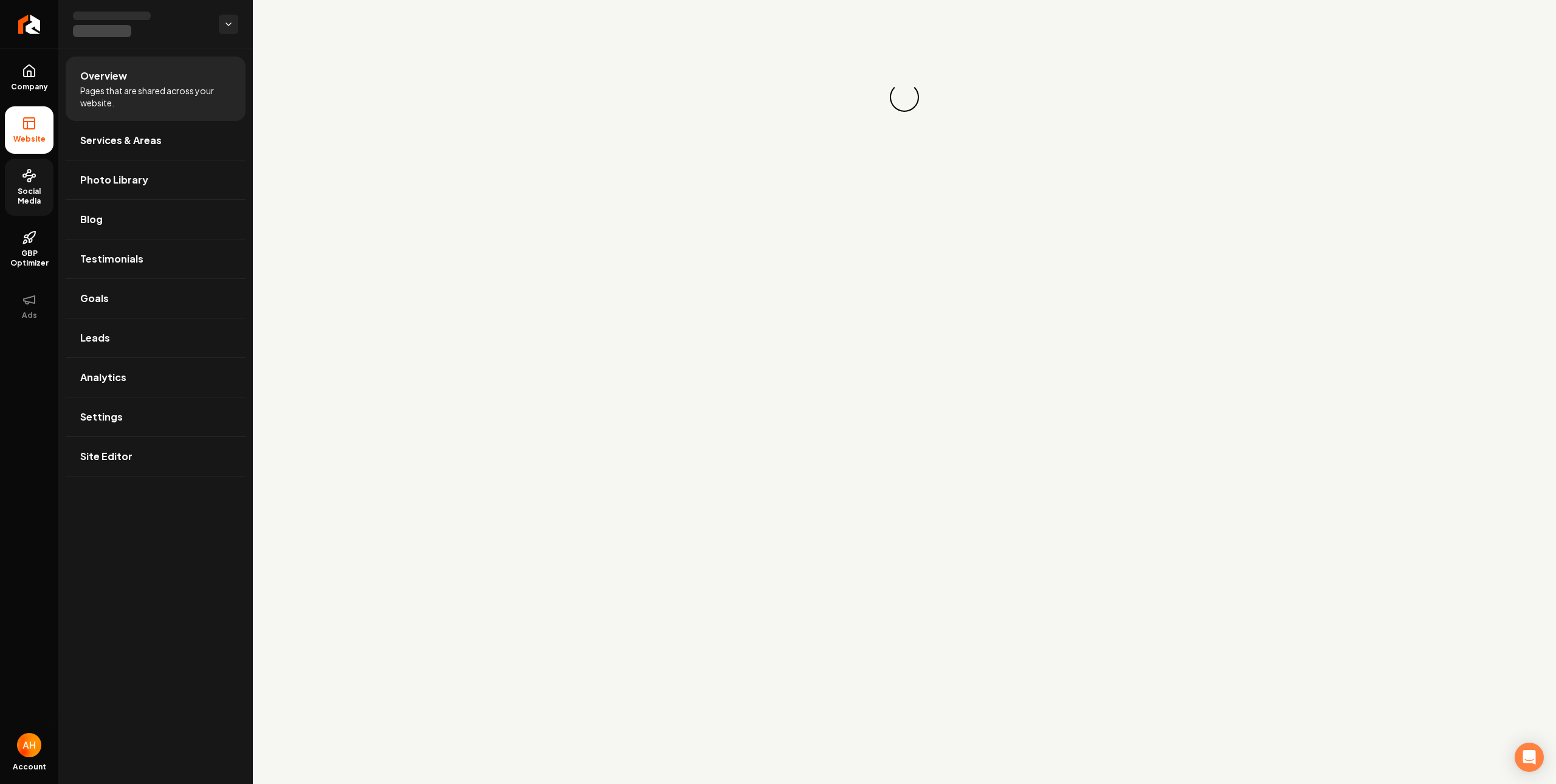
click at [31, 195] on span "Social Media" at bounding box center [29, 196] width 49 height 19
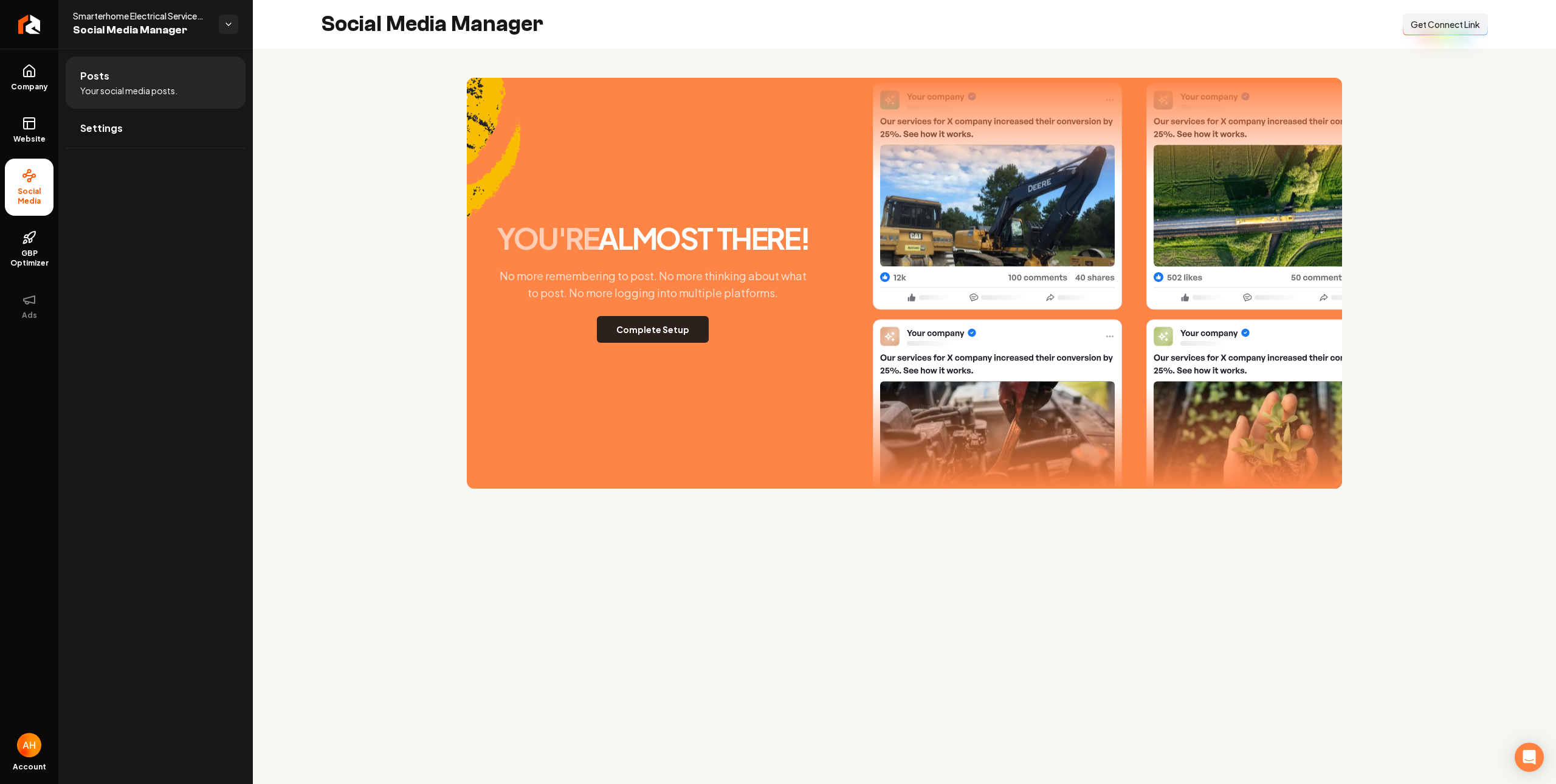
click at [680, 334] on button "Complete Setup" at bounding box center [652, 329] width 112 height 27
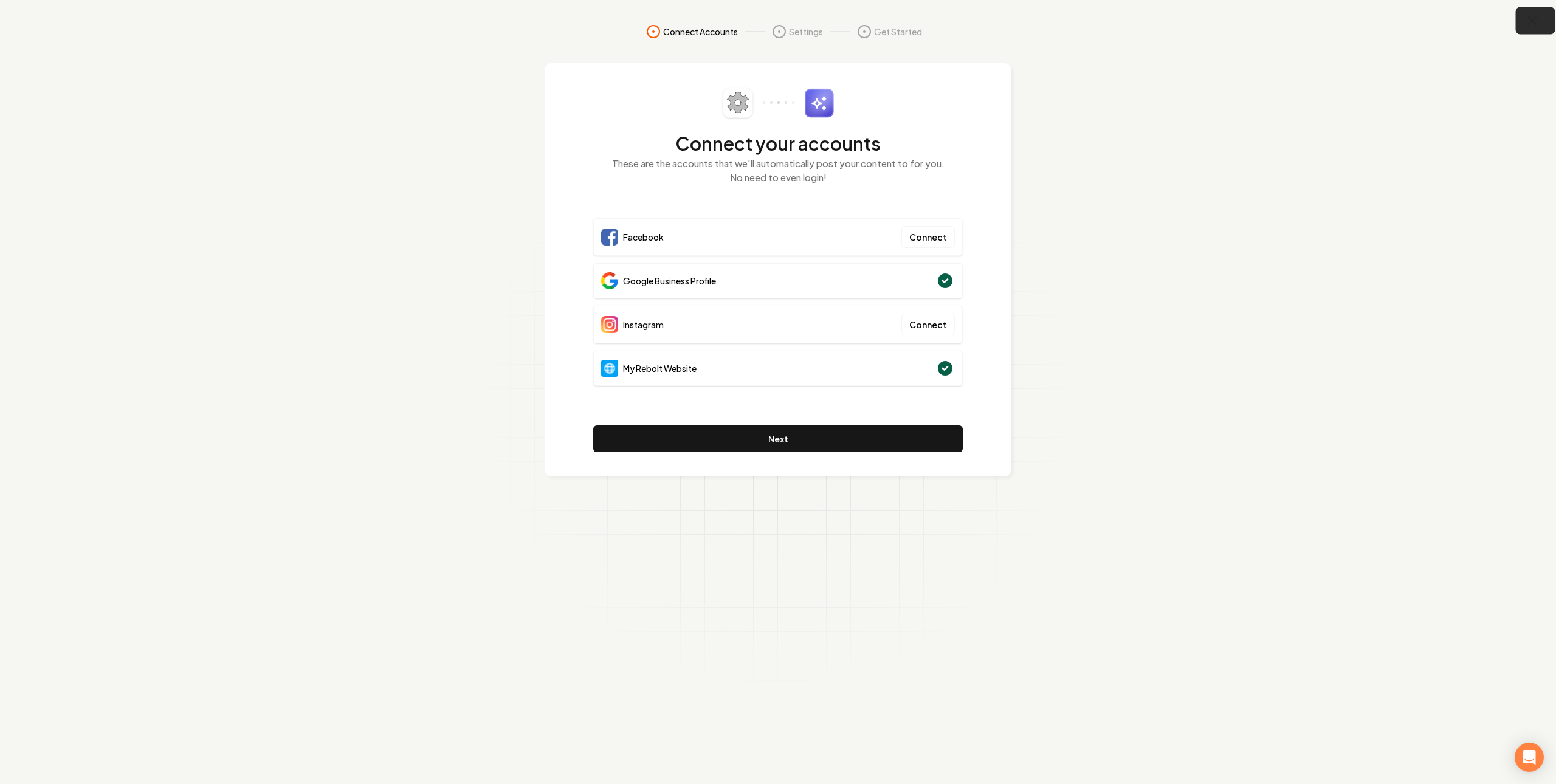
click at [1528, 26] on icon "button" at bounding box center [1533, 21] width 16 height 16
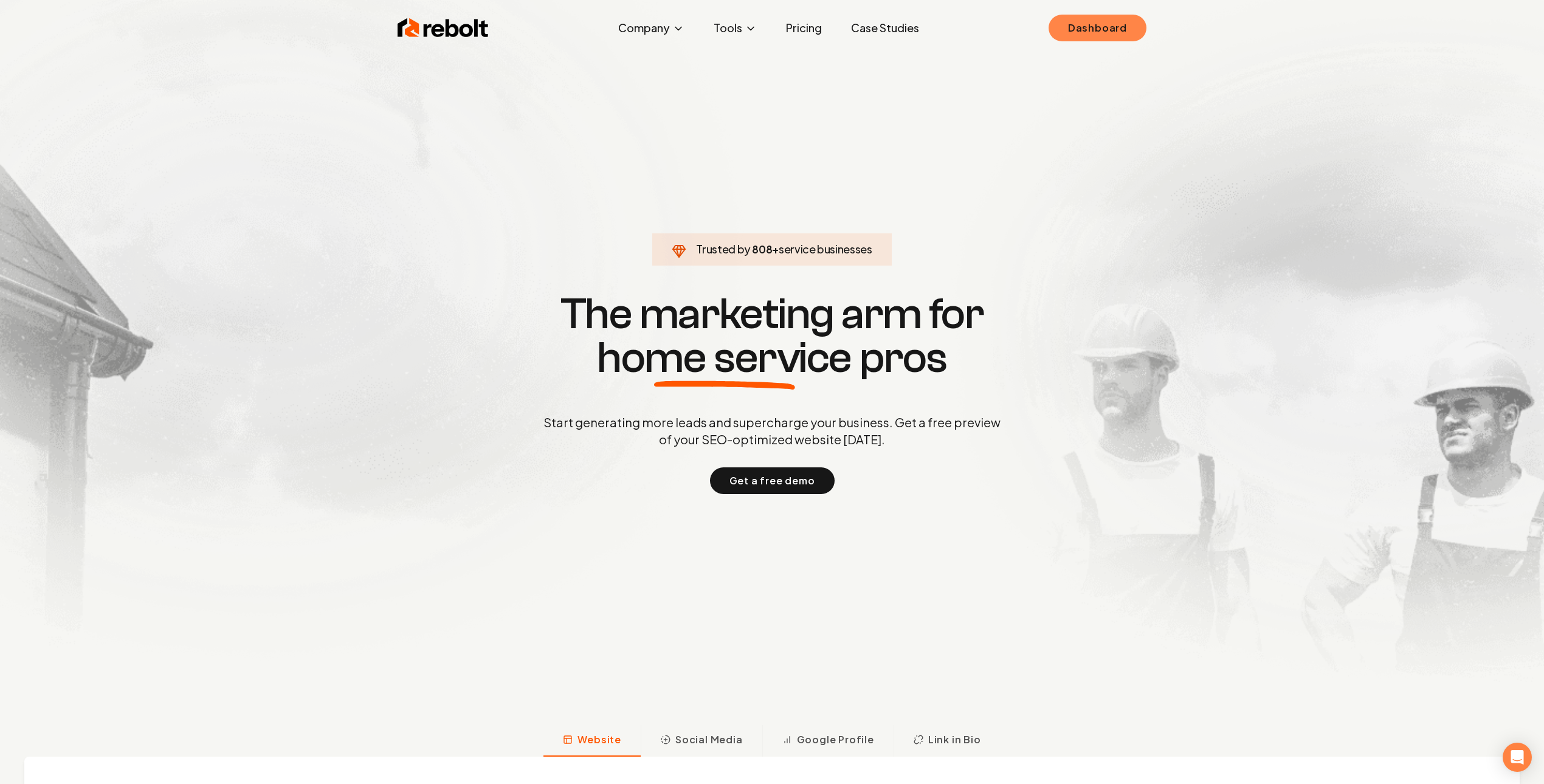
click at [1070, 15] on link "Dashboard" at bounding box center [1097, 28] width 98 height 27
click link "Dashboard" at bounding box center [1097, 28] width 98 height 27
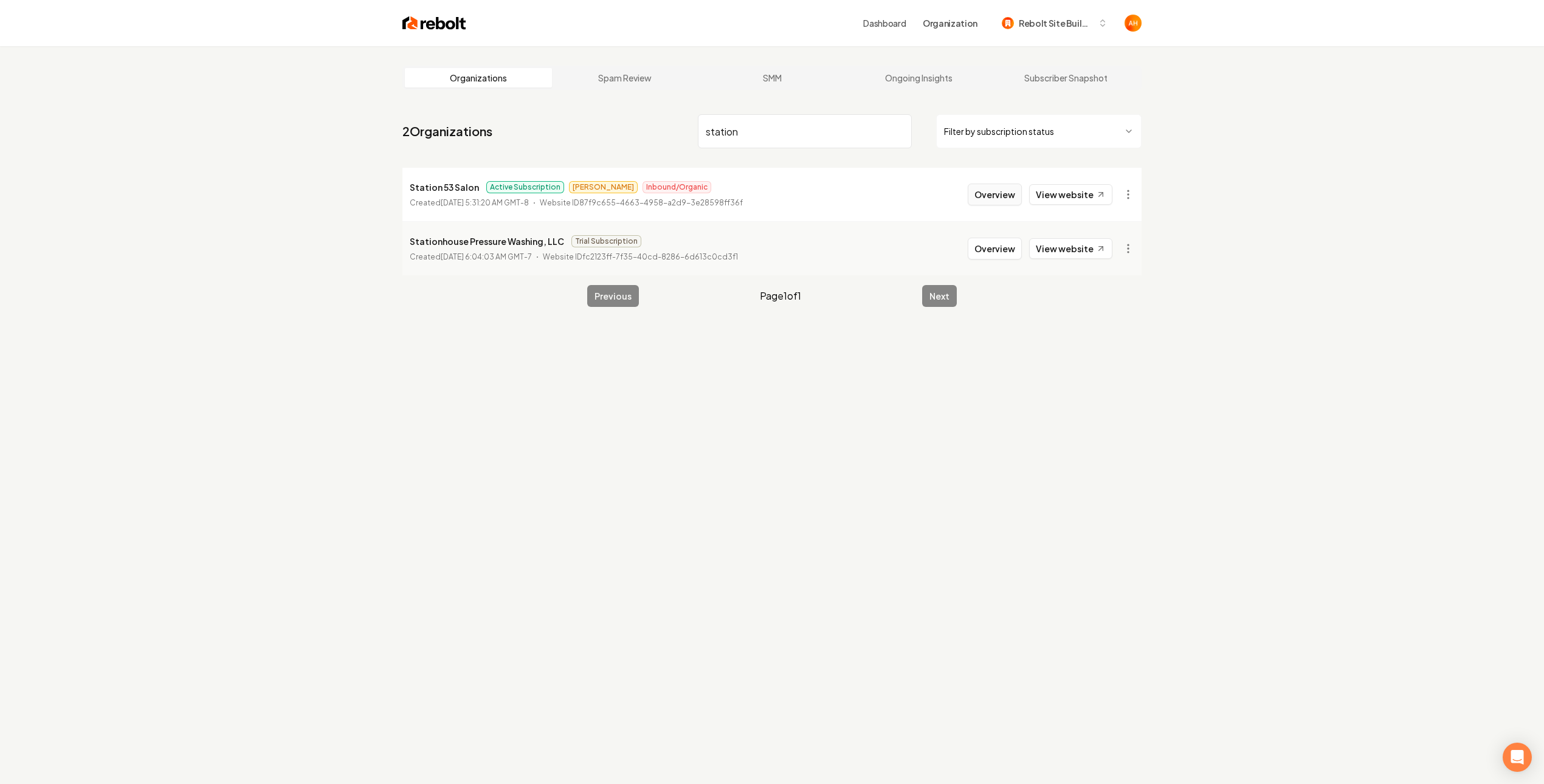
type input "station"
click at [987, 195] on button "Overview" at bounding box center [995, 194] width 54 height 22
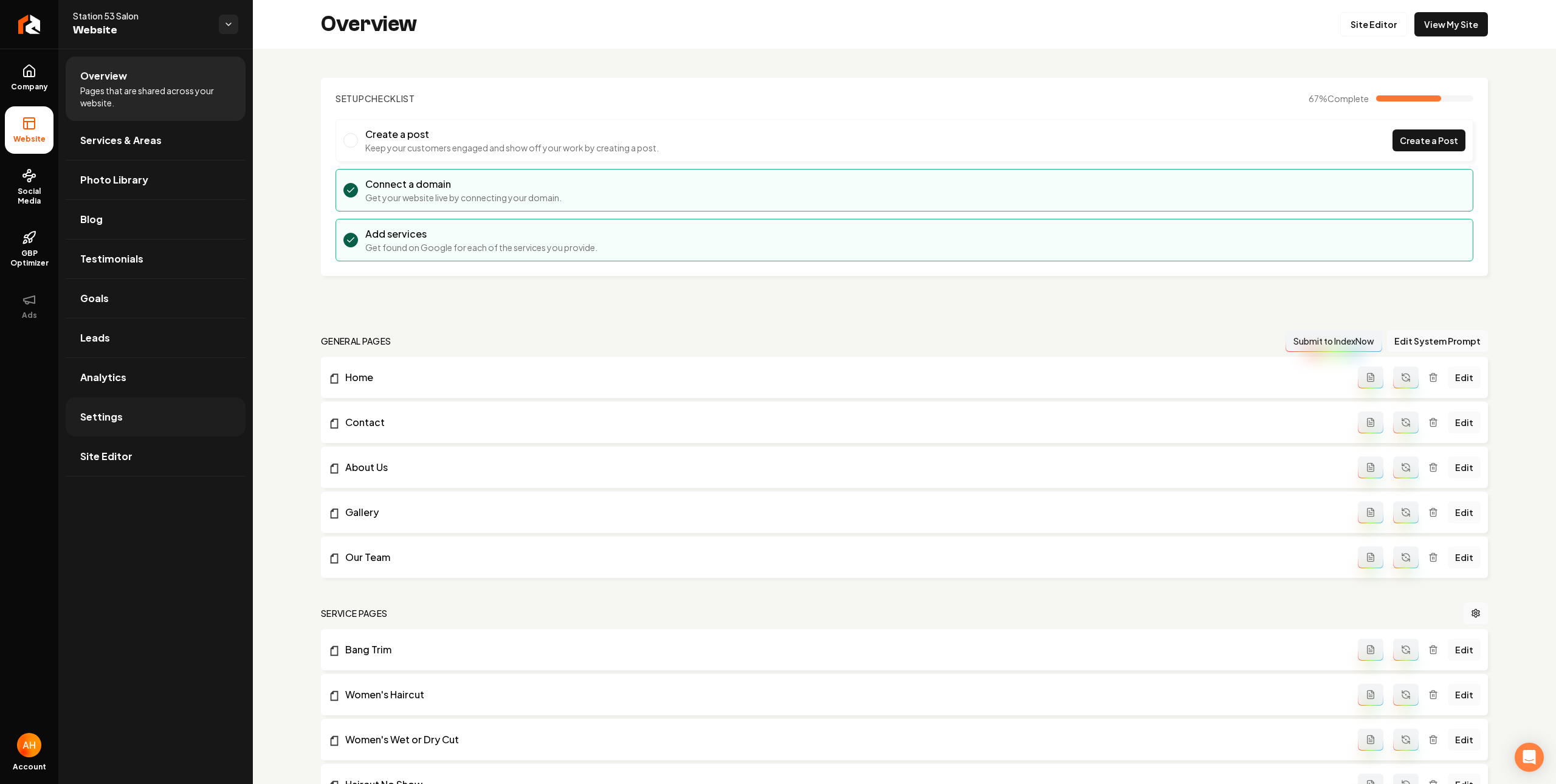
click at [129, 424] on link "Settings" at bounding box center [155, 416] width 180 height 39
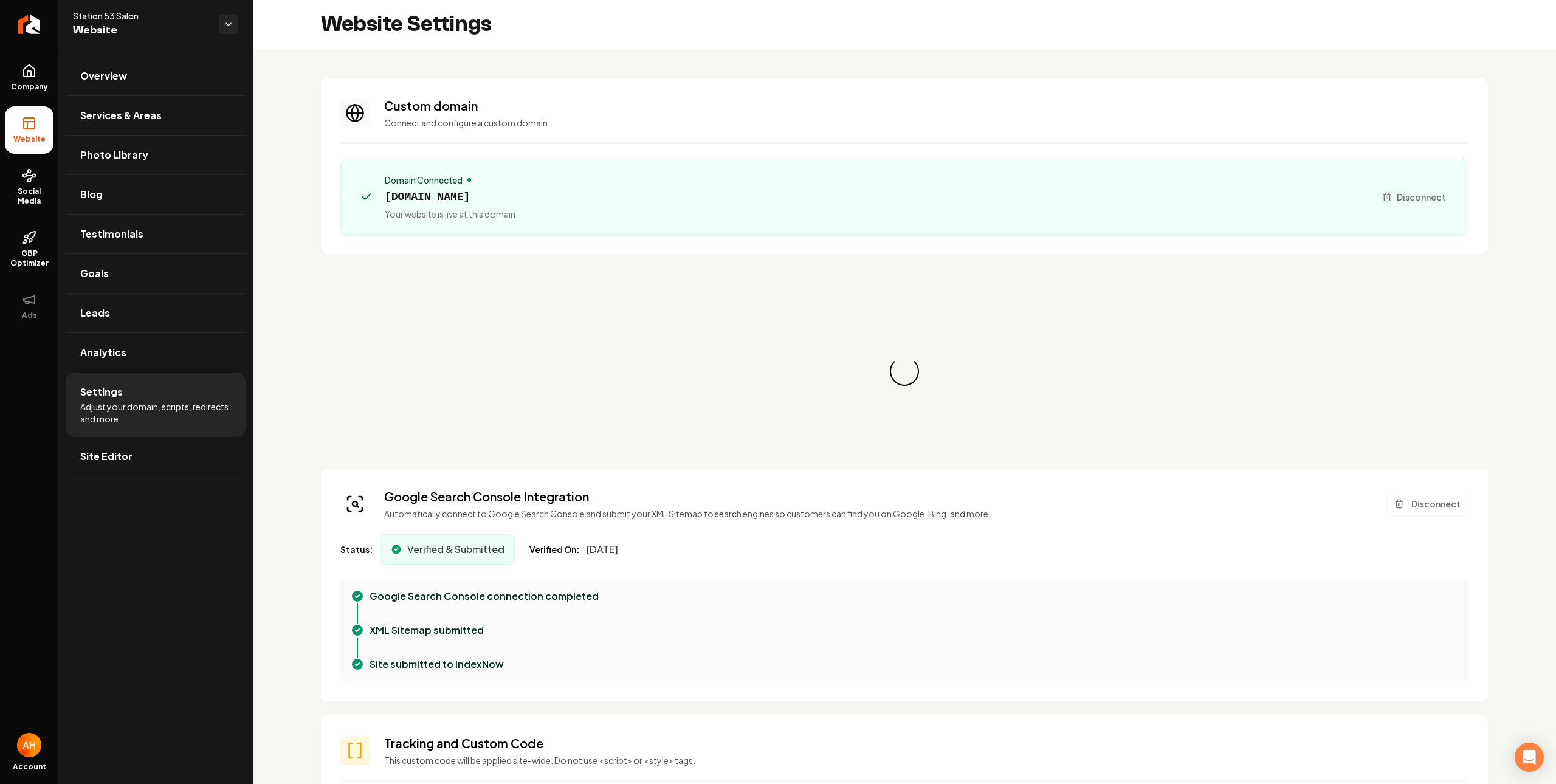
scroll to position [109, 0]
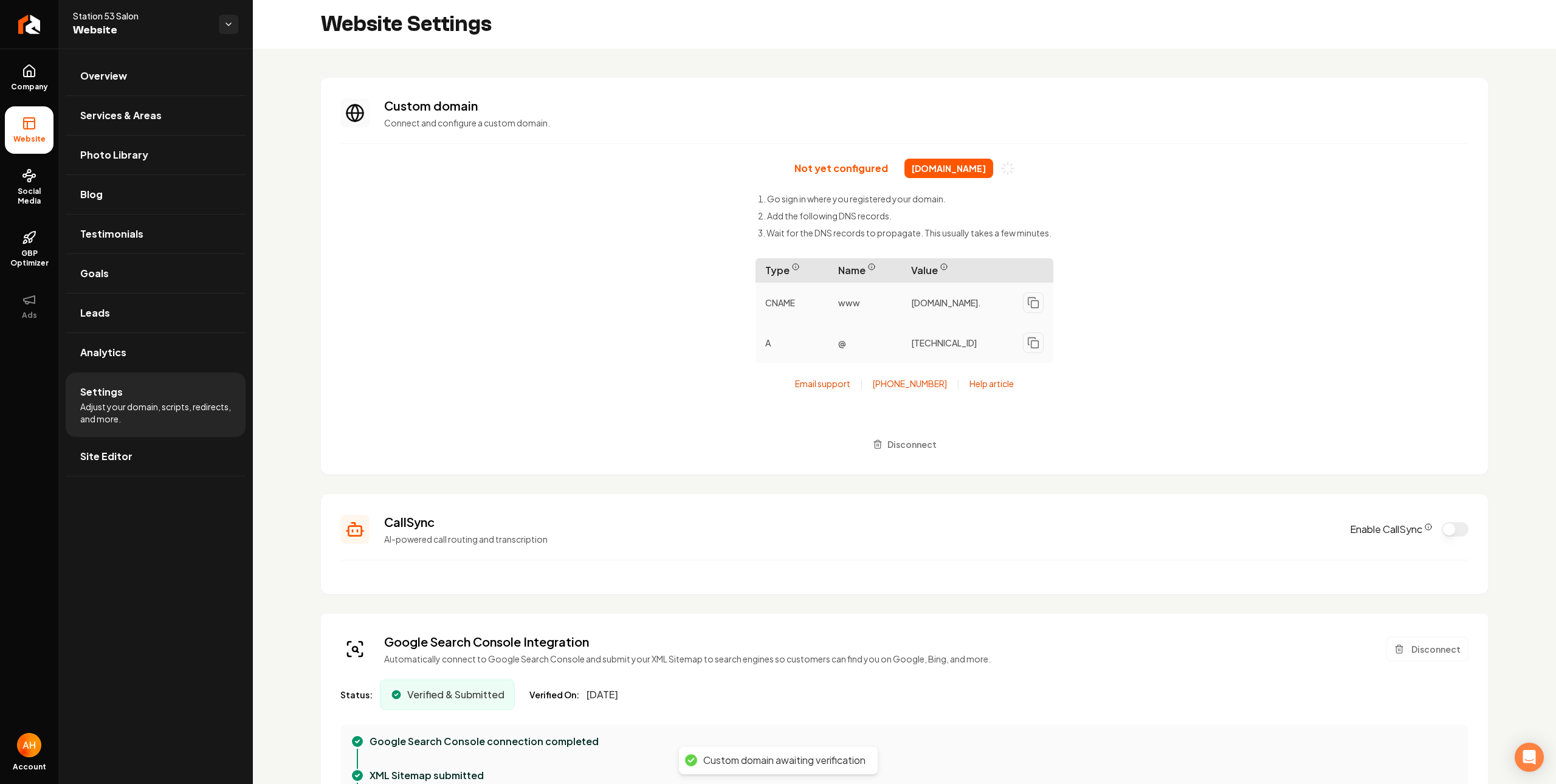
click at [934, 433] on div "Not yet configured [DOMAIN_NAME] Go sign in where you registered your domain. A…" at bounding box center [905, 307] width 1128 height 297
click at [924, 435] on button "Disconnect" at bounding box center [905, 444] width 78 height 22
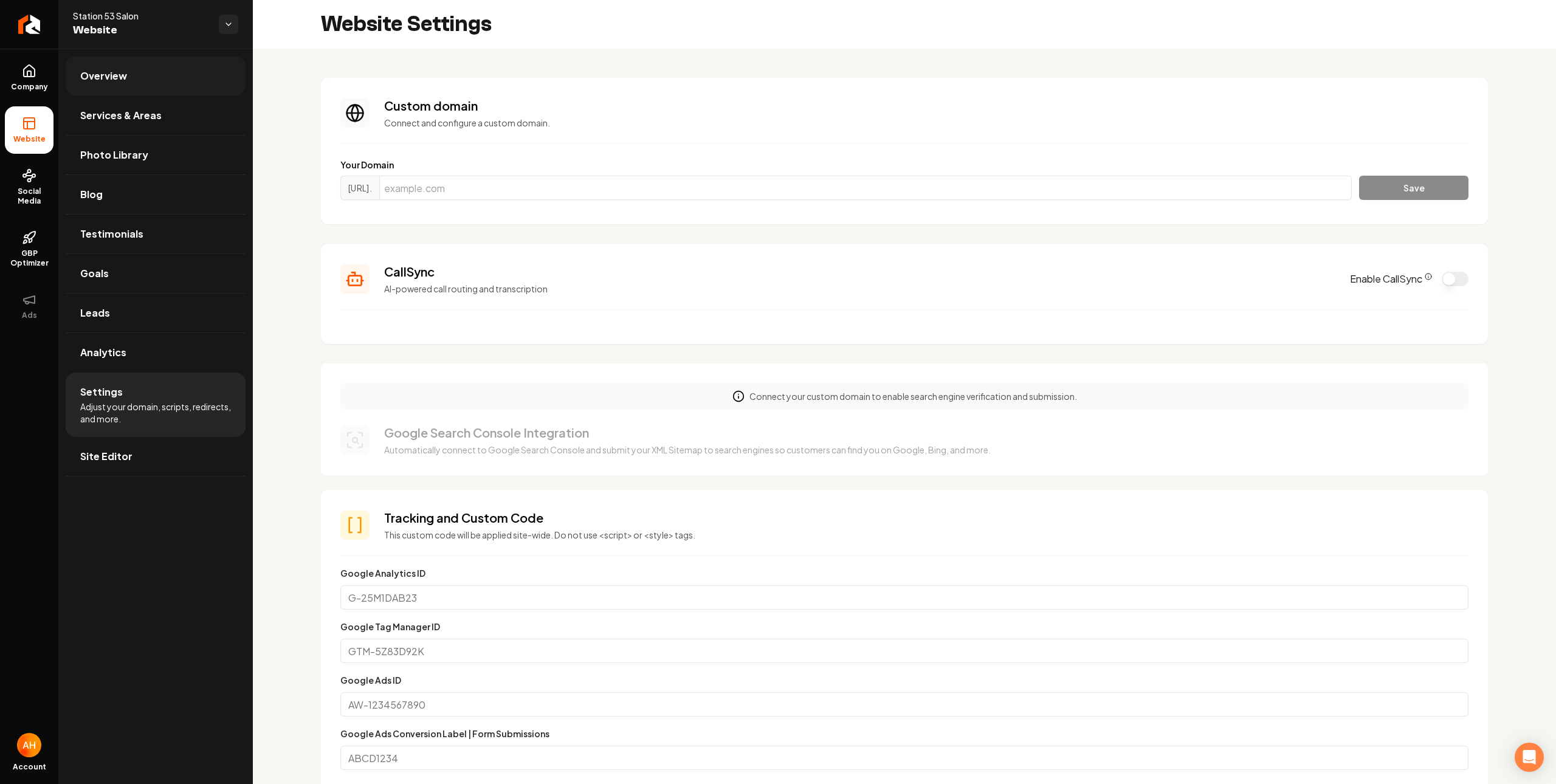
click at [173, 75] on link "Overview" at bounding box center [155, 75] width 180 height 39
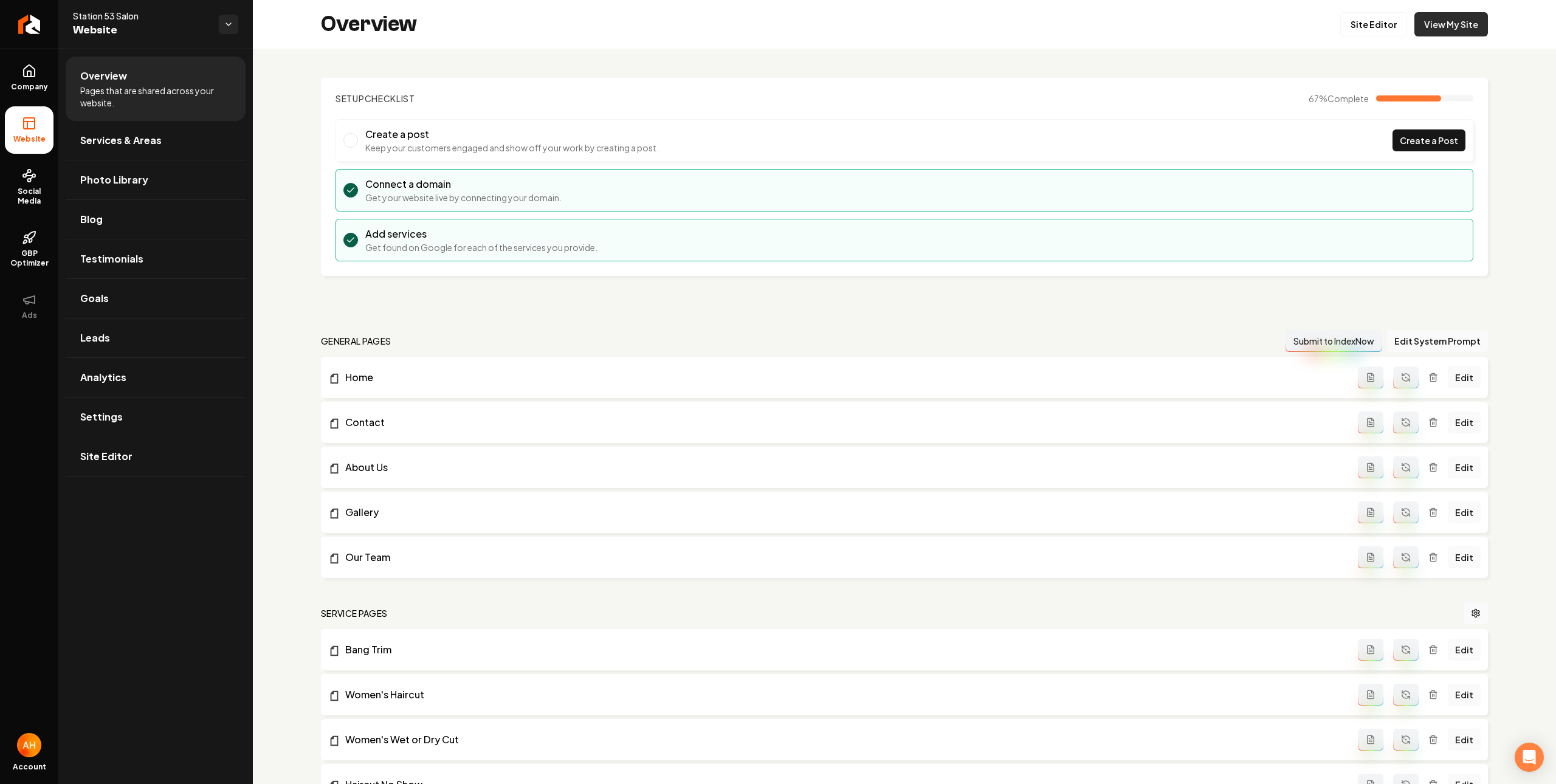
click at [1455, 29] on link "View My Site" at bounding box center [1451, 24] width 74 height 24
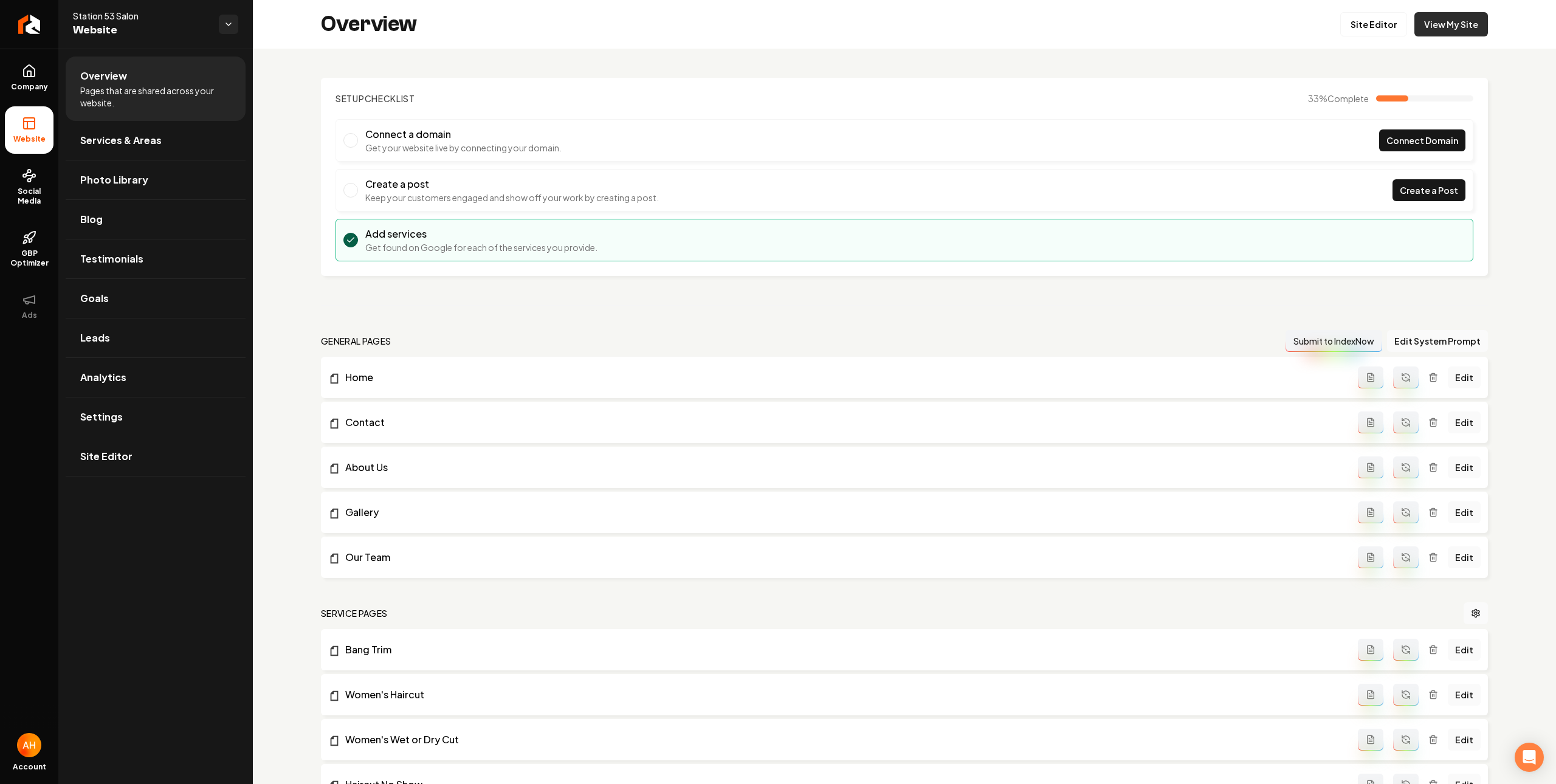
click at [1438, 34] on link "View My Site" at bounding box center [1451, 24] width 74 height 24
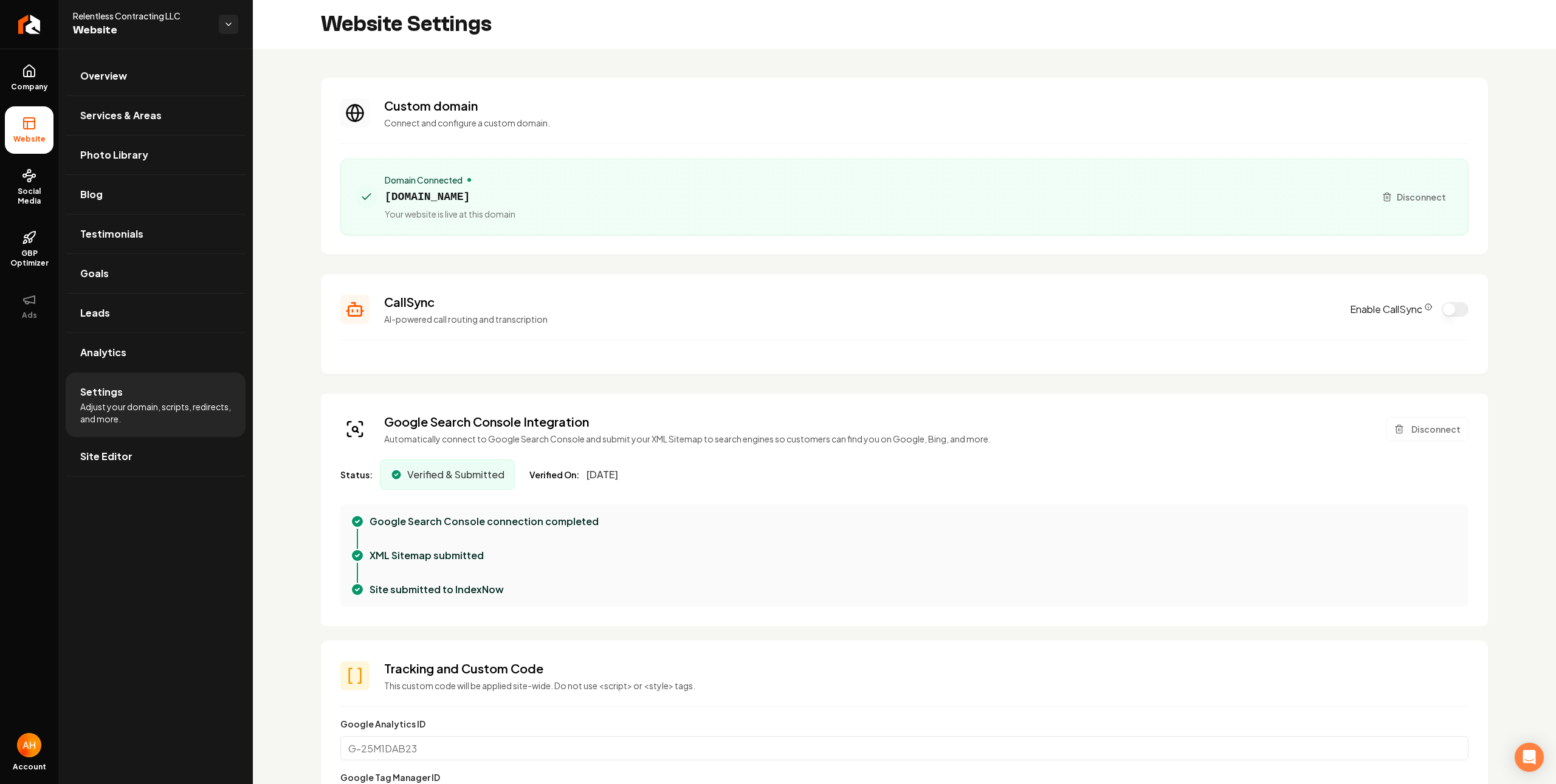
scroll to position [109, 0]
click at [665, 114] on div "Custom domain Connect and configure a custom domain." at bounding box center [926, 113] width 1084 height 31
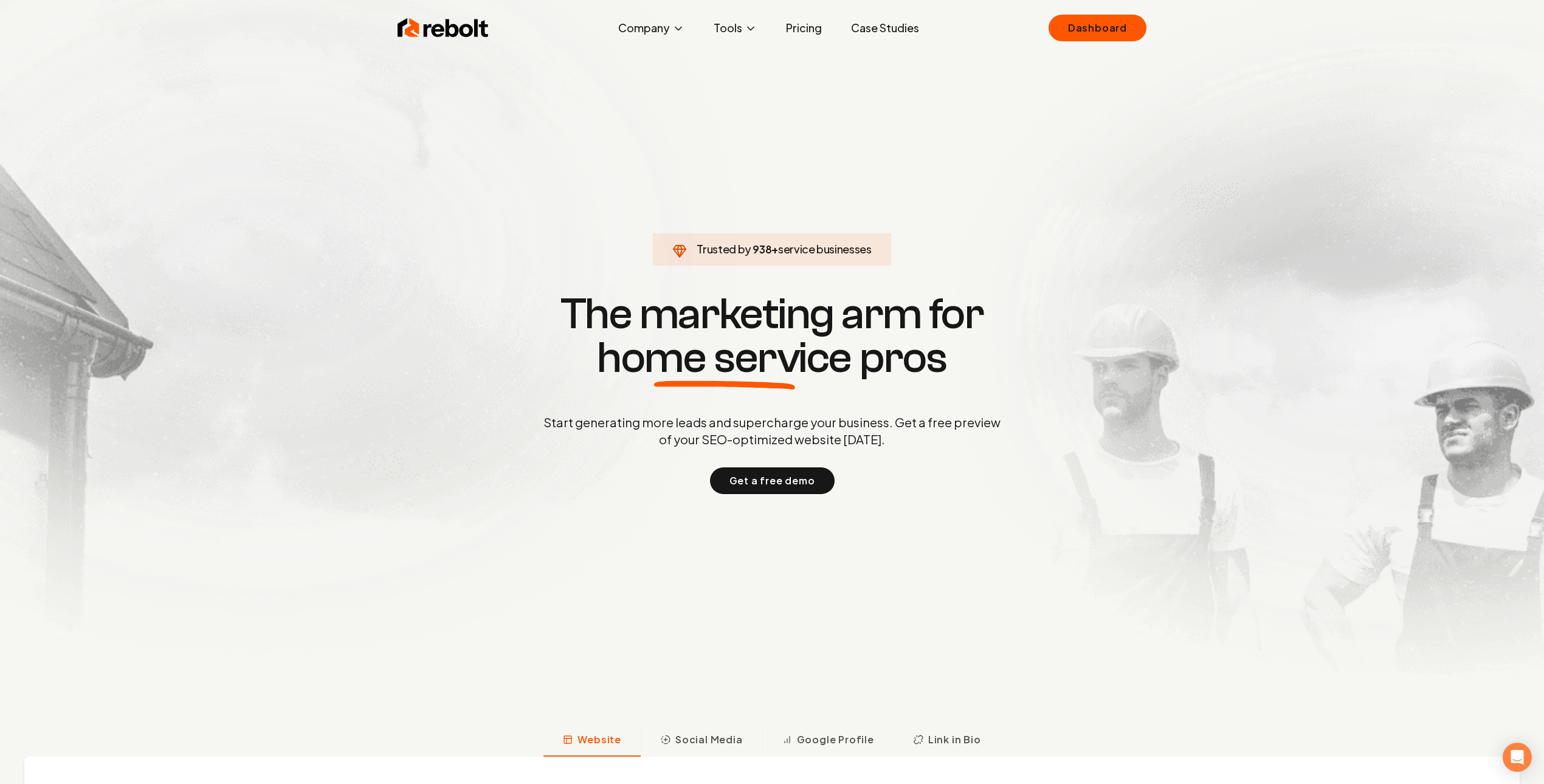
click link "Dashboard" at bounding box center [1097, 28] width 98 height 27
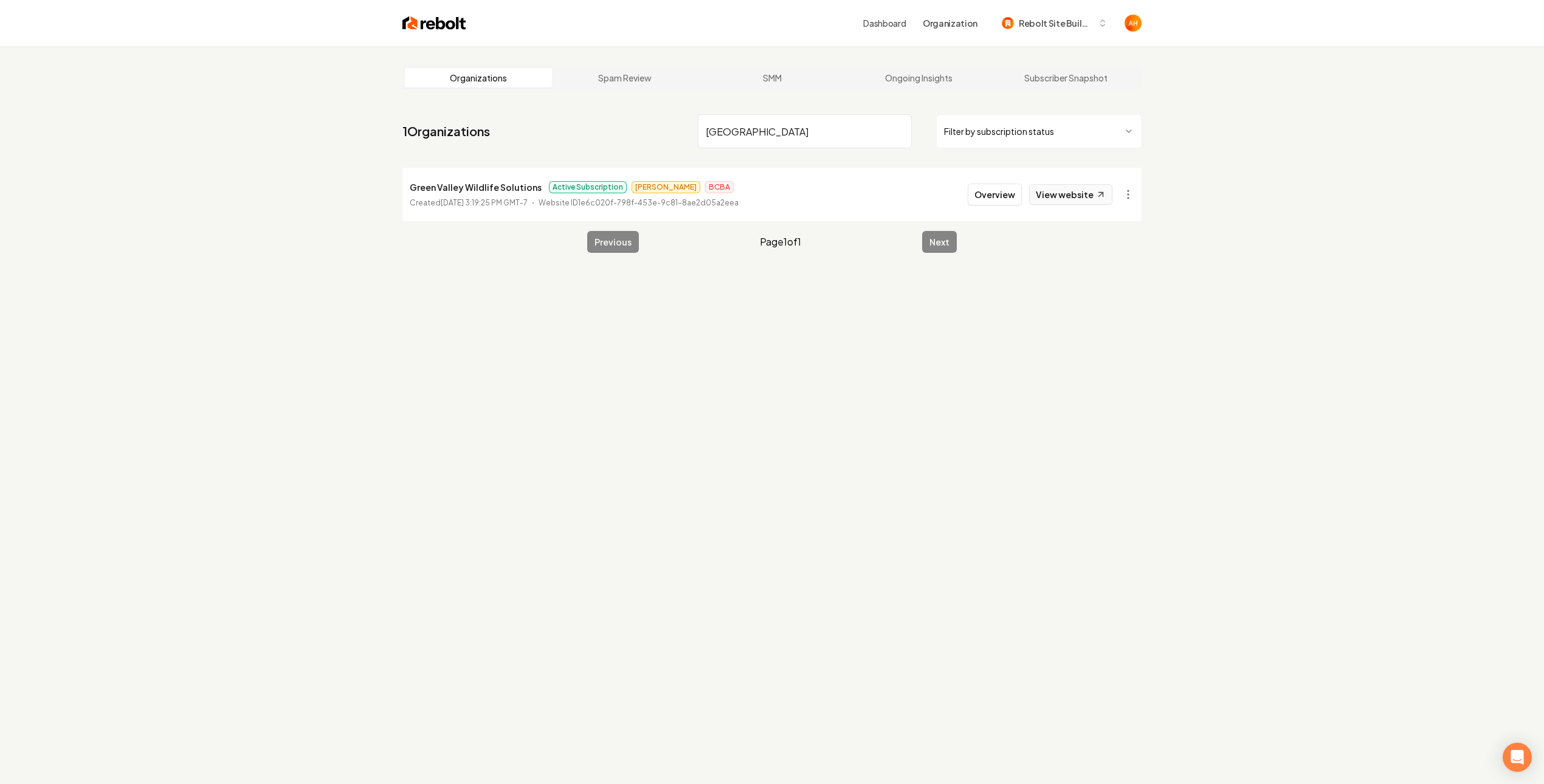
type input "[GEOGRAPHIC_DATA]"
click at [1055, 202] on link "View website" at bounding box center [1071, 194] width 83 height 21
click at [989, 199] on button "Overview" at bounding box center [995, 194] width 54 height 22
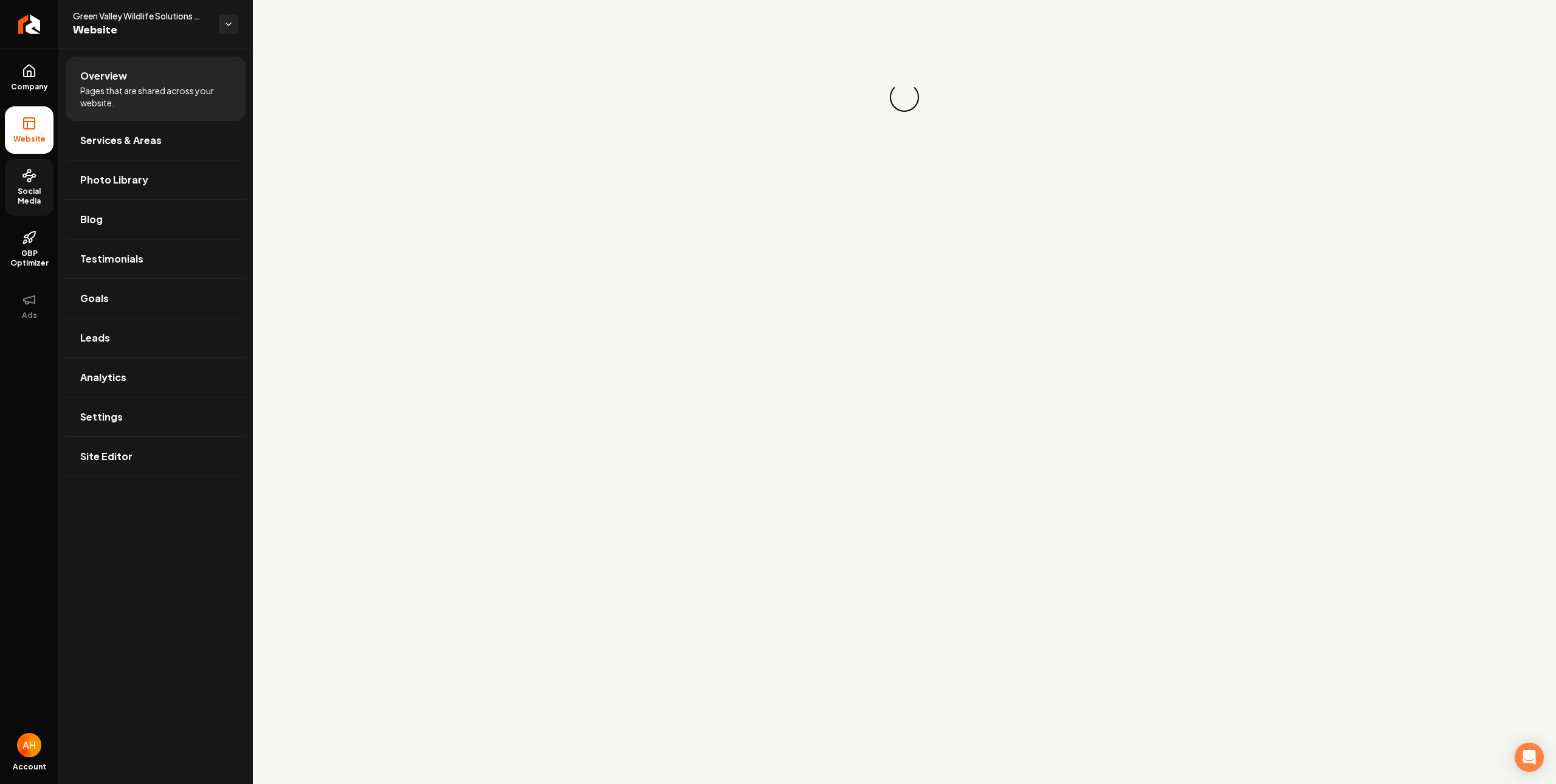
click at [29, 178] on icon at bounding box center [29, 175] width 15 height 15
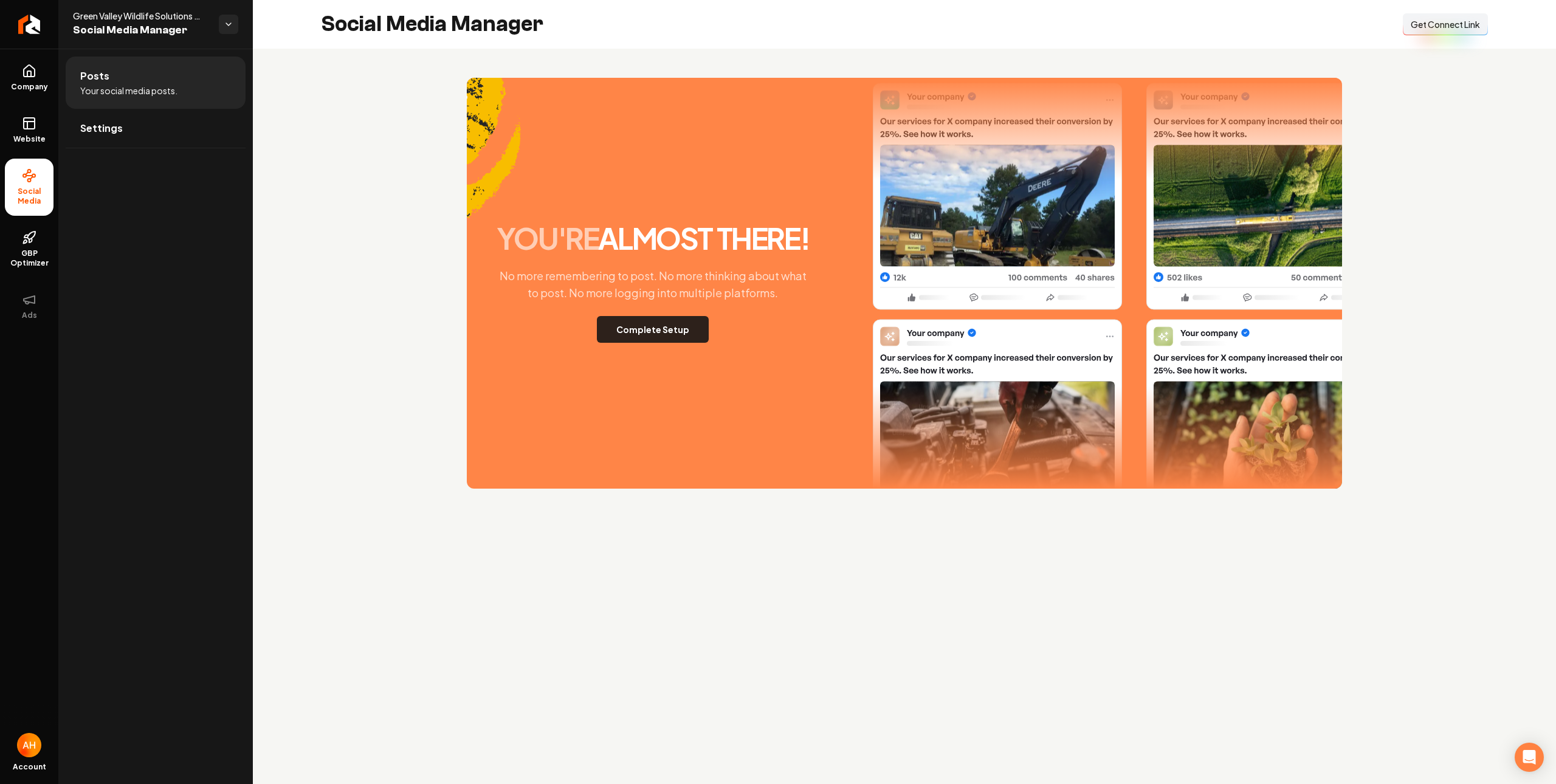
click at [682, 332] on button "Complete Setup" at bounding box center [652, 329] width 112 height 27
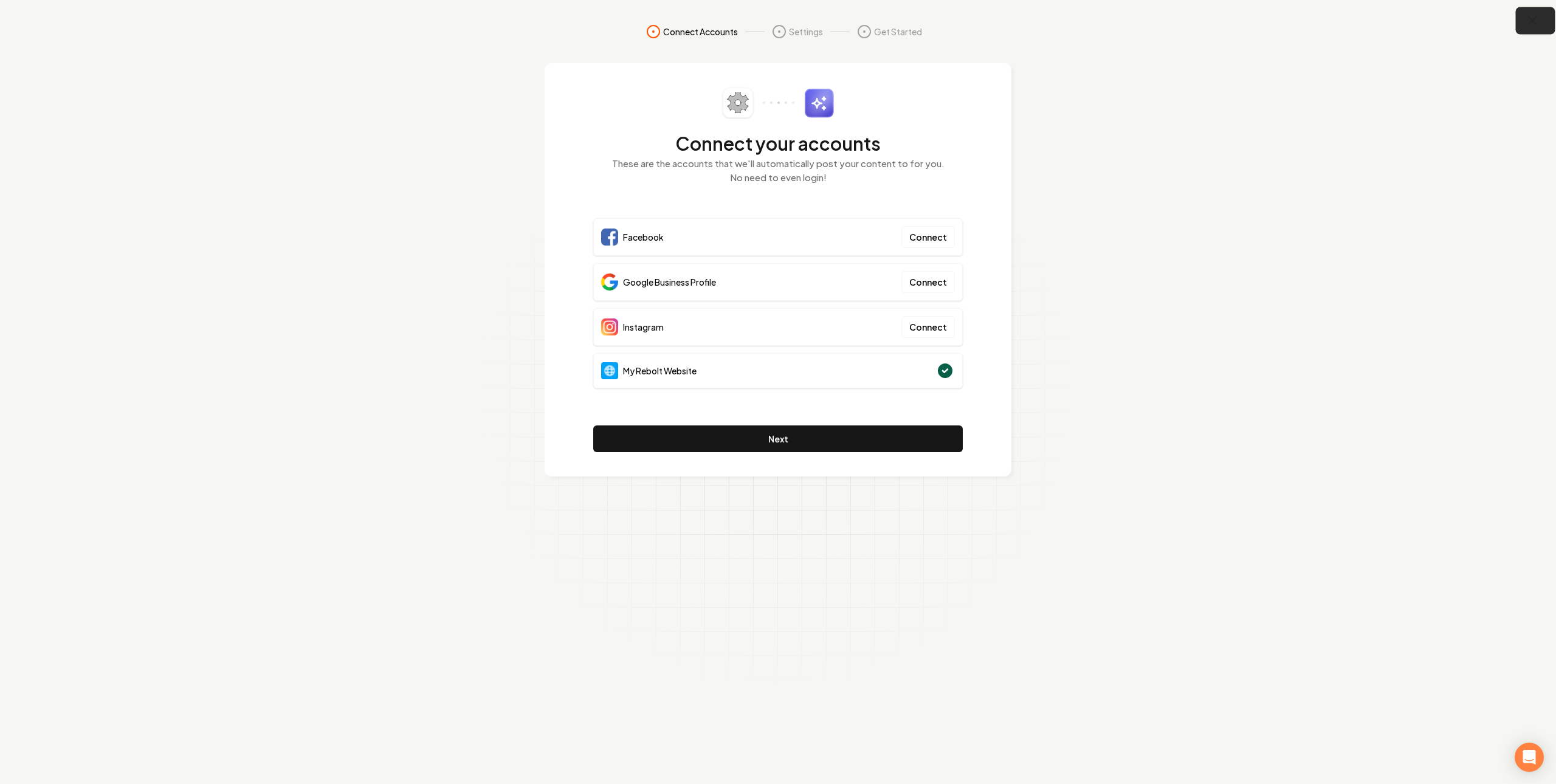
click at [1544, 23] on button "button" at bounding box center [1536, 21] width 40 height 28
